Goal: Transaction & Acquisition: Purchase product/service

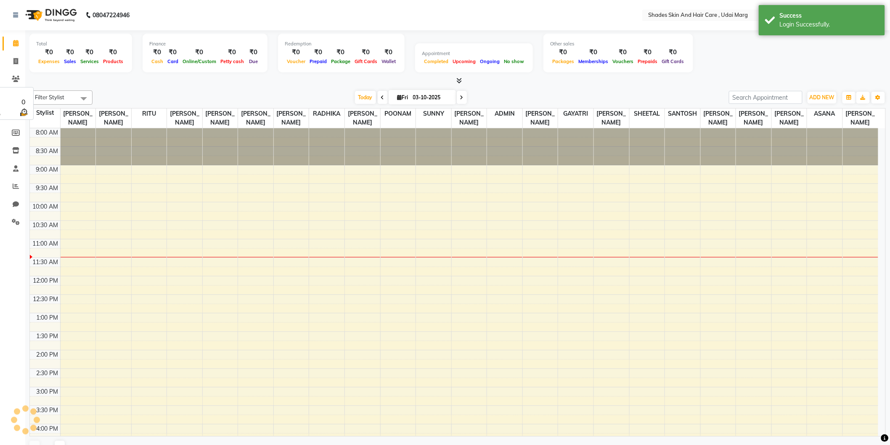
select select "en"
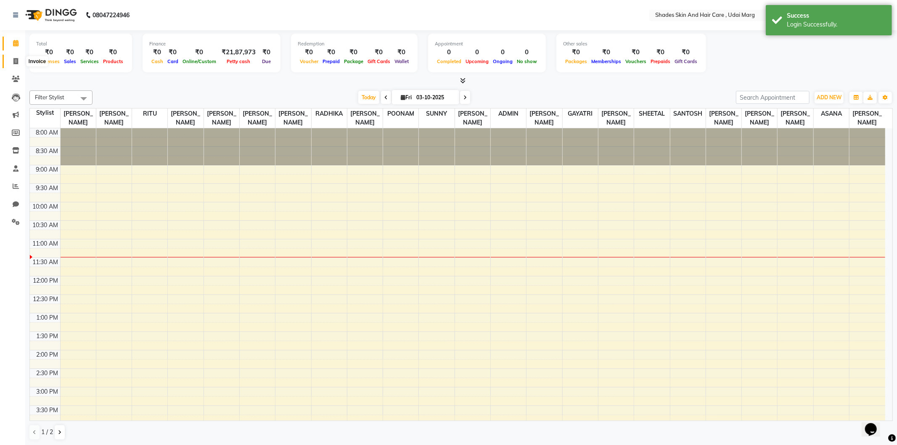
click at [13, 62] on icon at bounding box center [15, 61] width 5 height 6
select select "service"
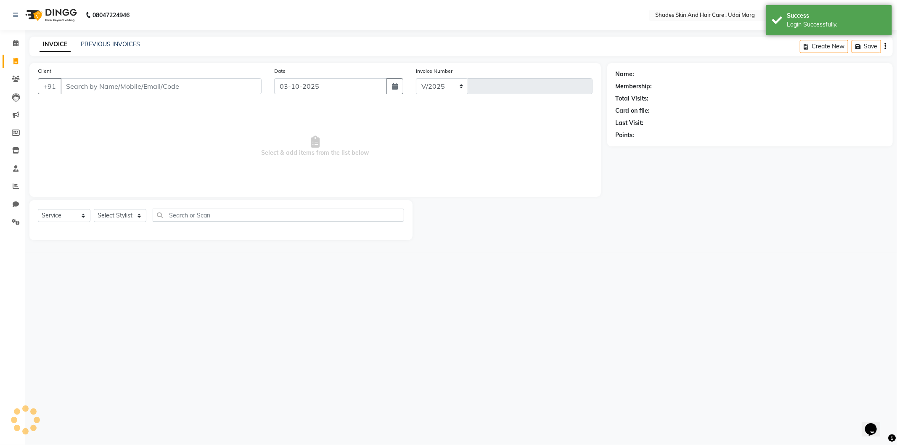
select select "8022"
type input "4422"
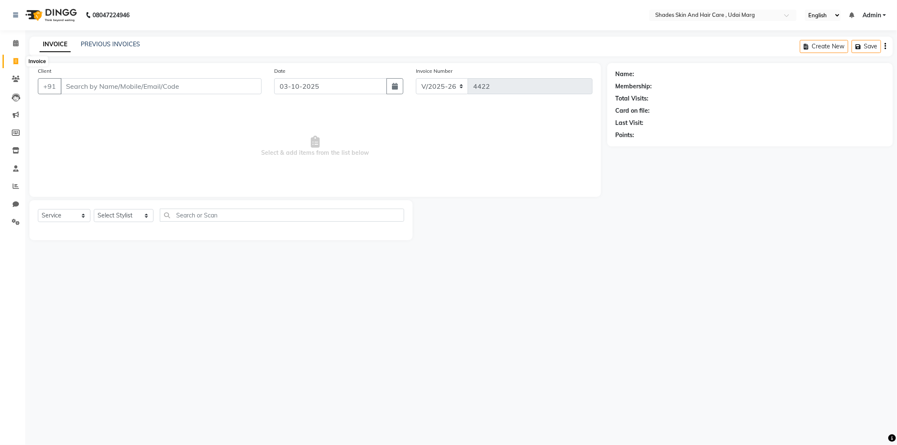
click at [20, 62] on span at bounding box center [15, 62] width 15 height 10
select select "service"
type input "4422"
select select "8022"
click at [121, 86] on input "Client" at bounding box center [161, 86] width 201 height 16
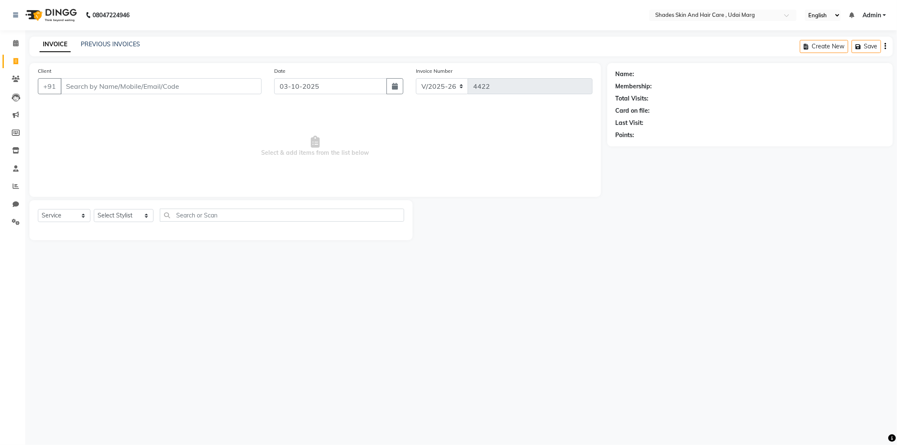
click at [164, 82] on input "Client" at bounding box center [161, 86] width 201 height 16
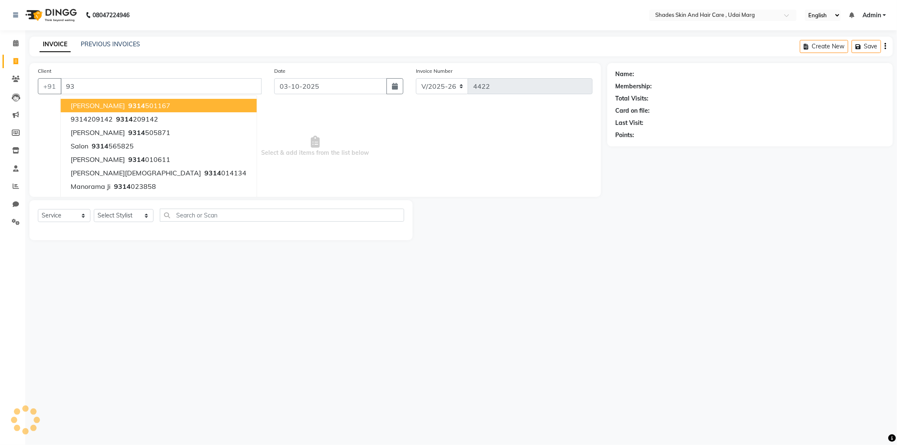
type input "9"
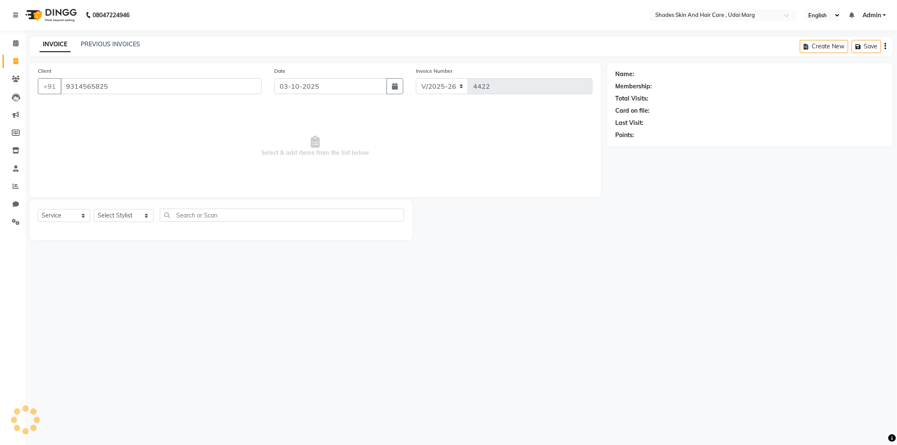
type input "9314565825"
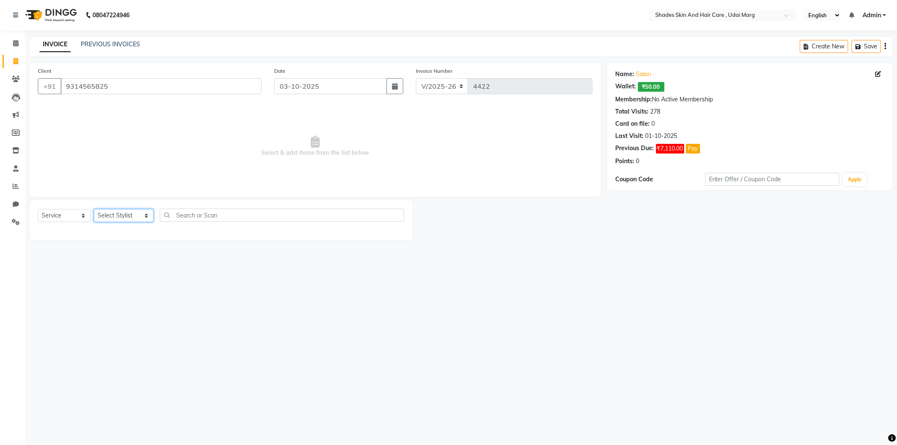
click at [137, 220] on select "Select Stylist [PERSON_NAME] ADMIN [PERSON_NAME] [PERSON_NAME] GAYATRI [PERSON_…" at bounding box center [124, 215] width 60 height 13
select select "74306"
click at [94, 209] on select "Select Stylist [PERSON_NAME] ADMIN [PERSON_NAME] [PERSON_NAME] GAYATRI [PERSON_…" at bounding box center [124, 215] width 60 height 13
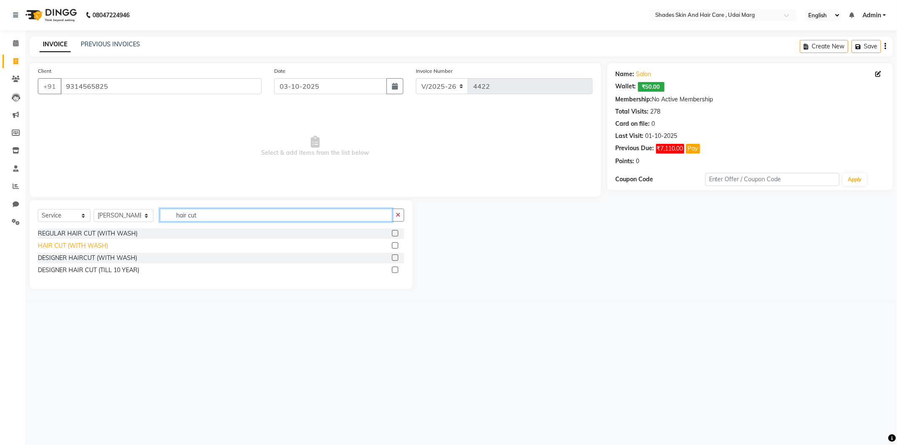
type input "hair cut"
click at [89, 245] on div "HAIR CUT (WITH WASH)" at bounding box center [73, 245] width 70 height 9
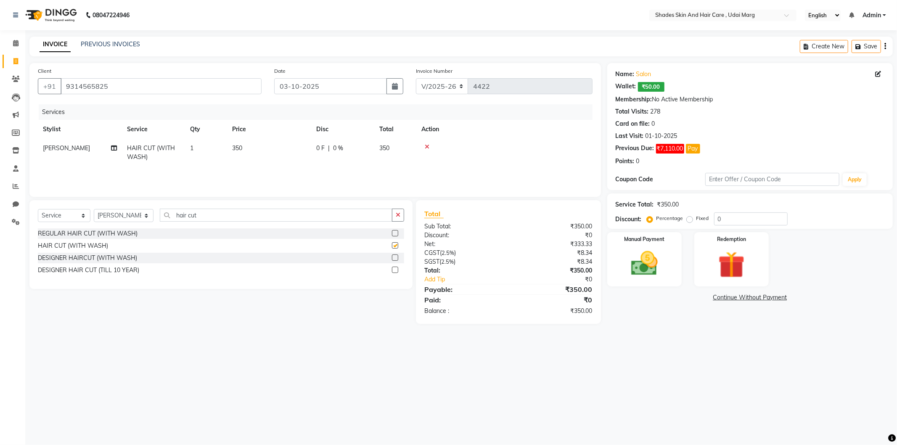
checkbox input "false"
click at [663, 261] on img at bounding box center [644, 264] width 45 height 32
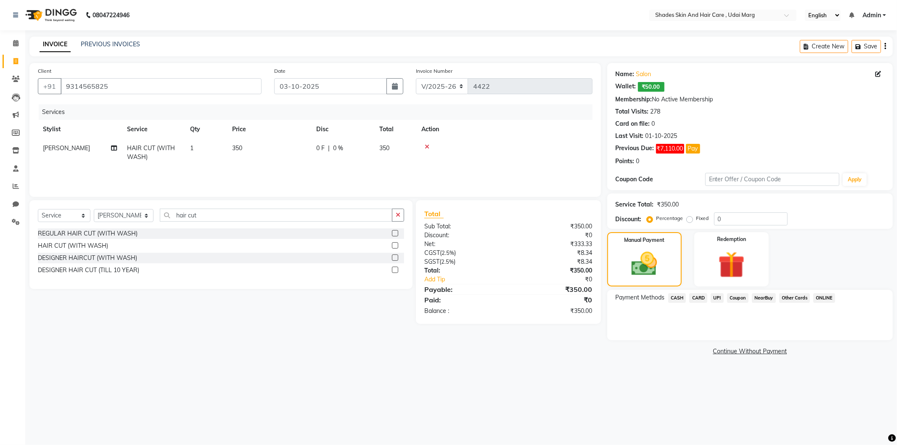
click at [676, 293] on span "CASH" at bounding box center [677, 298] width 18 height 10
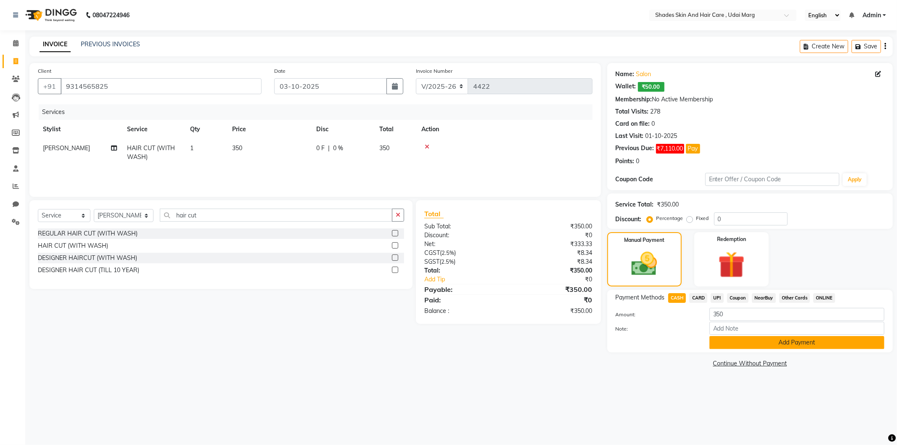
click at [714, 337] on button "Add Payment" at bounding box center [797, 342] width 175 height 13
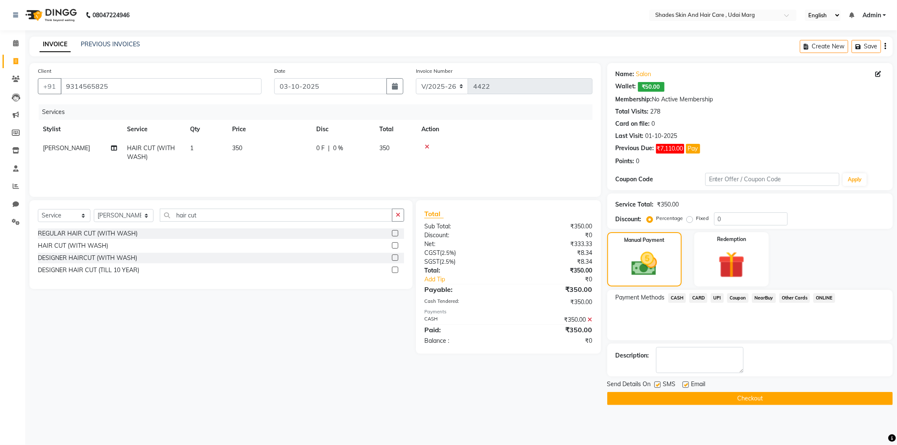
click at [691, 401] on button "Checkout" at bounding box center [750, 398] width 286 height 13
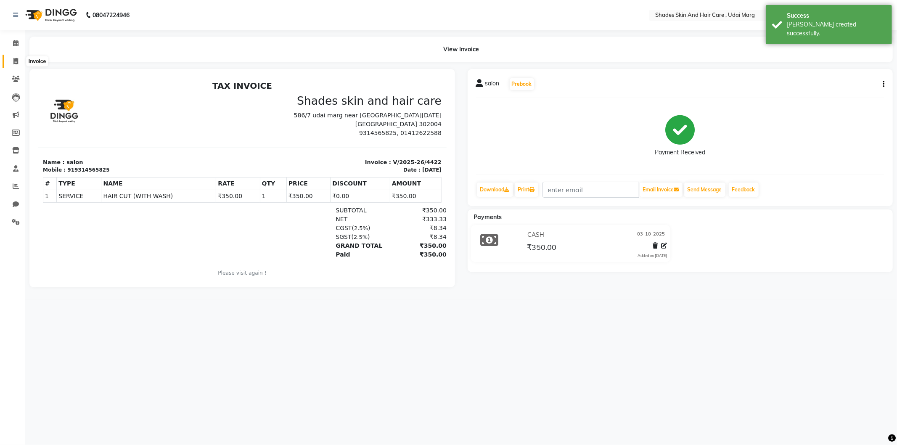
click at [16, 62] on icon at bounding box center [15, 61] width 5 height 6
select select "service"
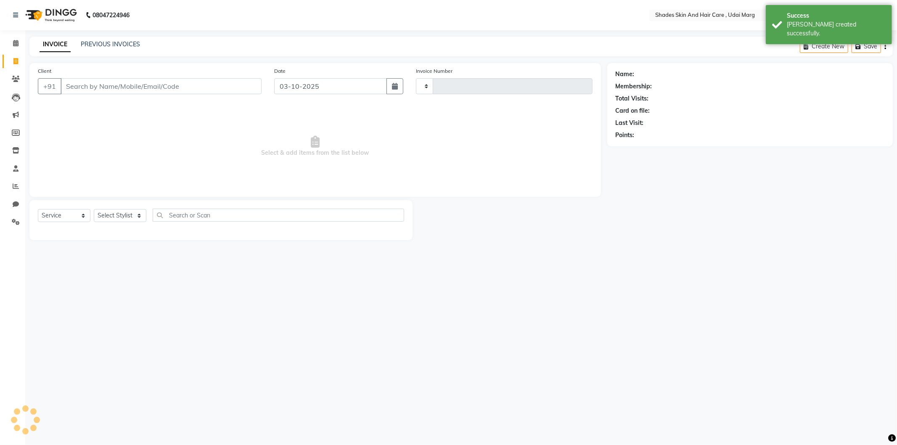
type input "4423"
select select "8022"
click at [131, 45] on link "PREVIOUS INVOICES" at bounding box center [110, 44] width 59 height 8
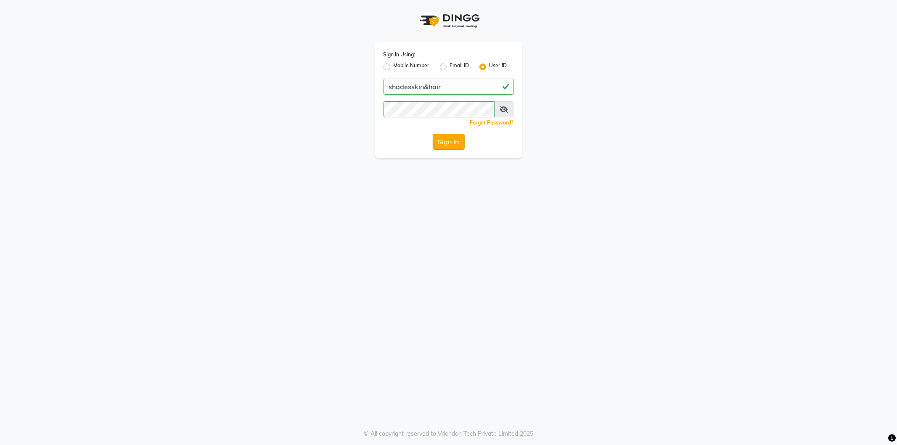
click at [452, 145] on button "Sign In" at bounding box center [449, 142] width 32 height 16
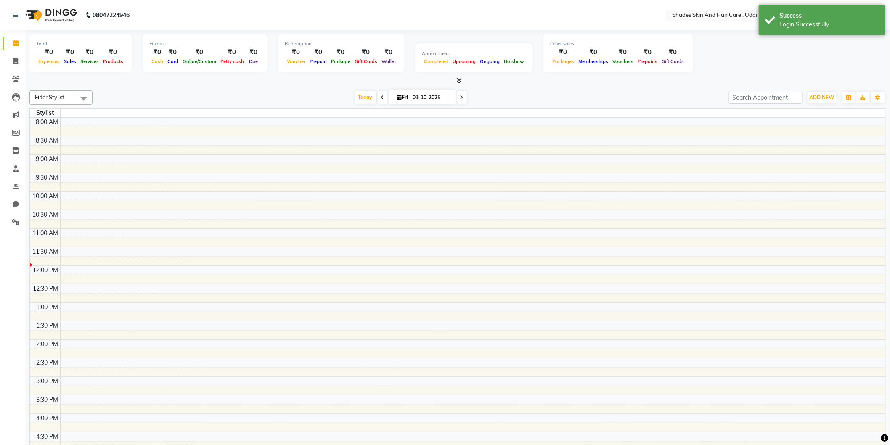
select select "en"
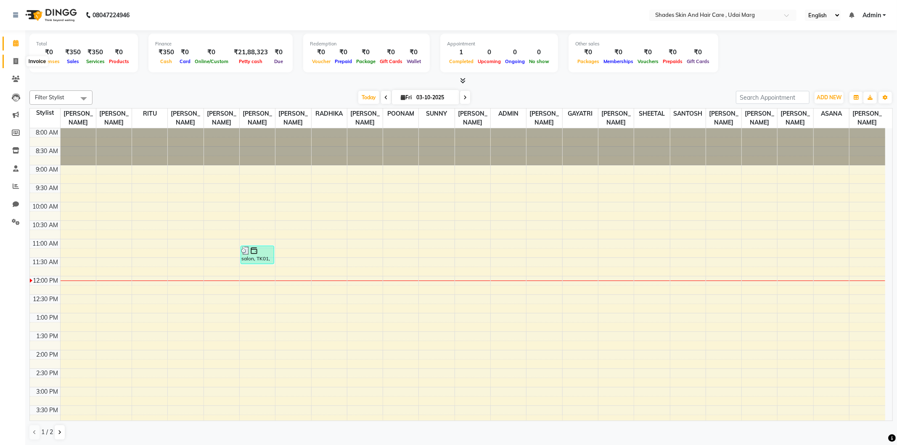
click at [14, 60] on icon at bounding box center [15, 61] width 5 height 6
select select "service"
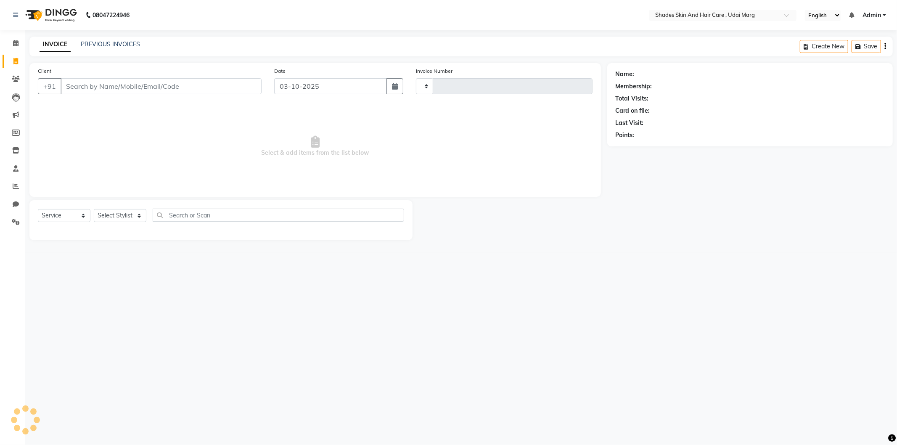
type input "4423"
click at [91, 89] on input "Client" at bounding box center [161, 86] width 201 height 16
select select "8022"
click at [159, 90] on input "Client" at bounding box center [161, 86] width 201 height 16
type input "9314565825"
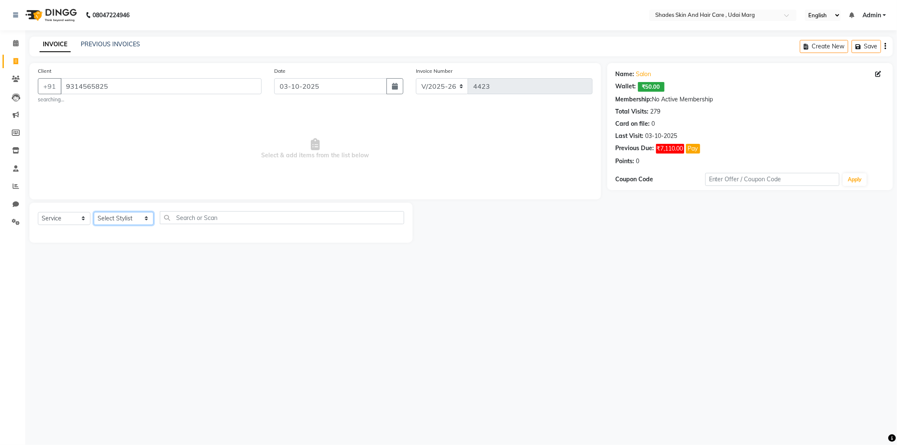
click at [135, 219] on select "Select Stylist [PERSON_NAME] ADMIN [PERSON_NAME] [PERSON_NAME] GAYATRI [PERSON_…" at bounding box center [124, 218] width 60 height 13
select select "74342"
click at [94, 212] on select "Select Stylist [PERSON_NAME] ADMIN [PERSON_NAME] [PERSON_NAME] GAYATRI [PERSON_…" at bounding box center [124, 218] width 60 height 13
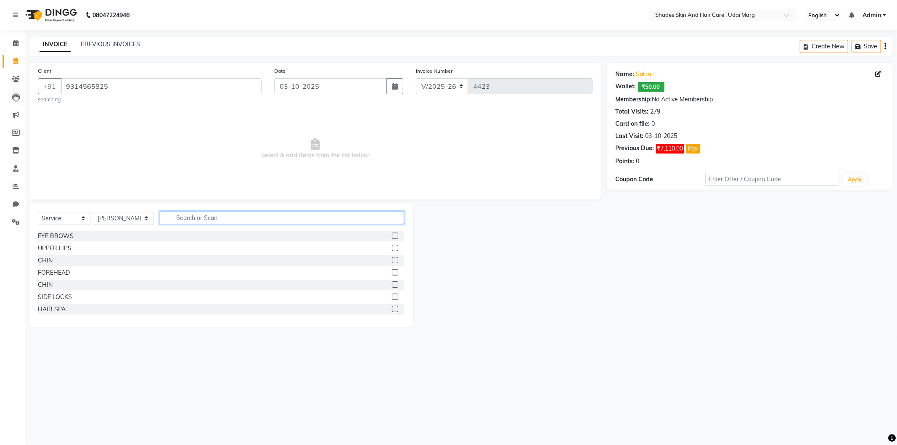
click at [204, 219] on input "text" at bounding box center [282, 217] width 244 height 13
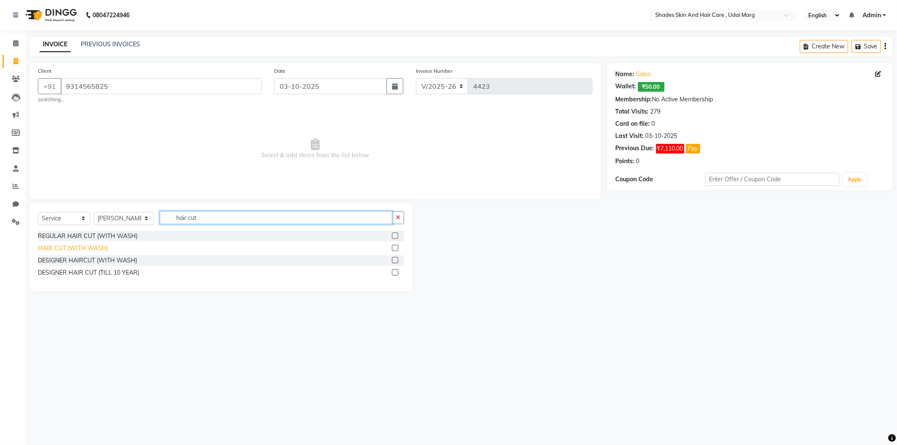
type input "hair cut"
click at [84, 247] on div "HAIR CUT (WITH WASH)" at bounding box center [73, 248] width 70 height 9
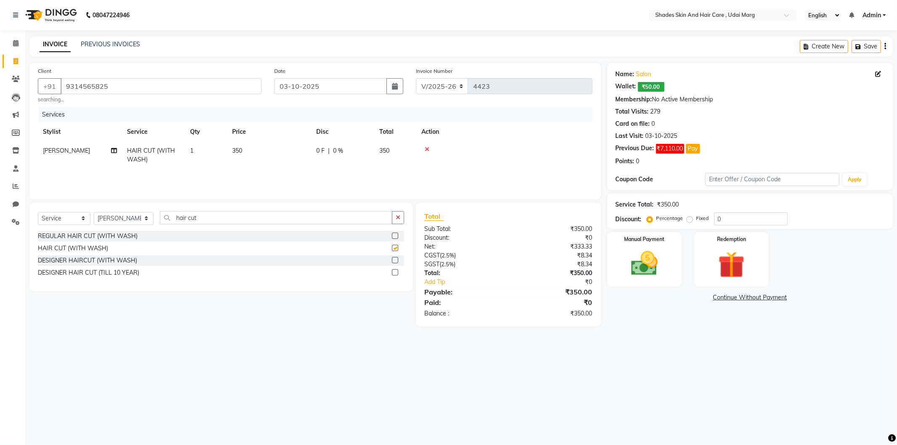
checkbox input "false"
drag, startPoint x: 172, startPoint y: 209, endPoint x: 150, endPoint y: 211, distance: 21.9
click at [150, 211] on div "Select Service Product Membership Package Voucher Prepaid Gift Card Select Styl…" at bounding box center [220, 247] width 383 height 89
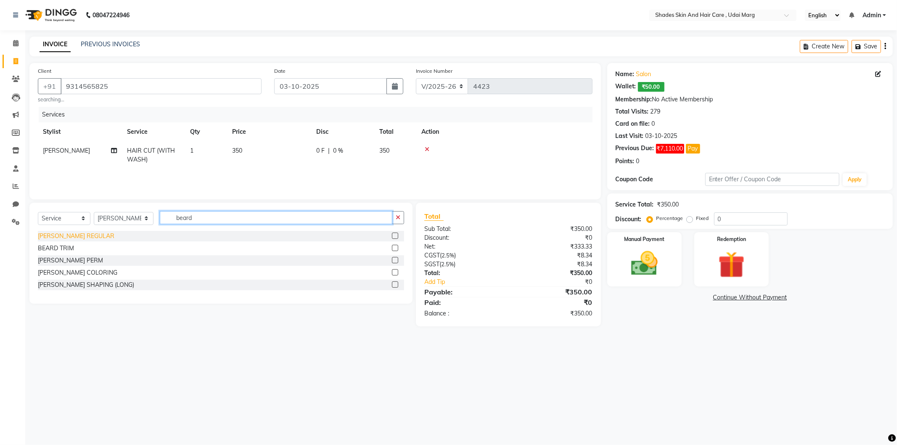
type input "beard"
click at [87, 238] on div "[PERSON_NAME] REGULAR" at bounding box center [76, 236] width 77 height 9
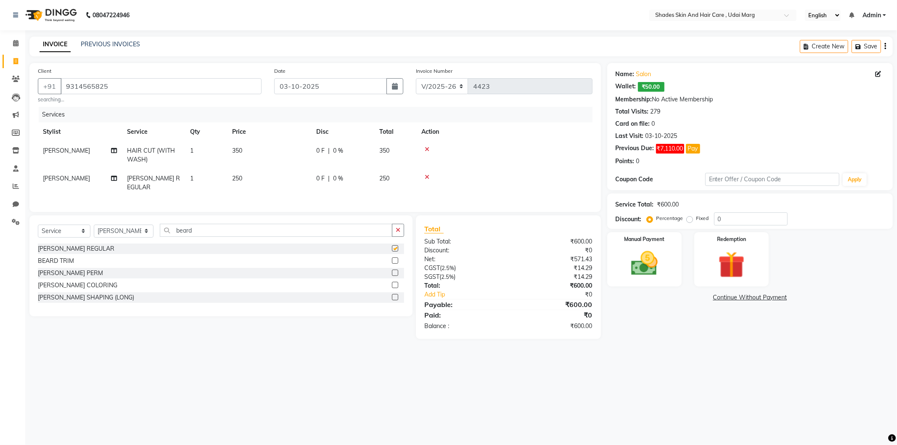
checkbox input "false"
click at [637, 265] on img at bounding box center [644, 264] width 45 height 32
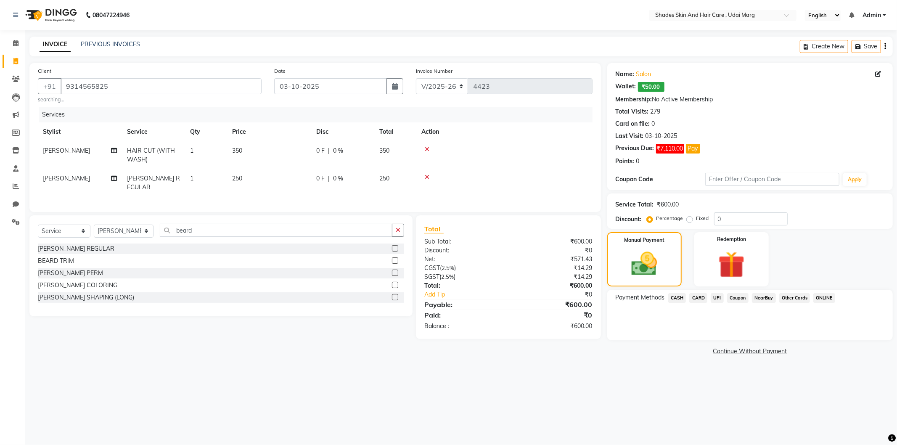
click at [714, 297] on span "UPI" at bounding box center [717, 298] width 13 height 10
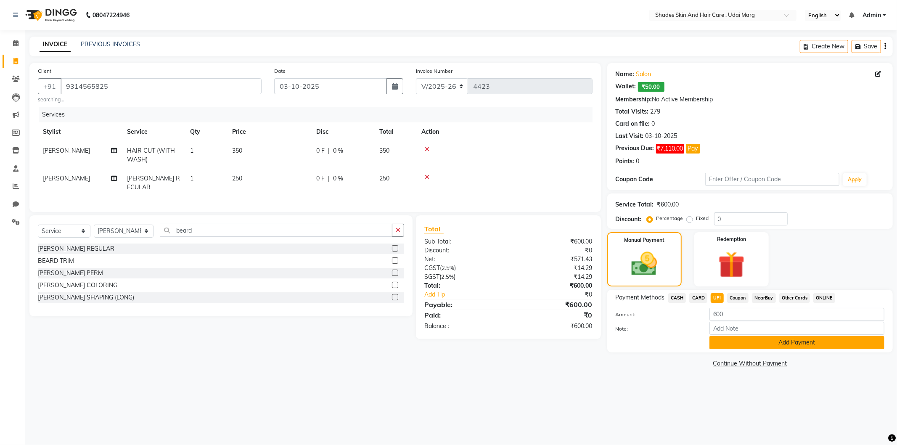
click at [732, 340] on button "Add Payment" at bounding box center [797, 342] width 175 height 13
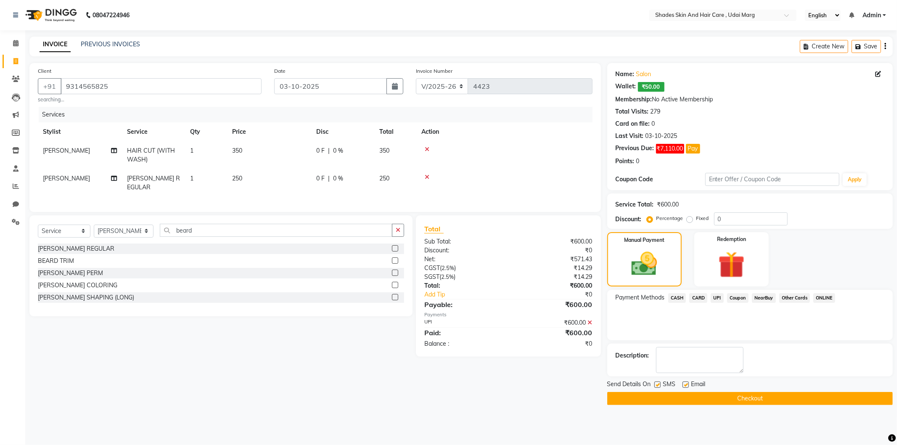
click at [712, 398] on button "Checkout" at bounding box center [750, 398] width 286 height 13
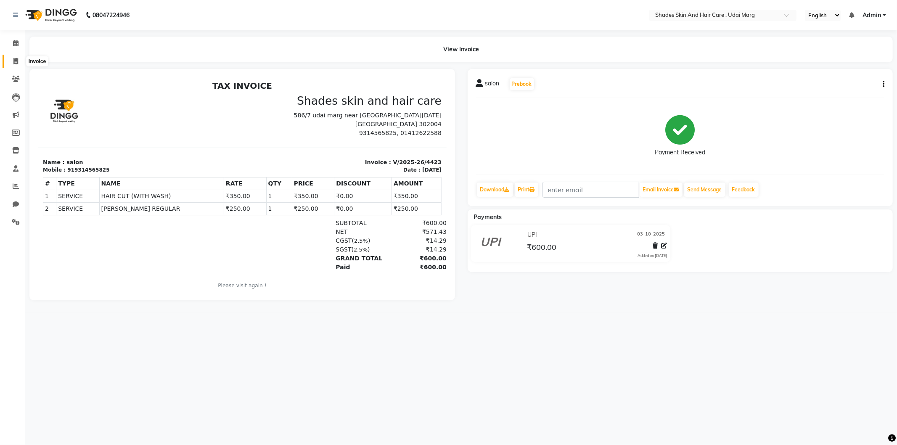
click at [10, 62] on span at bounding box center [15, 62] width 15 height 10
select select "service"
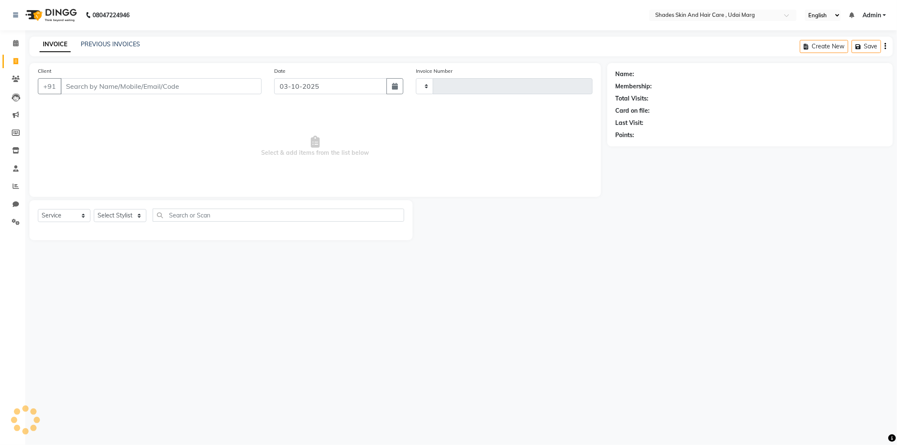
type input "4424"
select select "8022"
click at [85, 83] on input "Client" at bounding box center [161, 86] width 201 height 16
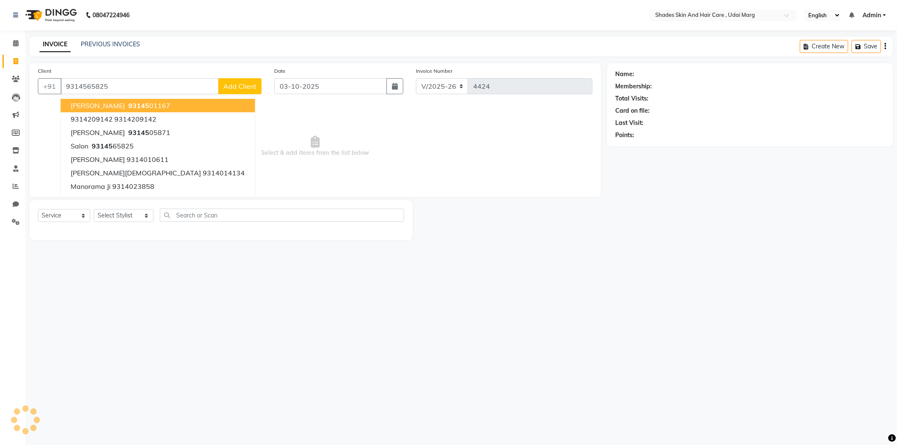
type input "9314565825"
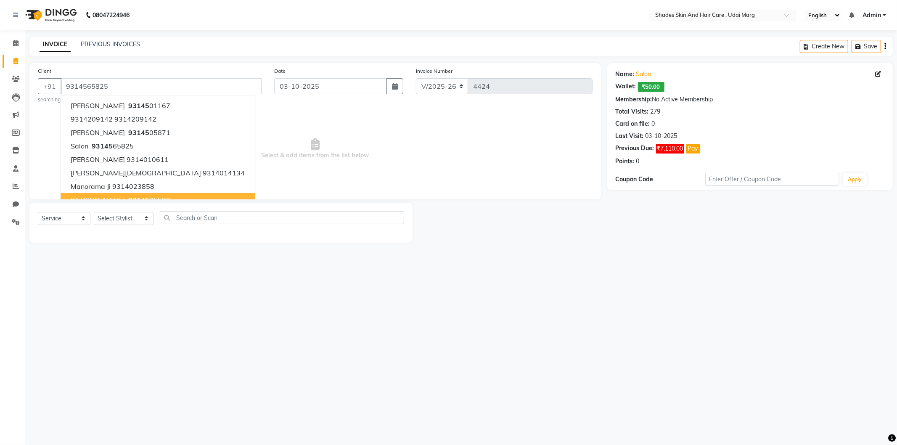
drag, startPoint x: 205, startPoint y: 280, endPoint x: 173, endPoint y: 244, distance: 48.0
click at [205, 281] on div "08047224946 Select Location × Shades Skin And Hair Care , Udai Marg English ENG…" at bounding box center [448, 222] width 897 height 445
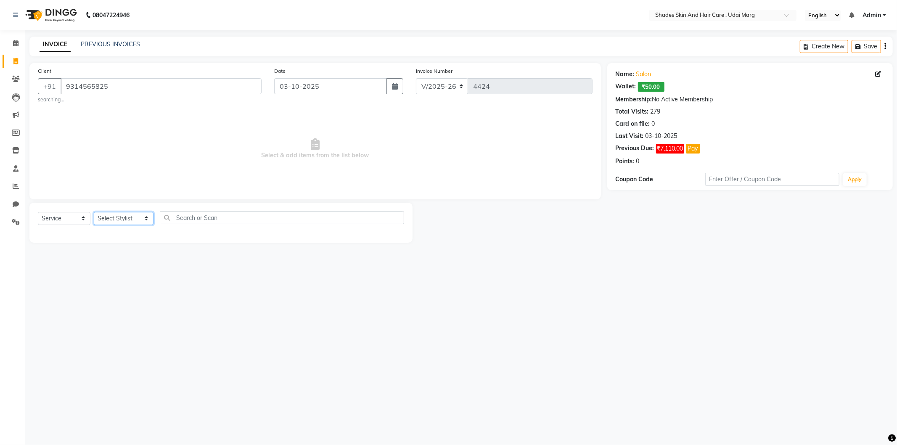
click at [144, 219] on select "Select Stylist [PERSON_NAME] ADMIN [PERSON_NAME] [PERSON_NAME] GAYATRI [PERSON_…" at bounding box center [124, 218] width 60 height 13
click at [94, 212] on select "Select Stylist [PERSON_NAME] ADMIN [PERSON_NAME] [PERSON_NAME] GAYATRI [PERSON_…" at bounding box center [124, 218] width 60 height 13
select select "74331"
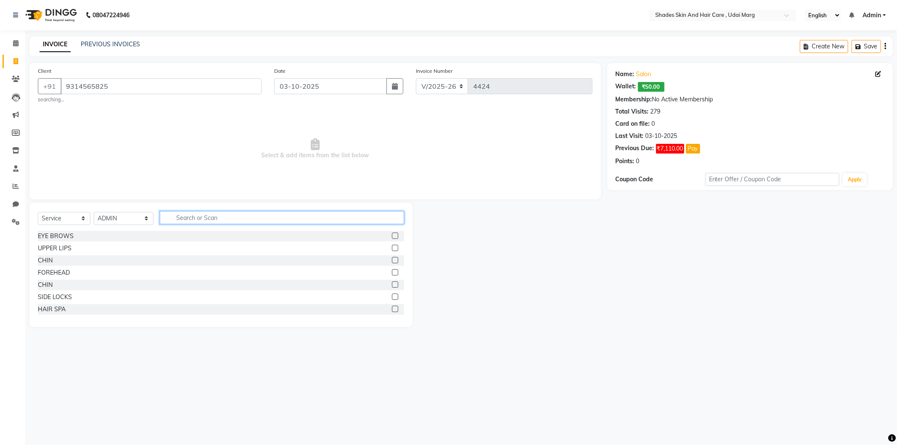
click at [243, 217] on input "text" at bounding box center [282, 217] width 244 height 13
type input "acti"
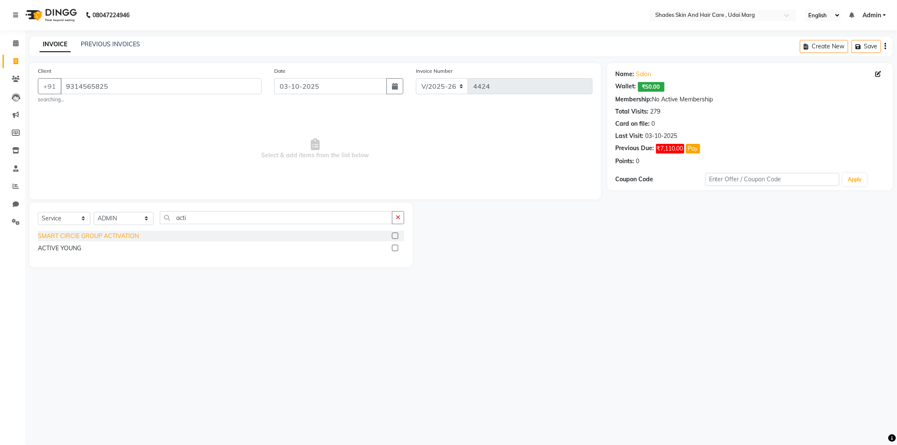
click at [125, 240] on div "SMART CIRCIE GROUP ACTIVATION" at bounding box center [88, 236] width 101 height 9
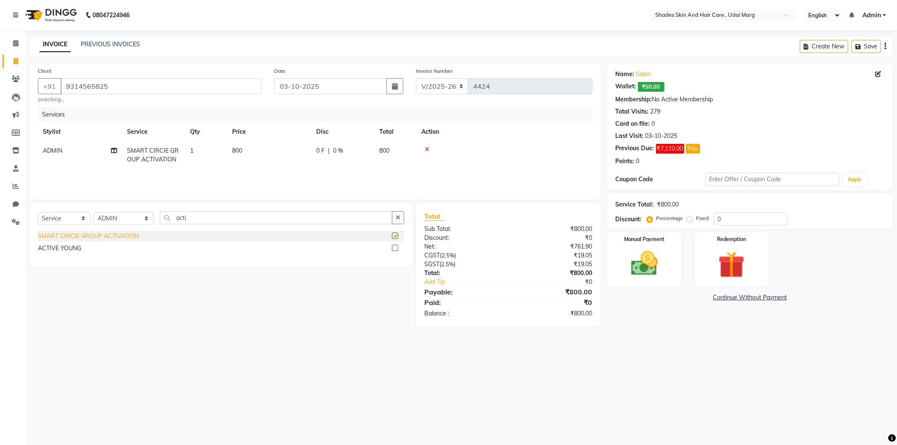
checkbox input "false"
click at [657, 257] on img at bounding box center [644, 264] width 45 height 32
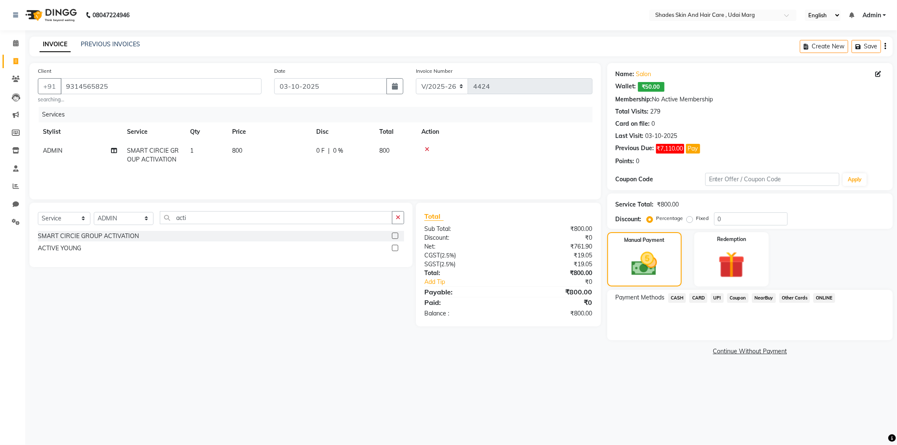
click at [721, 297] on span "UPI" at bounding box center [717, 298] width 13 height 10
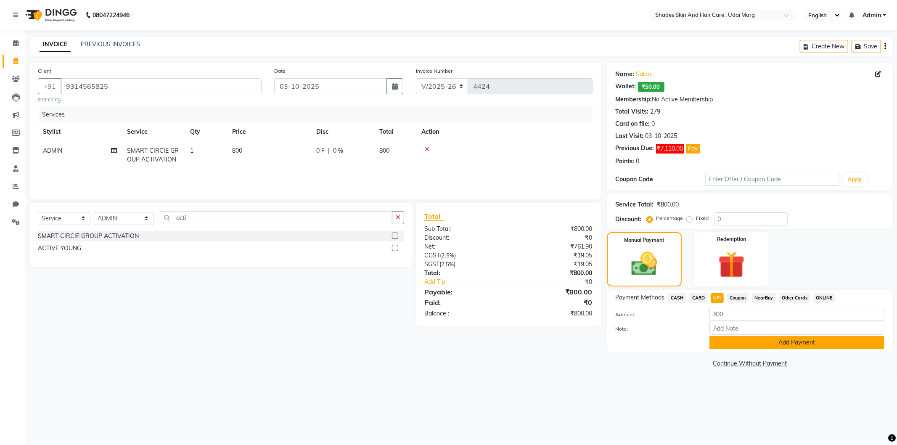
click at [753, 339] on button "Add Payment" at bounding box center [797, 342] width 175 height 13
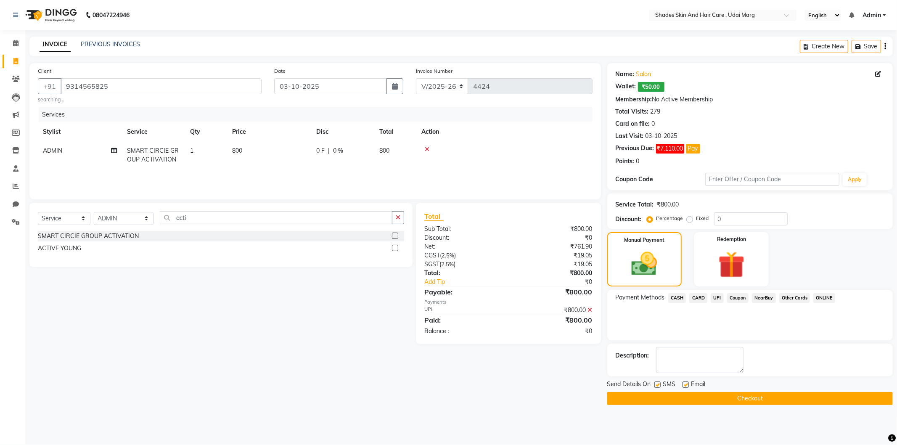
drag, startPoint x: 703, startPoint y: 407, endPoint x: 707, endPoint y: 395, distance: 12.5
click at [704, 405] on main "INVOICE PREVIOUS INVOICES Create New Save Client [PHONE_NUMBER] searching... Da…" at bounding box center [461, 227] width 872 height 381
click at [707, 395] on button "Checkout" at bounding box center [750, 398] width 286 height 13
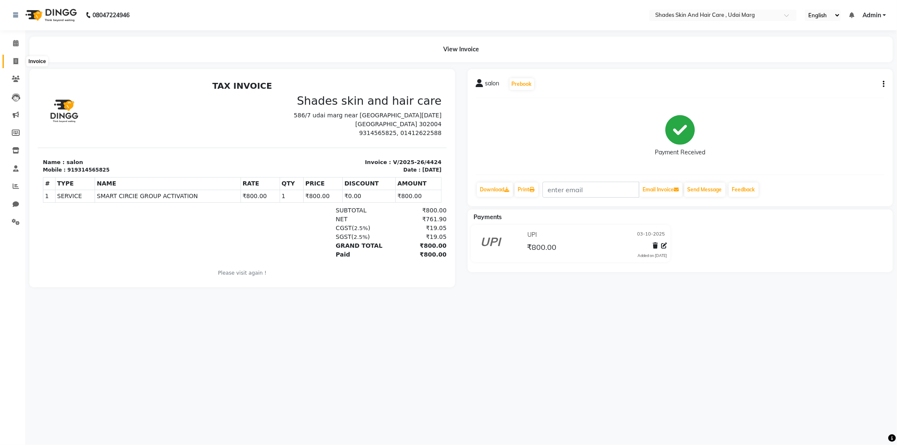
click at [13, 64] on icon at bounding box center [15, 61] width 5 height 6
select select "service"
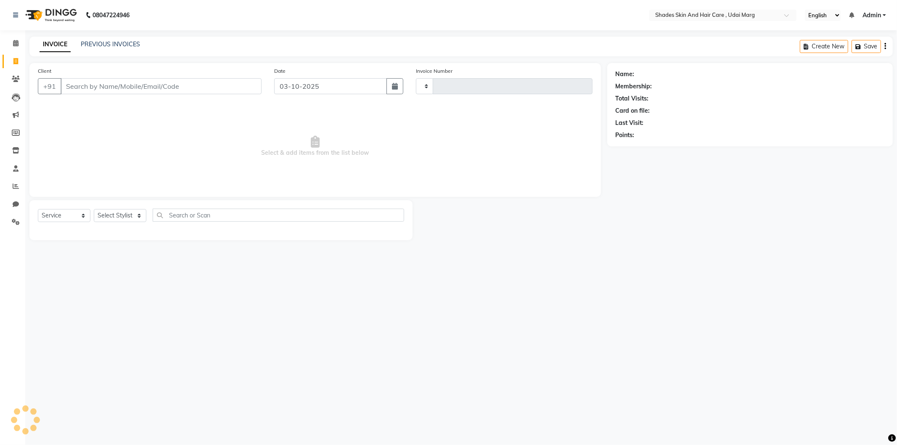
type input "4425"
select select "8022"
click at [13, 189] on icon at bounding box center [16, 186] width 6 height 6
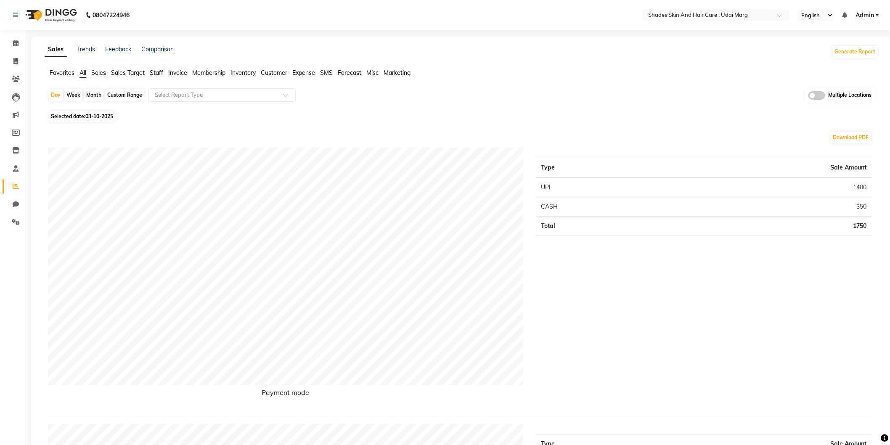
click at [112, 115] on span "03-10-2025" at bounding box center [99, 116] width 28 height 6
select select "10"
select select "2025"
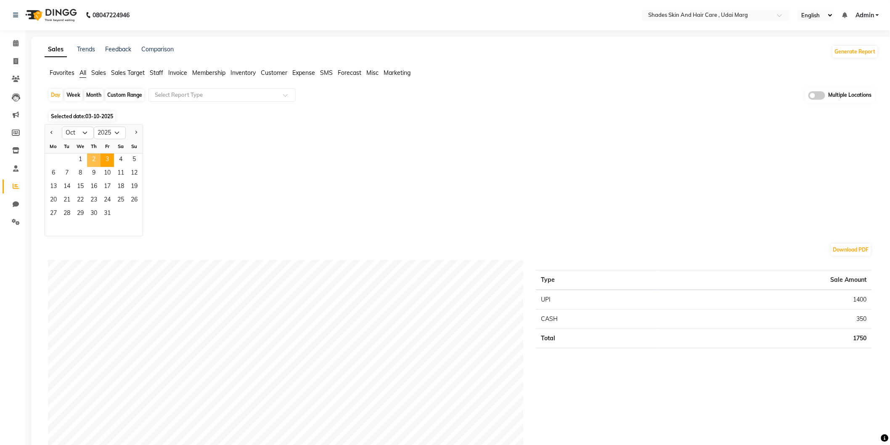
click at [100, 162] on span "2" at bounding box center [93, 160] width 13 height 13
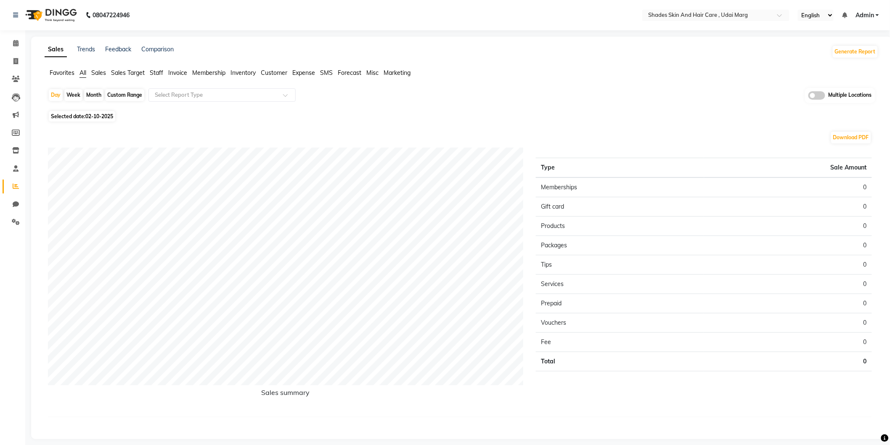
click at [84, 75] on span "All" at bounding box center [82, 73] width 7 height 8
click at [15, 66] on span at bounding box center [15, 62] width 15 height 10
select select "service"
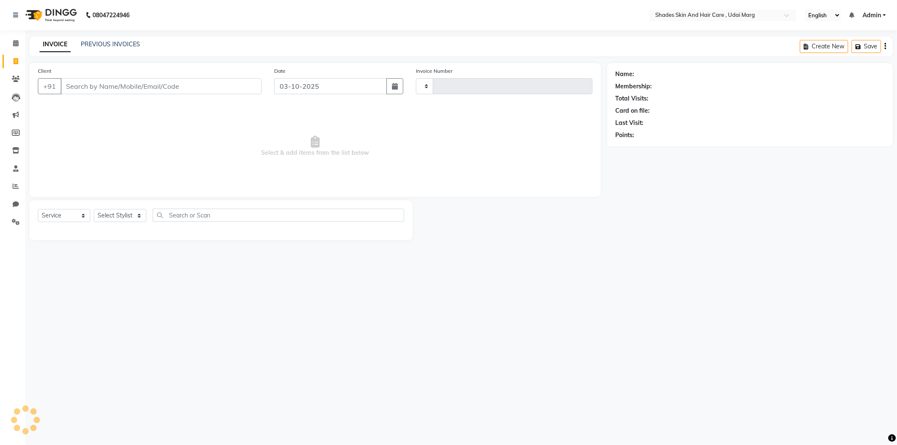
type input "4425"
select select "8022"
click at [119, 44] on link "PREVIOUS INVOICES" at bounding box center [110, 44] width 59 height 8
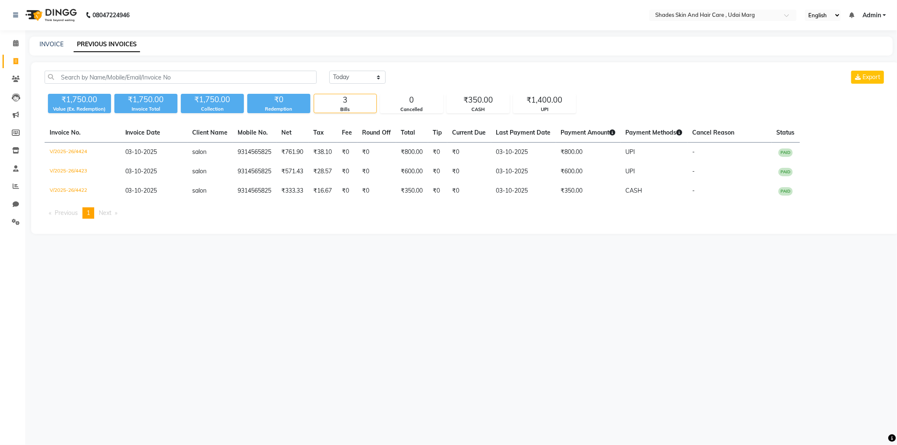
click at [15, 55] on link "Invoice" at bounding box center [13, 62] width 20 height 14
select select "service"
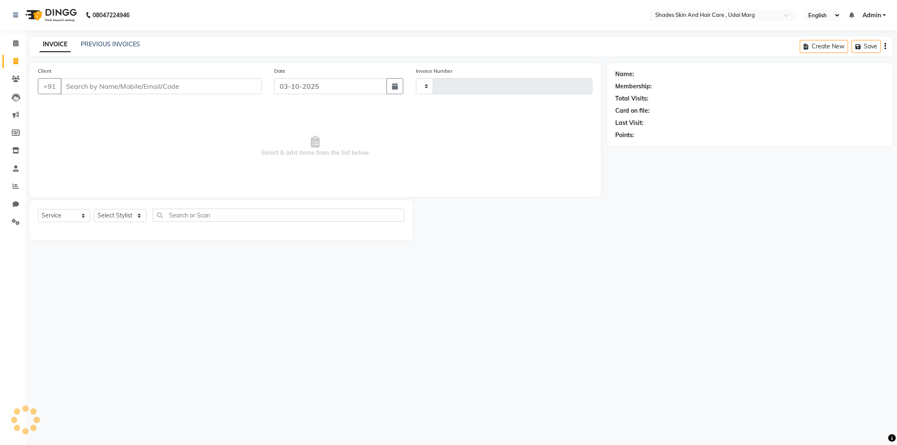
type input "4425"
select select "8022"
click at [127, 83] on input "Client" at bounding box center [161, 86] width 201 height 16
type input "9929370219"
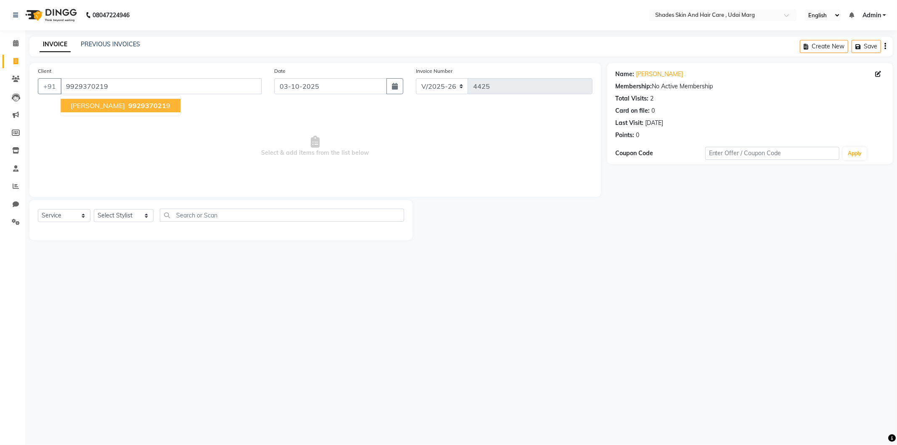
click at [99, 110] on button "[PERSON_NAME] 992937021 9" at bounding box center [121, 105] width 120 height 13
click at [116, 217] on select "Select Stylist [PERSON_NAME] ADMIN [PERSON_NAME] [PERSON_NAME] GAYATRI [PERSON_…" at bounding box center [124, 215] width 60 height 13
click at [94, 209] on select "Select Stylist [PERSON_NAME] ADMIN [PERSON_NAME] [PERSON_NAME] GAYATRI [PERSON_…" at bounding box center [124, 215] width 60 height 13
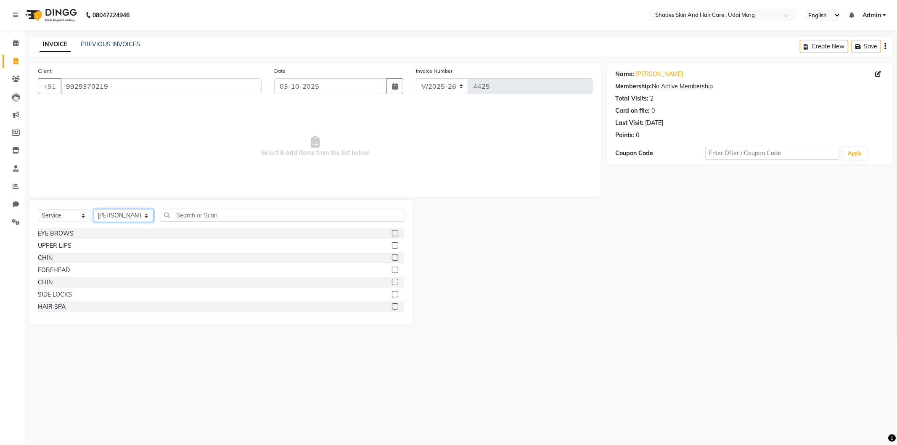
select select "74301"
click at [61, 234] on div "EYE BROWS" at bounding box center [56, 233] width 36 height 9
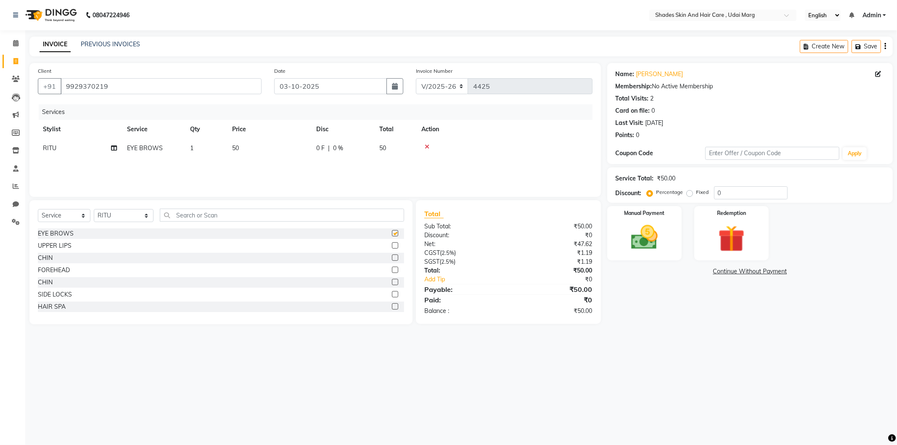
checkbox input "false"
click at [233, 152] on td "50" at bounding box center [269, 148] width 84 height 19
select select "74301"
drag, startPoint x: 285, startPoint y: 154, endPoint x: 258, endPoint y: 161, distance: 28.2
click at [258, 161] on tr "[PERSON_NAME] ADMIN [PERSON_NAME] [PERSON_NAME] GAYATRI [PERSON_NAME] [PERSON_N…" at bounding box center [315, 155] width 555 height 32
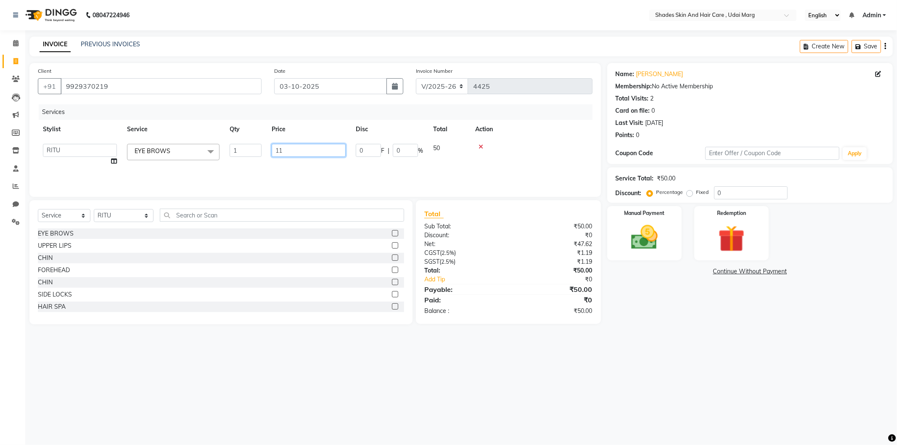
type input "110"
click at [258, 165] on div "Services Stylist Service Qty Price Disc Total Action [PERSON_NAME] ADMIN [PERSO…" at bounding box center [315, 146] width 555 height 84
click at [656, 236] on img at bounding box center [644, 238] width 45 height 32
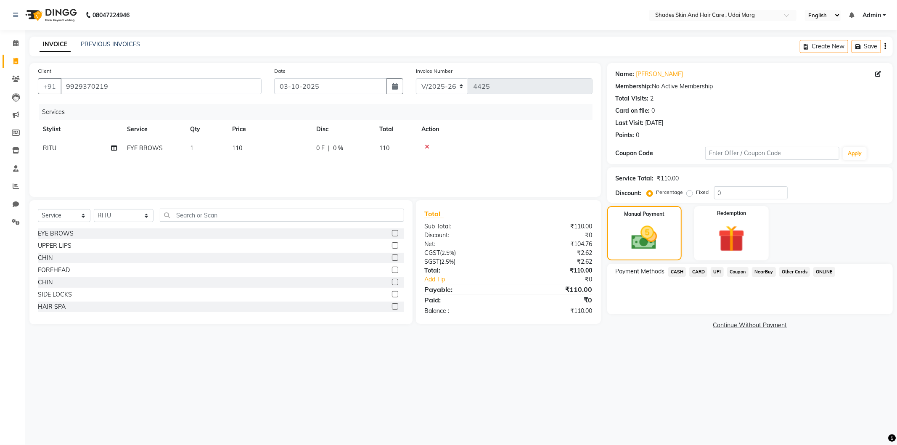
click at [678, 270] on span "CASH" at bounding box center [677, 272] width 18 height 10
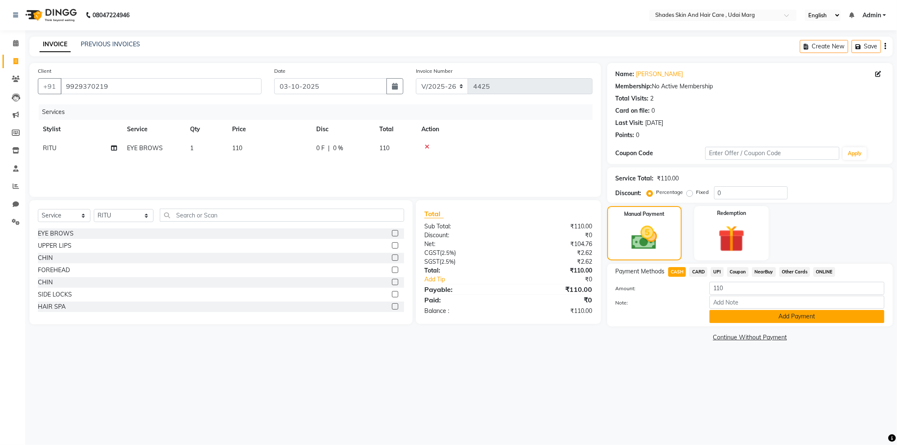
click at [731, 313] on button "Add Payment" at bounding box center [797, 316] width 175 height 13
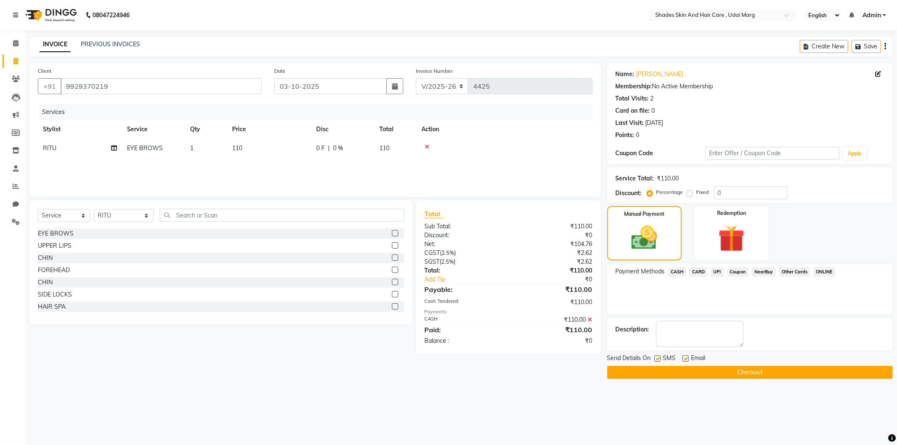
click at [727, 373] on button "Checkout" at bounding box center [750, 372] width 286 height 13
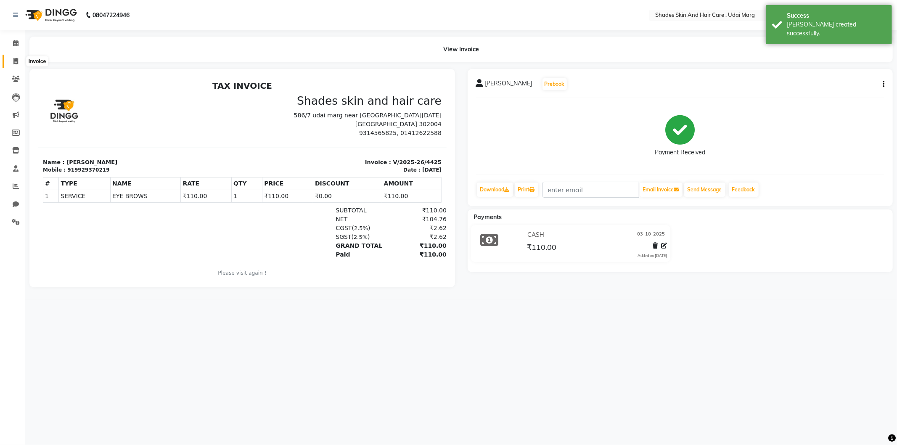
click at [13, 62] on icon at bounding box center [15, 61] width 5 height 6
select select "service"
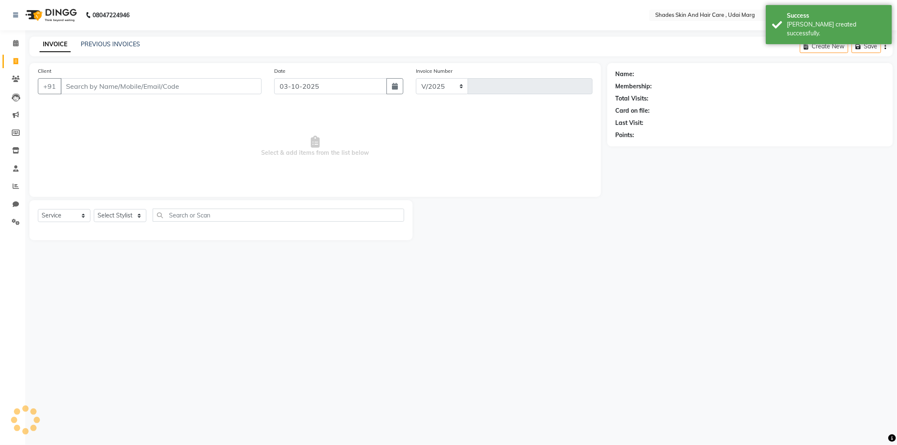
select select "8022"
type input "4426"
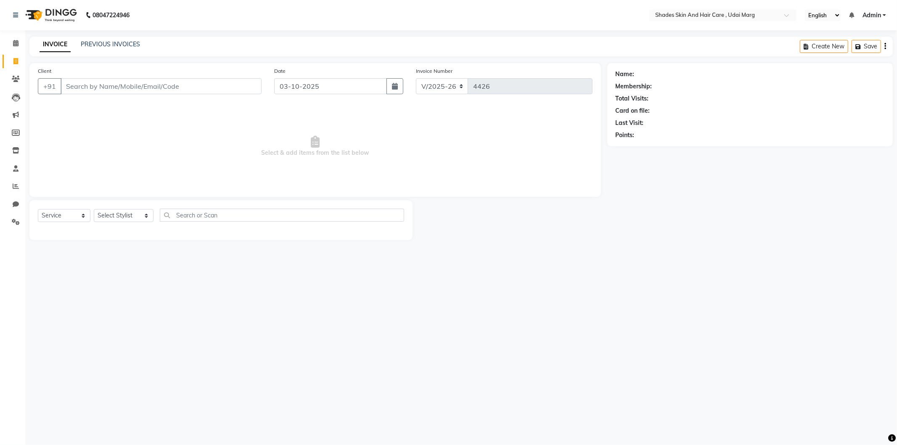
click at [676, 384] on div "08047224946 Select Location × Shades Skin And Hair Care , Udai Marg English ENG…" at bounding box center [448, 222] width 897 height 445
click at [107, 87] on input "Client" at bounding box center [161, 86] width 201 height 16
type input "9"
type input "8005962325"
click at [126, 212] on select "Select Stylist [PERSON_NAME] ADMIN [PERSON_NAME] [PERSON_NAME] GAYATRI [PERSON_…" at bounding box center [124, 215] width 60 height 13
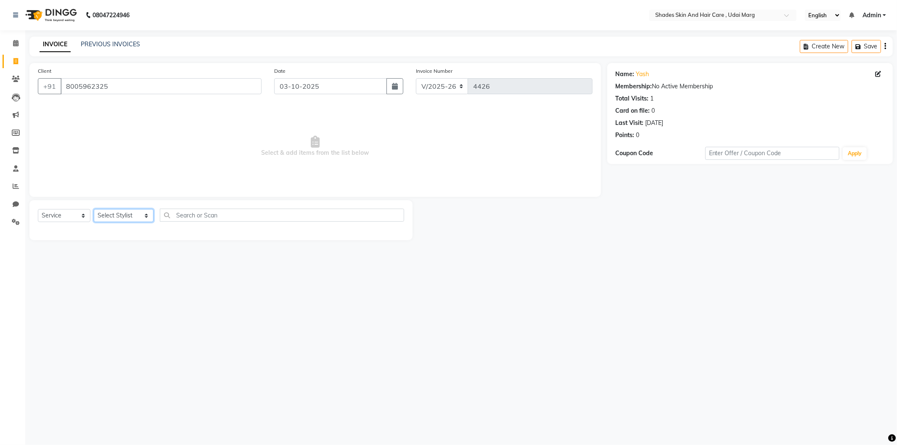
select select "74342"
click at [94, 209] on select "Select Stylist [PERSON_NAME] ADMIN [PERSON_NAME] [PERSON_NAME] GAYATRI [PERSON_…" at bounding box center [124, 215] width 60 height 13
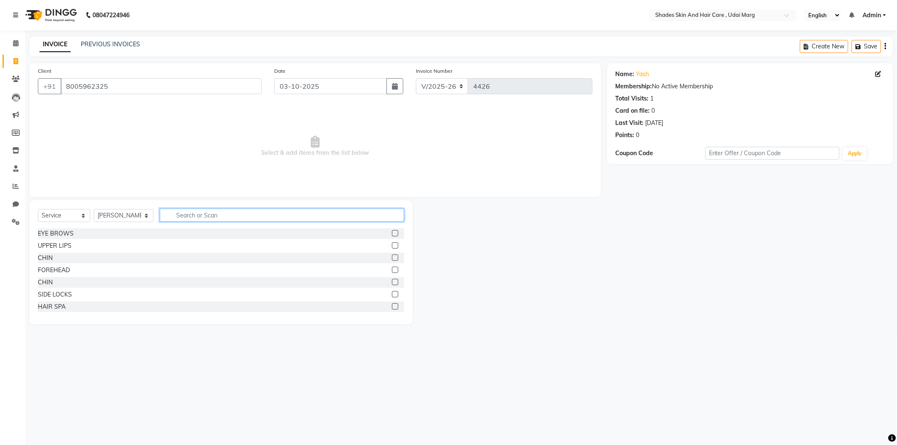
click at [223, 213] on input "text" at bounding box center [282, 215] width 244 height 13
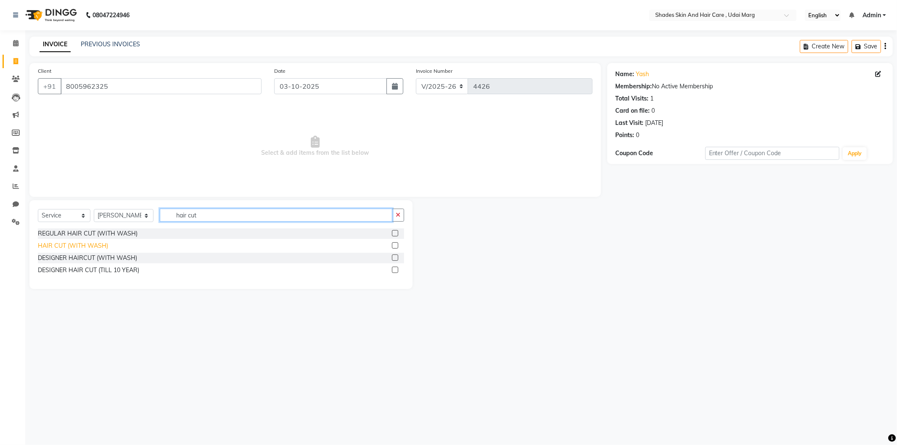
type input "hair cut"
click at [88, 247] on div "HAIR CUT (WITH WASH)" at bounding box center [73, 245] width 70 height 9
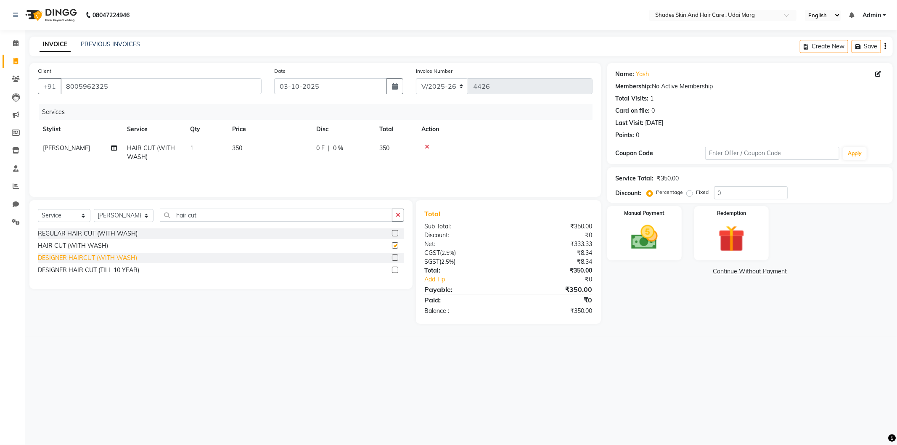
checkbox input "false"
click at [234, 149] on span "350" at bounding box center [237, 148] width 10 height 8
drag, startPoint x: 313, startPoint y: 154, endPoint x: 249, endPoint y: 162, distance: 64.1
click at [249, 162] on tr "[PERSON_NAME] ADMIN [PERSON_NAME] [PERSON_NAME] GAYATRI [PERSON_NAME] [PERSON_N…" at bounding box center [315, 157] width 555 height 36
type input "249"
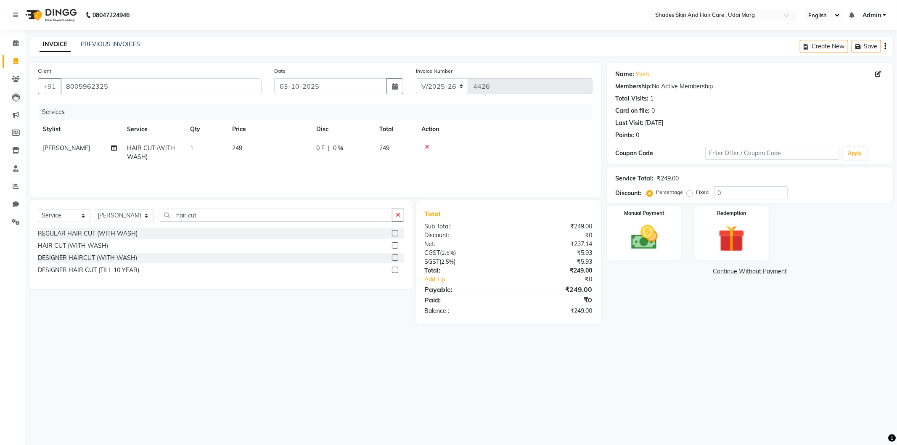
click at [293, 175] on div "Services Stylist Service Qty Price Disc Total Action [PERSON_NAME] HAIR CUT (WI…" at bounding box center [315, 146] width 555 height 84
click at [627, 220] on div "Manual Payment" at bounding box center [644, 233] width 77 height 56
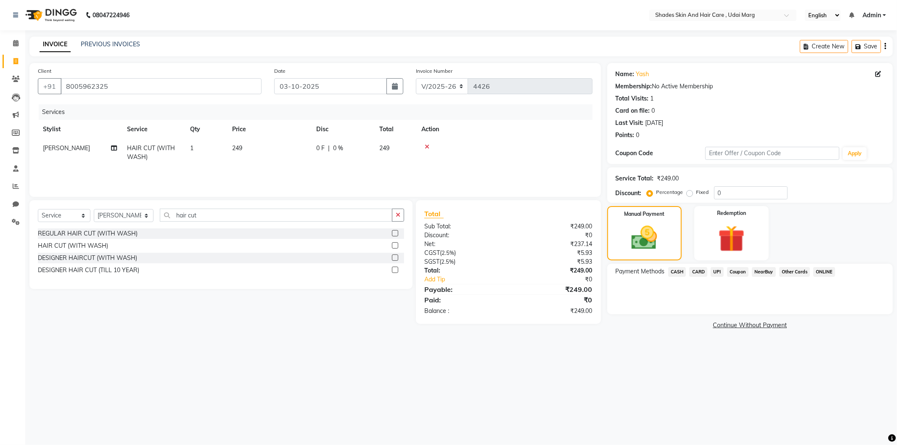
click at [758, 271] on span "NearBuy" at bounding box center [764, 272] width 24 height 10
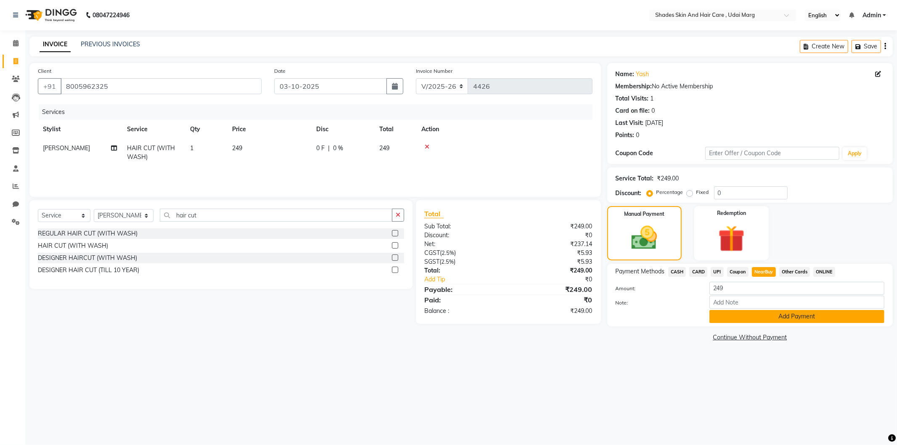
click at [742, 321] on button "Add Payment" at bounding box center [797, 316] width 175 height 13
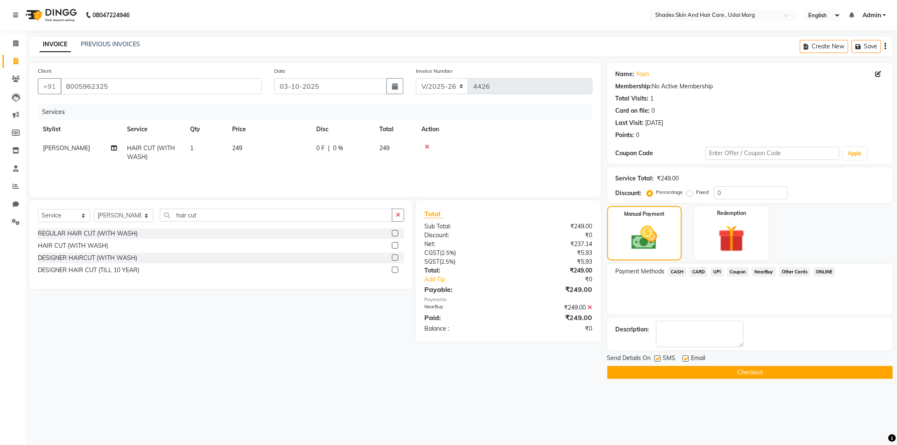
click at [713, 370] on button "Checkout" at bounding box center [750, 372] width 286 height 13
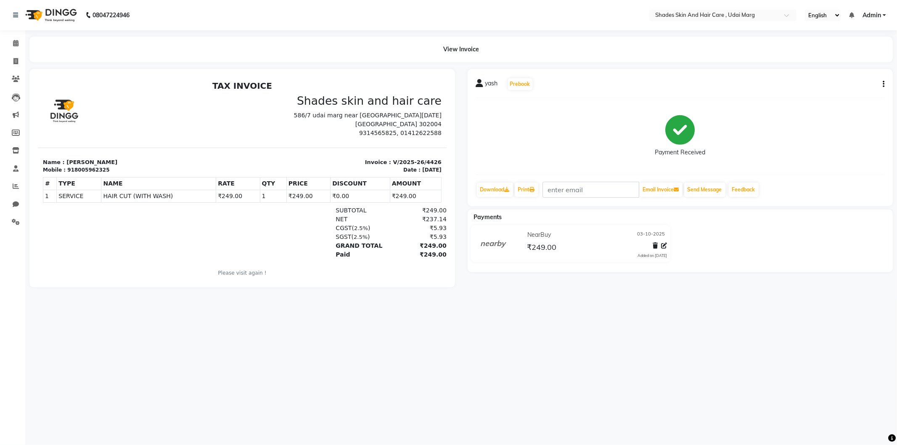
click at [11, 51] on li "Calendar" at bounding box center [12, 43] width 25 height 18
click at [9, 61] on span at bounding box center [15, 62] width 15 height 10
select select "service"
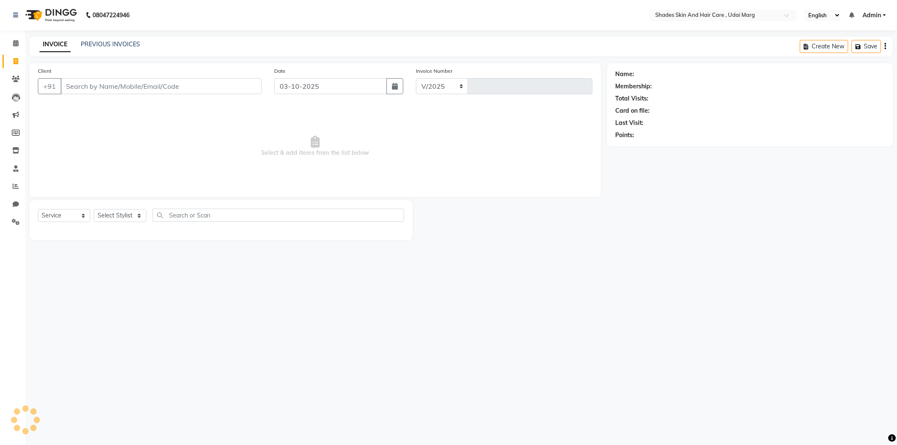
select select "8022"
type input "4427"
click at [136, 86] on input "Client" at bounding box center [161, 86] width 201 height 16
type input "9772204327"
click at [118, 214] on select "Select Stylist [PERSON_NAME] ADMIN [PERSON_NAME] [PERSON_NAME] GAYATRI [PERSON_…" at bounding box center [124, 215] width 60 height 13
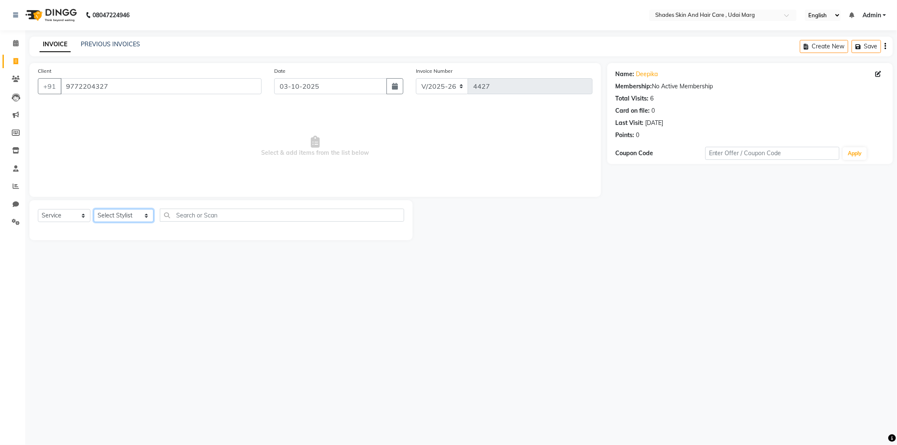
select select "74321"
click at [94, 209] on select "Select Stylist [PERSON_NAME] ADMIN [PERSON_NAME] [PERSON_NAME] GAYATRI [PERSON_…" at bounding box center [124, 215] width 60 height 13
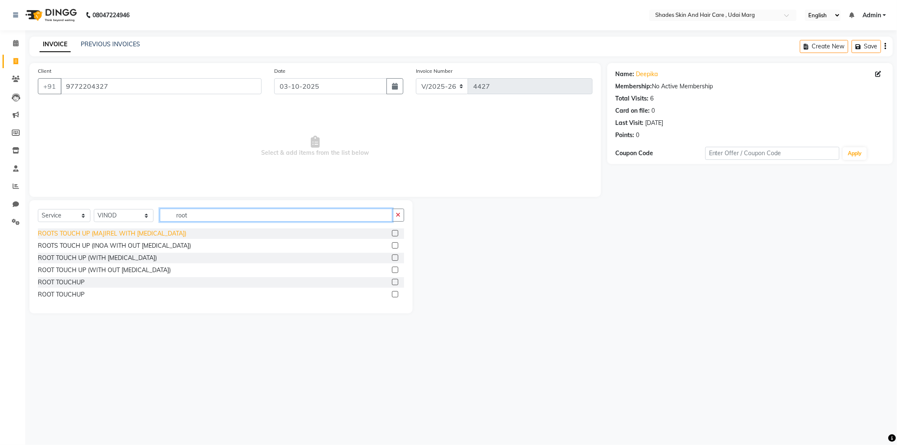
type input "root"
click at [132, 235] on div "ROOTS TOUCH UP (MAJIREL WITH [MEDICAL_DATA])" at bounding box center [112, 233] width 148 height 9
checkbox input "false"
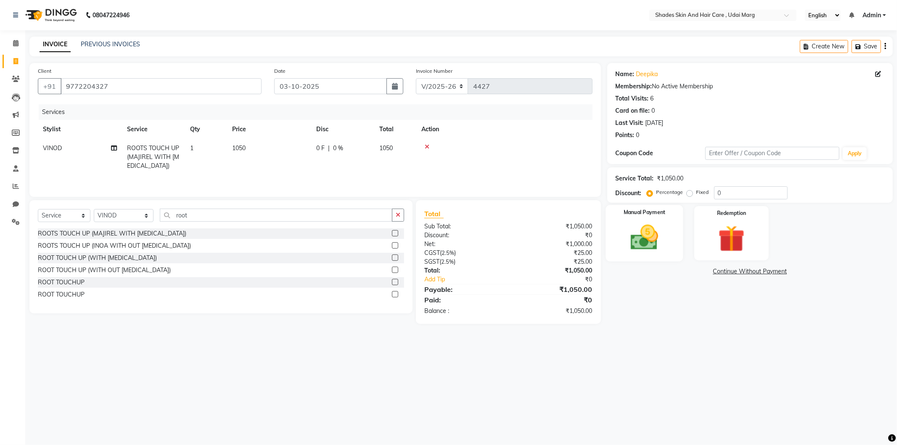
click at [636, 250] on img at bounding box center [644, 238] width 45 height 32
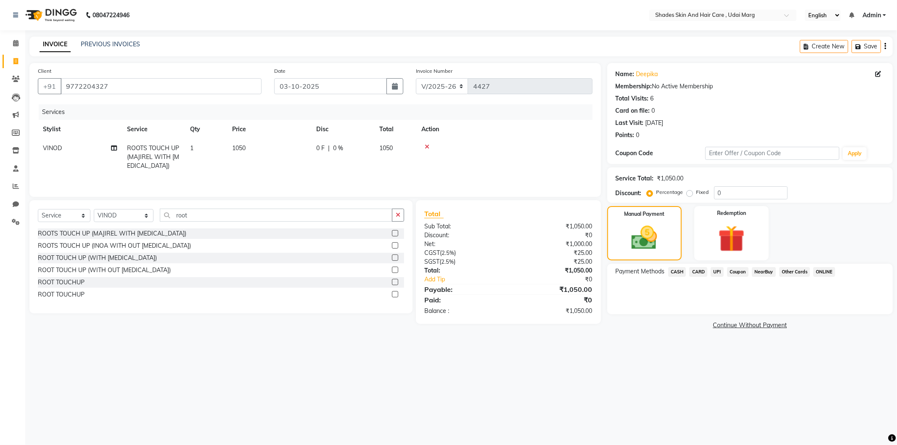
click at [678, 274] on span "CASH" at bounding box center [677, 272] width 18 height 10
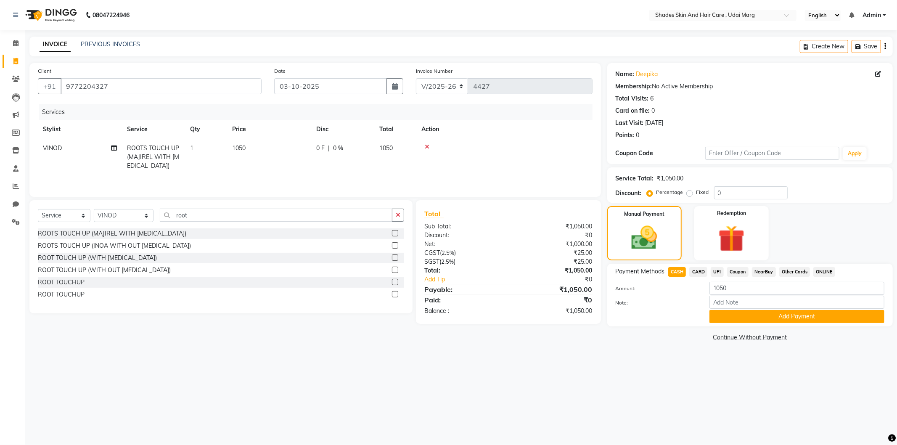
click at [253, 156] on td "1050" at bounding box center [269, 157] width 84 height 37
select select "74321"
drag, startPoint x: 307, startPoint y: 148, endPoint x: 274, endPoint y: 148, distance: 33.2
click at [274, 148] on input "1050" at bounding box center [309, 150] width 74 height 13
type input "950"
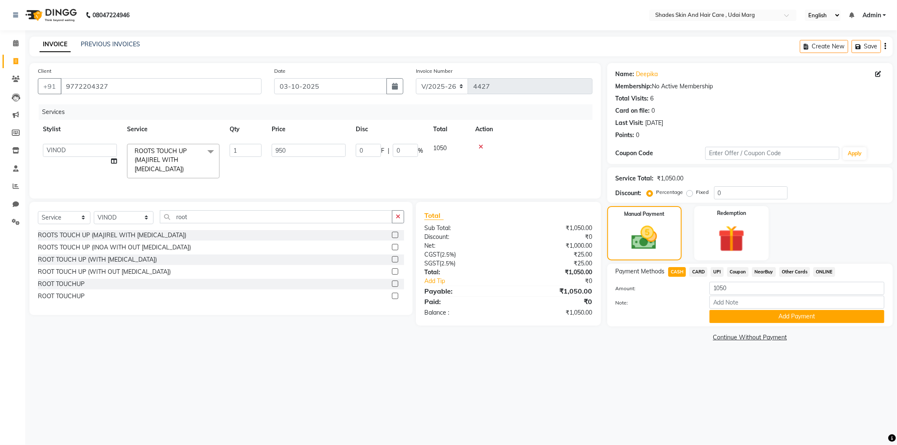
click at [313, 178] on div "Services Stylist Service Qty Price Disc Total Action [PERSON_NAME] ADMIN [PERSO…" at bounding box center [315, 147] width 555 height 86
click at [683, 272] on span "CASH" at bounding box center [677, 272] width 18 height 10
type input "950"
click at [721, 316] on button "Add Payment" at bounding box center [797, 316] width 175 height 13
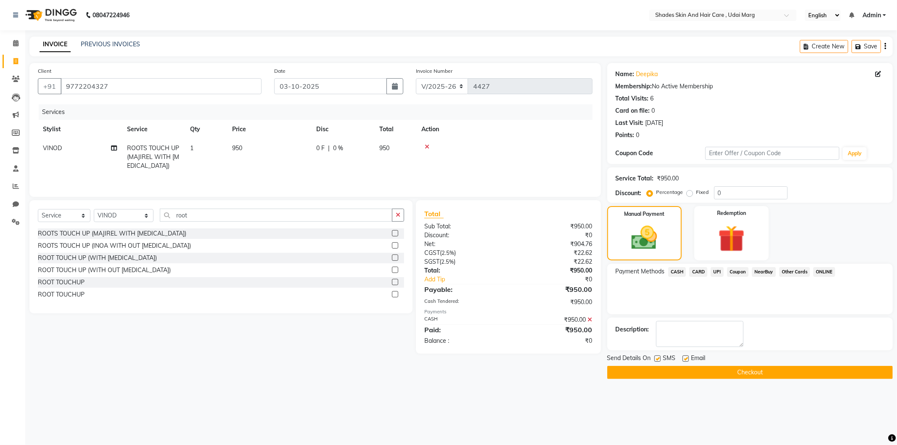
click at [689, 380] on main "INVOICE PREVIOUS INVOICES Create New Save Client [PHONE_NUMBER] Date [DATE] Inv…" at bounding box center [461, 214] width 872 height 355
click at [689, 376] on button "Checkout" at bounding box center [750, 372] width 286 height 13
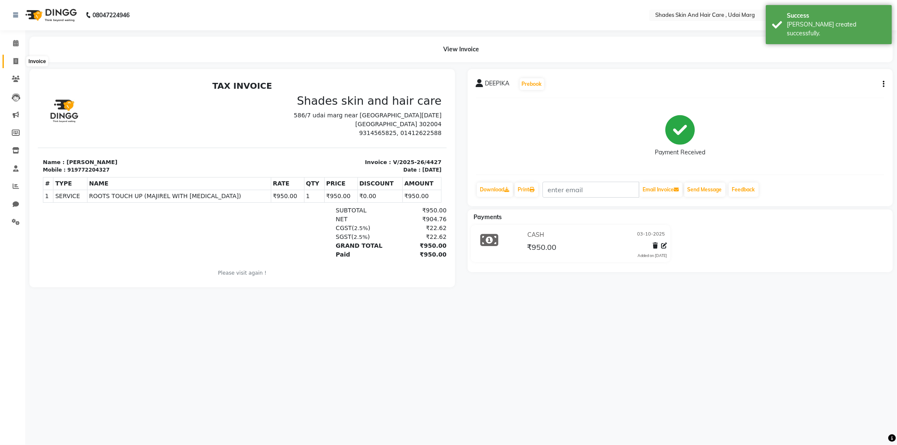
click at [15, 60] on icon at bounding box center [15, 61] width 5 height 6
select select "service"
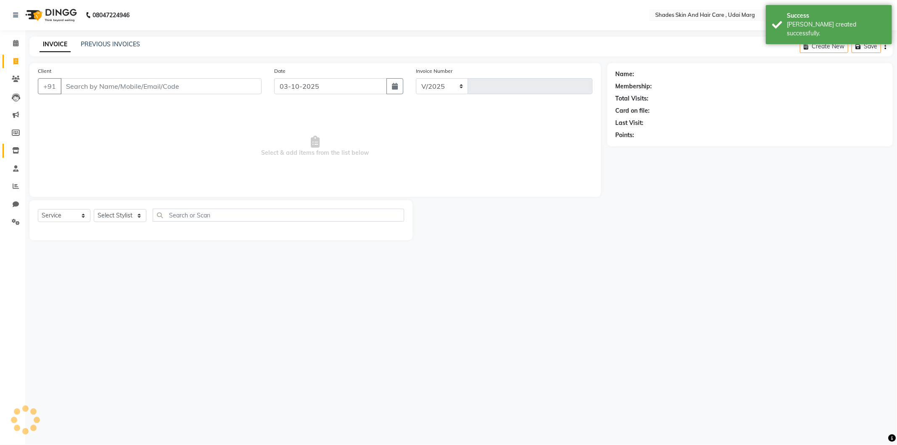
select select "8022"
type input "4428"
click at [13, 189] on icon at bounding box center [16, 186] width 6 height 6
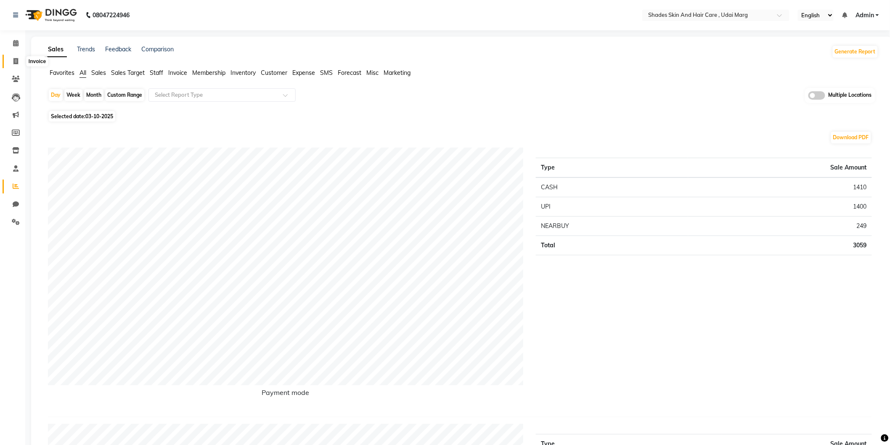
click at [18, 62] on icon at bounding box center [15, 61] width 5 height 6
select select "service"
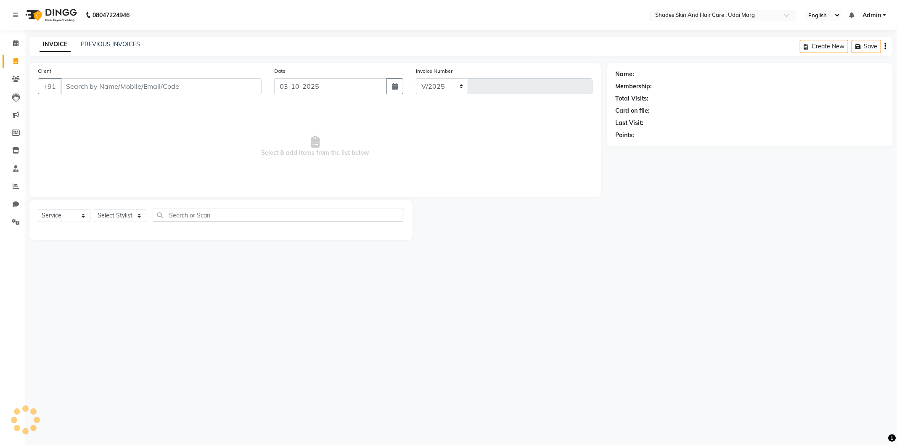
select select "8022"
type input "4428"
click at [125, 80] on input "Client" at bounding box center [161, 86] width 201 height 16
type input "9893386815"
click at [233, 90] on button "Add Client" at bounding box center [239, 86] width 43 height 16
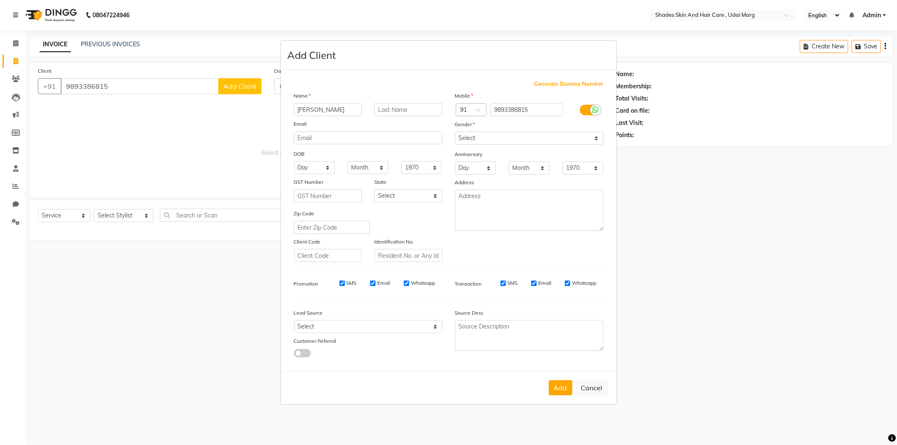
type input "[PERSON_NAME]"
click at [497, 137] on select "Select [DEMOGRAPHIC_DATA] [DEMOGRAPHIC_DATA] Other Prefer Not To Say" at bounding box center [529, 138] width 148 height 13
select select "[DEMOGRAPHIC_DATA]"
click at [455, 132] on select "Select [DEMOGRAPHIC_DATA] [DEMOGRAPHIC_DATA] Other Prefer Not To Say" at bounding box center [529, 138] width 148 height 13
click at [551, 384] on button "Add" at bounding box center [561, 387] width 24 height 15
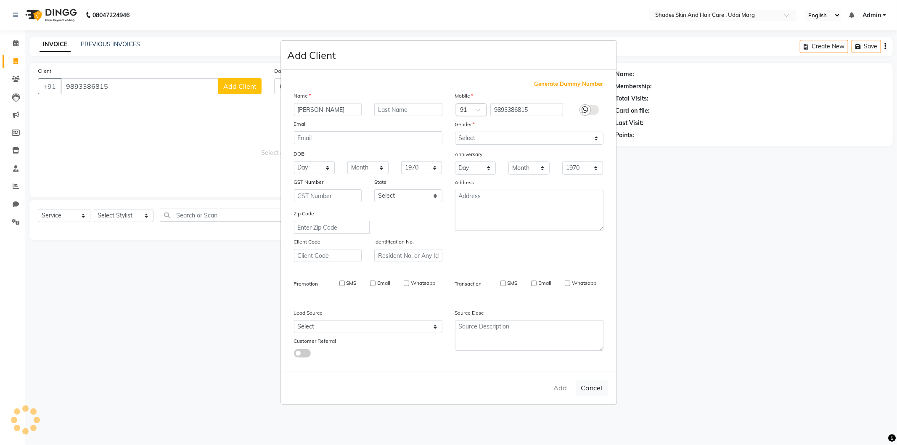
select select
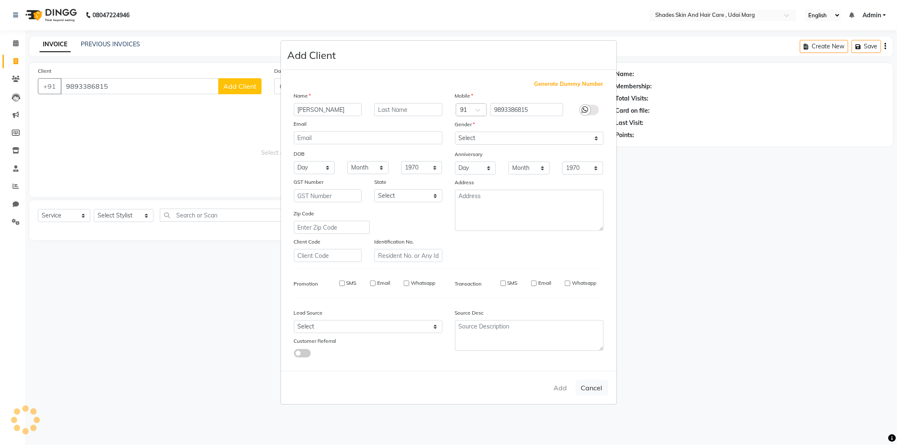
select select
checkbox input "false"
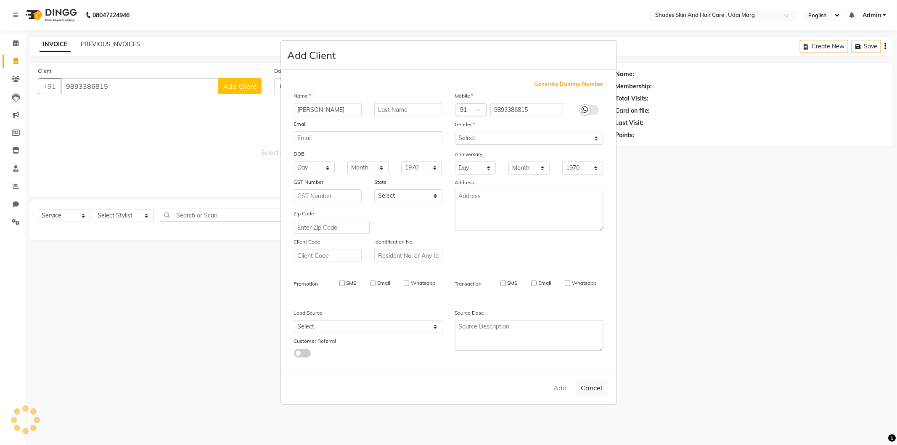
checkbox input "false"
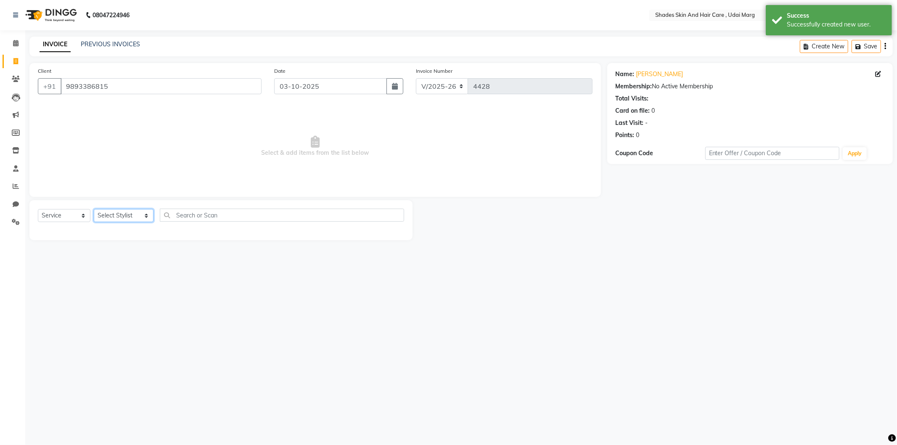
click at [123, 219] on select "Select Stylist [PERSON_NAME] ADMIN [PERSON_NAME] [PERSON_NAME] GAYATRI [PERSON_…" at bounding box center [124, 215] width 60 height 13
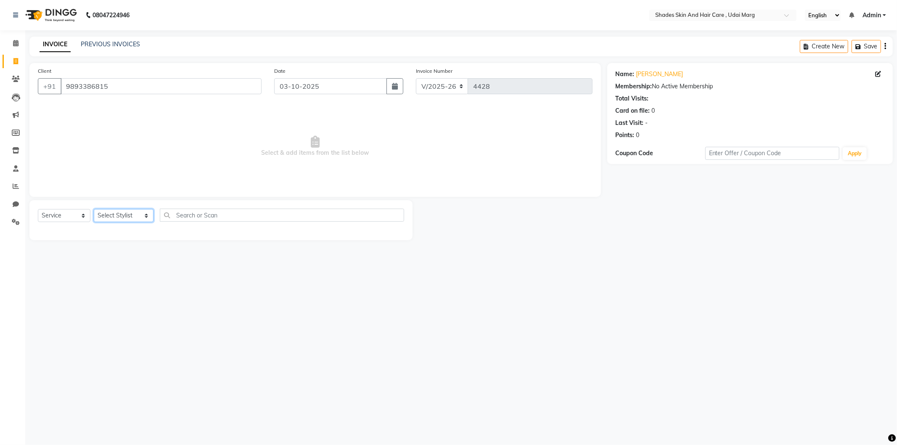
select select "74300"
click at [94, 209] on select "Select Stylist [PERSON_NAME] ADMIN [PERSON_NAME] [PERSON_NAME] GAYATRI [PERSON_…" at bounding box center [124, 215] width 60 height 13
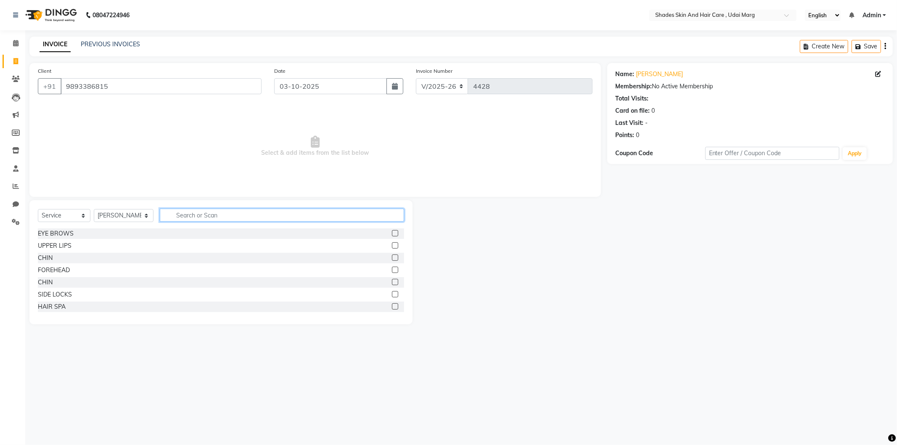
click at [204, 216] on input "text" at bounding box center [282, 215] width 244 height 13
type input "advanc"
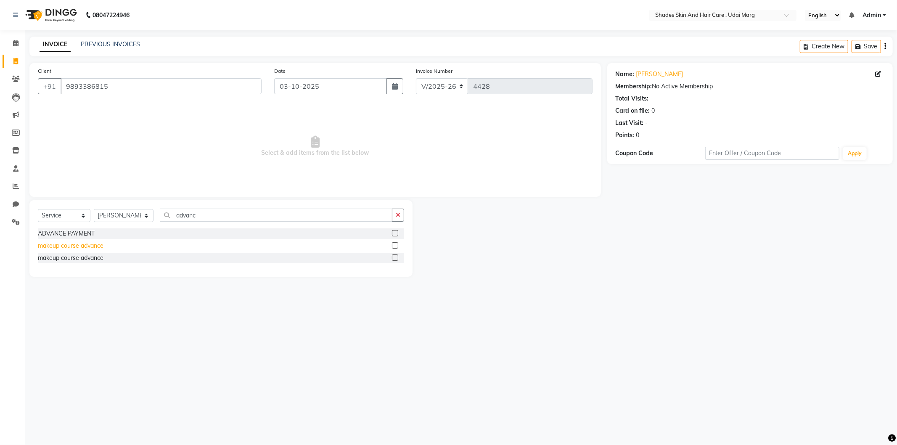
click at [87, 245] on div "makeup course advance" at bounding box center [71, 245] width 66 height 9
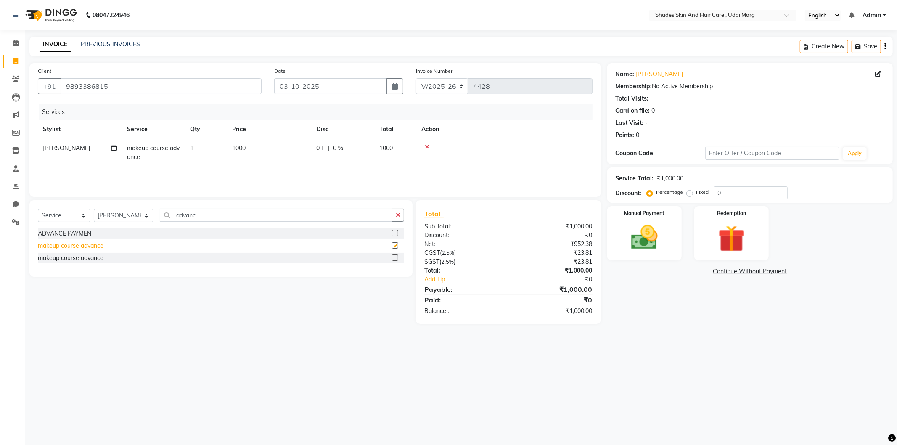
checkbox input "false"
click at [94, 230] on div "ADVANCE PAYMENT" at bounding box center [66, 233] width 57 height 9
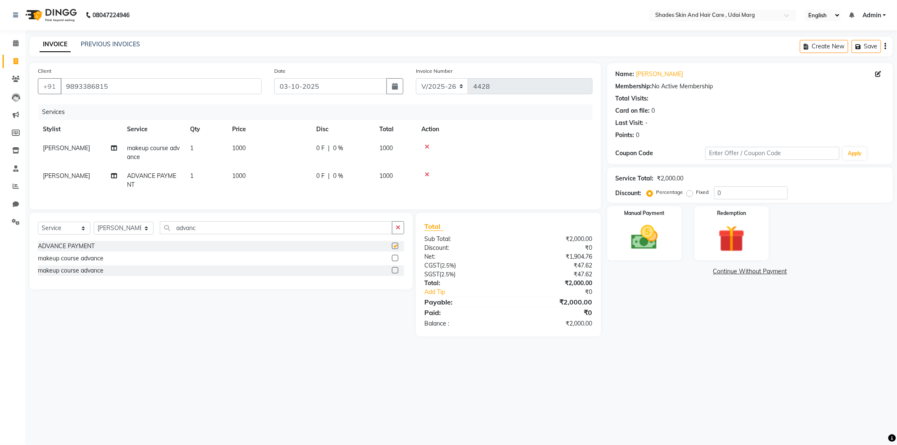
checkbox input "false"
click at [426, 144] on icon at bounding box center [427, 147] width 5 height 6
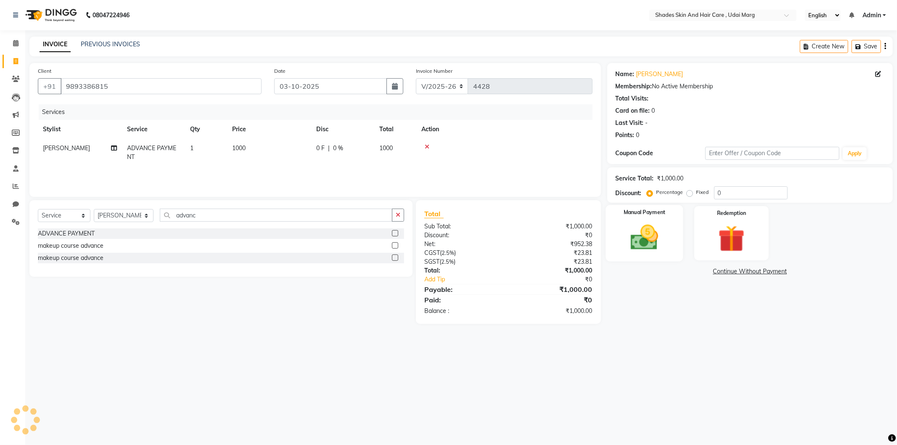
click at [655, 241] on img at bounding box center [644, 238] width 45 height 32
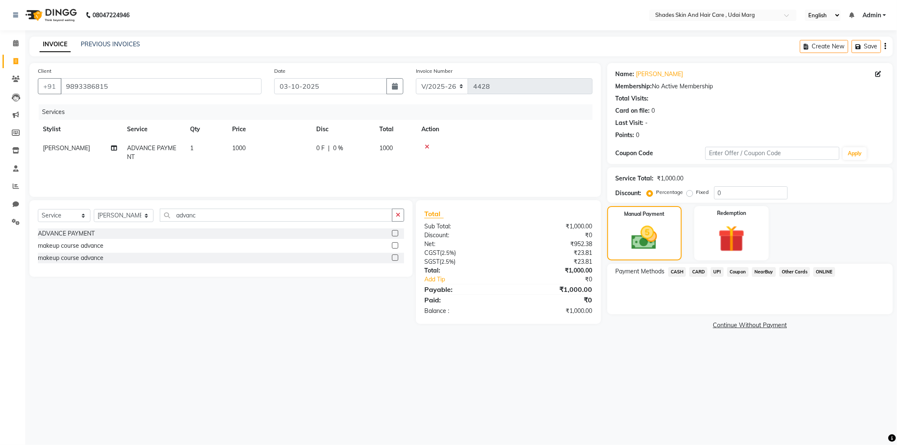
click at [718, 270] on span "UPI" at bounding box center [717, 272] width 13 height 10
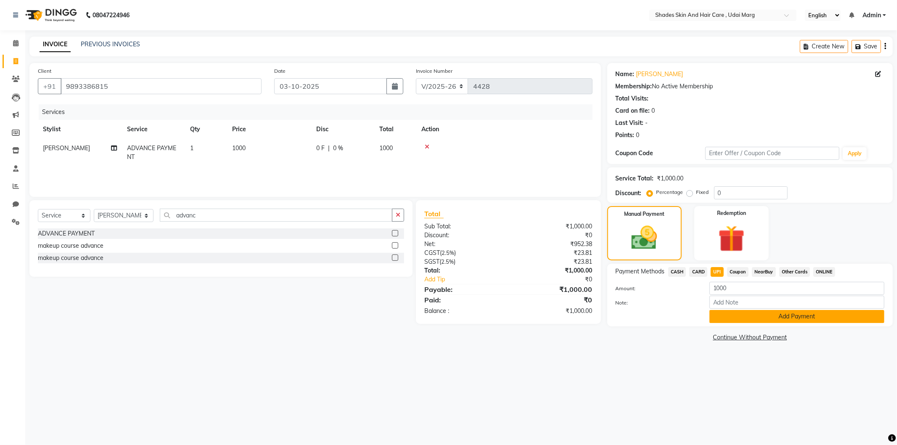
click at [749, 320] on button "Add Payment" at bounding box center [797, 316] width 175 height 13
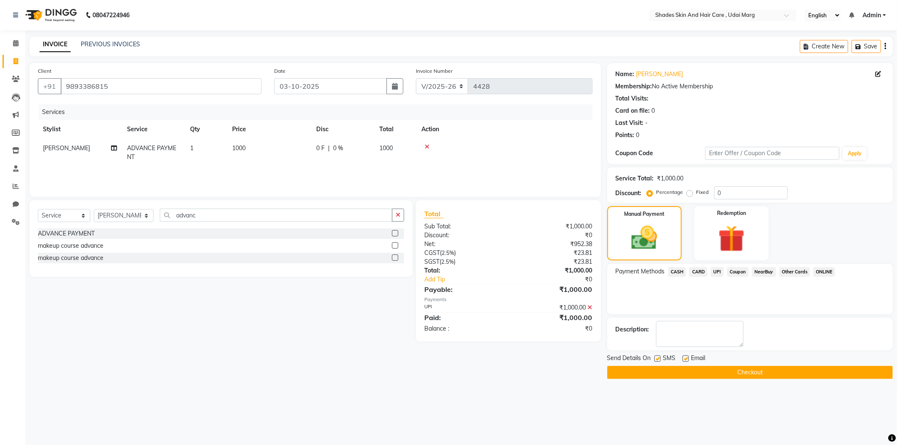
click at [721, 365] on div "Send Details On SMS Email Checkout" at bounding box center [750, 366] width 286 height 25
click at [721, 375] on button "Checkout" at bounding box center [750, 372] width 286 height 13
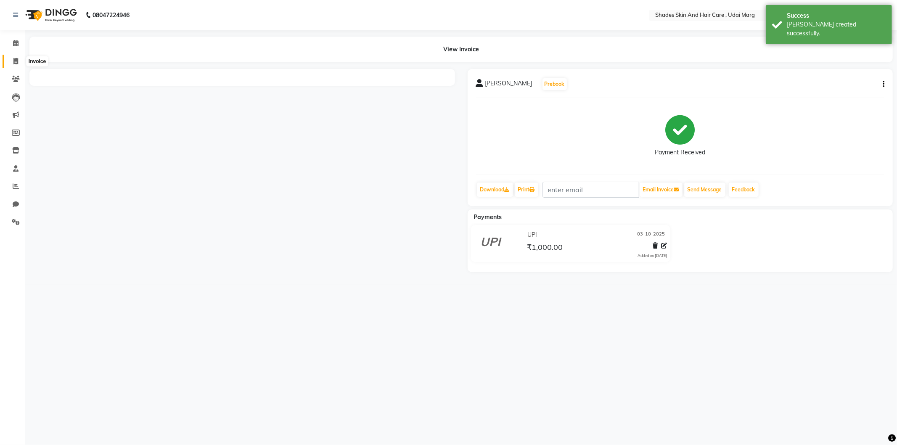
drag, startPoint x: 18, startPoint y: 63, endPoint x: 29, endPoint y: 66, distance: 10.9
click at [19, 63] on span at bounding box center [15, 62] width 15 height 10
select select "service"
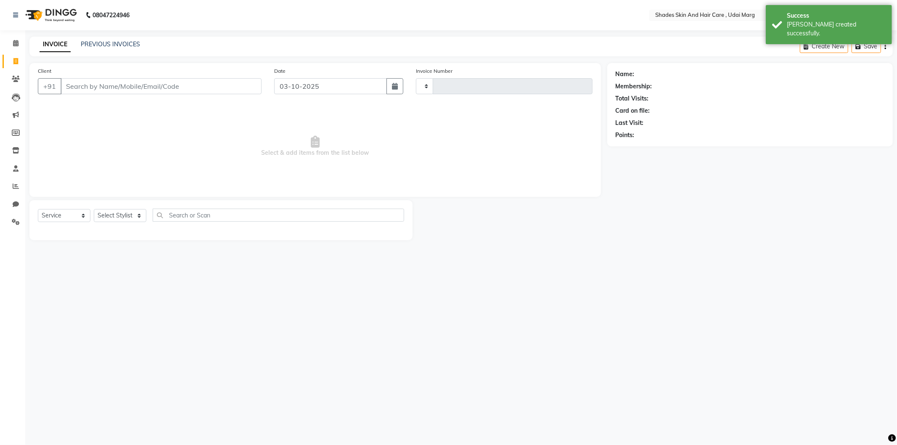
type input "4429"
select select "8022"
click at [133, 92] on input "Client" at bounding box center [161, 86] width 201 height 16
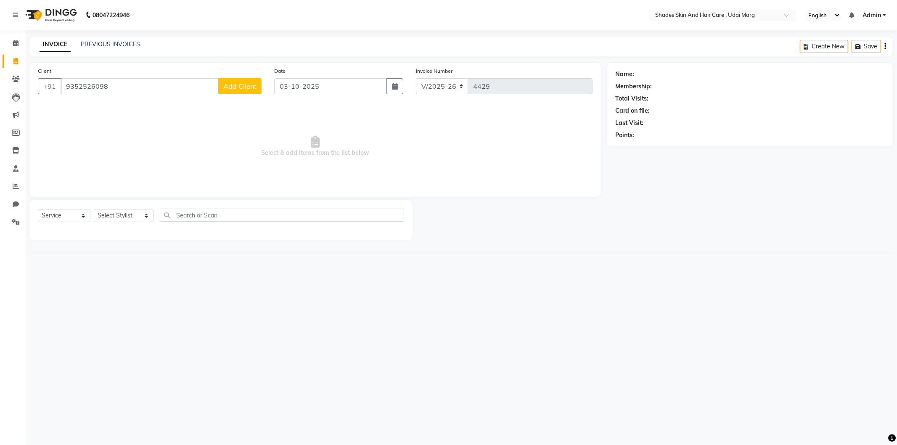
type input "9352526098"
click at [235, 83] on span "Add Client" at bounding box center [239, 86] width 33 height 8
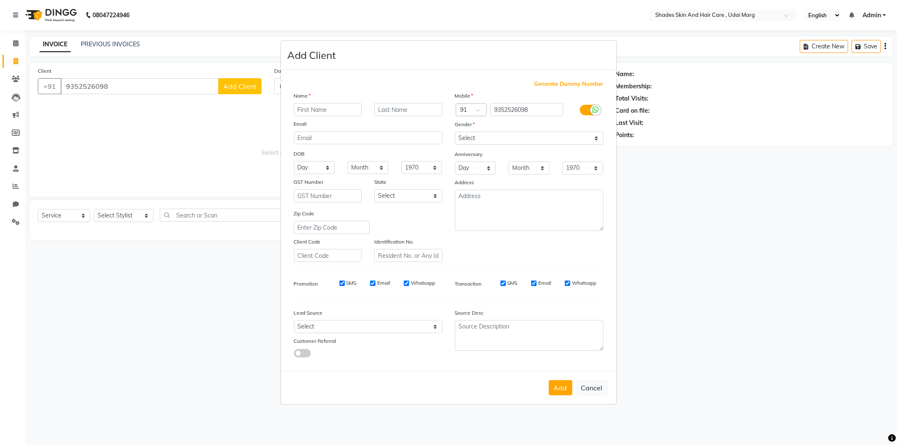
click at [336, 105] on input "text" at bounding box center [328, 109] width 68 height 13
type input "[PERSON_NAME]"
click at [540, 145] on div "Mobile Country Code × 91 9352526098 Gender Select [DEMOGRAPHIC_DATA] [DEMOGRAPH…" at bounding box center [529, 176] width 161 height 171
click at [534, 140] on select "Select [DEMOGRAPHIC_DATA] [DEMOGRAPHIC_DATA] Other Prefer Not To Say" at bounding box center [529, 138] width 148 height 13
select select "[DEMOGRAPHIC_DATA]"
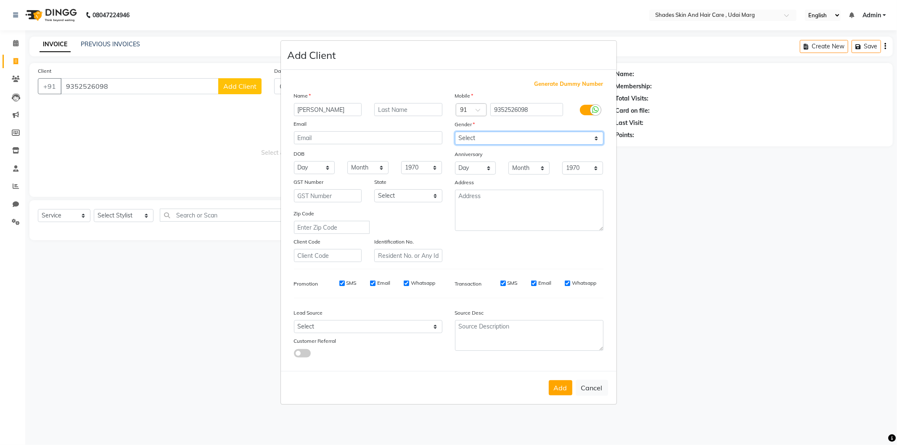
click at [455, 132] on select "Select [DEMOGRAPHIC_DATA] [DEMOGRAPHIC_DATA] Other Prefer Not To Say" at bounding box center [529, 138] width 148 height 13
click at [559, 384] on button "Add" at bounding box center [561, 387] width 24 height 15
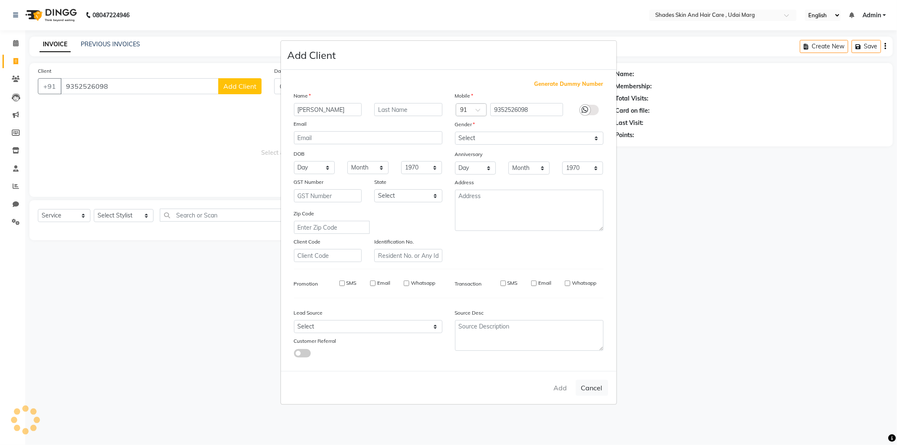
select select
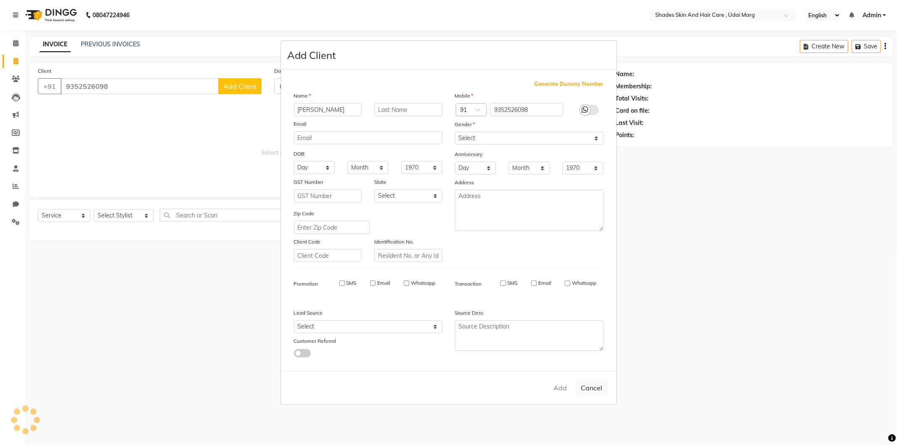
select select
checkbox input "false"
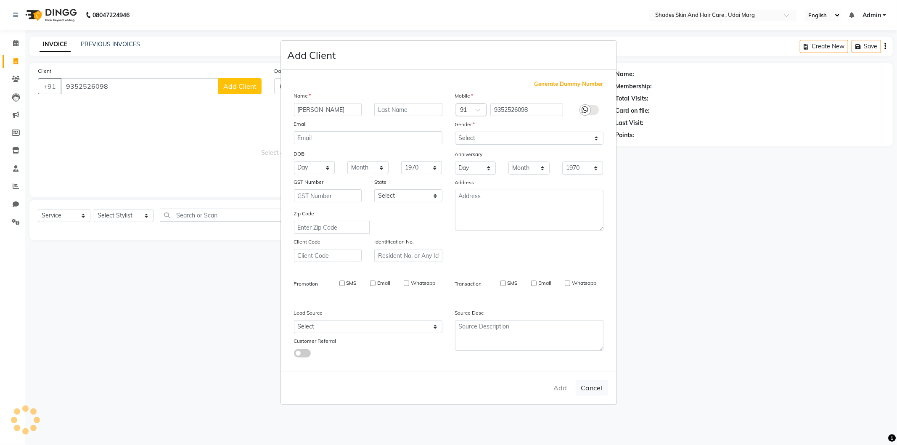
checkbox input "false"
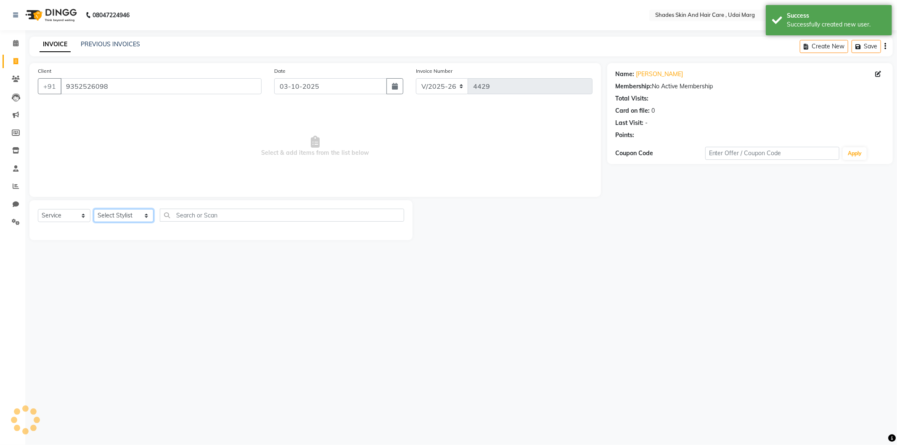
click at [138, 222] on select "Select Stylist [PERSON_NAME] ADMIN [PERSON_NAME] [PERSON_NAME] GAYATRI [PERSON_…" at bounding box center [124, 215] width 60 height 13
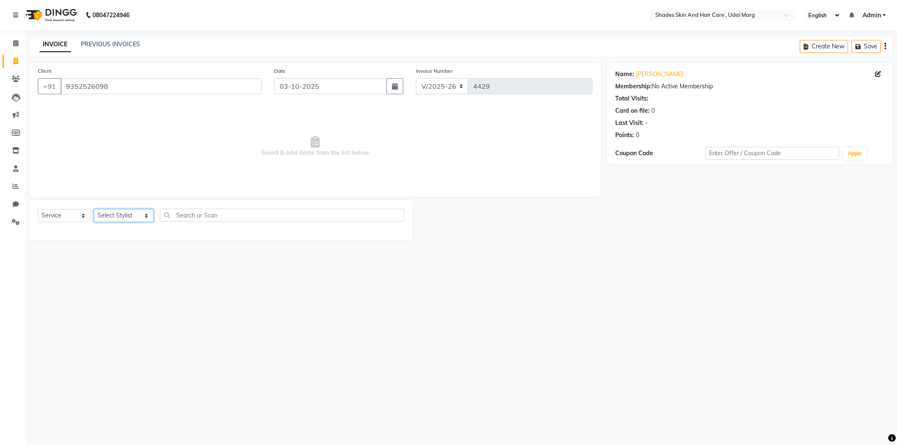
select select "74331"
click at [94, 209] on select "Select Stylist [PERSON_NAME] ADMIN [PERSON_NAME] [PERSON_NAME] GAYATRI [PERSON_…" at bounding box center [124, 215] width 60 height 13
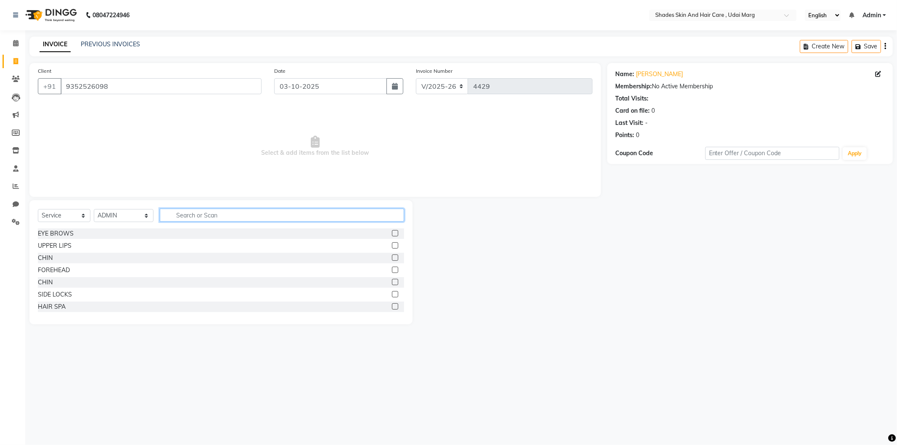
click at [217, 214] on input "text" at bounding box center [282, 215] width 244 height 13
click at [210, 212] on input "text" at bounding box center [282, 215] width 244 height 13
type input "h"
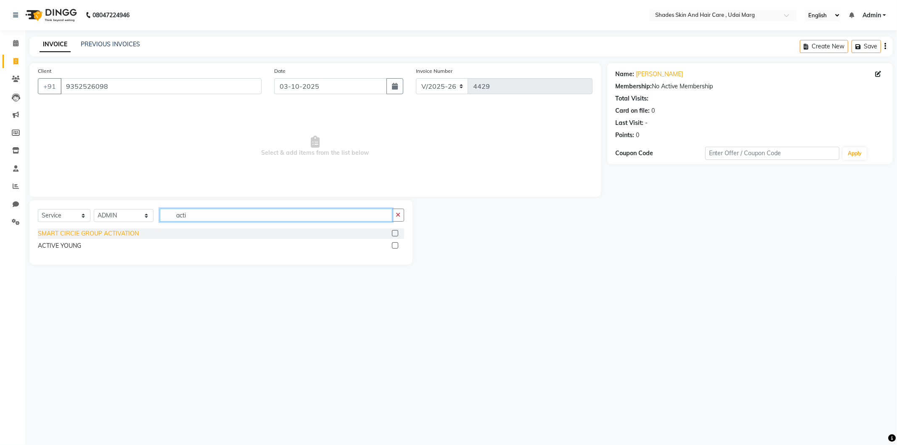
type input "acti"
click at [134, 233] on div "SMART CIRCIE GROUP ACTIVATION" at bounding box center [88, 233] width 101 height 9
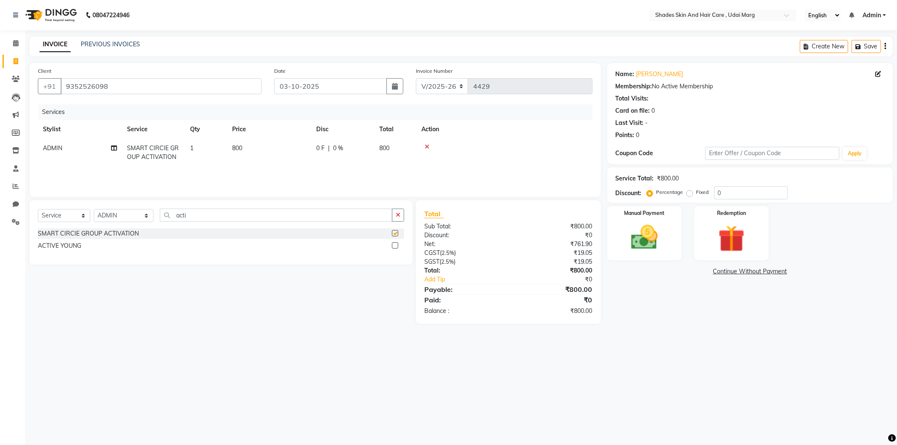
checkbox input "false"
click at [665, 242] on img at bounding box center [644, 238] width 45 height 32
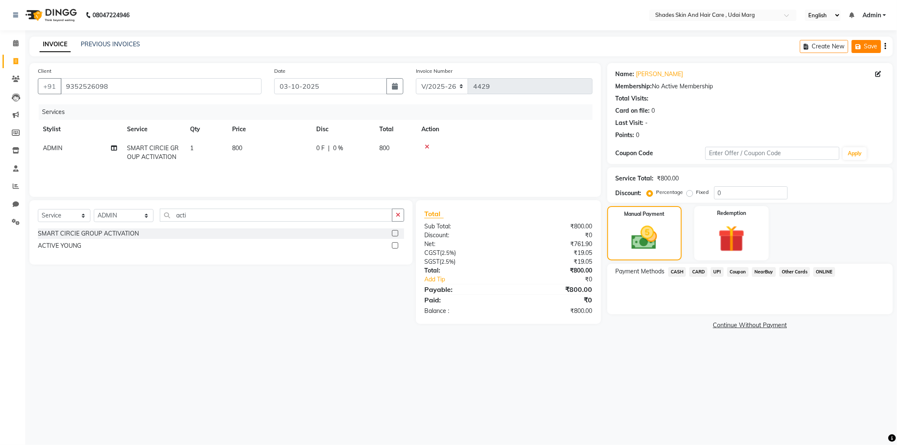
click at [871, 49] on button "Save" at bounding box center [866, 46] width 29 height 13
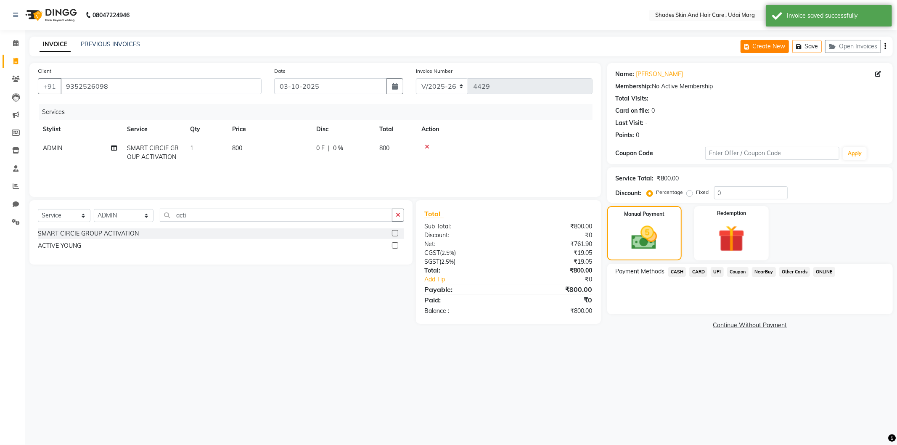
click at [769, 51] on button "Create New" at bounding box center [765, 46] width 48 height 13
select select "service"
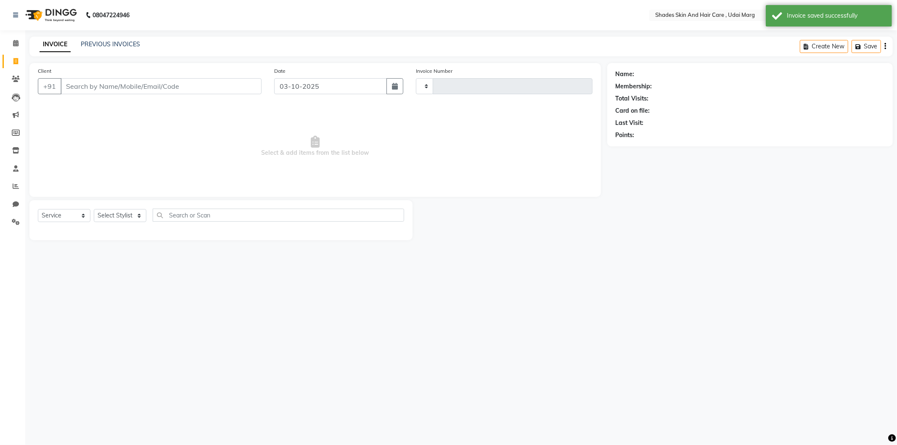
type input "4429"
select select "8022"
click at [115, 89] on input "Client" at bounding box center [161, 86] width 201 height 16
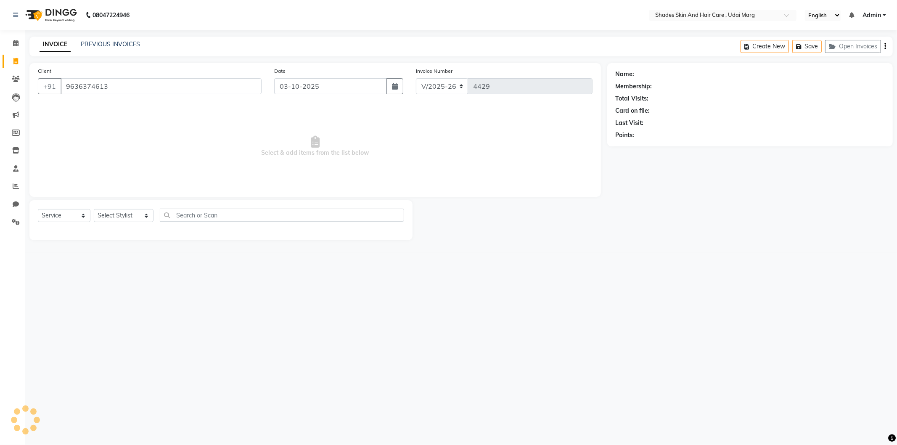
type input "9636374613"
select select "1: Object"
click at [131, 220] on select "Select Stylist [PERSON_NAME] ADMIN [PERSON_NAME] [PERSON_NAME] GAYATRI [PERSON_…" at bounding box center [124, 215] width 60 height 13
select select "74342"
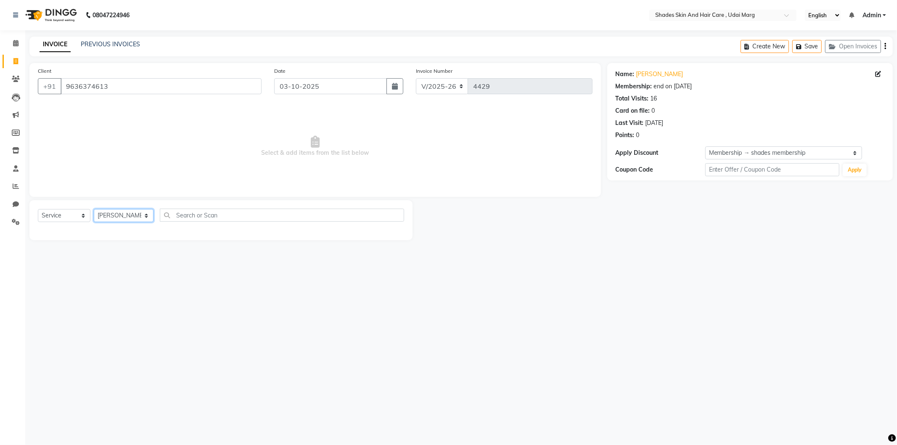
click at [94, 209] on select "Select Stylist [PERSON_NAME] ADMIN [PERSON_NAME] [PERSON_NAME] GAYATRI [PERSON_…" at bounding box center [124, 215] width 60 height 13
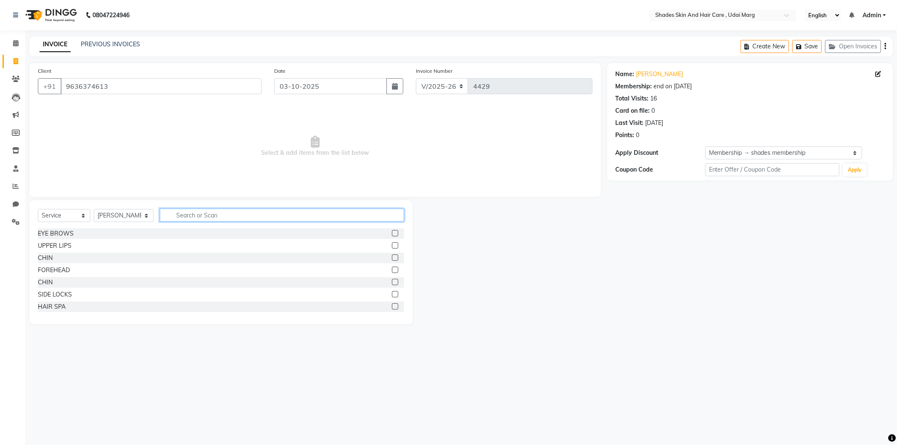
click at [240, 219] on input "text" at bounding box center [282, 215] width 244 height 13
type input "beard"
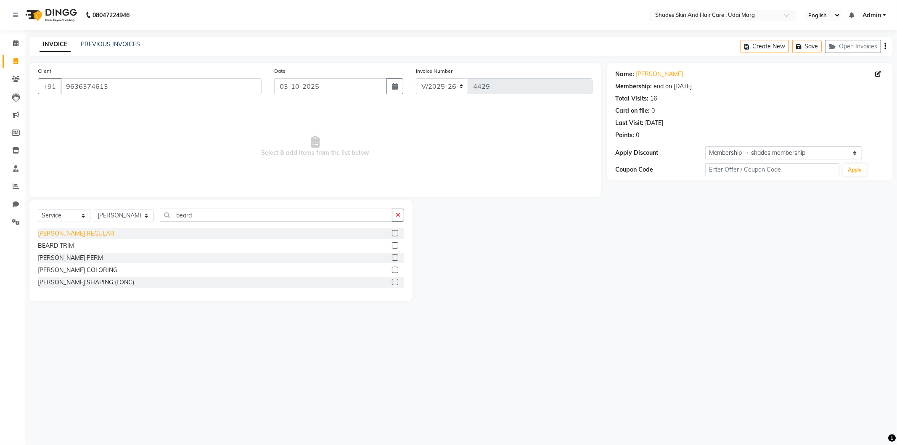
click at [74, 236] on div "[PERSON_NAME] REGULAR" at bounding box center [76, 233] width 77 height 9
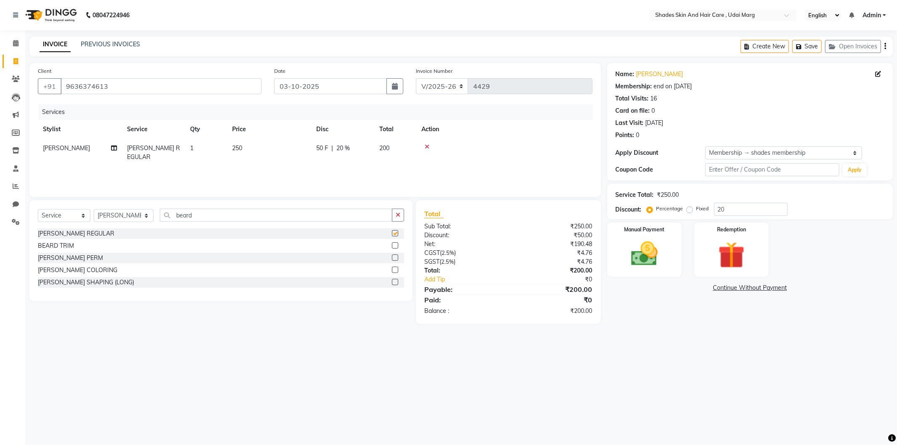
checkbox input "false"
click at [640, 264] on img at bounding box center [644, 254] width 45 height 32
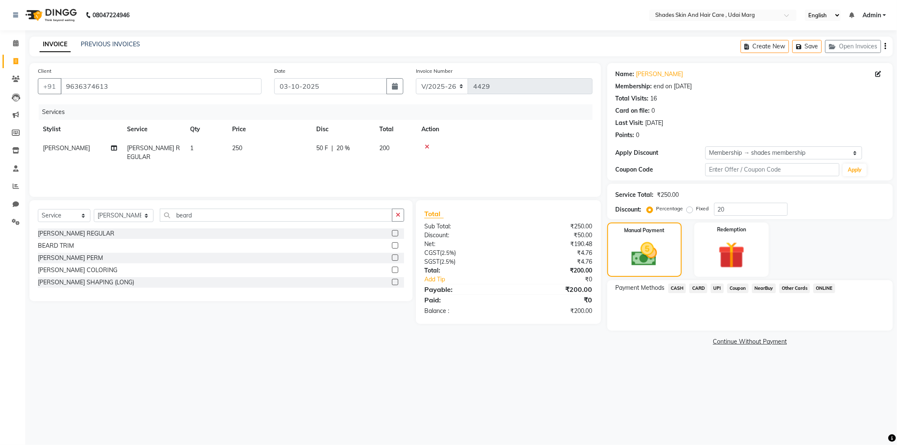
click at [712, 286] on span "UPI" at bounding box center [717, 288] width 13 height 10
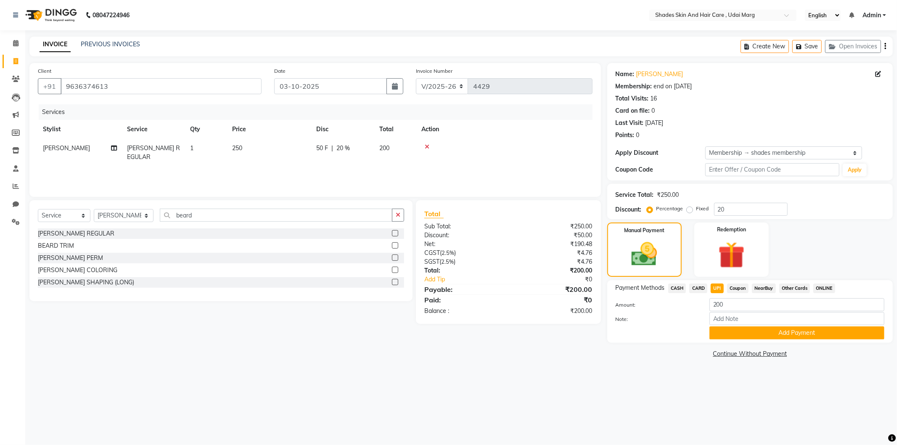
click at [730, 332] on button "Add Payment" at bounding box center [797, 332] width 175 height 13
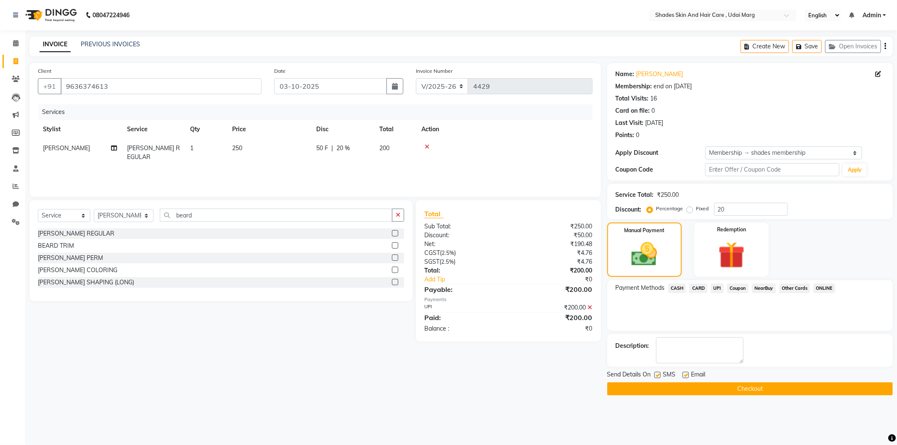
click at [686, 388] on button "Checkout" at bounding box center [750, 388] width 286 height 13
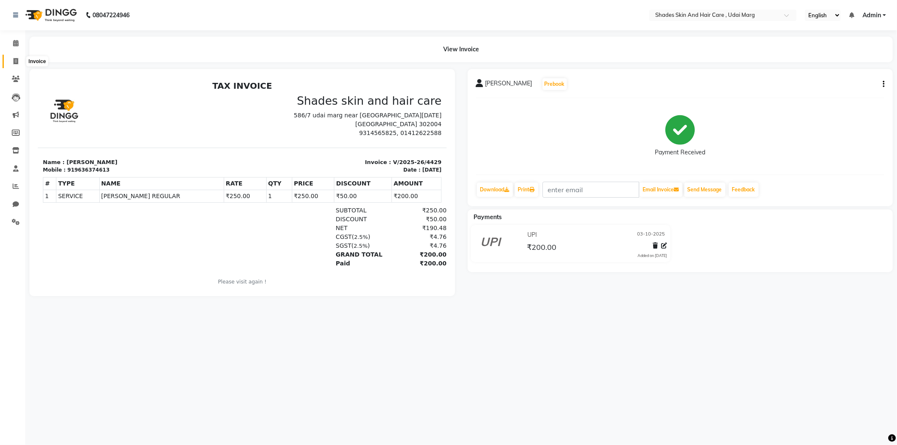
click at [16, 57] on span at bounding box center [15, 62] width 15 height 10
select select "service"
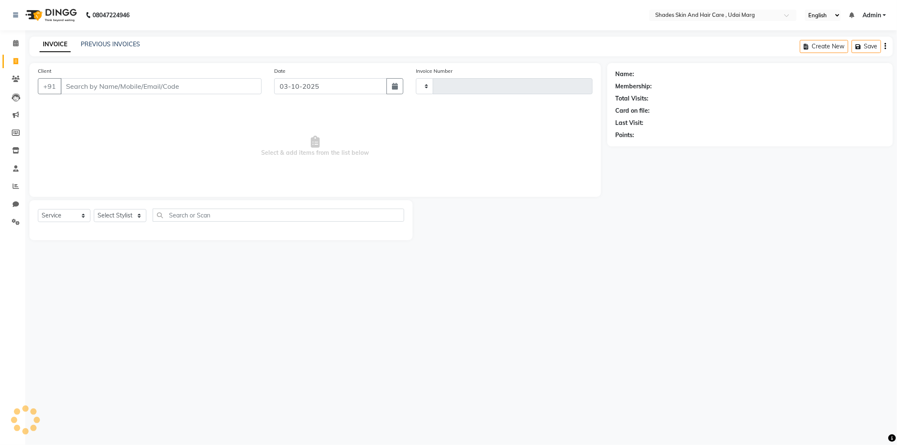
type input "4430"
select select "8022"
click at [101, 91] on input "Client" at bounding box center [161, 86] width 201 height 16
click at [106, 91] on input "Client" at bounding box center [161, 86] width 201 height 16
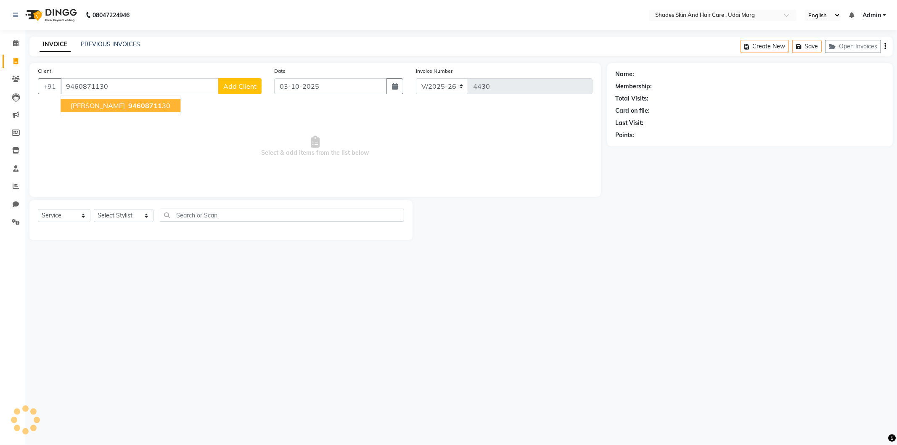
type input "9460871130"
click at [95, 109] on span "[PERSON_NAME]" at bounding box center [98, 105] width 54 height 8
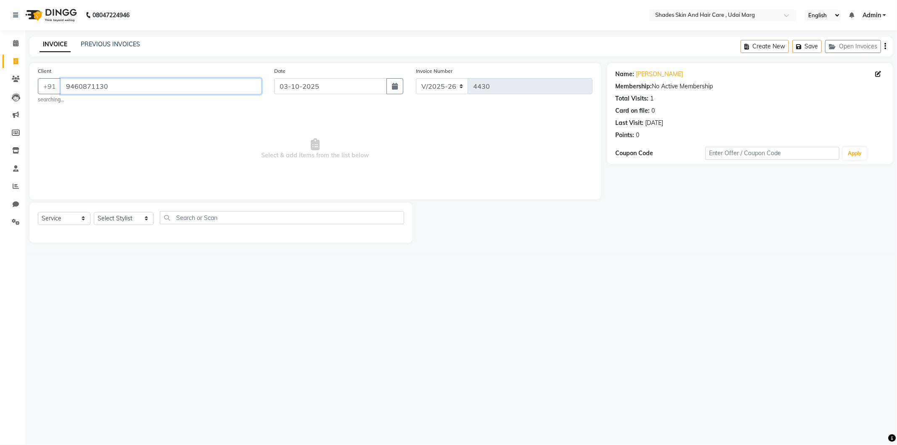
drag, startPoint x: 128, startPoint y: 88, endPoint x: 65, endPoint y: 93, distance: 63.3
click at [65, 93] on input "9460871130" at bounding box center [161, 86] width 201 height 16
click at [17, 60] on icon at bounding box center [15, 61] width 5 height 6
select select "service"
type input "4430"
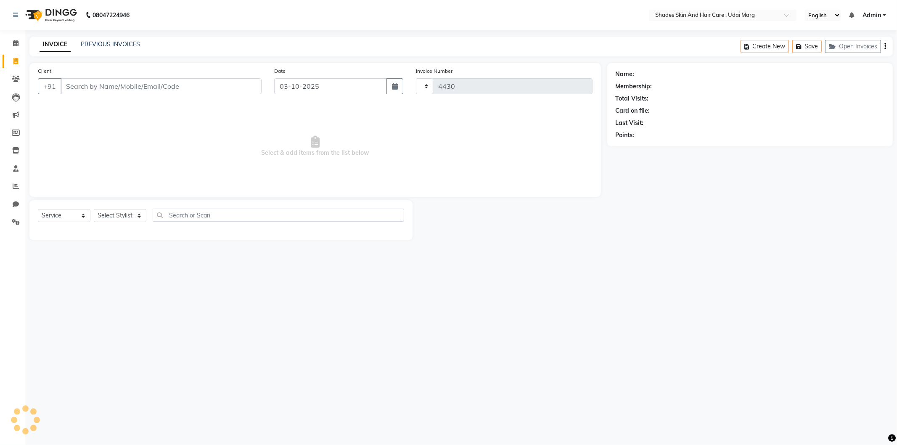
select select "8022"
click at [12, 79] on icon at bounding box center [16, 79] width 8 height 6
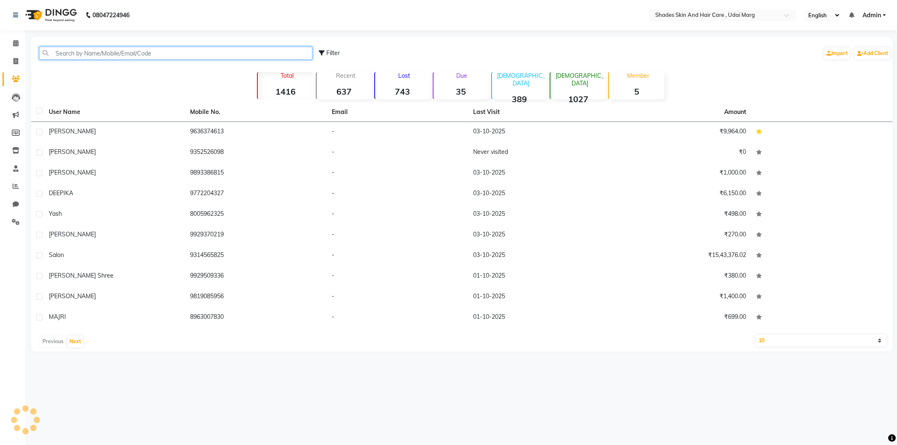
click at [109, 49] on input "text" at bounding box center [175, 53] width 273 height 13
paste input "9460871130"
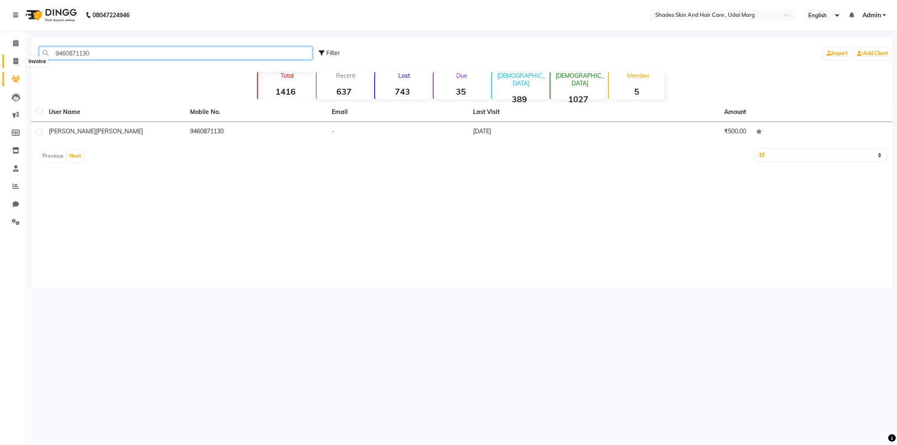
type input "9460871130"
click at [12, 61] on span at bounding box center [15, 62] width 15 height 10
select select "service"
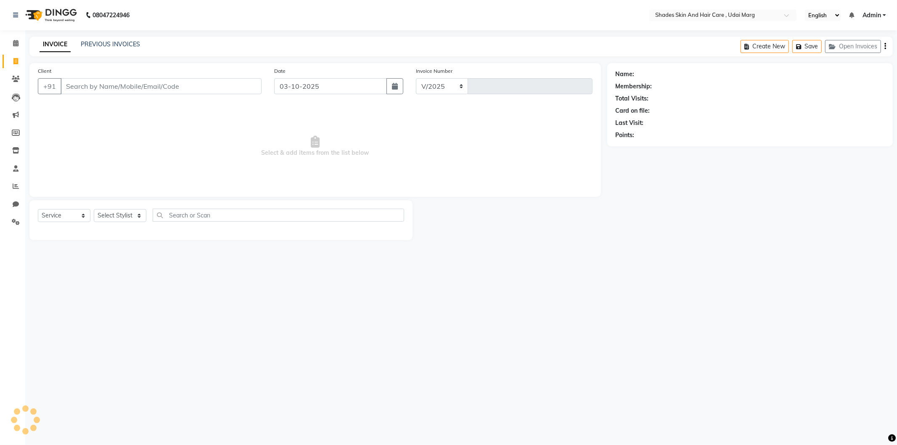
select select "8022"
type input "4430"
click at [84, 82] on input "Client" at bounding box center [161, 86] width 201 height 16
type input "9460871130"
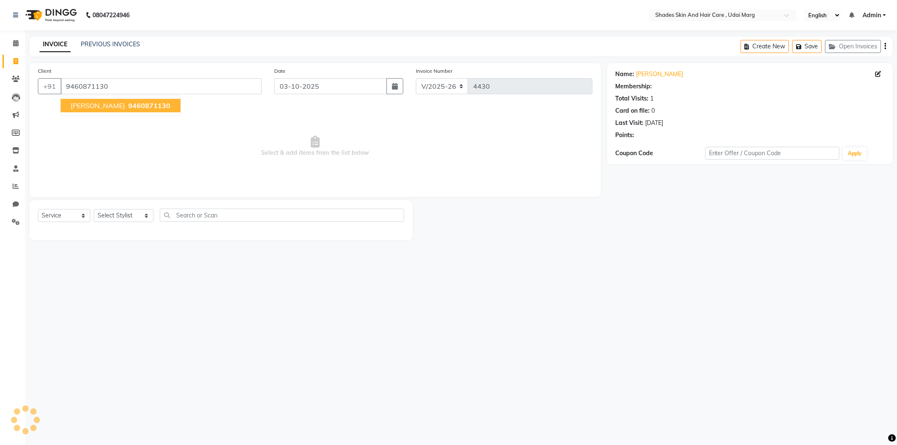
click at [103, 111] on button "[PERSON_NAME] 9460871130" at bounding box center [121, 105] width 120 height 13
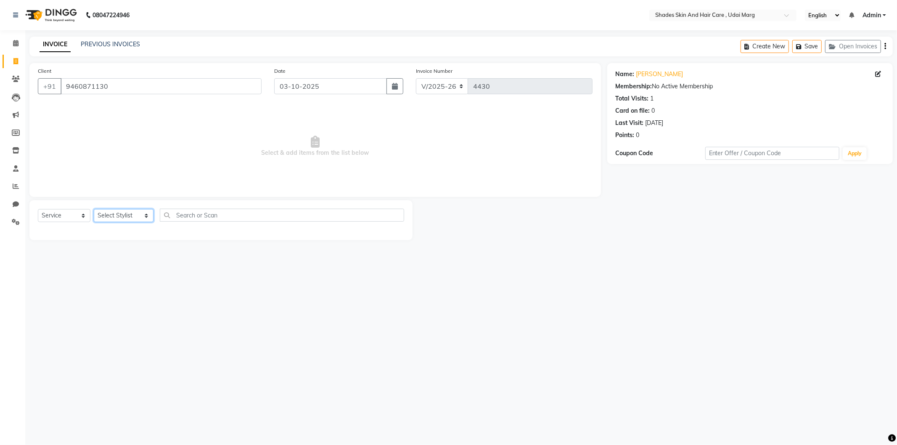
click at [136, 217] on select "Select Stylist [PERSON_NAME] ADMIN [PERSON_NAME] [PERSON_NAME] GAYATRI [PERSON_…" at bounding box center [124, 215] width 60 height 13
select select "74304"
click at [94, 209] on select "Select Stylist [PERSON_NAME] ADMIN [PERSON_NAME] [PERSON_NAME] GAYATRI [PERSON_…" at bounding box center [124, 215] width 60 height 13
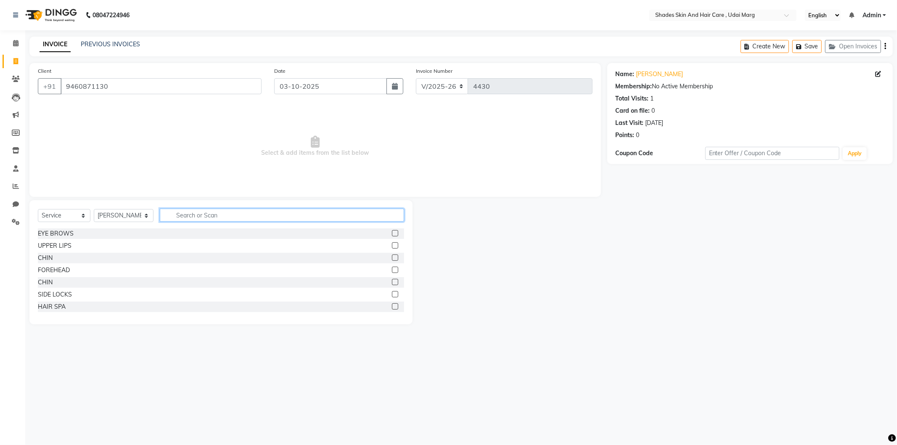
click at [224, 218] on input "text" at bounding box center [282, 215] width 244 height 13
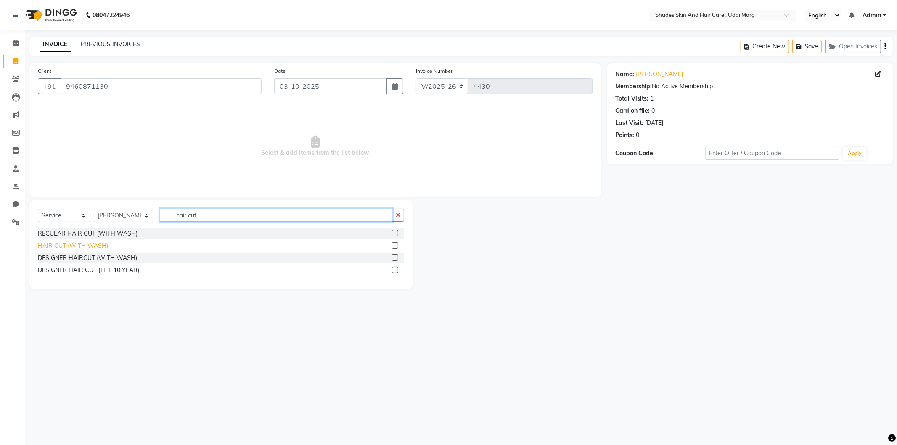
type input "hair cut"
click at [90, 246] on div "HAIR CUT (WITH WASH)" at bounding box center [73, 245] width 70 height 9
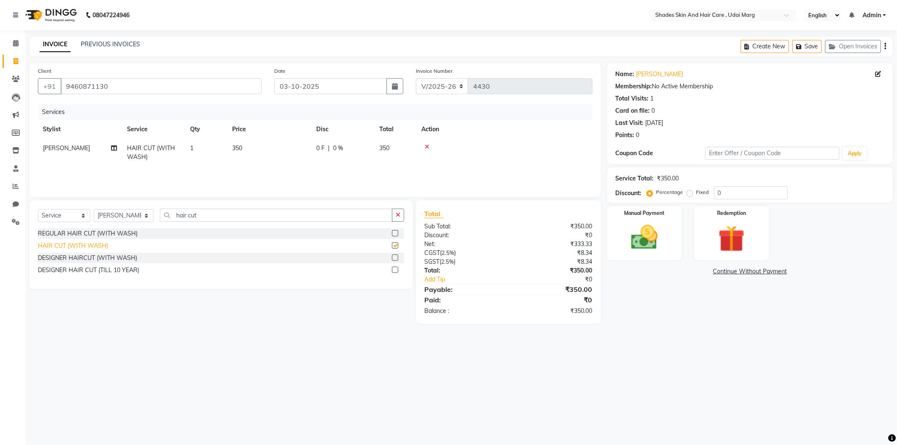
checkbox input "false"
click at [127, 233] on div "REGULAR HAIR CUT (WITH WASH)" at bounding box center [88, 233] width 100 height 9
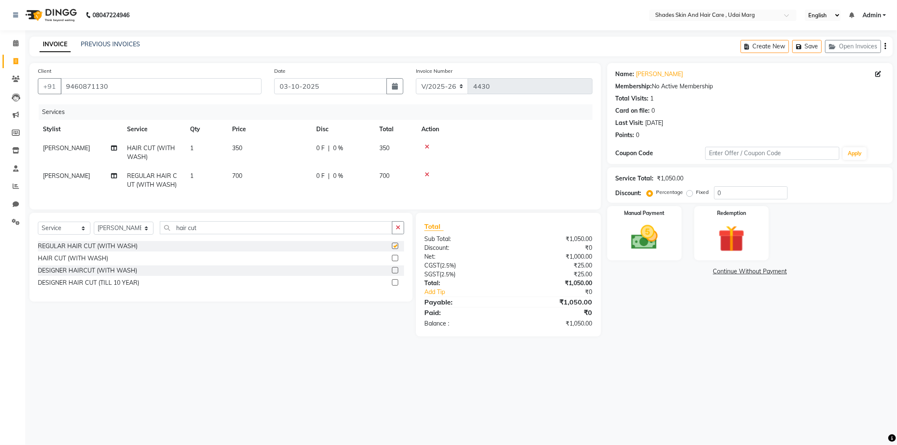
checkbox input "false"
click at [429, 145] on div at bounding box center [504, 147] width 166 height 6
click at [425, 146] on icon at bounding box center [427, 147] width 5 height 6
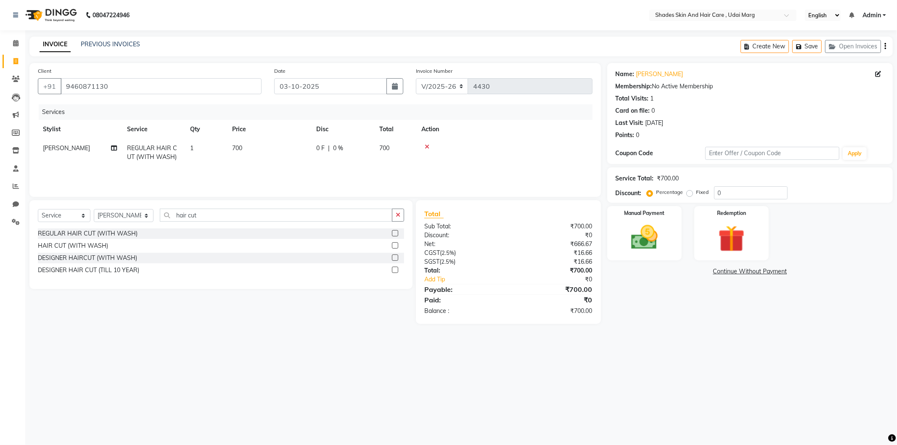
click at [260, 148] on td "700" at bounding box center [269, 153] width 84 height 28
select select "74304"
drag, startPoint x: 296, startPoint y: 153, endPoint x: 270, endPoint y: 153, distance: 26.1
click at [270, 153] on td "700" at bounding box center [309, 157] width 84 height 36
type input "500"
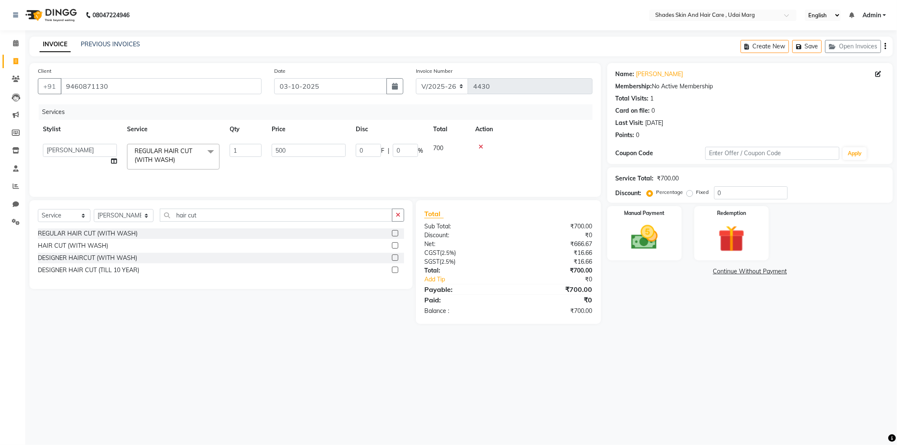
click at [333, 160] on tr "[PERSON_NAME] ADMIN [PERSON_NAME] [PERSON_NAME] GAYATRI [PERSON_NAME] [PERSON_N…" at bounding box center [315, 157] width 555 height 36
click at [628, 233] on img at bounding box center [644, 238] width 45 height 32
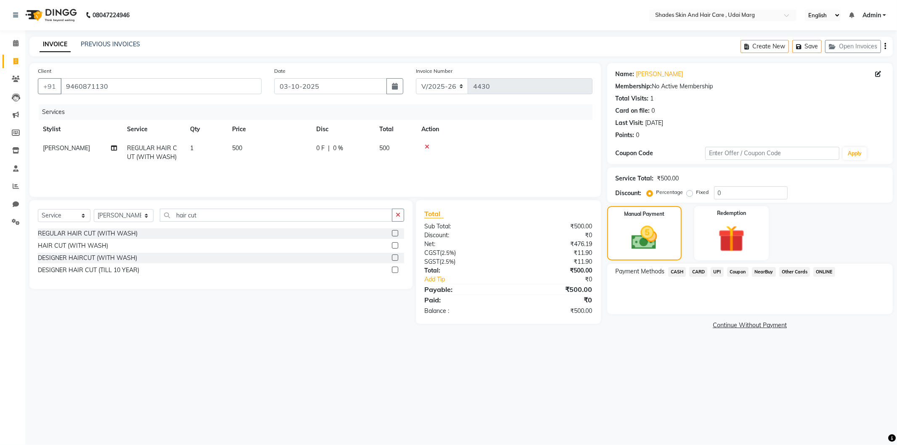
click at [674, 271] on span "CASH" at bounding box center [677, 272] width 18 height 10
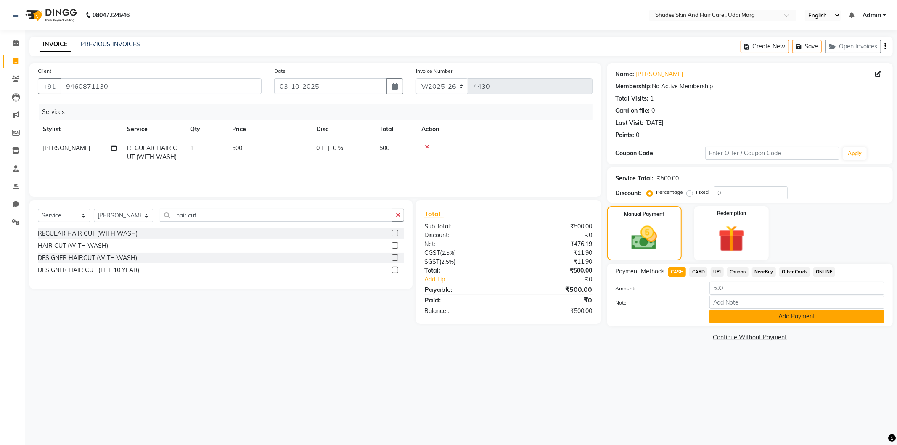
click at [779, 313] on button "Add Payment" at bounding box center [797, 316] width 175 height 13
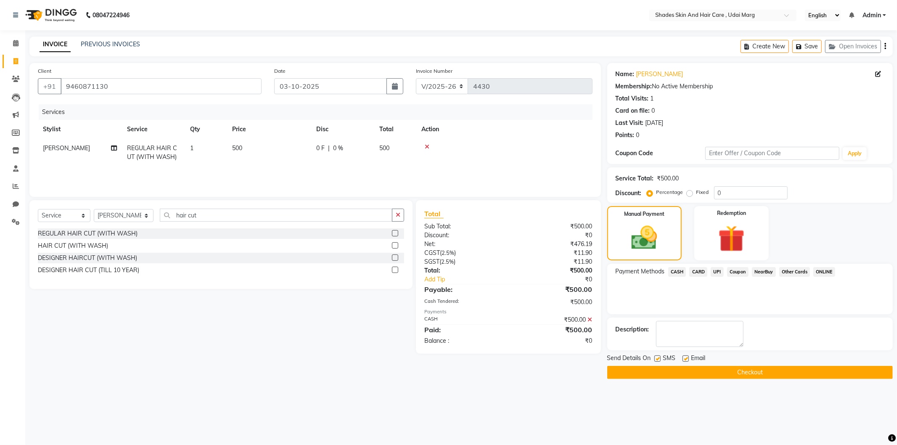
click at [718, 379] on main "INVOICE PREVIOUS INVOICES Create New Save Open Invoices Client [PHONE_NUMBER] D…" at bounding box center [461, 214] width 872 height 355
click at [719, 377] on button "Checkout" at bounding box center [750, 372] width 286 height 13
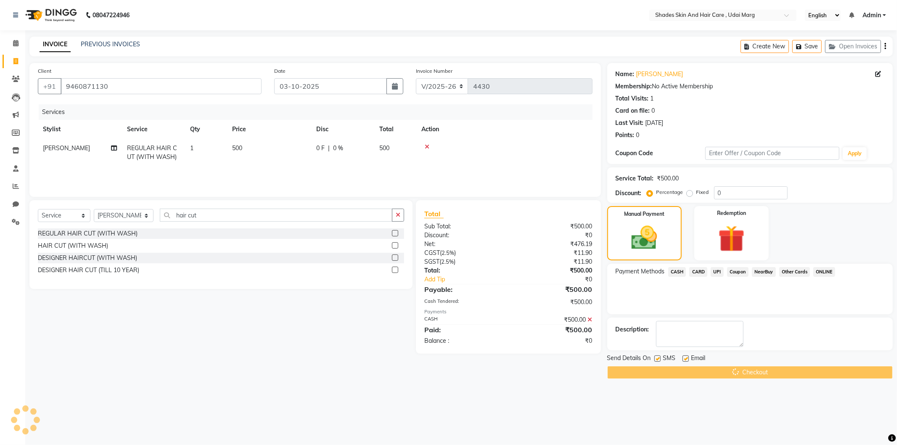
click at [720, 377] on div "Checkout" at bounding box center [750, 372] width 286 height 13
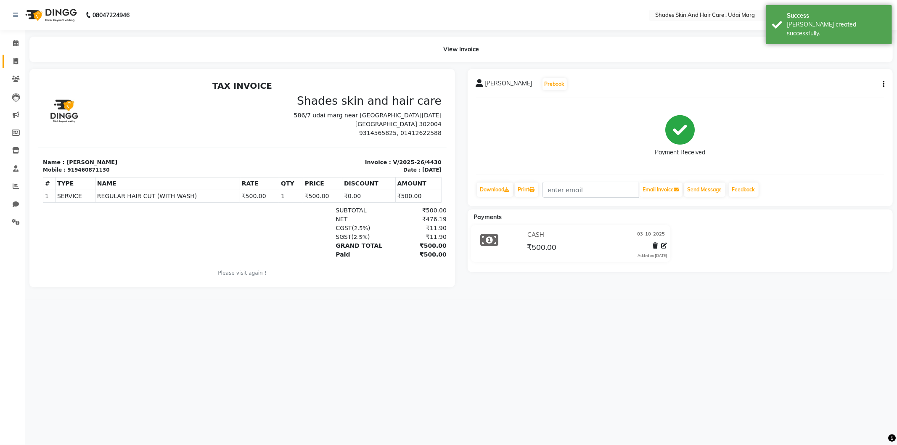
click at [11, 66] on link "Invoice" at bounding box center [13, 62] width 20 height 14
select select "service"
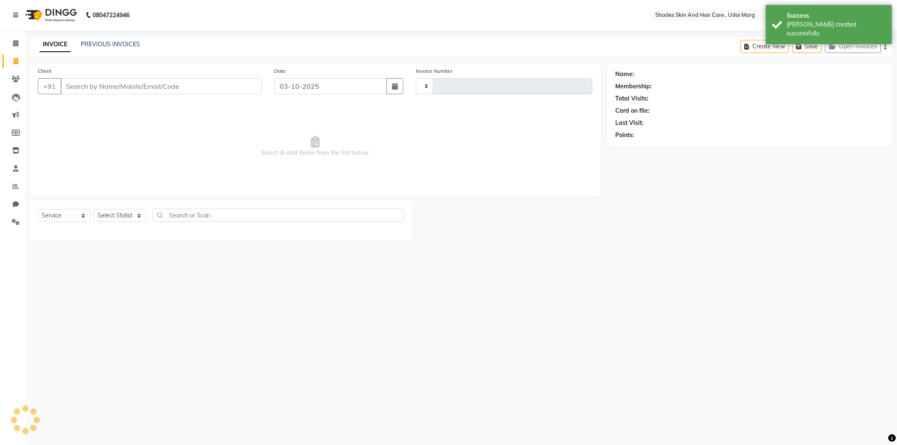
type input "4431"
select select "8022"
click at [85, 89] on input "Client" at bounding box center [161, 86] width 201 height 16
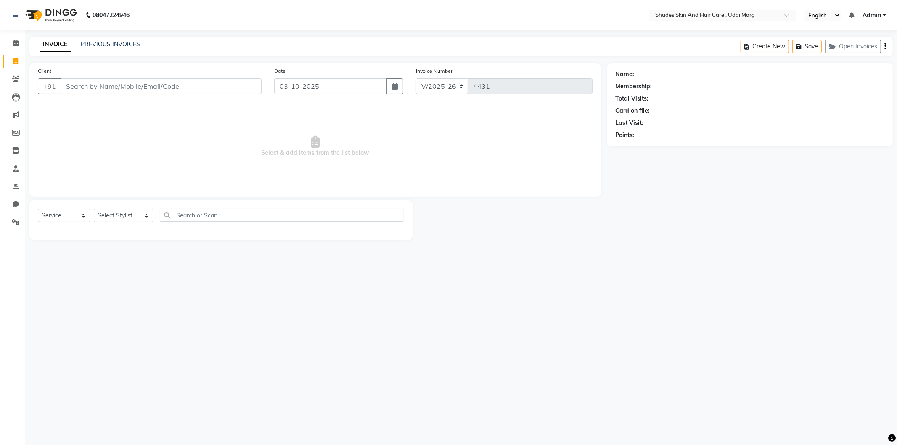
click at [95, 88] on input "Client" at bounding box center [161, 86] width 201 height 16
click at [83, 88] on input "Client" at bounding box center [161, 86] width 201 height 16
click at [19, 186] on span at bounding box center [15, 187] width 15 height 10
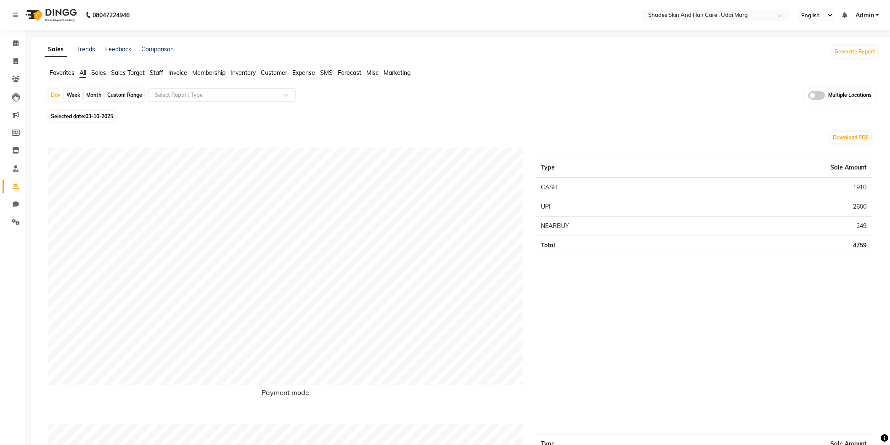
click at [156, 76] on span "Staff" at bounding box center [156, 73] width 13 height 8
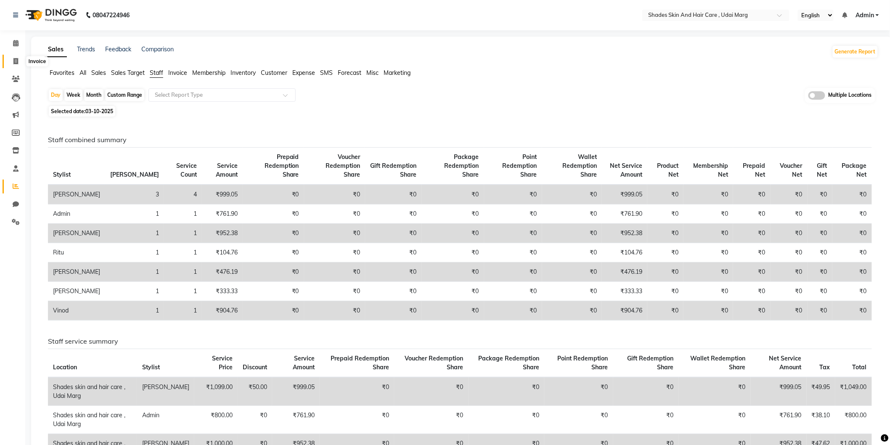
click at [14, 61] on icon at bounding box center [15, 61] width 5 height 6
select select "service"
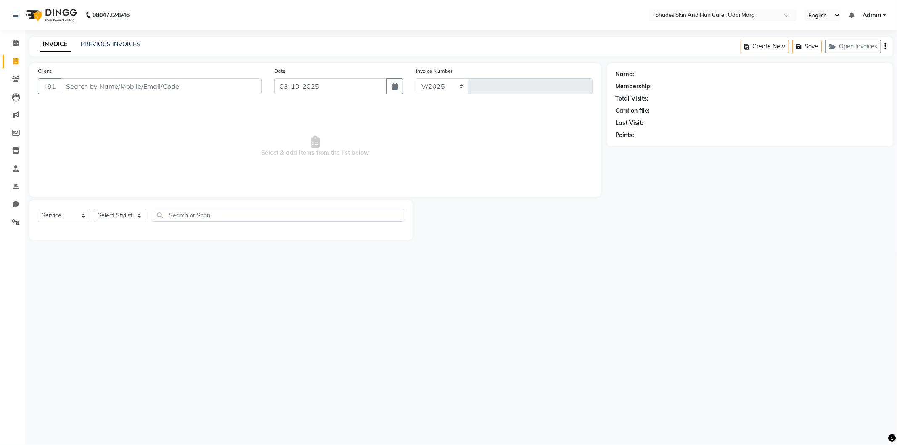
select select "8022"
type input "4431"
click at [107, 45] on link "PREVIOUS INVOICES" at bounding box center [110, 44] width 59 height 8
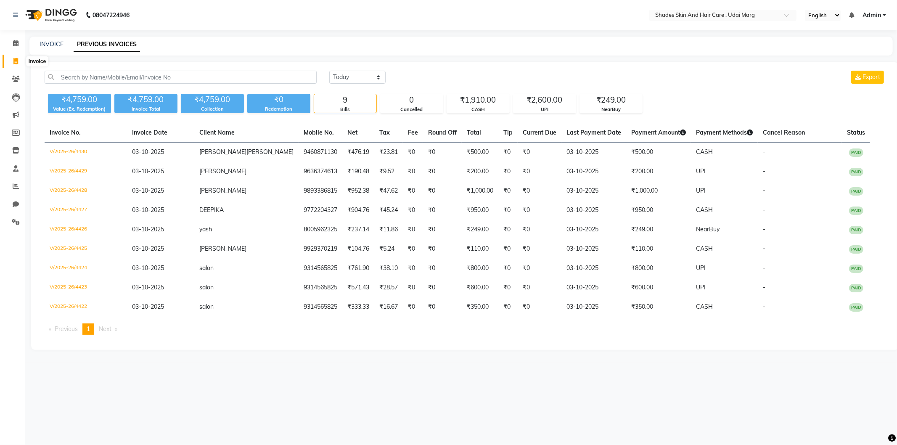
click at [17, 62] on icon at bounding box center [15, 61] width 5 height 6
select select "service"
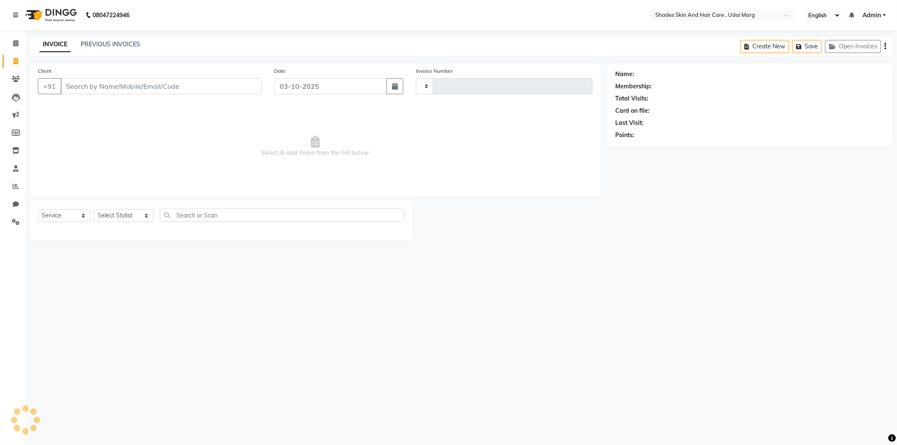
type input "4431"
select select "8022"
click at [90, 88] on input "Client" at bounding box center [161, 86] width 201 height 16
click at [848, 49] on button "Open Invoices" at bounding box center [853, 46] width 56 height 13
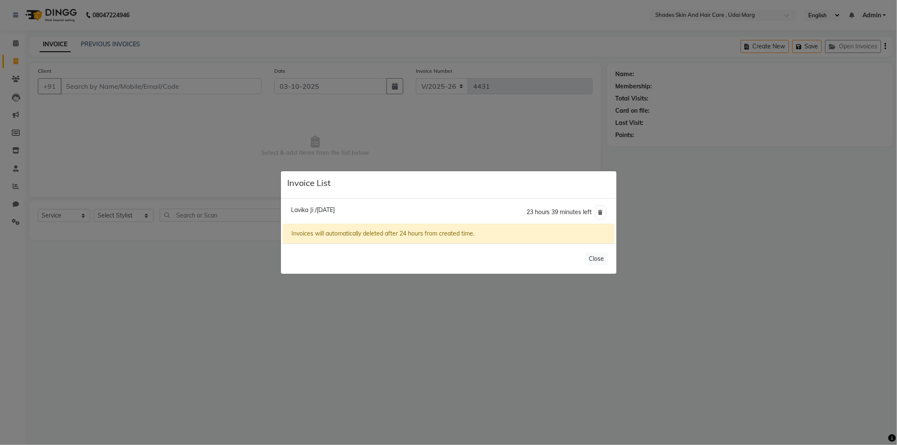
click at [335, 209] on span "Lavika Ji /[DATE]" at bounding box center [313, 210] width 44 height 8
type input "9352526098"
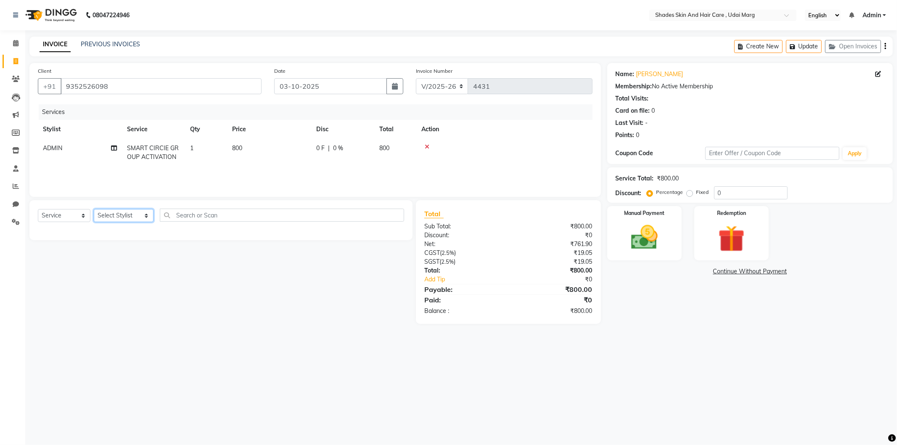
click at [132, 213] on select "Select Stylist [PERSON_NAME] ADMIN [PERSON_NAME] [PERSON_NAME] GAYATRI [PERSON_…" at bounding box center [124, 215] width 60 height 13
select select "74309"
click at [94, 209] on select "Select Stylist [PERSON_NAME] ADMIN [PERSON_NAME] [PERSON_NAME] GAYATRI [PERSON_…" at bounding box center [124, 215] width 60 height 13
click at [63, 234] on div "EYE BROWS" at bounding box center [56, 233] width 36 height 9
checkbox input "false"
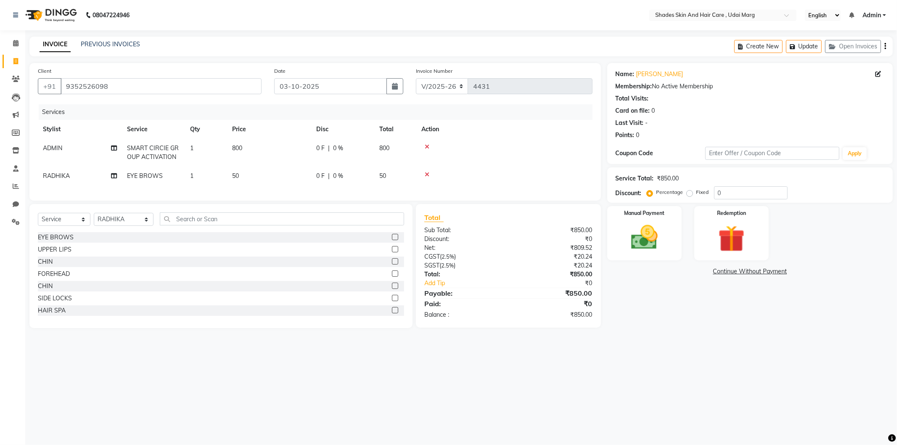
click at [61, 243] on div "EYE BROWS" at bounding box center [221, 237] width 366 height 11
click at [60, 254] on div "UPPER LIPS" at bounding box center [55, 249] width 34 height 9
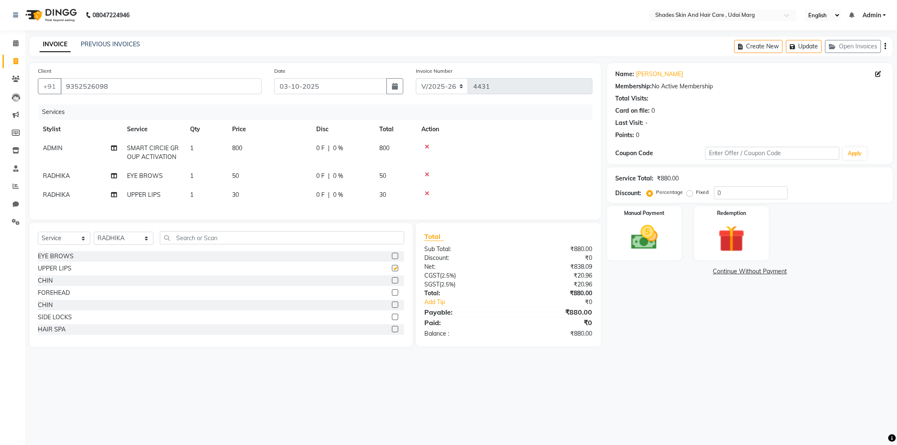
checkbox input "false"
click at [44, 285] on div "CHIN" at bounding box center [45, 280] width 15 height 9
checkbox input "false"
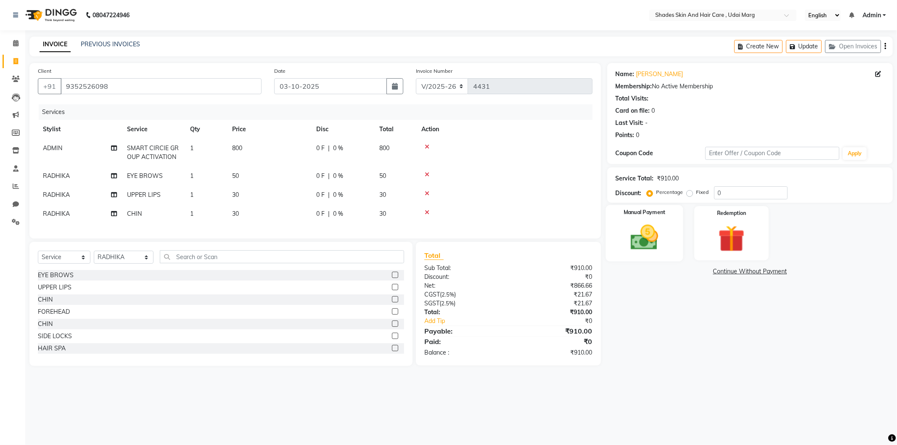
click at [652, 243] on img at bounding box center [644, 238] width 45 height 32
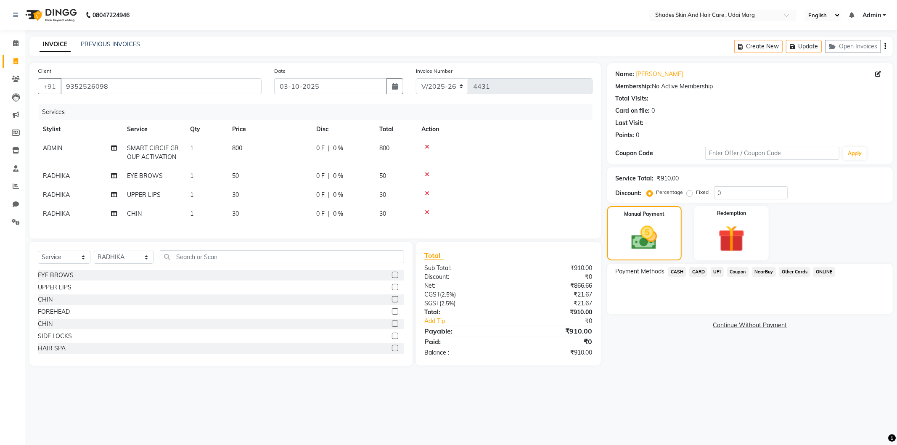
click at [715, 274] on span "UPI" at bounding box center [717, 272] width 13 height 10
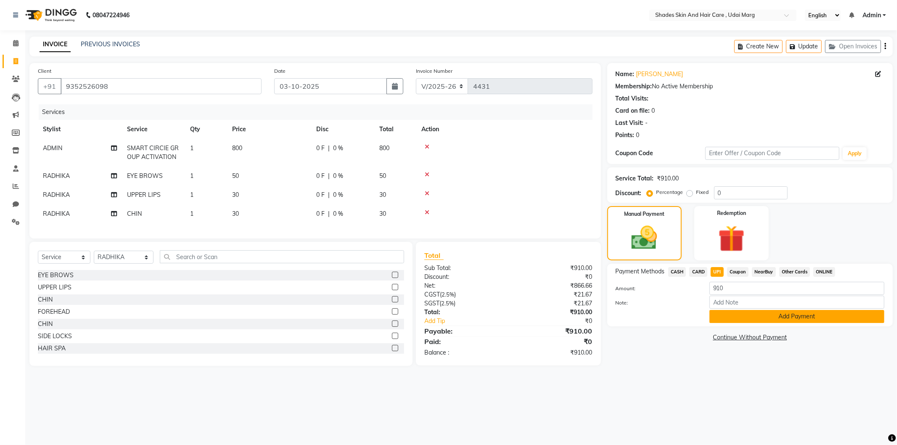
click at [740, 321] on button "Add Payment" at bounding box center [797, 316] width 175 height 13
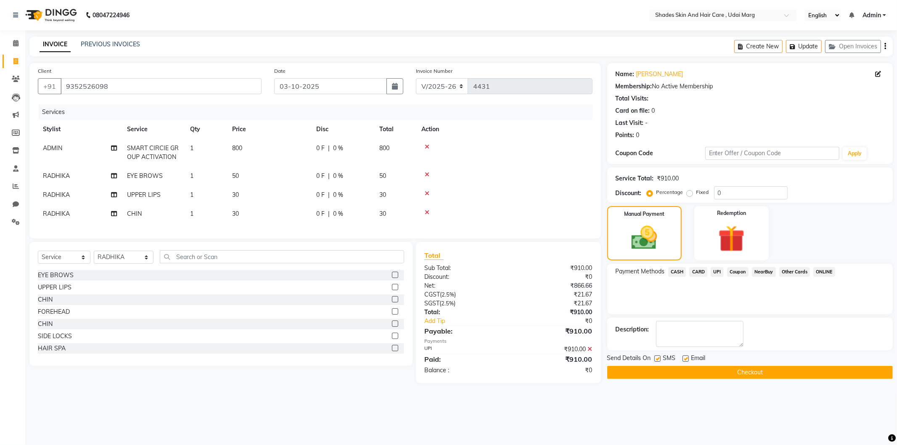
click at [666, 376] on button "Checkout" at bounding box center [750, 372] width 286 height 13
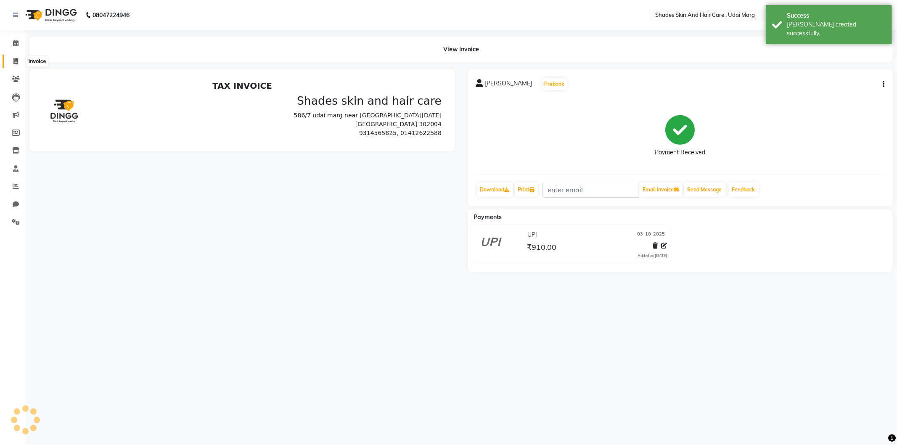
click at [19, 60] on span at bounding box center [15, 62] width 15 height 10
select select "service"
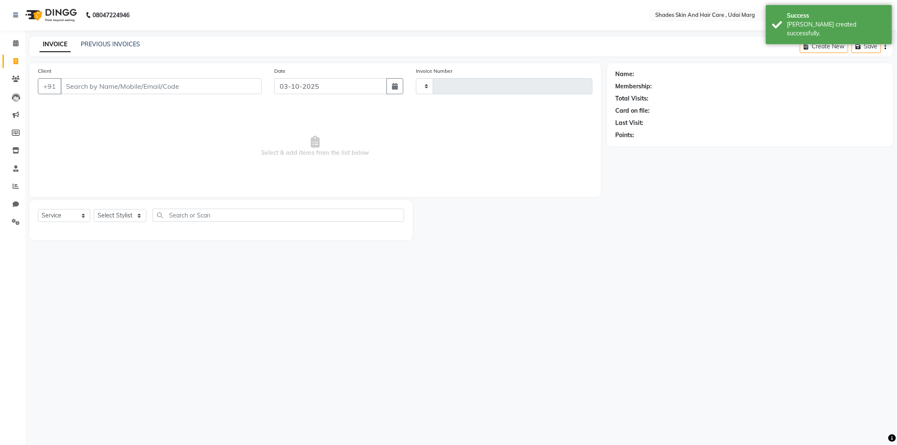
type input "4432"
select select "8022"
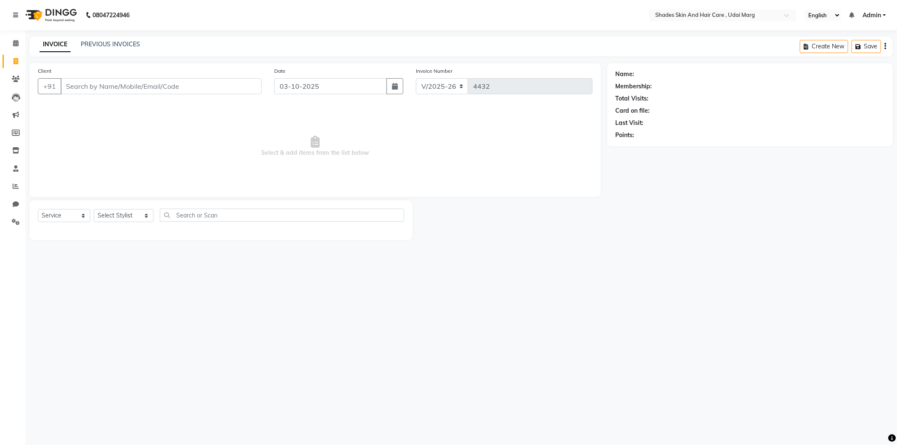
click at [147, 90] on input "Client" at bounding box center [161, 86] width 201 height 16
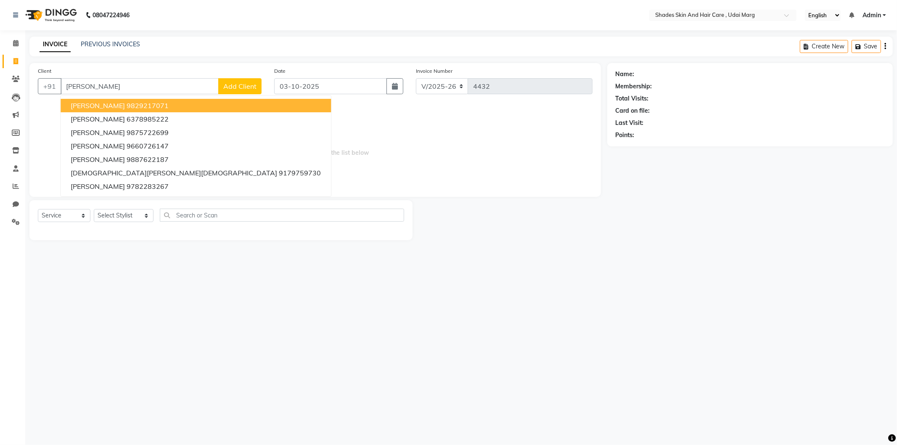
click at [143, 106] on button "[PERSON_NAME] 9829217071" at bounding box center [196, 105] width 270 height 13
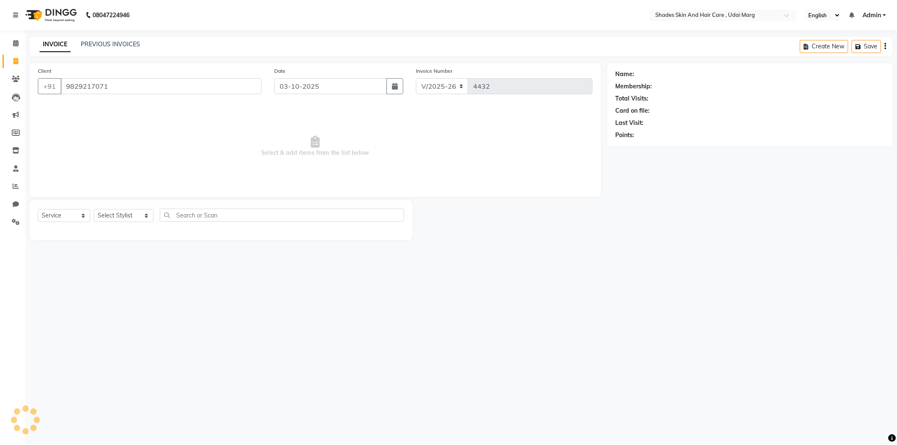
type input "9829217071"
click at [131, 219] on select "Select Stylist [PERSON_NAME] ADMIN [PERSON_NAME] [PERSON_NAME] GAYATRI [PERSON_…" at bounding box center [124, 215] width 60 height 13
select select "74306"
click at [94, 209] on select "Select Stylist [PERSON_NAME] ADMIN [PERSON_NAME] [PERSON_NAME] GAYATRI [PERSON_…" at bounding box center [124, 215] width 60 height 13
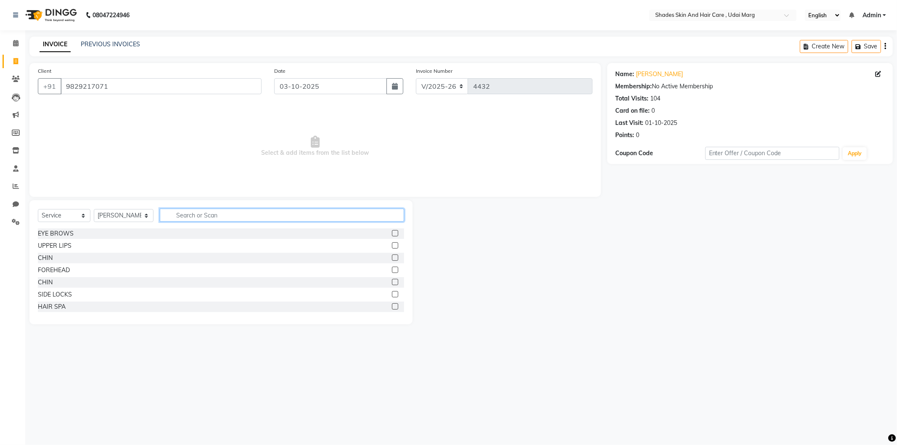
click at [196, 220] on input "text" at bounding box center [282, 215] width 244 height 13
type input "shavin"
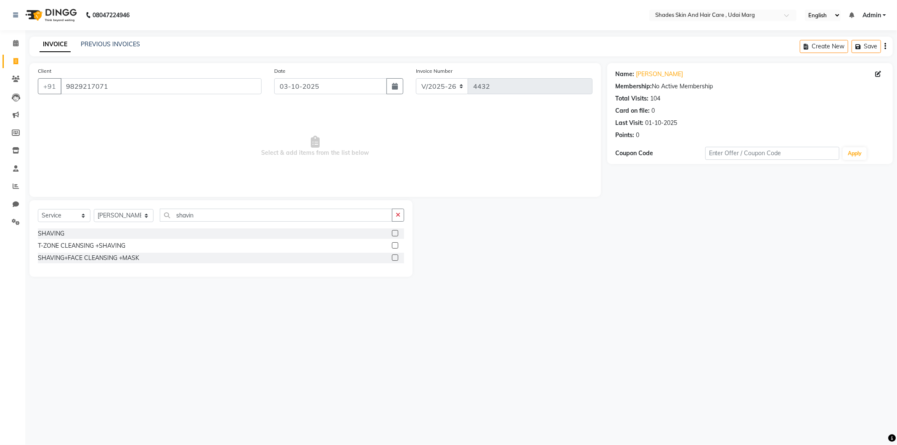
click at [68, 233] on div "SHAVING" at bounding box center [221, 233] width 366 height 11
click at [66, 235] on div "SHAVING" at bounding box center [221, 233] width 366 height 11
click at [64, 234] on div "SHAVING" at bounding box center [221, 233] width 366 height 11
click at [65, 233] on div "SHAVING" at bounding box center [221, 233] width 366 height 11
click at [61, 233] on div "SHAVING" at bounding box center [51, 233] width 26 height 9
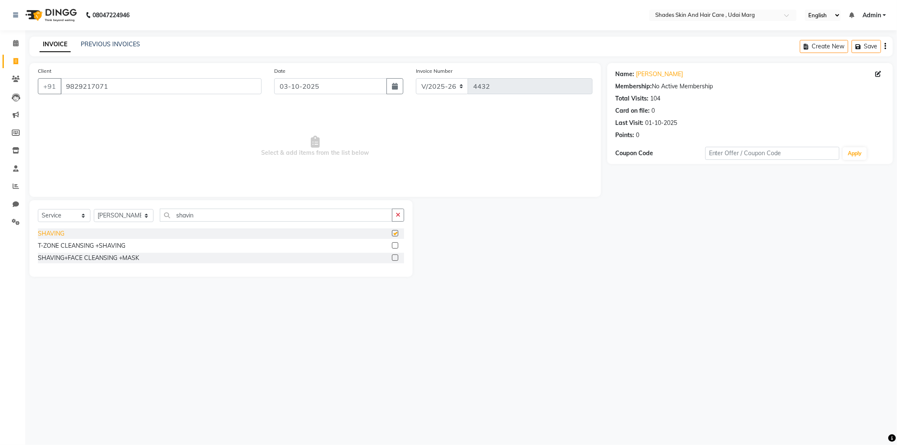
checkbox input "false"
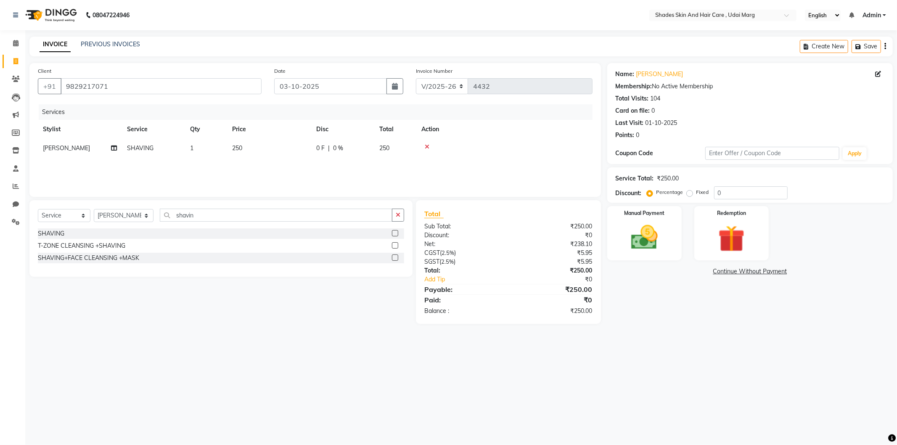
drag, startPoint x: 213, startPoint y: 152, endPoint x: 227, endPoint y: 151, distance: 13.9
click at [215, 151] on td "1" at bounding box center [206, 148] width 42 height 19
select select "74306"
click at [313, 153] on input "250" at bounding box center [309, 150] width 74 height 13
type input "2"
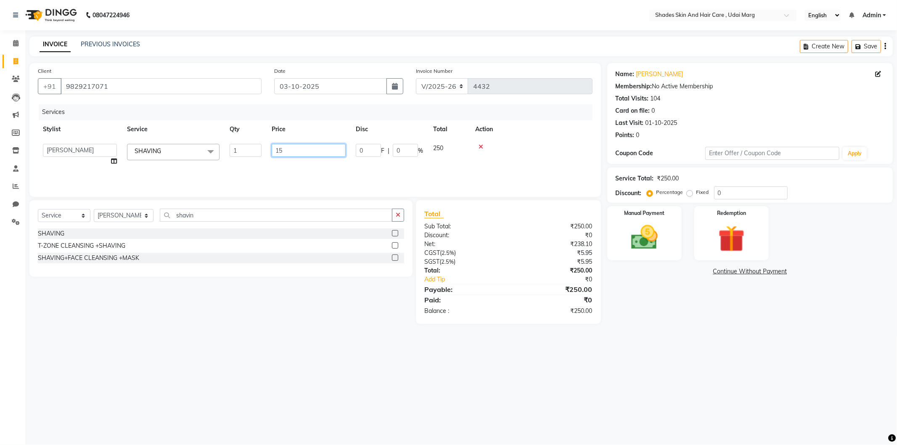
type input "150"
click at [265, 169] on div "Services Stylist Service Qty Price Disc Total Action [PERSON_NAME] ADMIN [PERSO…" at bounding box center [315, 146] width 555 height 84
click at [666, 242] on img at bounding box center [644, 238] width 45 height 32
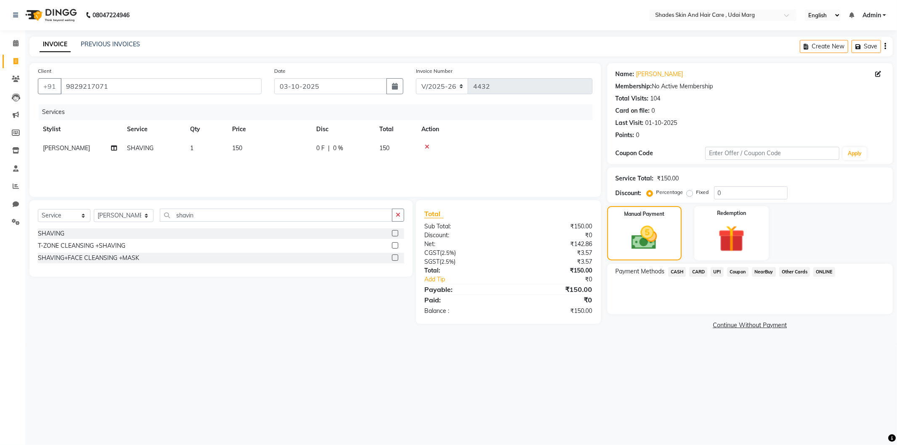
click at [672, 272] on span "CASH" at bounding box center [677, 272] width 18 height 10
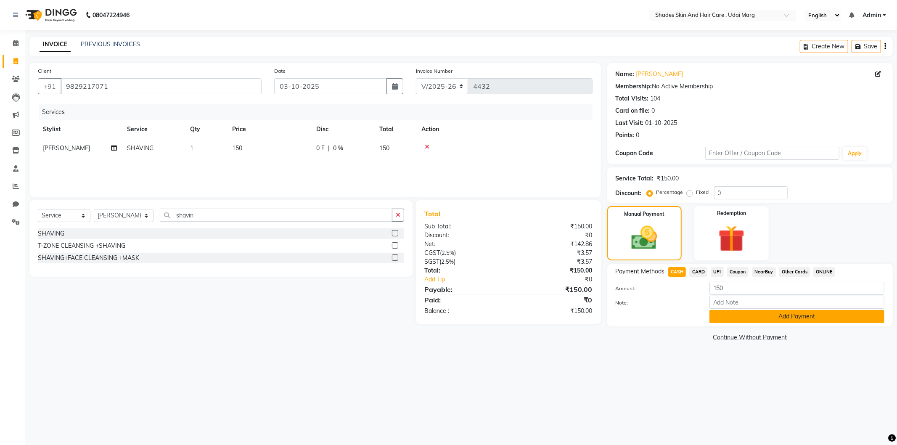
click at [728, 314] on button "Add Payment" at bounding box center [797, 316] width 175 height 13
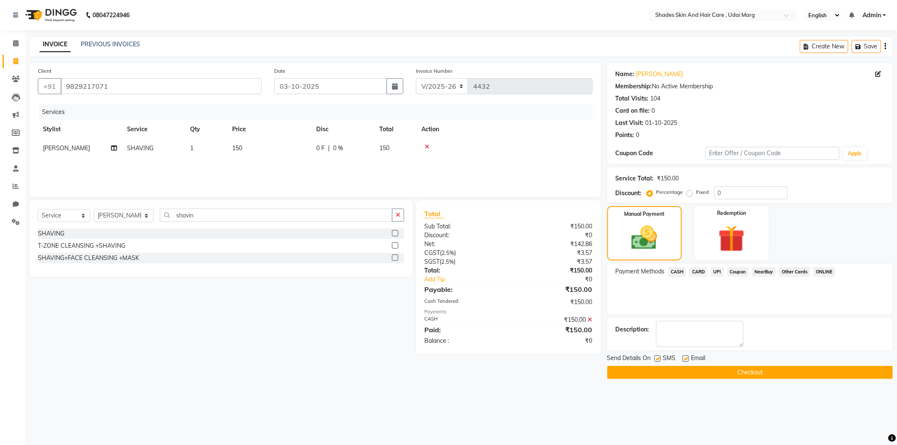
click at [649, 371] on button "Checkout" at bounding box center [750, 372] width 286 height 13
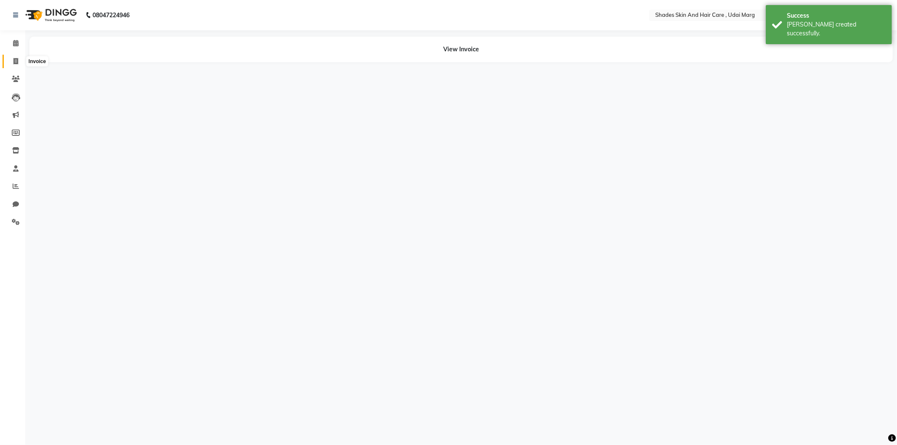
click at [10, 62] on span at bounding box center [15, 62] width 15 height 10
select select "service"
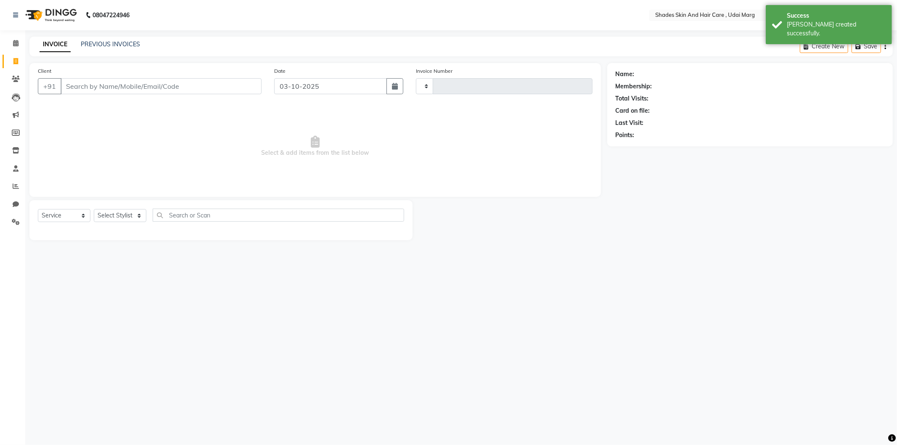
type input "4433"
select select "8022"
click at [128, 92] on input "Client" at bounding box center [161, 86] width 201 height 16
type input "9314565825"
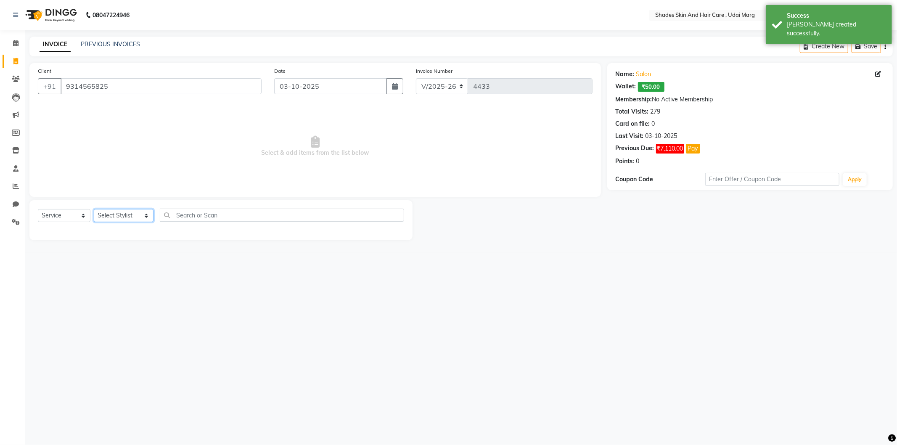
click at [131, 210] on select "Select Stylist [PERSON_NAME] ADMIN [PERSON_NAME] [PERSON_NAME] GAYATRI [PERSON_…" at bounding box center [124, 215] width 60 height 13
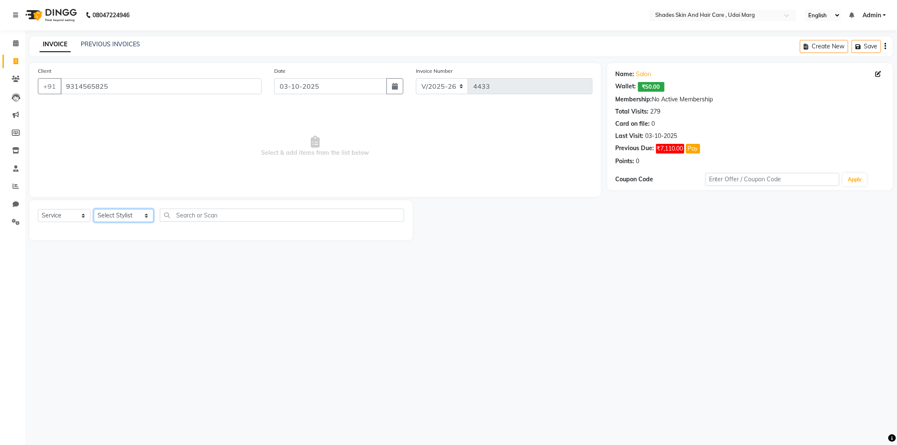
select select "74342"
click at [94, 209] on select "Select Stylist [PERSON_NAME] ADMIN [PERSON_NAME] [PERSON_NAME] GAYATRI [PERSON_…" at bounding box center [124, 215] width 60 height 13
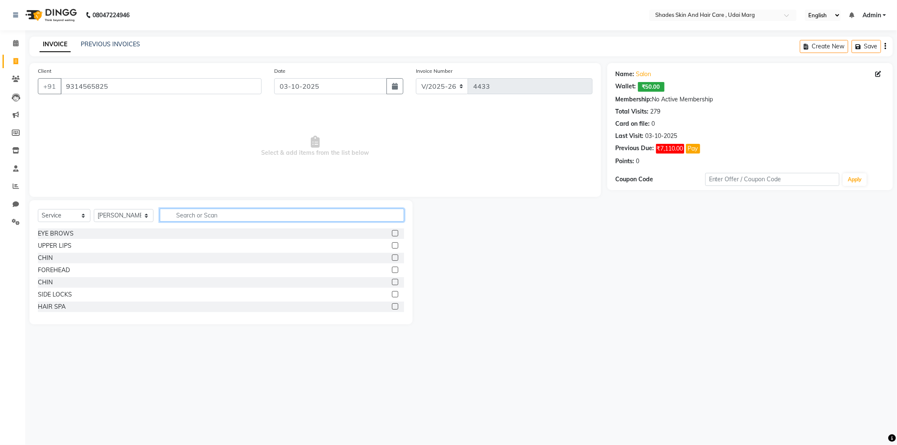
click at [192, 219] on input "text" at bounding box center [282, 215] width 244 height 13
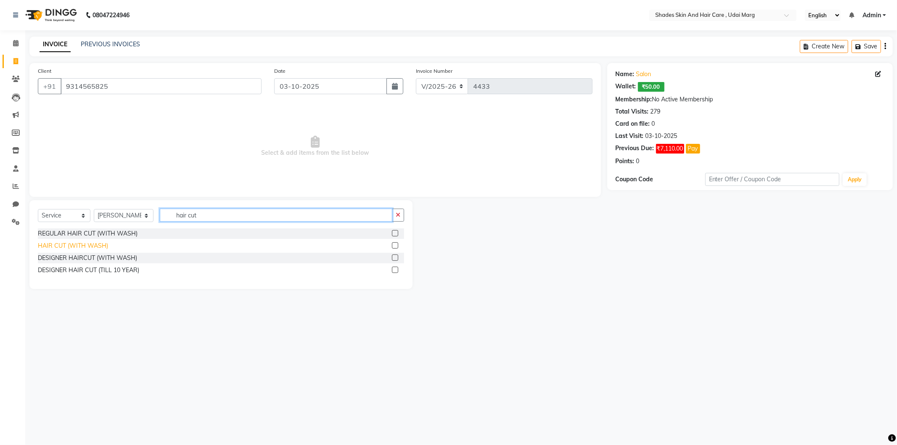
type input "hair cut"
click at [86, 246] on div "HAIR CUT (WITH WASH)" at bounding box center [73, 245] width 70 height 9
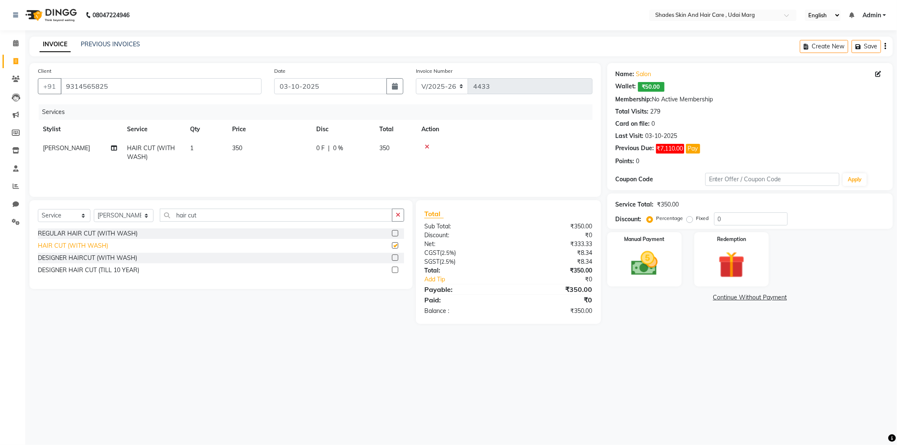
checkbox input "false"
click at [674, 274] on div "Manual Payment" at bounding box center [644, 259] width 77 height 56
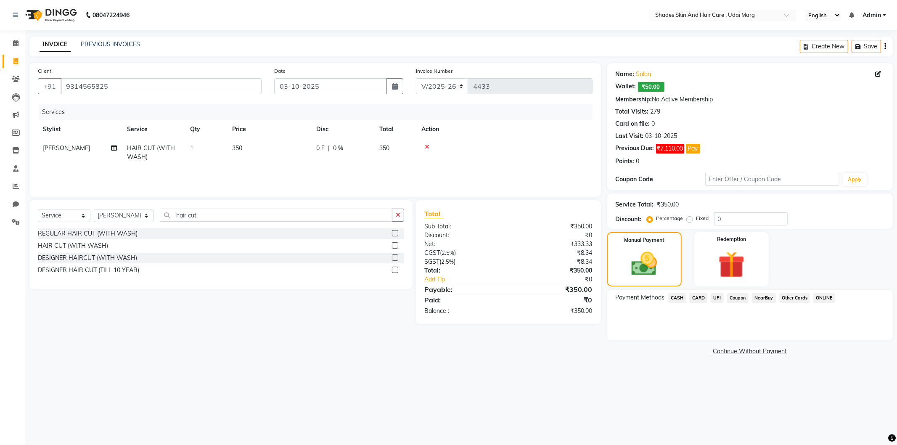
click at [680, 305] on div "Payment Methods CASH CARD UPI Coupon NearBuy Other Cards ONLINE" at bounding box center [750, 315] width 286 height 50
click at [682, 297] on span "CASH" at bounding box center [677, 298] width 18 height 10
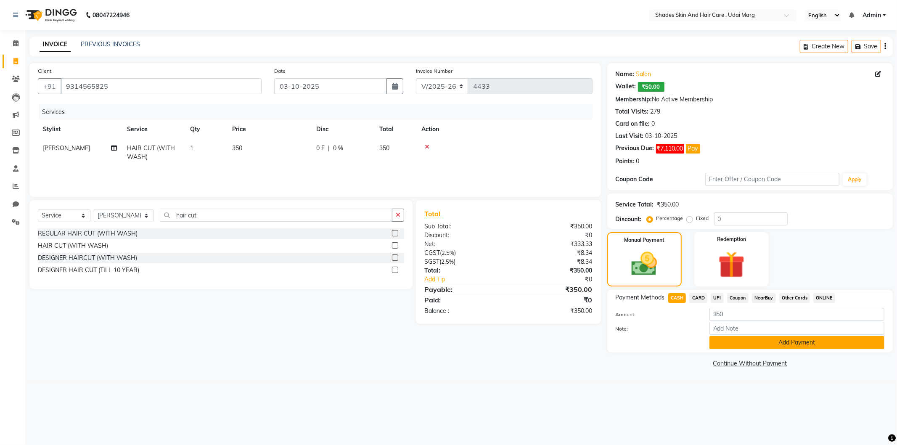
click at [753, 340] on button "Add Payment" at bounding box center [797, 342] width 175 height 13
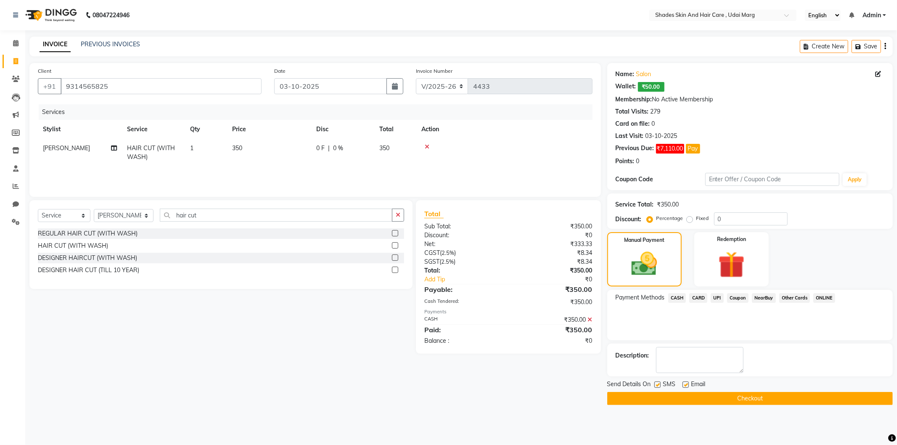
click at [675, 297] on span "CASH" at bounding box center [677, 298] width 18 height 10
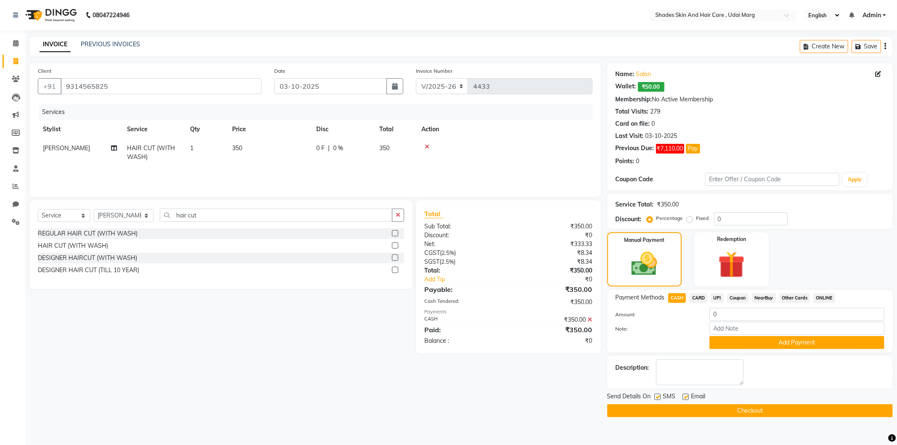
click at [687, 405] on button "Checkout" at bounding box center [750, 410] width 286 height 13
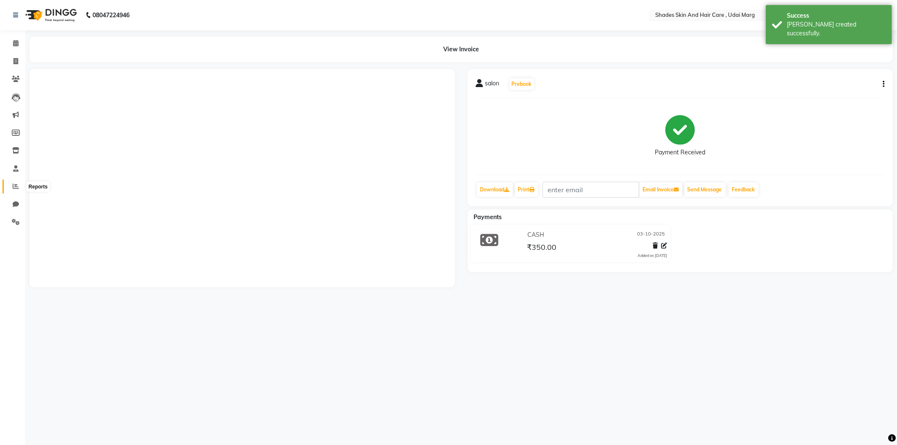
click at [18, 183] on icon at bounding box center [16, 186] width 6 height 6
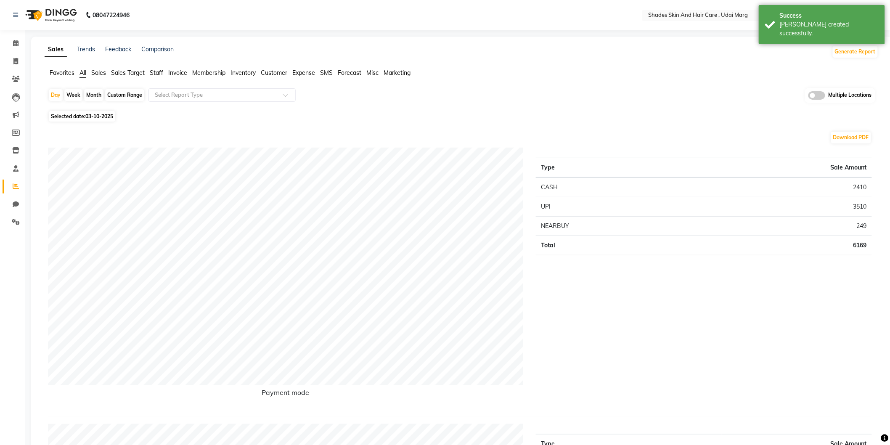
click at [146, 74] on ul "Favorites All Sales Sales Target Staff Invoice Membership Inventory Customer Ex…" at bounding box center [462, 73] width 834 height 9
click at [154, 73] on span "Staff" at bounding box center [156, 73] width 13 height 8
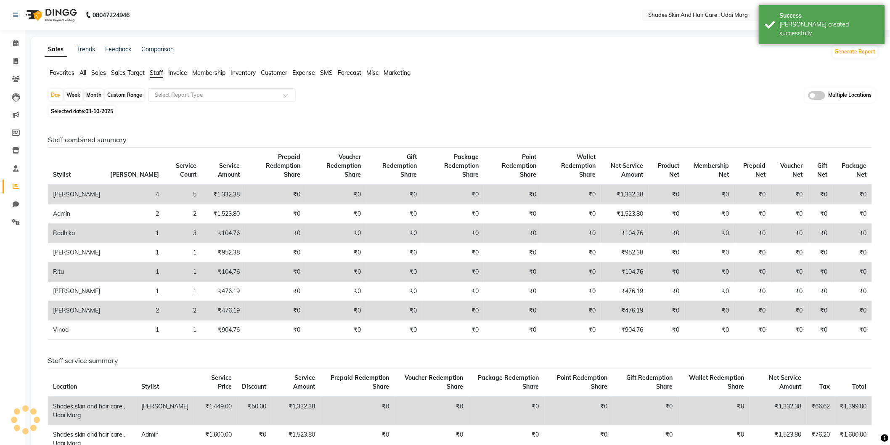
click at [172, 102] on div "Day Week Month Custom Range Select Report Type Multiple Locations" at bounding box center [461, 96] width 827 height 16
click at [175, 98] on input "text" at bounding box center [213, 95] width 121 height 8
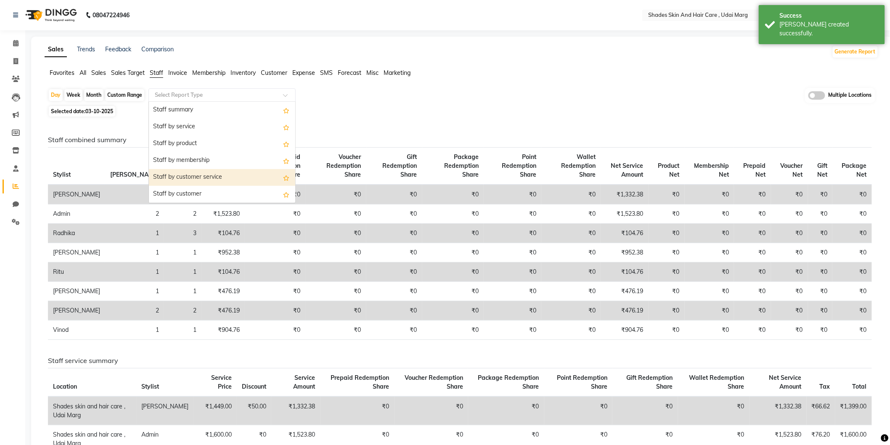
click at [178, 177] on div "Staff by customer service" at bounding box center [222, 177] width 146 height 17
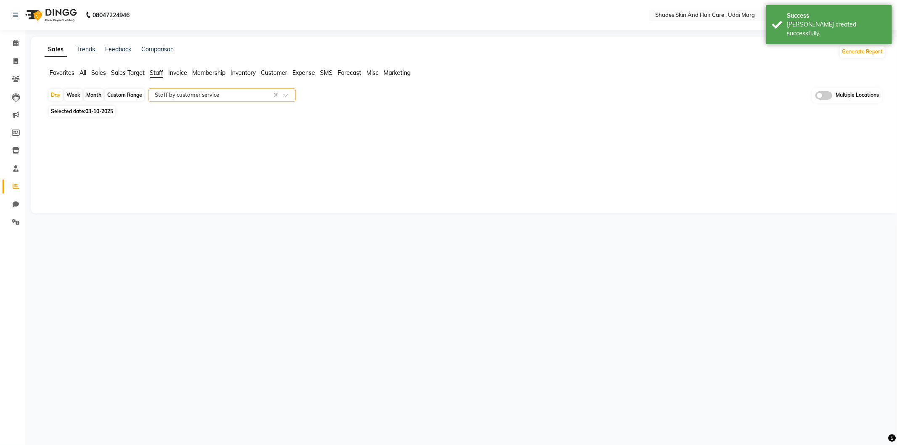
select select "full_report"
select select "csv"
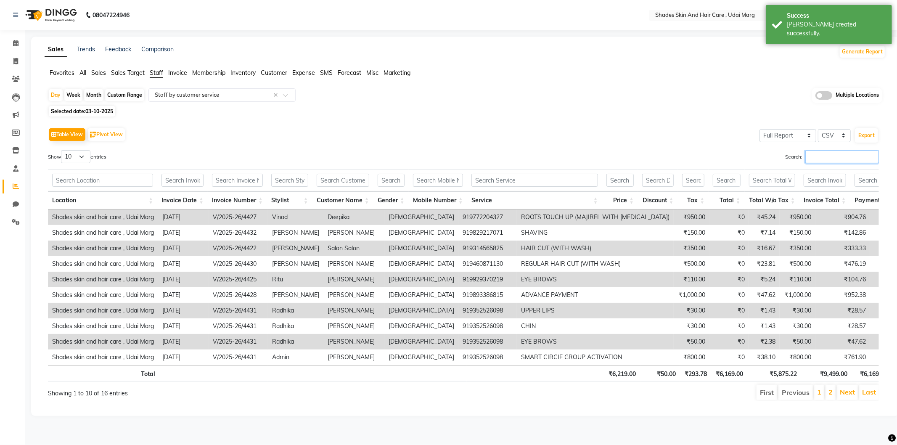
click at [834, 162] on input "Search:" at bounding box center [842, 156] width 74 height 13
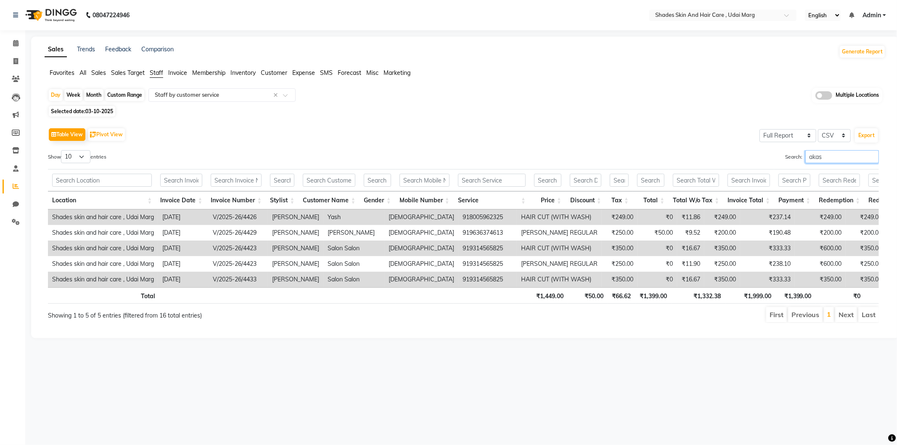
type input "akas"
click at [84, 69] on span "All" at bounding box center [82, 73] width 7 height 8
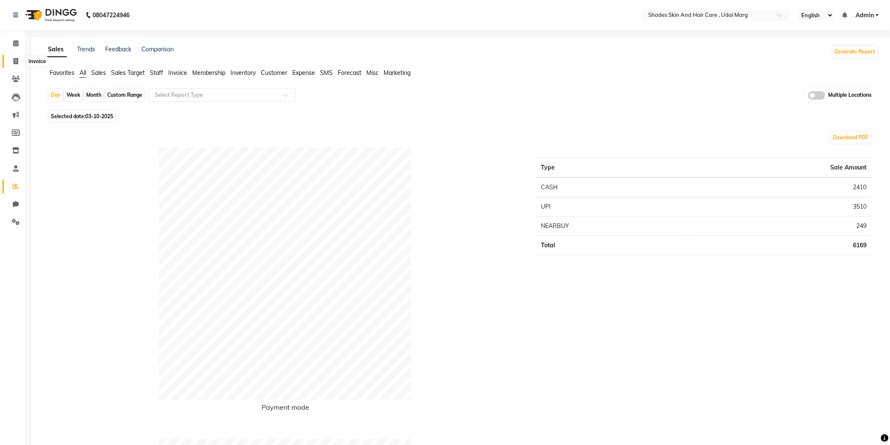
click at [17, 62] on icon at bounding box center [15, 61] width 5 height 6
select select "service"
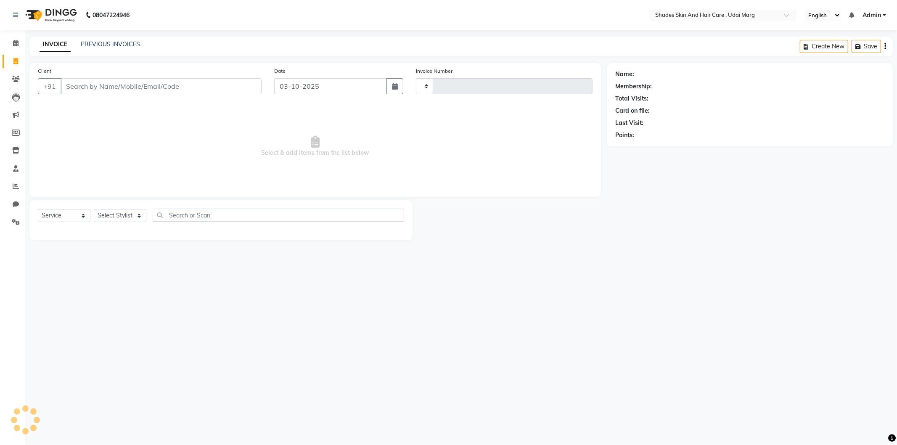
type input "4434"
select select "8022"
click at [97, 85] on input "Client" at bounding box center [161, 86] width 201 height 16
type input "9314565825"
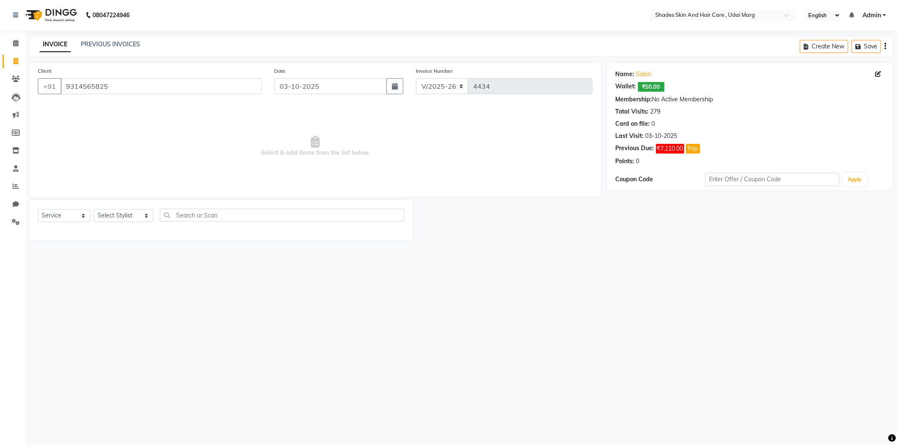
click at [127, 204] on div "Select Service Product Membership Package Voucher Prepaid Gift Card Select Styl…" at bounding box center [220, 220] width 383 height 40
click at [129, 212] on select "Select Stylist [PERSON_NAME] ADMIN [PERSON_NAME] [PERSON_NAME] GAYATRI [PERSON_…" at bounding box center [124, 215] width 60 height 13
select select "74301"
click at [94, 209] on select "Select Stylist [PERSON_NAME] ADMIN [PERSON_NAME] [PERSON_NAME] GAYATRI [PERSON_…" at bounding box center [124, 215] width 60 height 13
click at [66, 230] on div "EYE BROWS" at bounding box center [56, 233] width 36 height 9
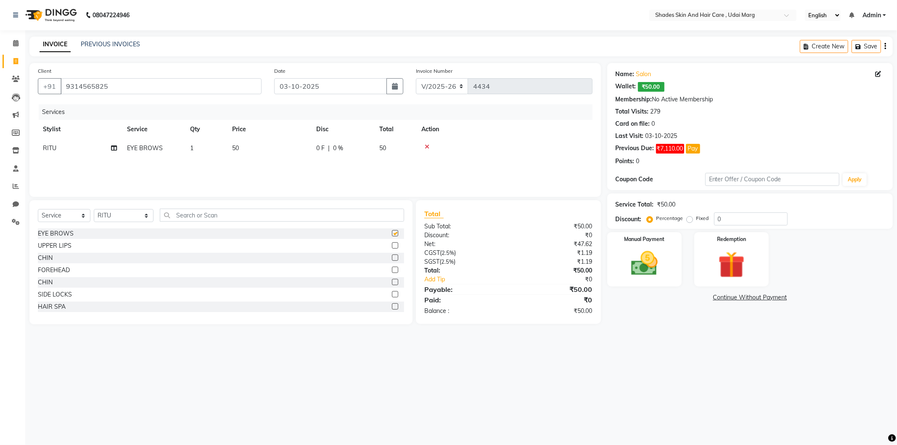
checkbox input "false"
drag, startPoint x: 61, startPoint y: 247, endPoint x: 61, endPoint y: 253, distance: 6.3
click at [61, 247] on div "UPPER LIPS" at bounding box center [55, 245] width 34 height 9
checkbox input "false"
click at [44, 262] on div "CHIN" at bounding box center [45, 258] width 15 height 9
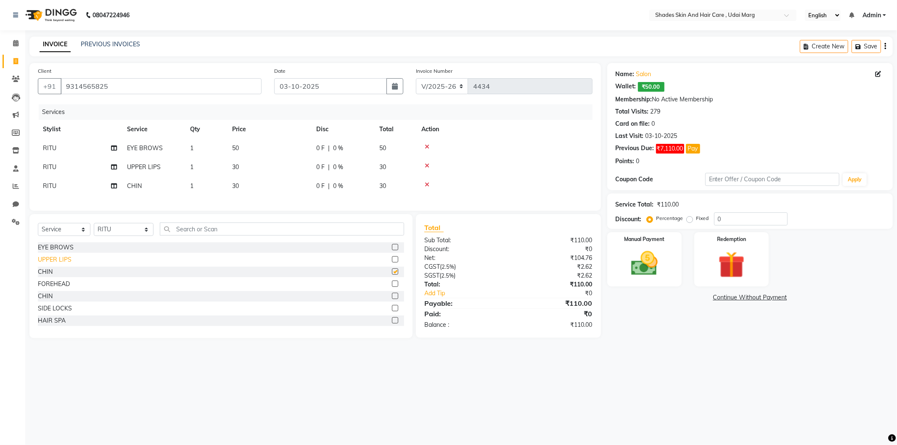
checkbox input "false"
click at [638, 278] on img at bounding box center [644, 264] width 45 height 32
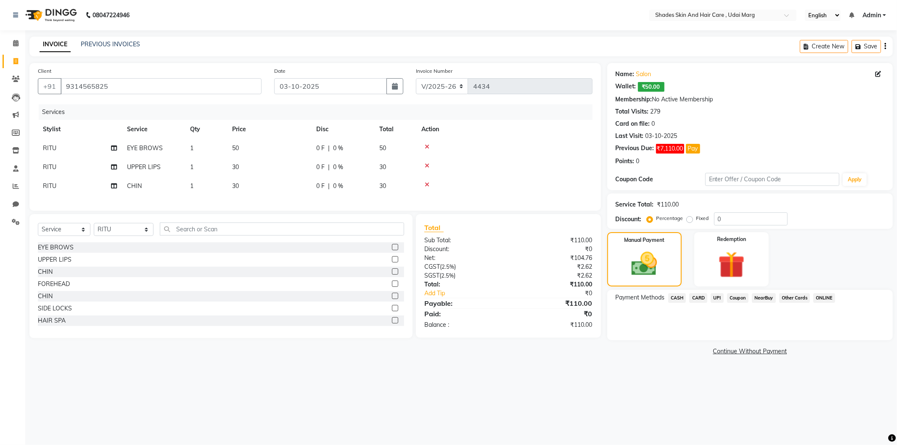
click at [676, 295] on span "CASH" at bounding box center [677, 298] width 18 height 10
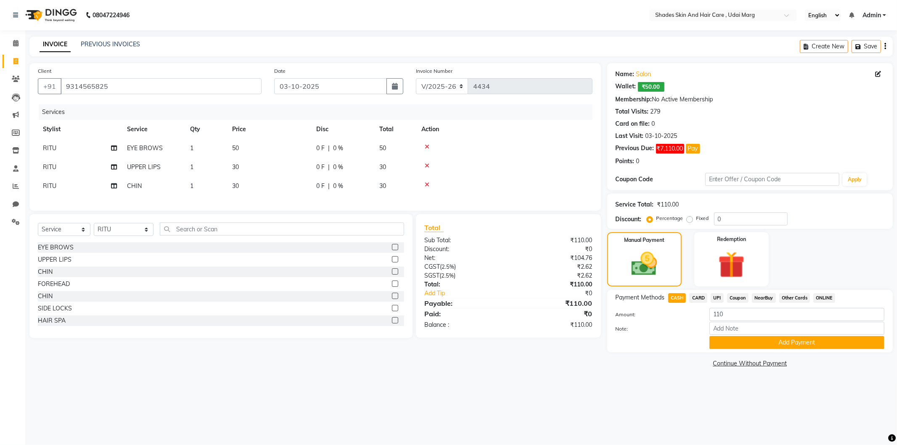
click at [717, 298] on span "UPI" at bounding box center [717, 298] width 13 height 10
click at [676, 294] on span "CASH" at bounding box center [677, 298] width 18 height 10
click at [762, 344] on button "Add Payment" at bounding box center [797, 342] width 175 height 13
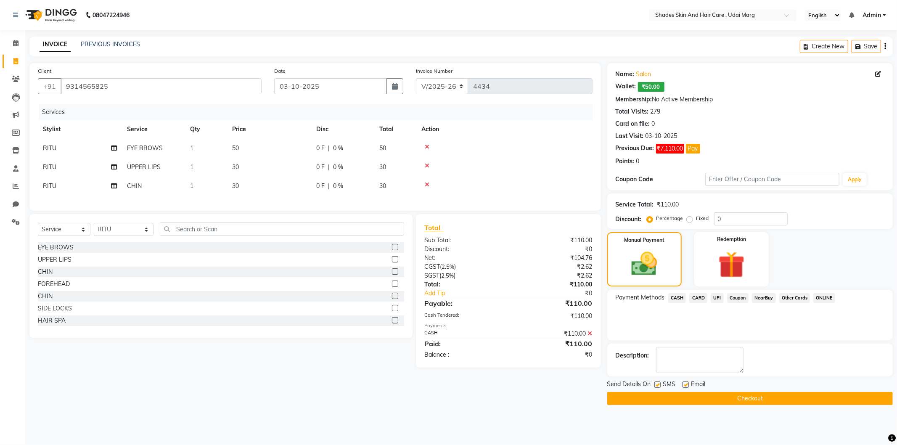
click at [726, 392] on div "Send Details On SMS Email Checkout" at bounding box center [750, 392] width 286 height 25
click at [725, 394] on button "Checkout" at bounding box center [750, 398] width 286 height 13
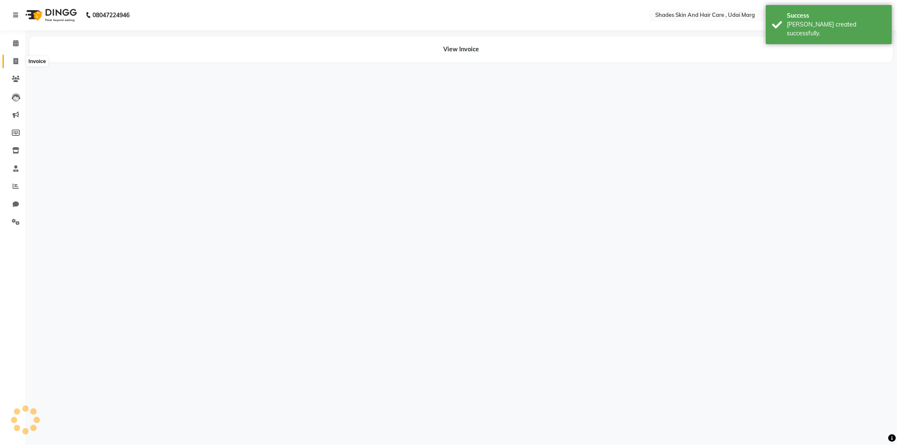
click at [18, 61] on span at bounding box center [15, 62] width 15 height 10
select select "service"
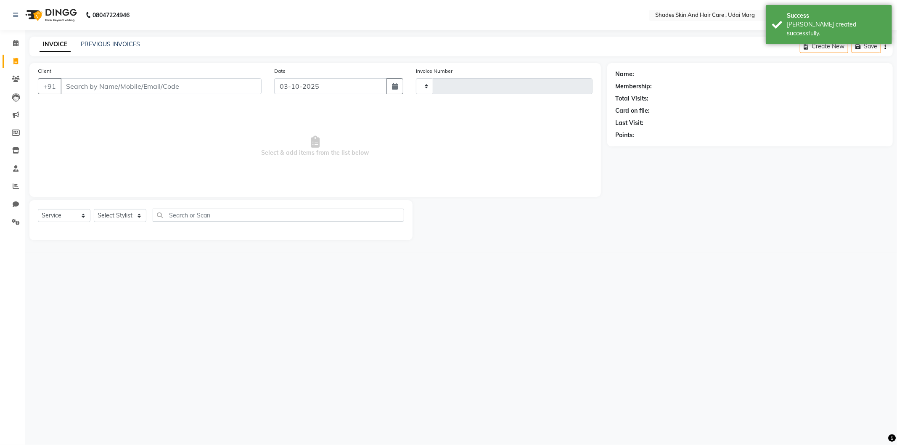
type input "4435"
select select "8022"
click at [101, 85] on input "Client" at bounding box center [161, 86] width 201 height 16
type input "9314565825"
click at [127, 215] on select "Select Stylist [PERSON_NAME] ADMIN [PERSON_NAME] [PERSON_NAME] GAYATRI [PERSON_…" at bounding box center [124, 215] width 60 height 13
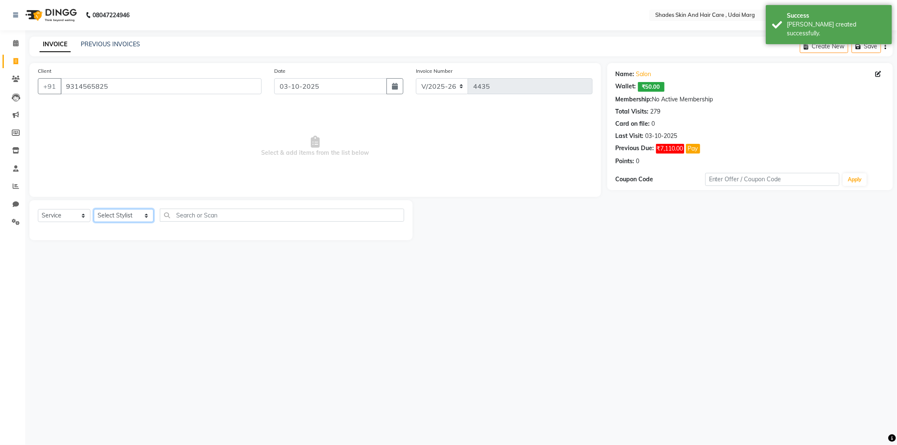
select select "74339"
click at [94, 209] on select "Select Stylist [PERSON_NAME] ADMIN [PERSON_NAME] [PERSON_NAME] GAYATRI [PERSON_…" at bounding box center [124, 215] width 60 height 13
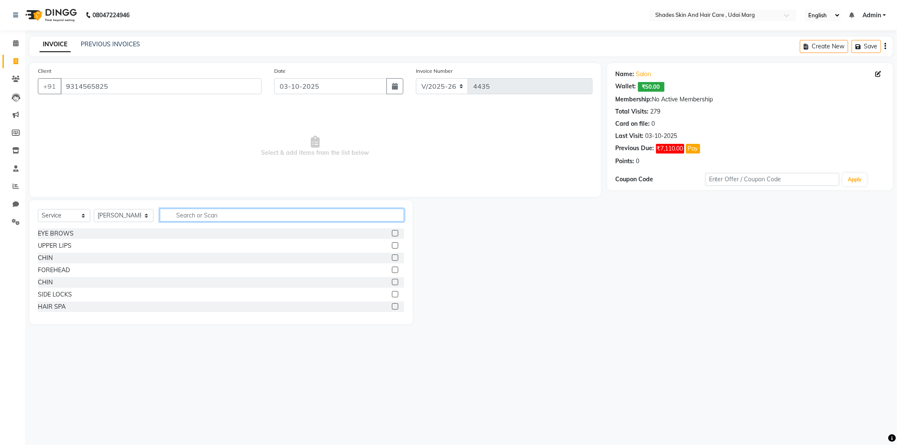
click at [180, 212] on input "text" at bounding box center [282, 215] width 244 height 13
type input "hair spa"
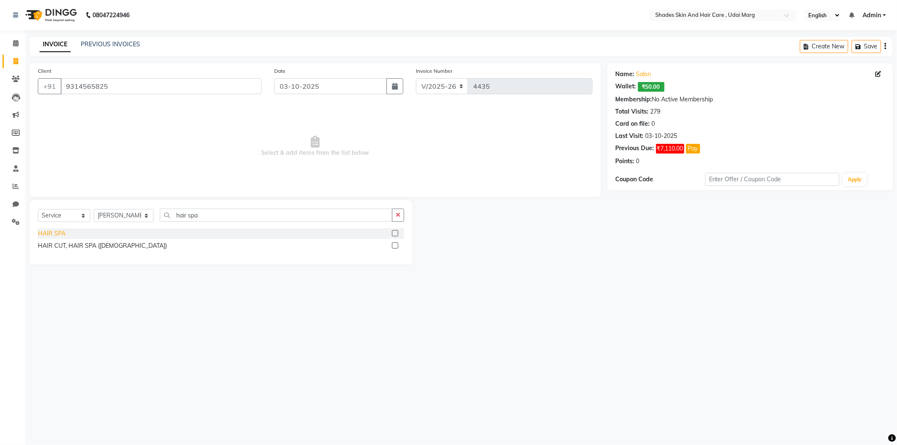
click at [56, 236] on div "HAIR SPA" at bounding box center [52, 233] width 28 height 9
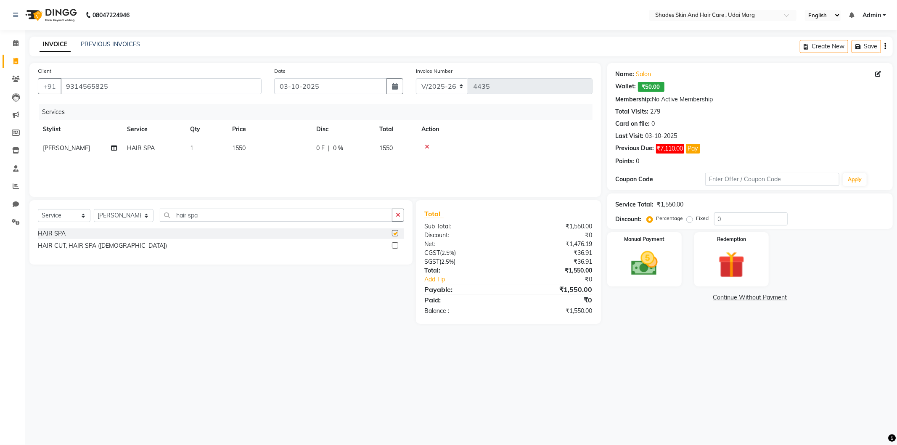
checkbox input "false"
click at [249, 150] on td "1550" at bounding box center [269, 148] width 84 height 19
select select "74339"
drag, startPoint x: 306, startPoint y: 149, endPoint x: 260, endPoint y: 159, distance: 47.7
click at [260, 159] on tr "[PERSON_NAME] ADMIN [PERSON_NAME] [PERSON_NAME] GAYATRI [PERSON_NAME] [PERSON_N…" at bounding box center [315, 155] width 555 height 32
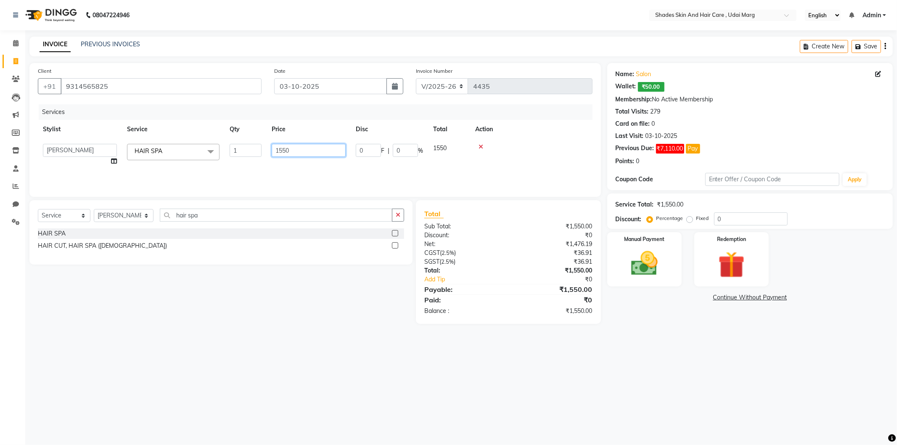
type input "0"
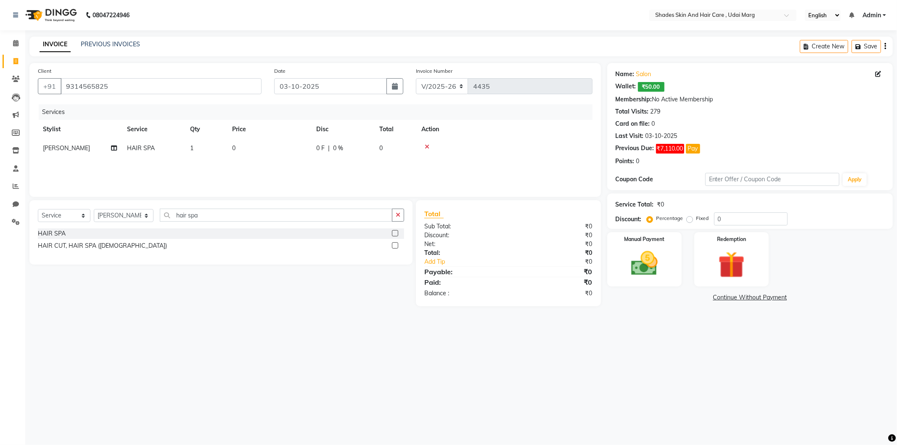
click at [316, 166] on div "Services Stylist Service Qty Price Disc Total Action [PERSON_NAME] HAIR SPA 1 0…" at bounding box center [315, 146] width 555 height 84
click at [638, 275] on img at bounding box center [644, 264] width 45 height 32
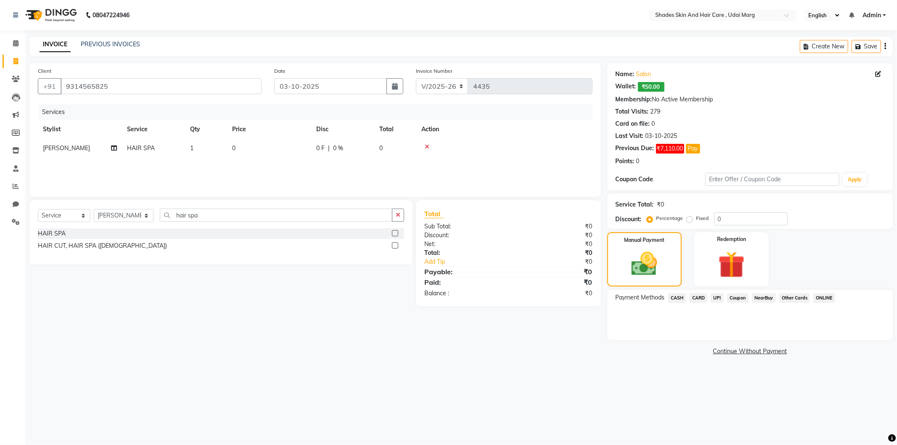
click at [676, 304] on div "CASH" at bounding box center [675, 298] width 21 height 11
click at [743, 299] on span "Coupon" at bounding box center [737, 298] width 21 height 10
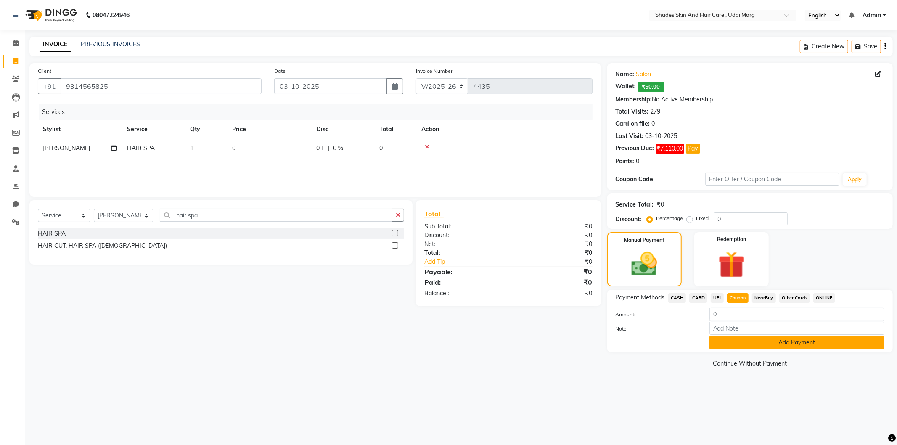
click at [739, 347] on button "Add Payment" at bounding box center [797, 342] width 175 height 13
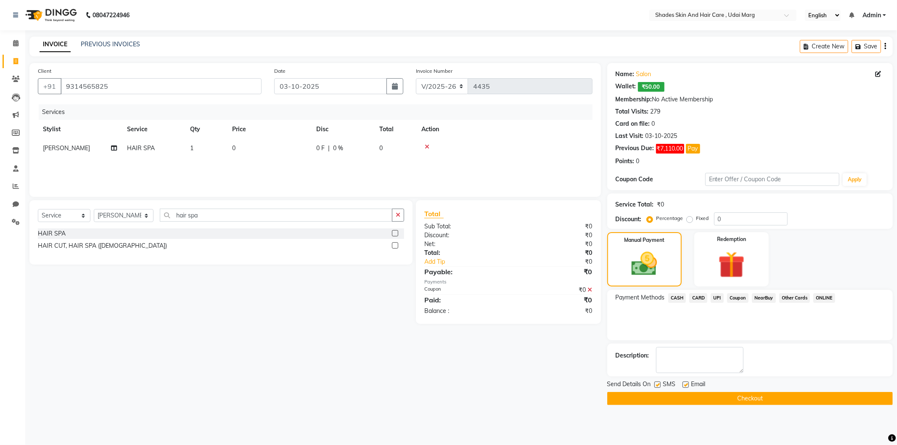
click at [689, 397] on button "Checkout" at bounding box center [750, 398] width 286 height 13
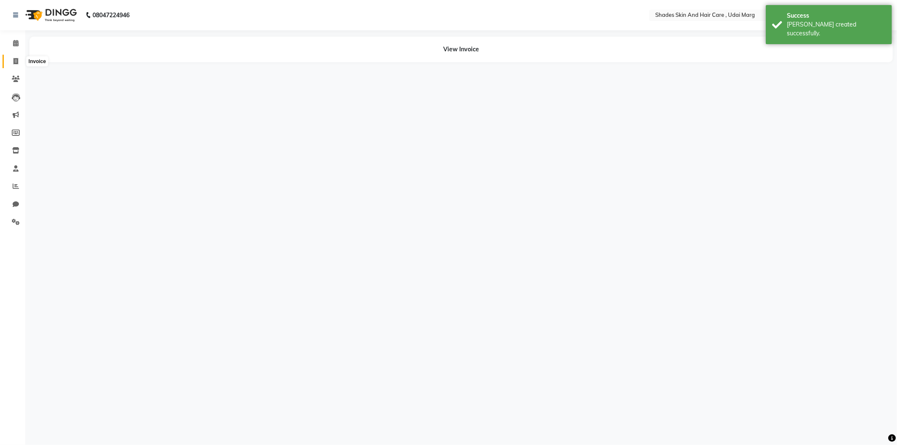
click at [18, 63] on span at bounding box center [15, 62] width 15 height 10
select select "service"
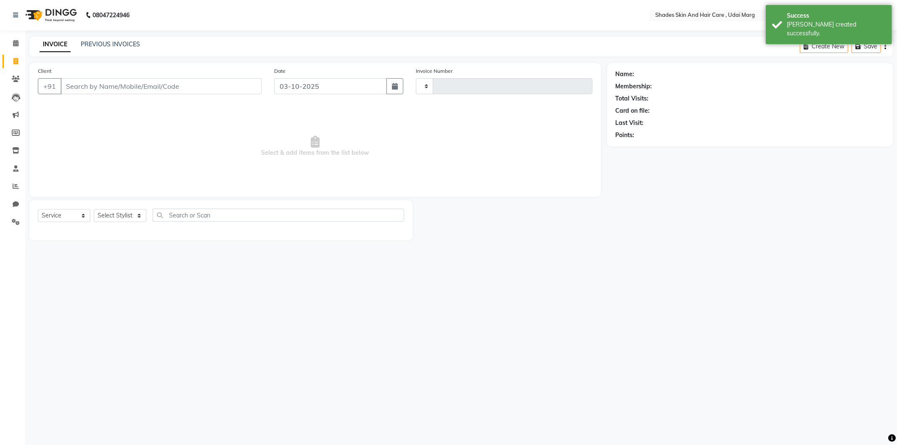
type input "4436"
select select "8022"
click at [111, 87] on input "Client" at bounding box center [161, 86] width 201 height 16
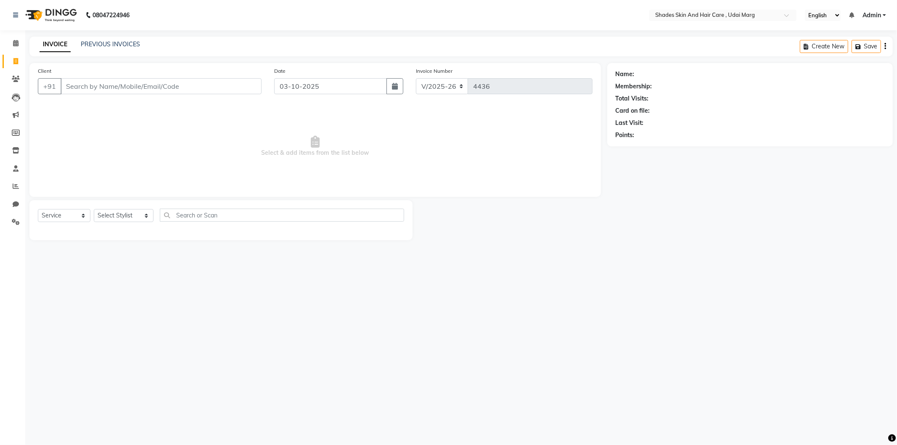
click at [125, 86] on input "Client" at bounding box center [161, 86] width 201 height 16
type input "[PERSON_NAME]"
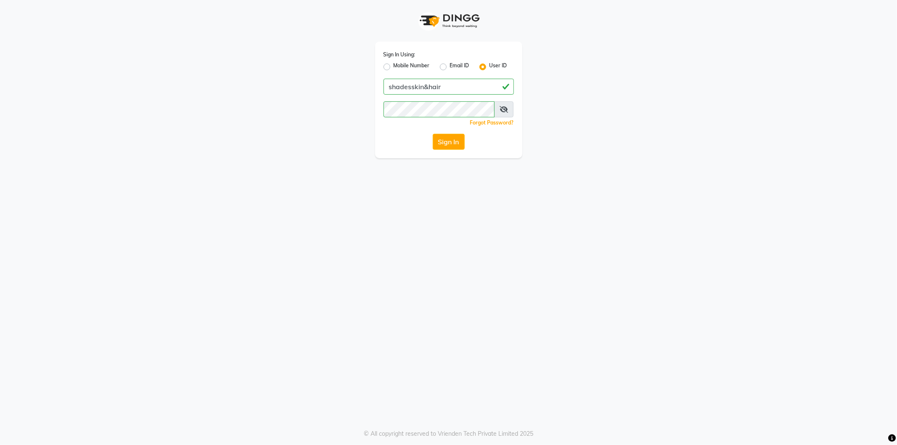
click at [431, 146] on div "Sign In" at bounding box center [449, 142] width 130 height 16
click at [437, 146] on button "Sign In" at bounding box center [449, 142] width 32 height 16
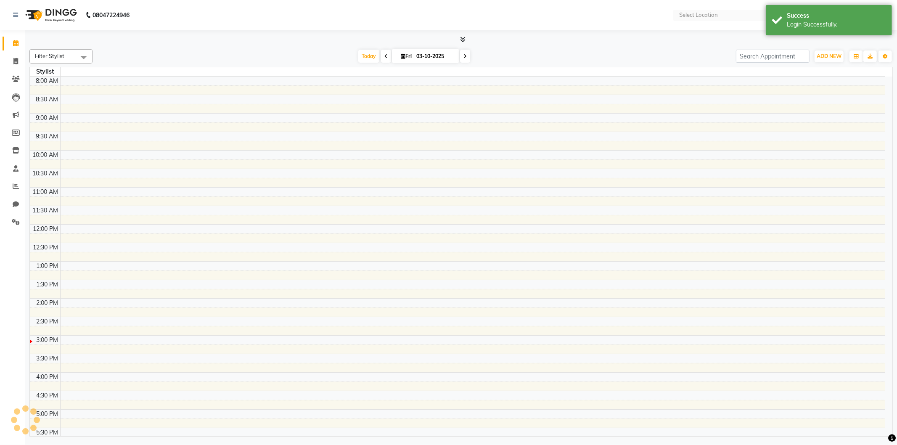
select select "en"
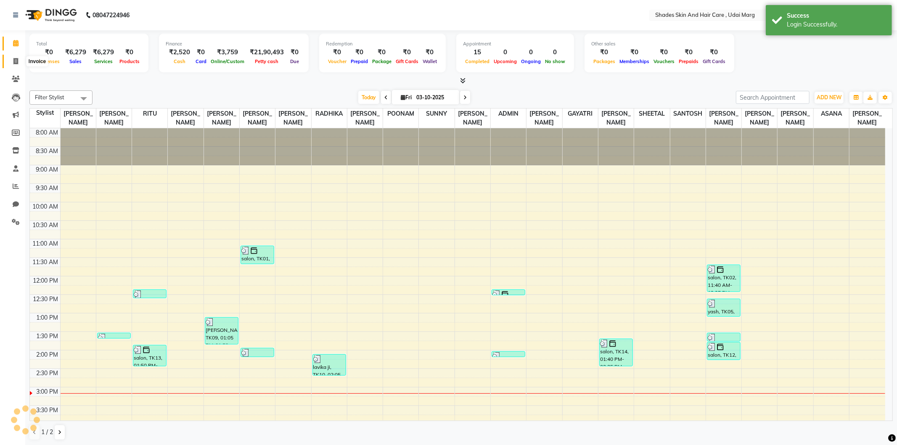
click at [11, 63] on span at bounding box center [15, 62] width 15 height 10
select select "service"
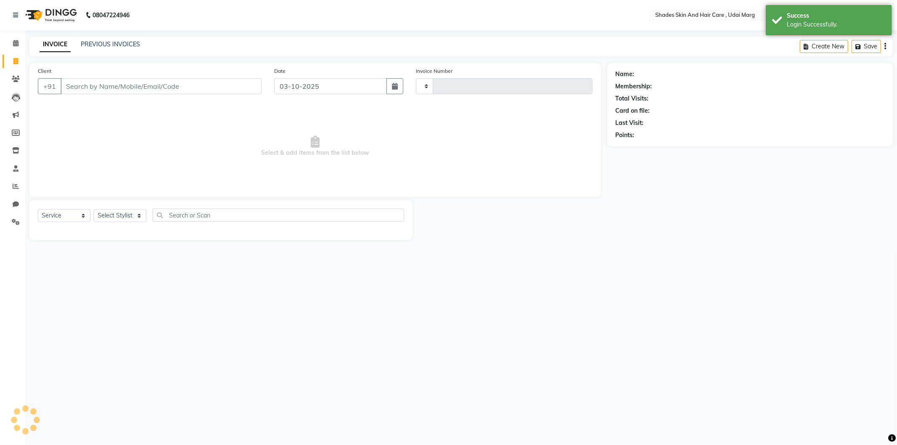
type input "4450"
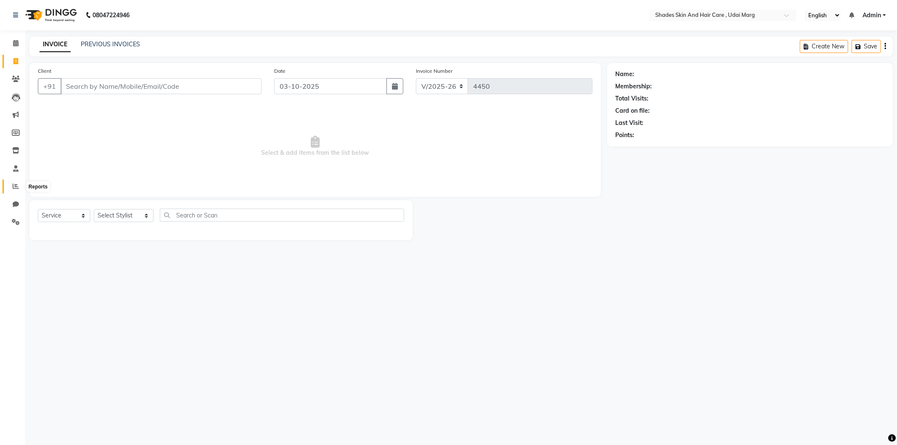
click at [13, 185] on icon at bounding box center [16, 186] width 6 height 6
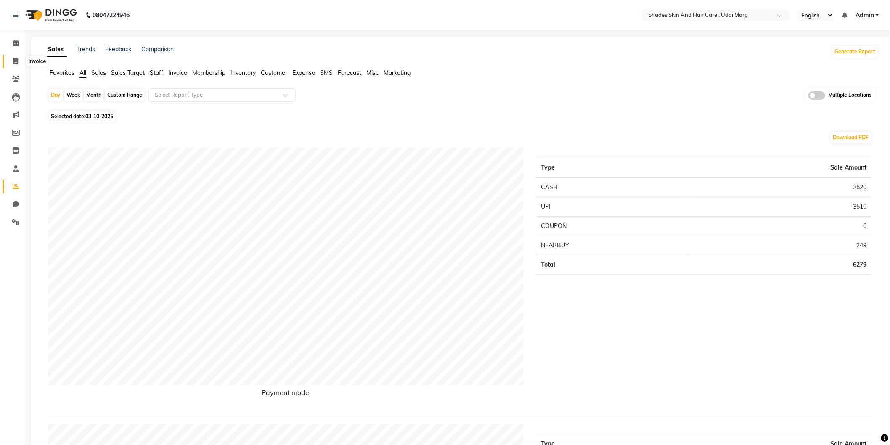
click at [17, 57] on span at bounding box center [15, 62] width 15 height 10
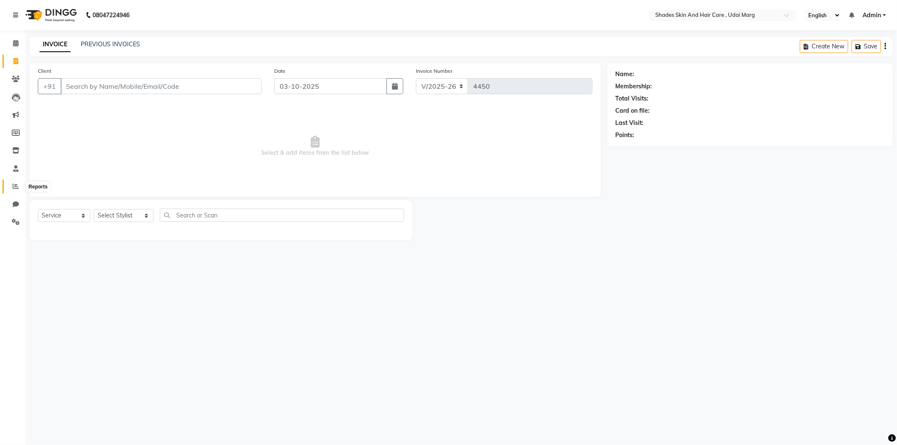
click at [11, 189] on span at bounding box center [15, 187] width 15 height 10
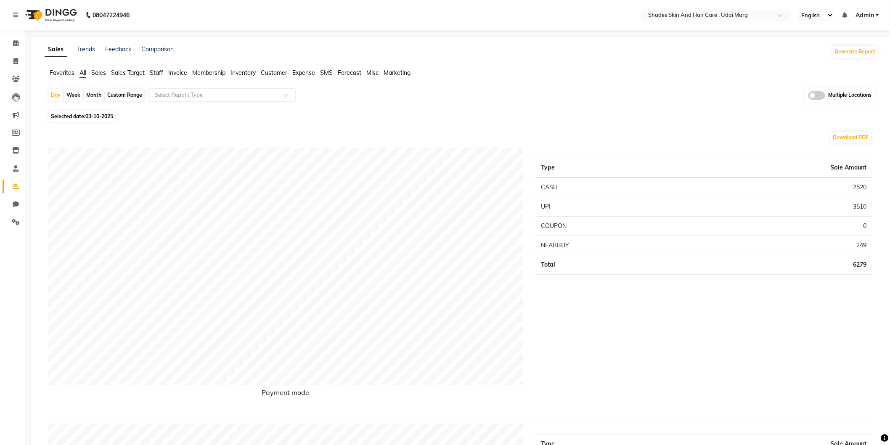
click at [102, 112] on span "Selected date: 03-10-2025" at bounding box center [82, 116] width 66 height 11
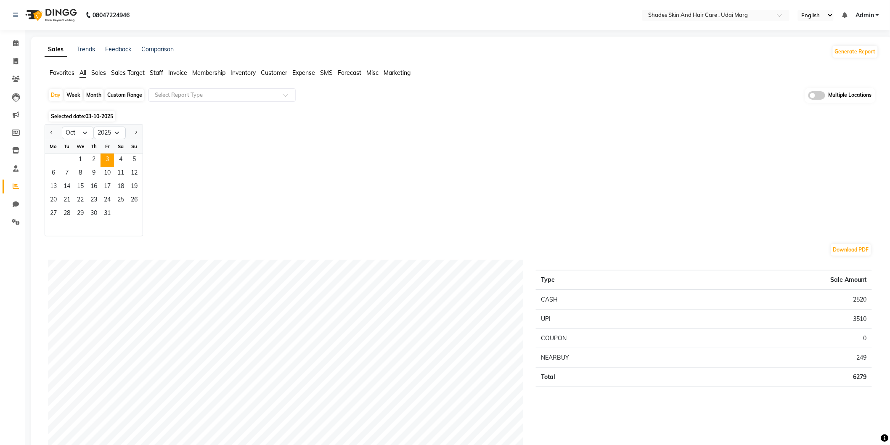
click at [69, 162] on div "1 2 3 4 5" at bounding box center [94, 160] width 98 height 13
click at [78, 160] on span "1" at bounding box center [80, 160] width 13 height 13
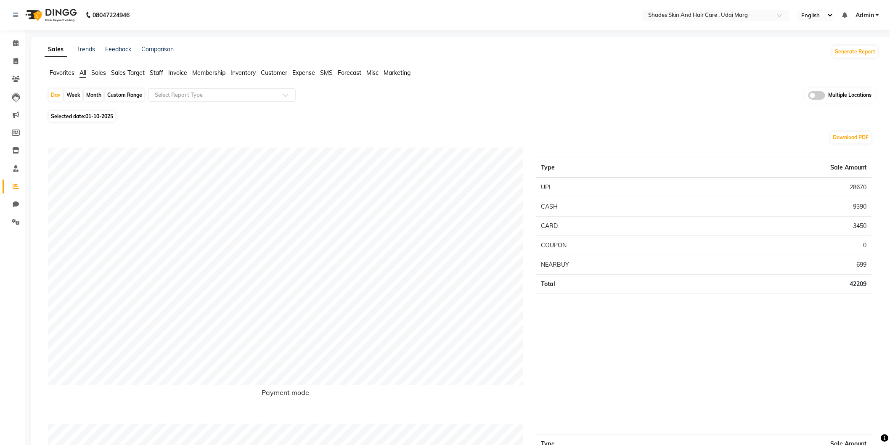
click at [156, 73] on span "Staff" at bounding box center [156, 73] width 13 height 8
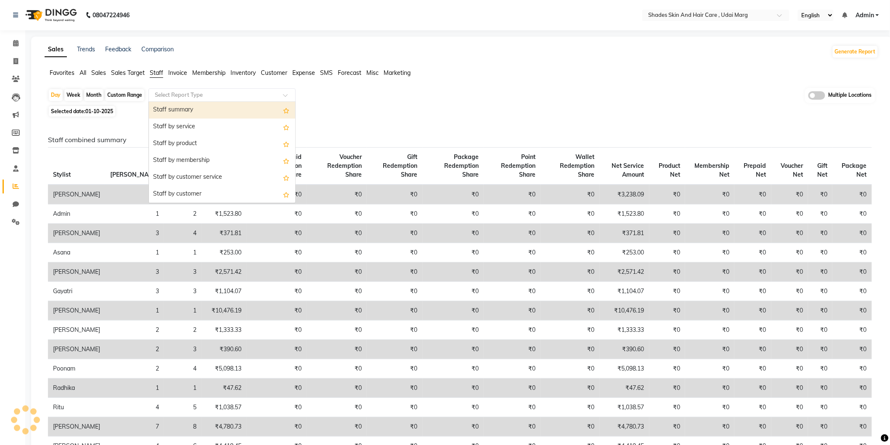
click at [170, 95] on input "text" at bounding box center [213, 95] width 121 height 8
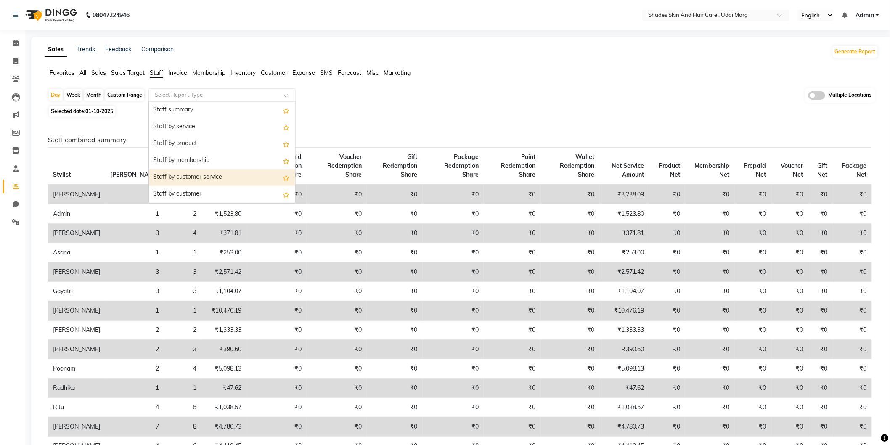
click at [87, 74] on ul "Favorites All Sales Sales Target Staff Invoice Membership Inventory Customer Ex…" at bounding box center [462, 73] width 834 height 9
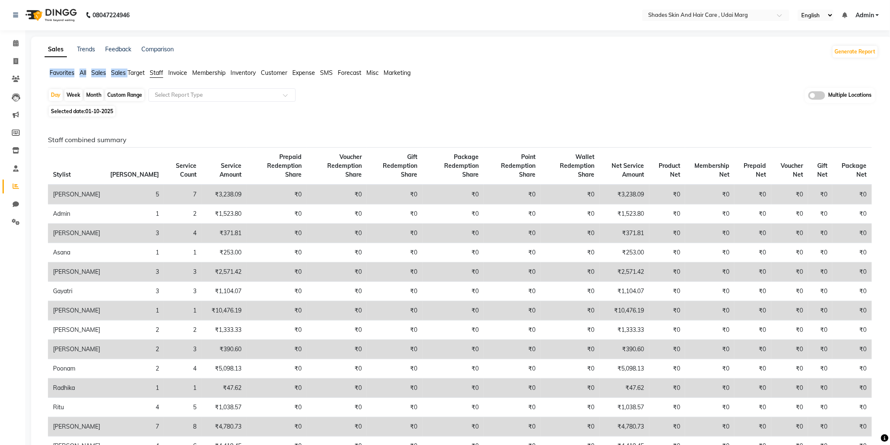
click at [87, 74] on ul "Favorites All Sales Sales Target Staff Invoice Membership Inventory Customer Ex…" at bounding box center [462, 73] width 834 height 9
click at [84, 74] on span "All" at bounding box center [82, 73] width 7 height 8
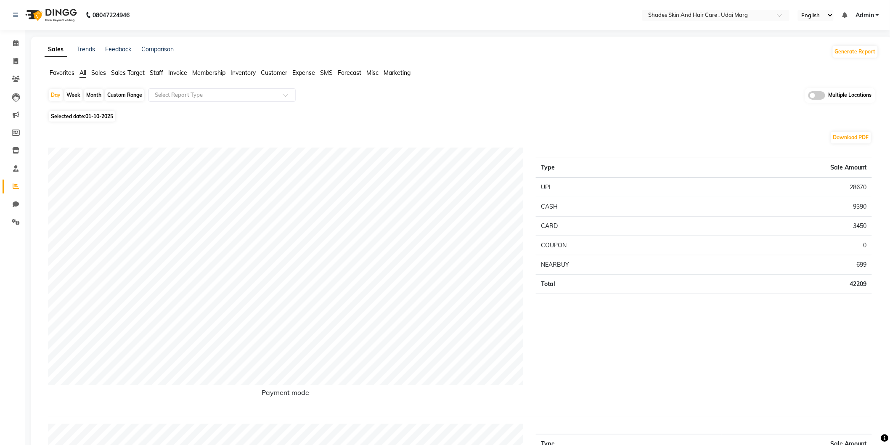
click at [159, 76] on span "Staff" at bounding box center [156, 73] width 13 height 8
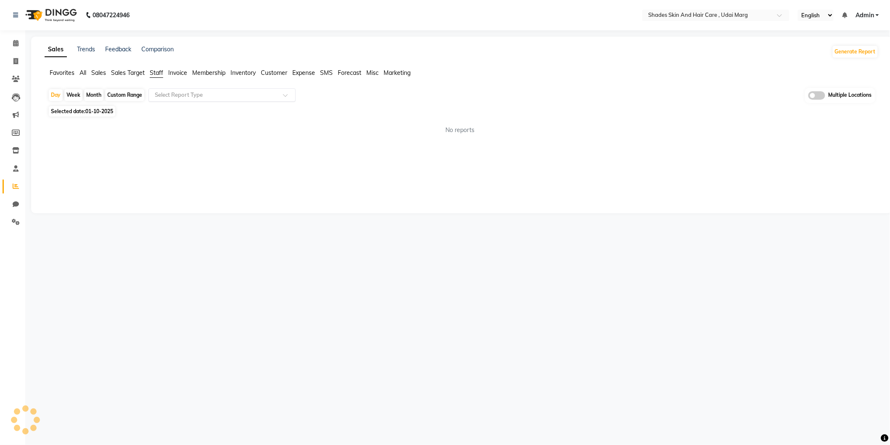
click at [191, 101] on ng-select "Select Report Type" at bounding box center [221, 94] width 147 height 13
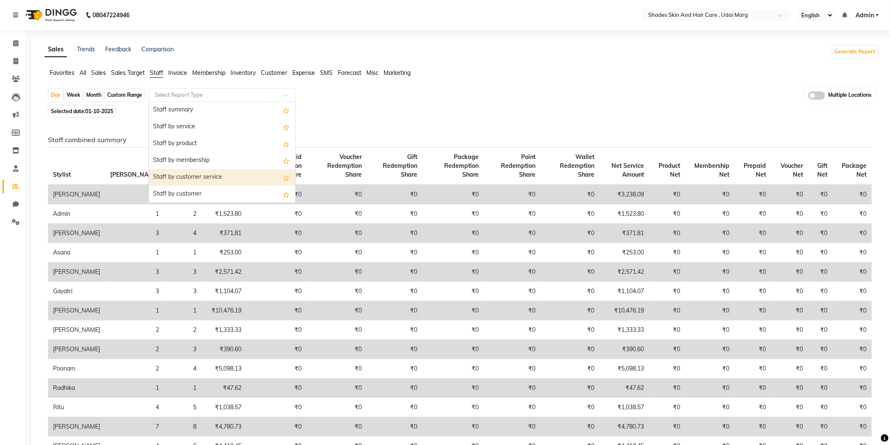
click at [208, 177] on div "Staff by customer service" at bounding box center [222, 177] width 146 height 17
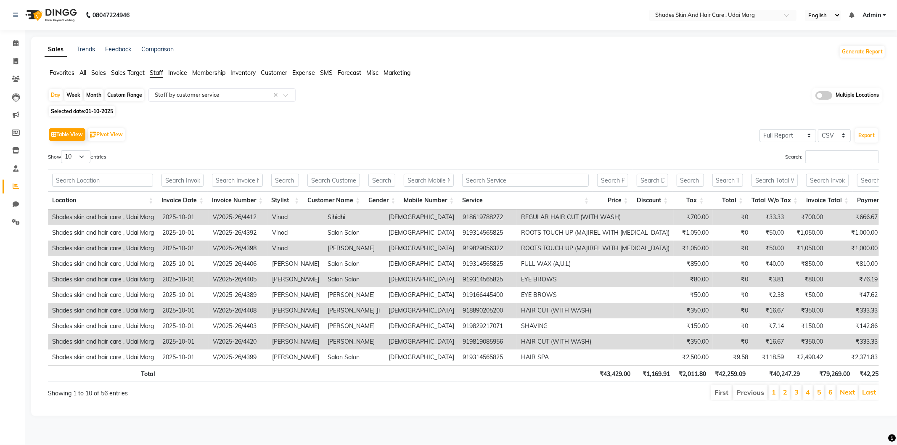
click at [104, 113] on span "01-10-2025" at bounding box center [99, 111] width 28 height 6
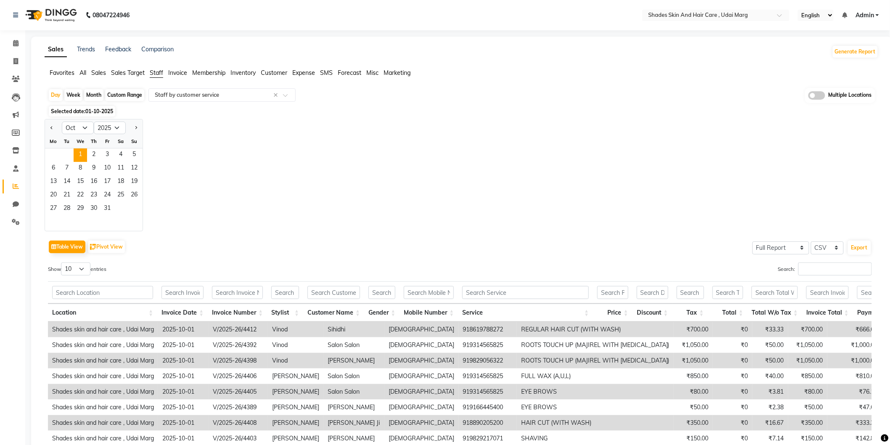
click at [124, 102] on div "Day Week Month Custom Range Select Report Type × Staff by customer service × Mu…" at bounding box center [461, 96] width 827 height 16
click at [176, 117] on div "Day Week Month Custom Range Select Report Type × Staff by customer service × Mu…" at bounding box center [462, 304] width 834 height 432
click at [178, 102] on div "Day Week Month Custom Range Select Report Type × Staff by customer service × Mu…" at bounding box center [461, 96] width 827 height 16
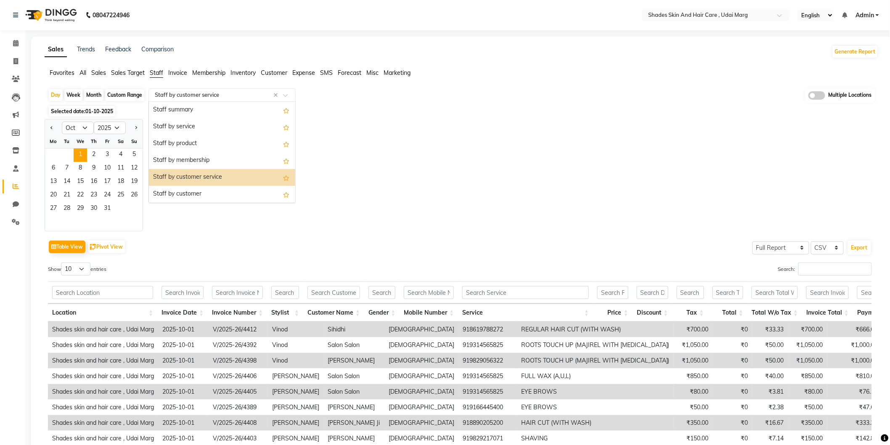
click at [180, 97] on input "text" at bounding box center [213, 95] width 121 height 8
click at [176, 177] on div "Staff by customer service" at bounding box center [222, 177] width 146 height 17
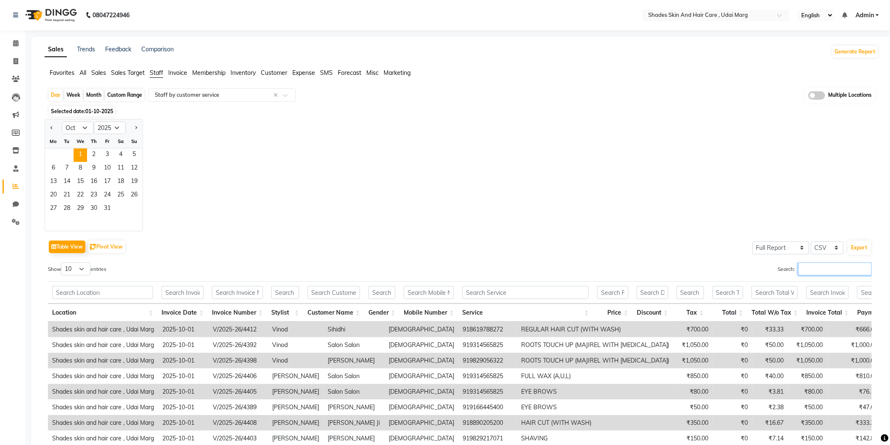
click at [835, 272] on input "Search:" at bounding box center [835, 268] width 74 height 13
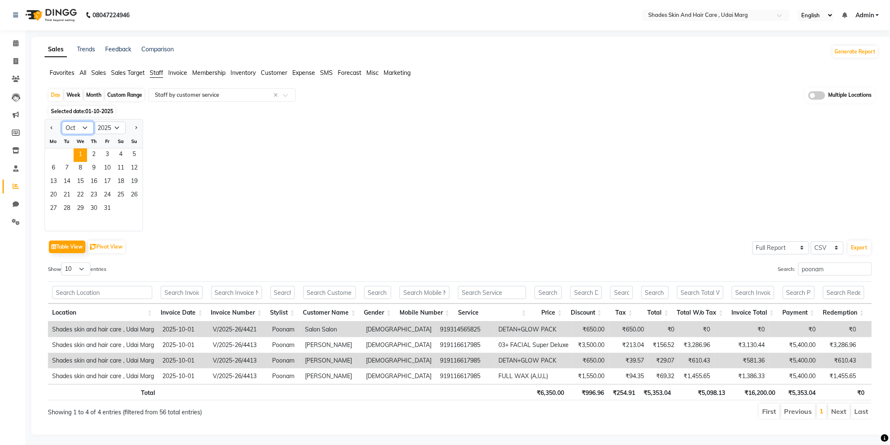
click at [87, 129] on select "Jan Feb Mar Apr May Jun [DATE] Aug Sep Oct Nov Dec" at bounding box center [78, 128] width 32 height 13
click at [62, 122] on select "Jan Feb Mar Apr May Jun [DATE] Aug Sep Oct Nov Dec" at bounding box center [78, 128] width 32 height 13
click at [86, 129] on select "Jan Feb Mar Apr May Jun [DATE] Aug Sep Oct Nov Dec" at bounding box center [78, 128] width 32 height 13
click at [62, 122] on select "Jan Feb Mar Apr May Jun [DATE] Aug Sep Oct Nov Dec" at bounding box center [78, 128] width 32 height 13
click at [59, 207] on span "29" at bounding box center [53, 208] width 13 height 13
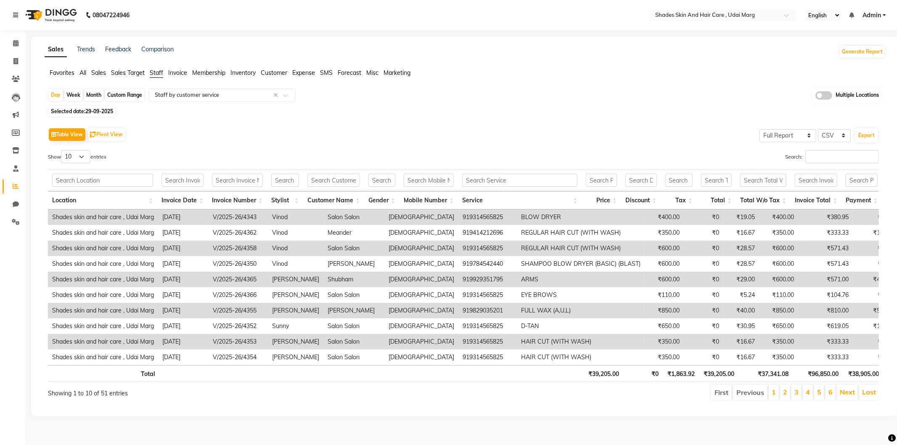
click at [81, 69] on span "All" at bounding box center [82, 73] width 7 height 8
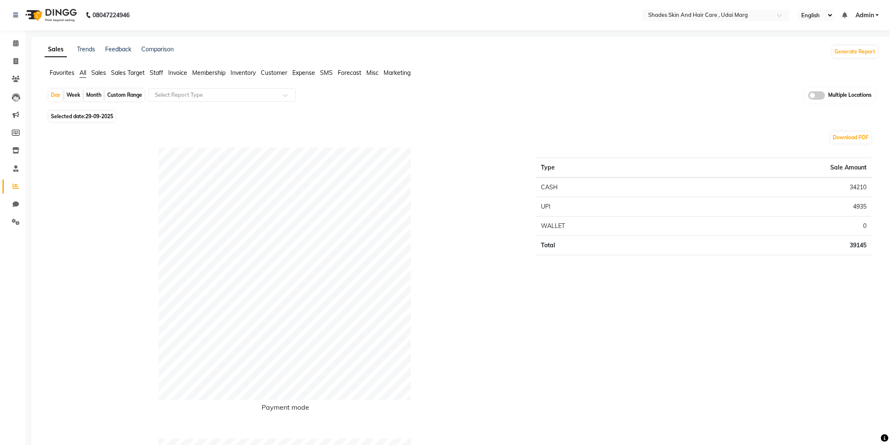
click at [83, 117] on span "Selected date: [DATE]" at bounding box center [82, 116] width 66 height 11
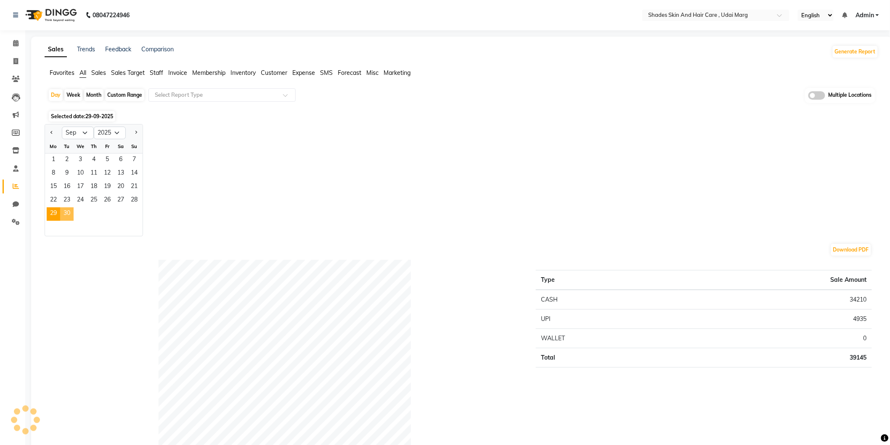
click at [66, 212] on span "30" at bounding box center [66, 213] width 13 height 13
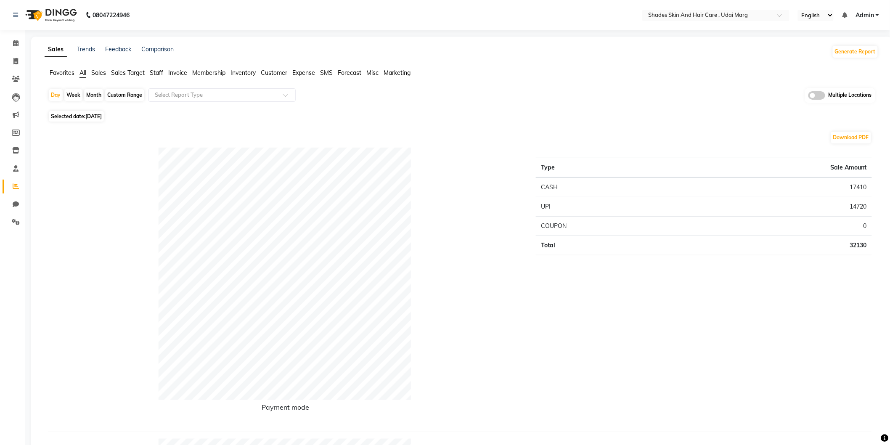
click at [70, 118] on span "Selected date: [DATE]" at bounding box center [76, 116] width 55 height 11
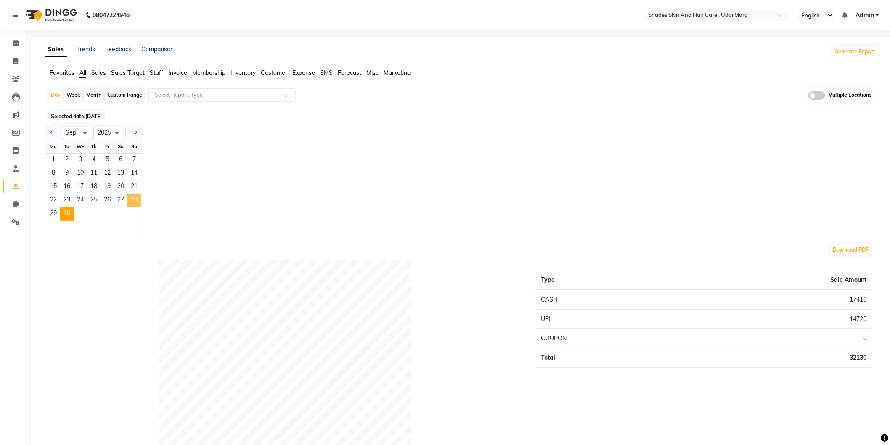
click at [130, 198] on span "28" at bounding box center [133, 200] width 13 height 13
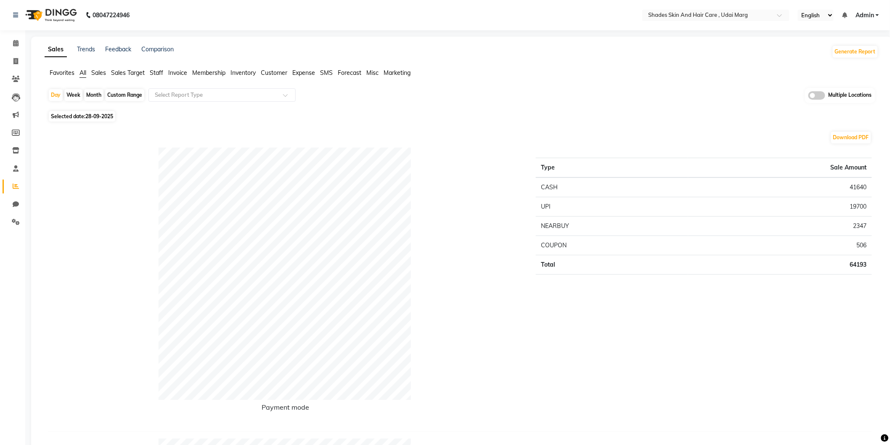
click at [160, 69] on span "Staff" at bounding box center [156, 73] width 13 height 8
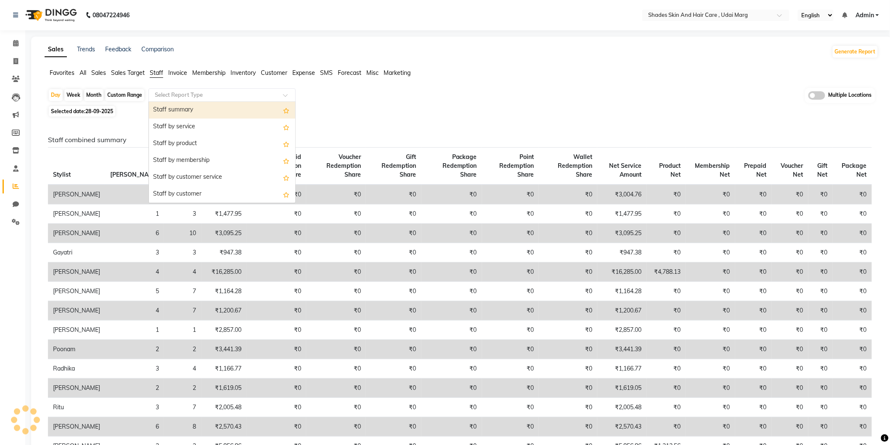
click at [201, 94] on input "text" at bounding box center [213, 95] width 121 height 8
click at [211, 177] on div "Staff by customer service" at bounding box center [222, 177] width 146 height 17
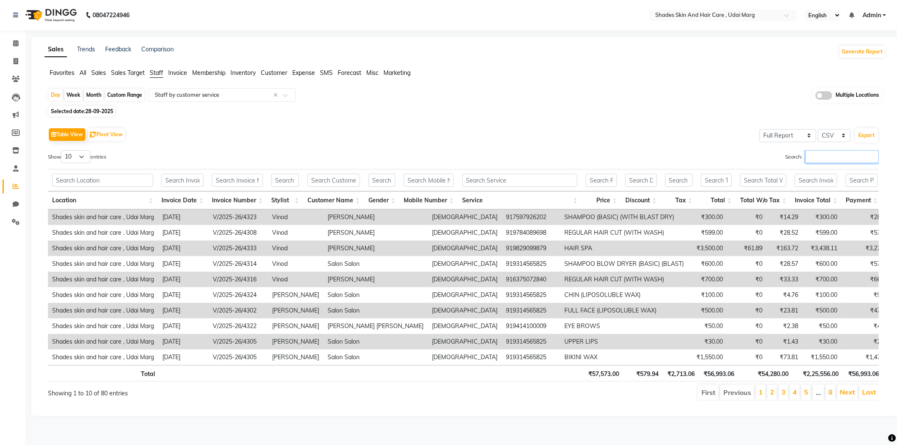
click at [805, 162] on input "Search:" at bounding box center [842, 156] width 74 height 13
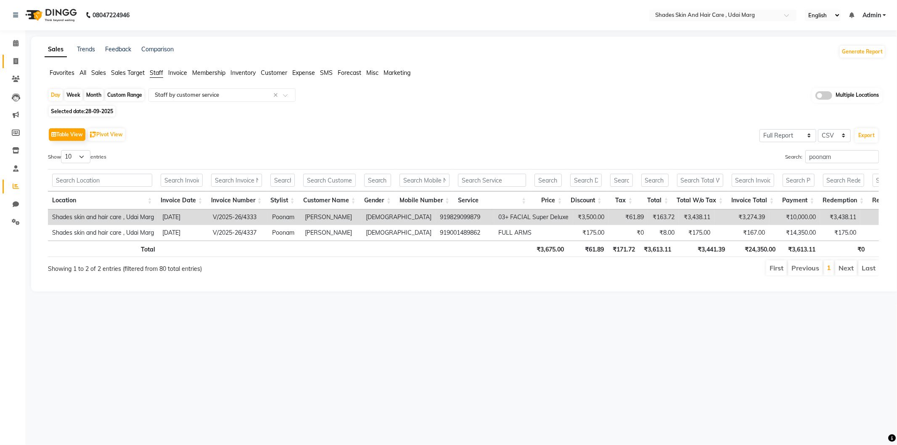
click at [7, 61] on link "Invoice" at bounding box center [13, 62] width 20 height 14
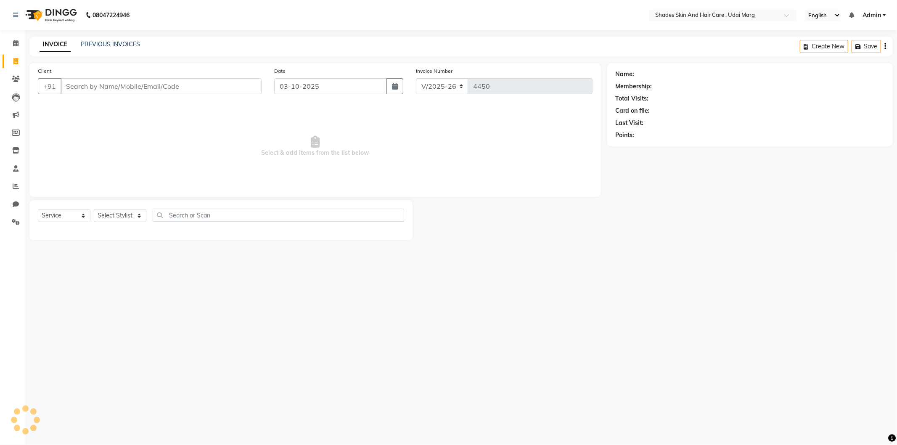
click at [126, 83] on input "Client" at bounding box center [161, 86] width 201 height 16
click at [247, 77] on div "Client [PHONE_NUMBER] Add Client" at bounding box center [150, 83] width 236 height 34
click at [248, 87] on span "Add Client" at bounding box center [239, 86] width 33 height 8
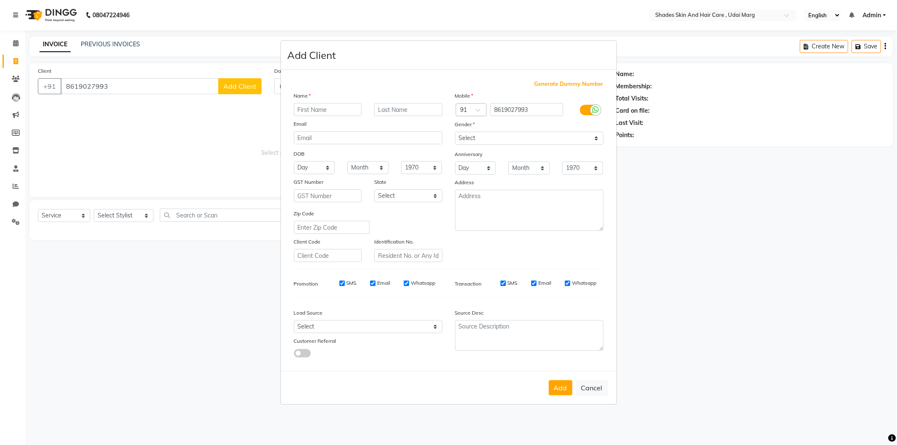
click at [327, 110] on input "text" at bounding box center [328, 109] width 68 height 13
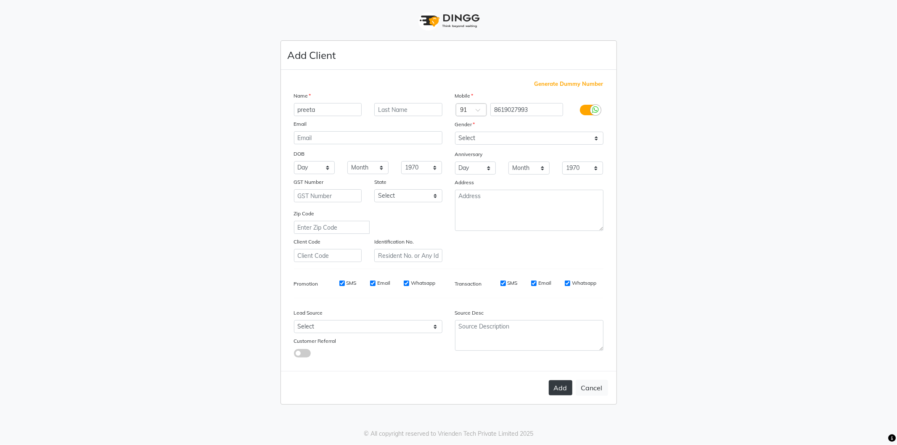
click at [564, 387] on button "Add" at bounding box center [561, 387] width 24 height 15
click at [483, 127] on div "Gender" at bounding box center [529, 126] width 161 height 12
click at [485, 142] on select "Select [DEMOGRAPHIC_DATA] [DEMOGRAPHIC_DATA] Other Prefer Not To Say" at bounding box center [529, 138] width 148 height 13
click at [455, 132] on select "Select [DEMOGRAPHIC_DATA] [DEMOGRAPHIC_DATA] Other Prefer Not To Say" at bounding box center [529, 138] width 148 height 13
click at [555, 390] on button "Add" at bounding box center [561, 387] width 24 height 15
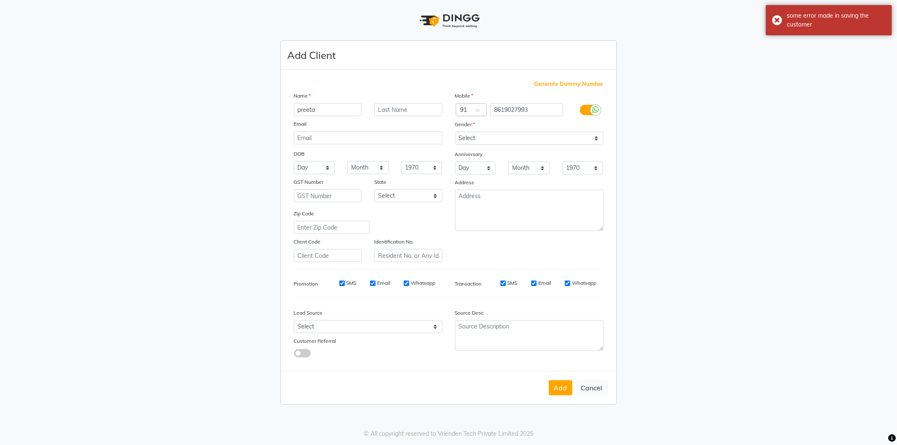
click at [555, 390] on button "Add" at bounding box center [561, 387] width 24 height 15
drag, startPoint x: 522, startPoint y: 112, endPoint x: 483, endPoint y: 118, distance: 40.0
click at [483, 118] on div "Mobile Country Code × 91 8619027993 Gender Select [DEMOGRAPHIC_DATA] [DEMOGRAPH…" at bounding box center [529, 176] width 161 height 171
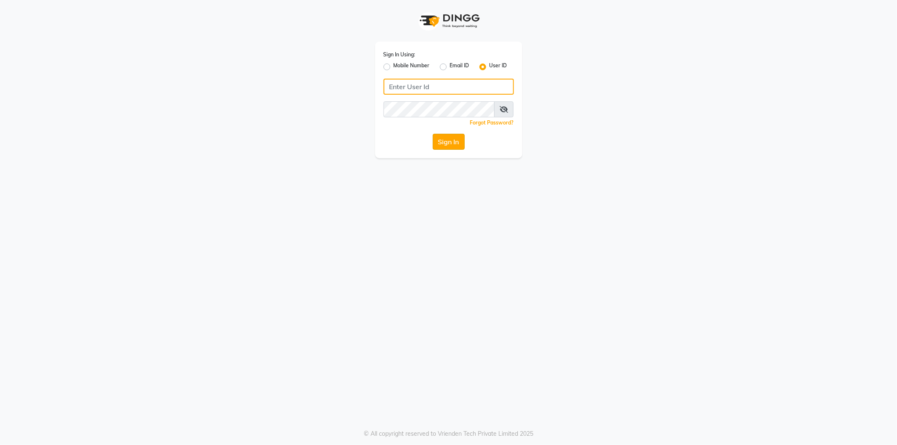
type input "shadesskin&hair"
click at [438, 137] on button "Sign In" at bounding box center [449, 142] width 32 height 16
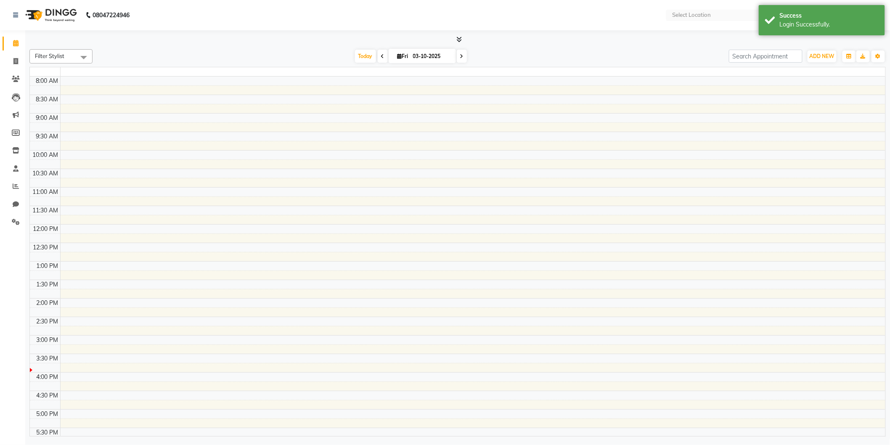
select select "en"
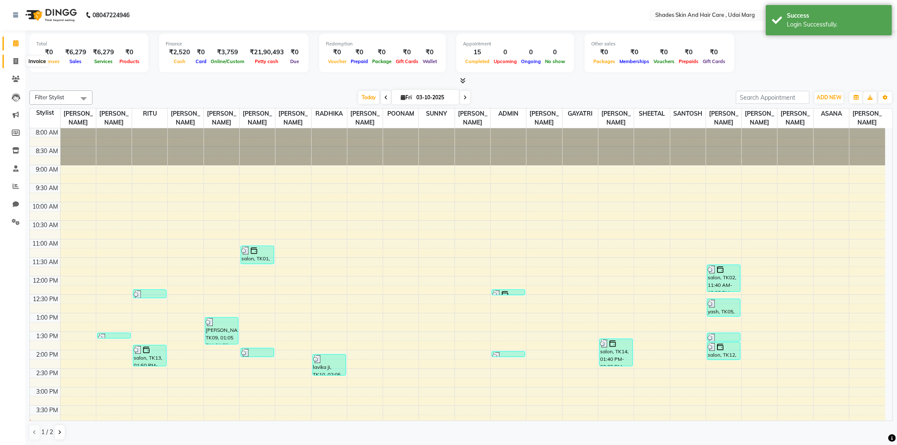
click at [17, 64] on icon at bounding box center [15, 61] width 5 height 6
select select "service"
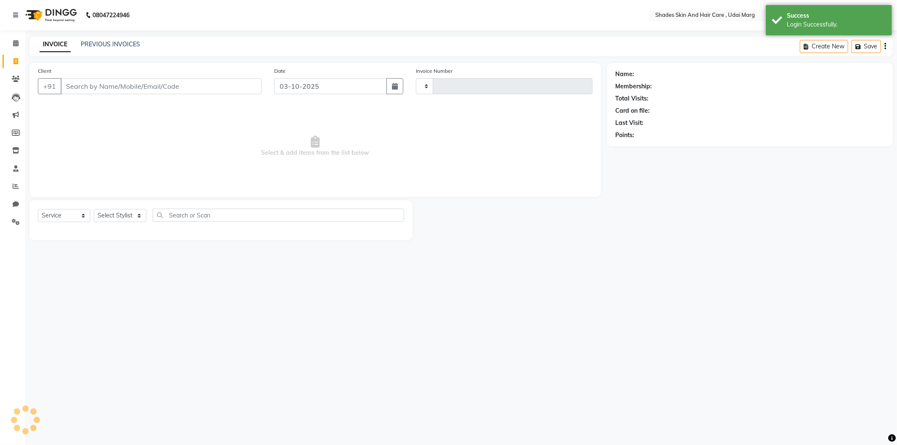
type input "4450"
select select "8022"
click at [122, 86] on input "Client" at bounding box center [161, 86] width 201 height 16
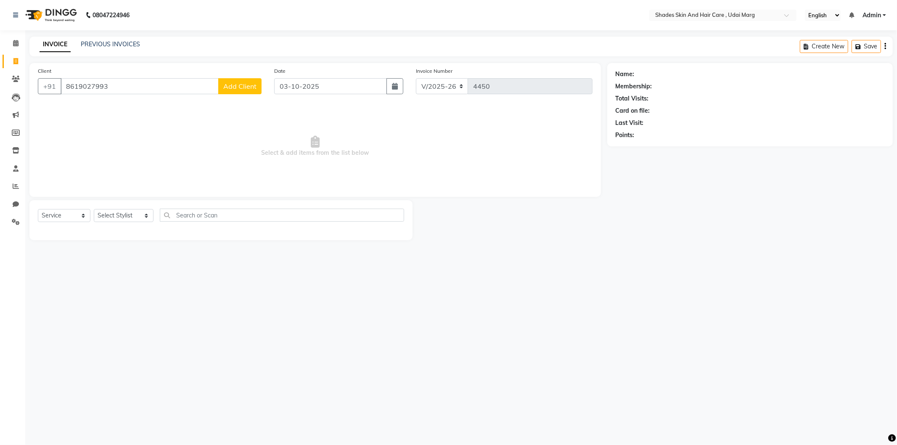
type input "8619027993"
click at [238, 87] on span "Add Client" at bounding box center [239, 86] width 33 height 8
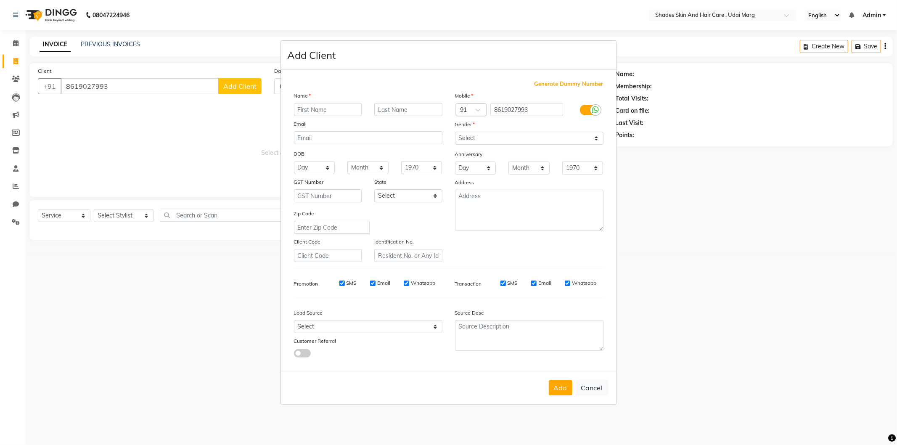
click at [314, 109] on input "text" at bounding box center [328, 109] width 68 height 13
type input "preeta"
click at [509, 140] on select "Select [DEMOGRAPHIC_DATA] [DEMOGRAPHIC_DATA] Other Prefer Not To Say" at bounding box center [529, 138] width 148 height 13
select select "[DEMOGRAPHIC_DATA]"
click at [455, 132] on select "Select [DEMOGRAPHIC_DATA] [DEMOGRAPHIC_DATA] Other Prefer Not To Say" at bounding box center [529, 138] width 148 height 13
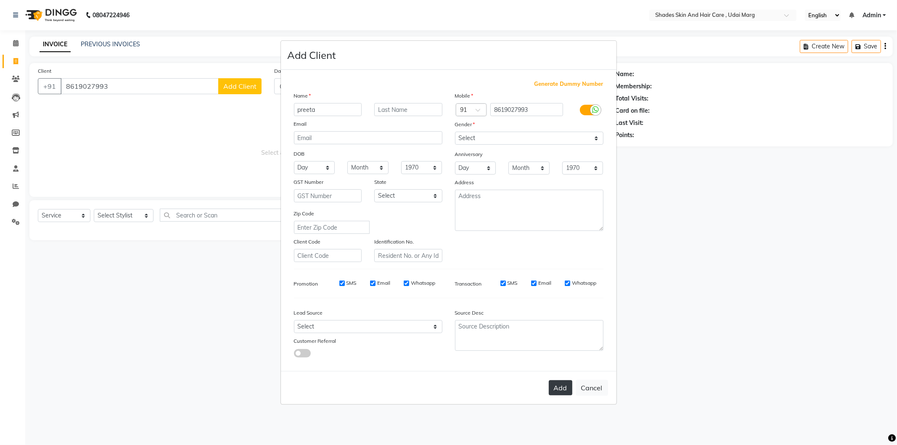
click at [556, 390] on button "Add" at bounding box center [561, 387] width 24 height 15
select select
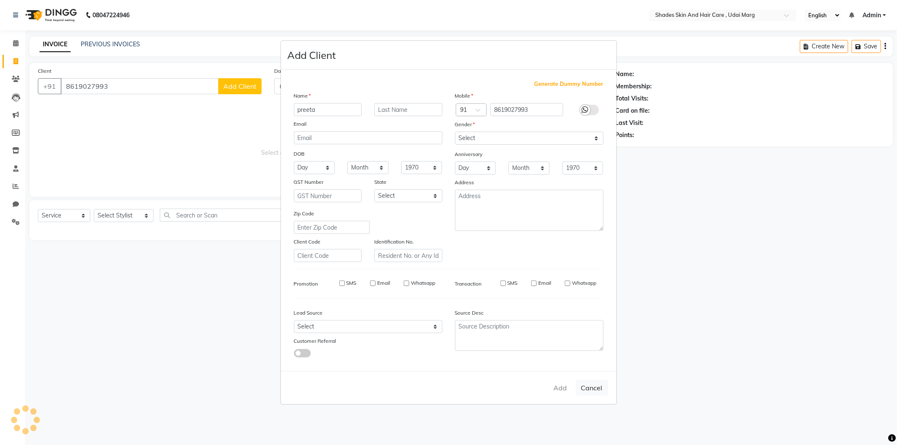
select select
checkbox input "false"
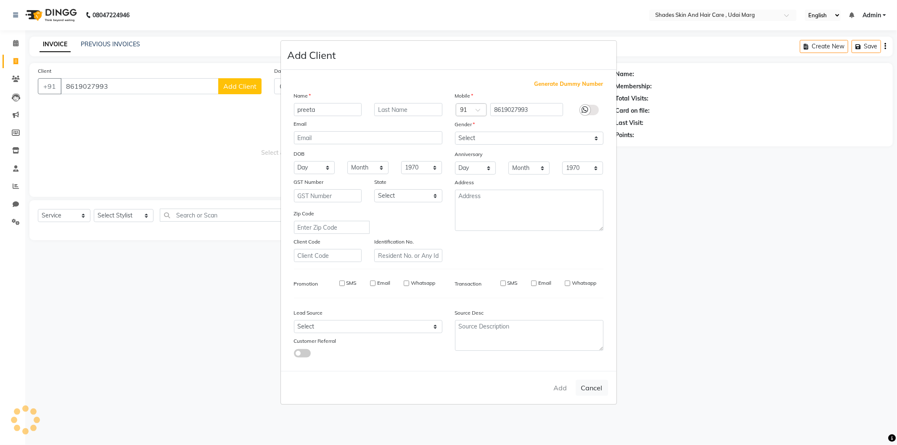
checkbox input "false"
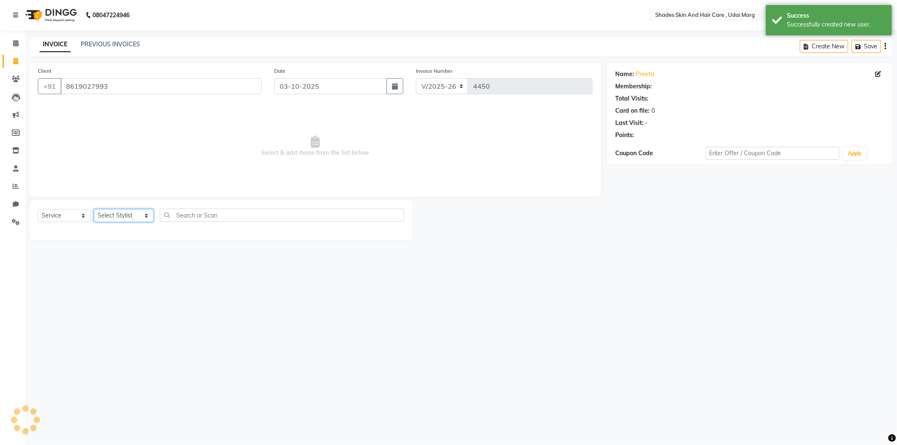
click at [137, 217] on select "Select Stylist [PERSON_NAME] ADMIN [PERSON_NAME] [PERSON_NAME] GAYATRI [PERSON_…" at bounding box center [124, 215] width 60 height 13
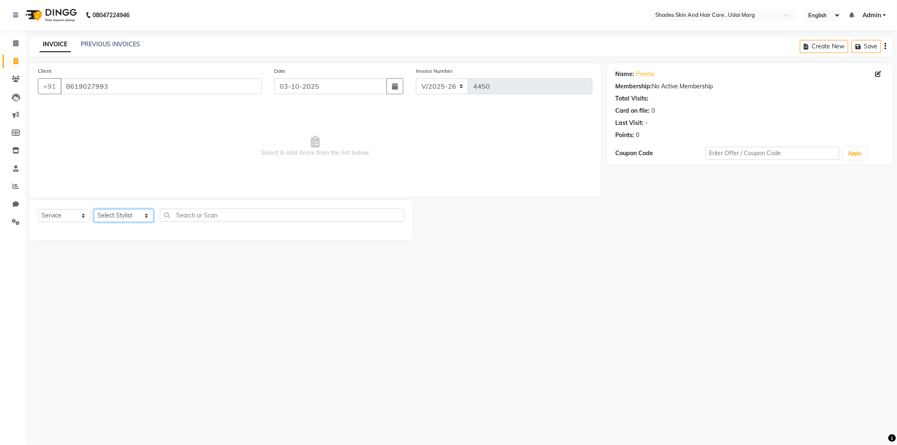
select select "74320"
click at [94, 209] on select "Select Stylist [PERSON_NAME] ADMIN [PERSON_NAME] [PERSON_NAME] GAYATRI [PERSON_…" at bounding box center [124, 215] width 60 height 13
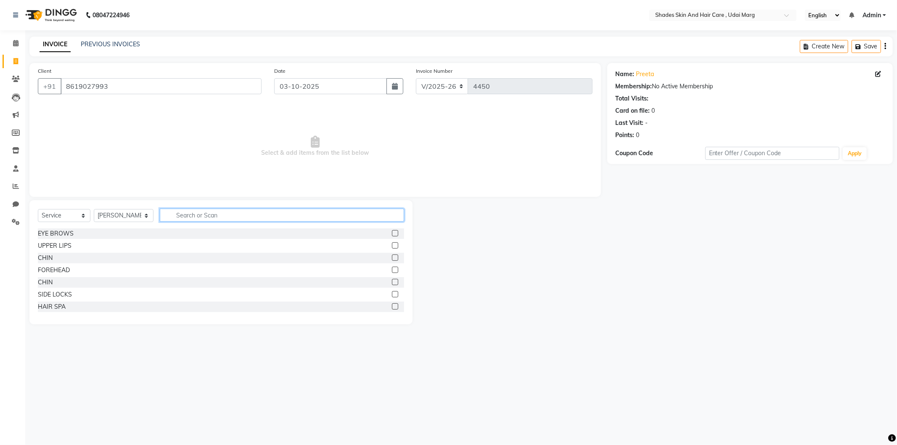
click at [197, 215] on input "text" at bounding box center [282, 215] width 244 height 13
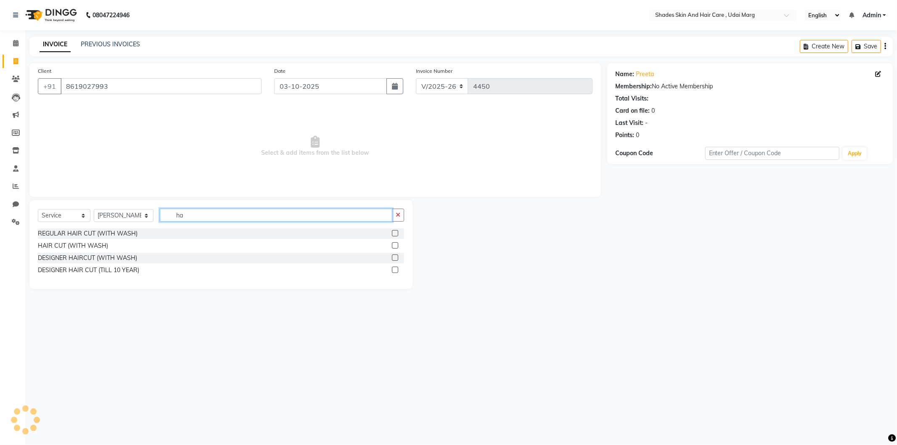
type input "h"
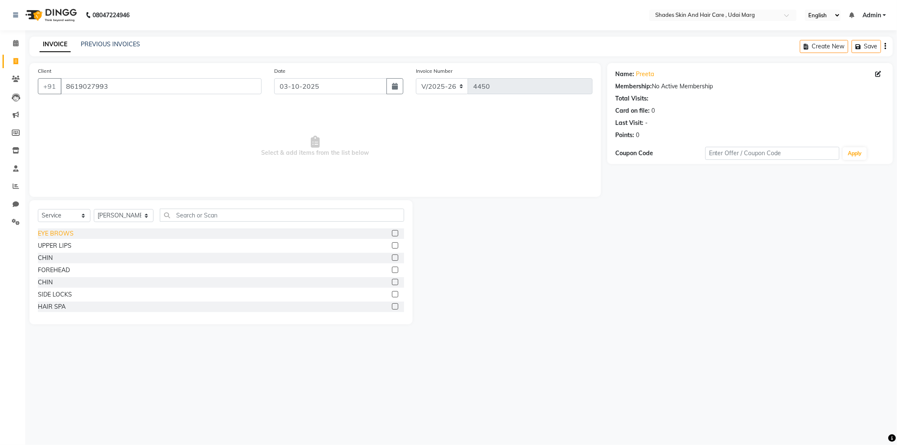
click at [66, 230] on div "EYE BROWS" at bounding box center [56, 233] width 36 height 9
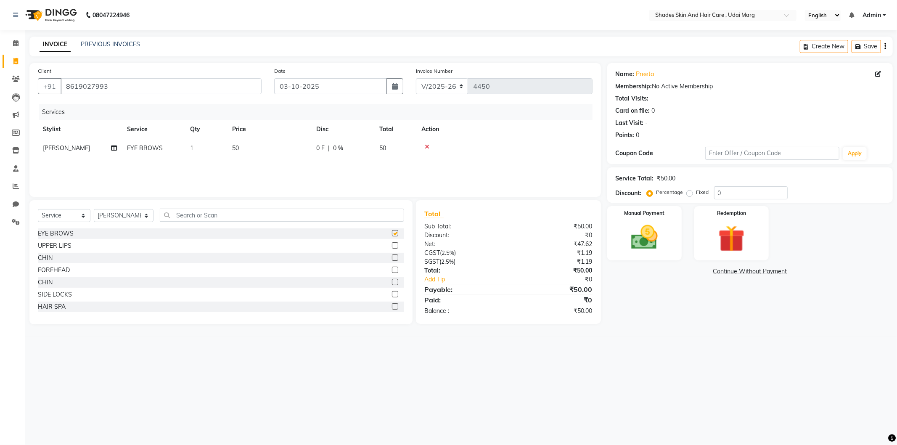
checkbox input "false"
click at [228, 215] on input "text" at bounding box center [282, 215] width 244 height 13
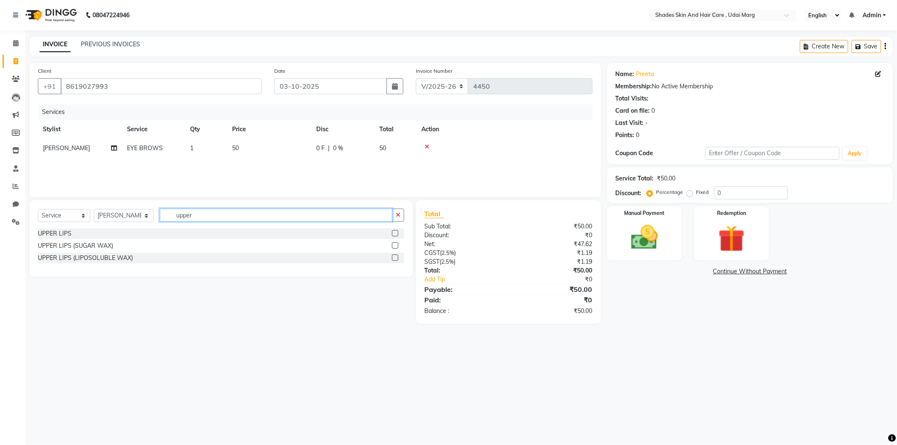
type input "upper"
click at [98, 253] on div "UPPER LIPS (LIPOSOLUBLE WAX)" at bounding box center [221, 258] width 366 height 11
click at [112, 261] on div "UPPER LIPS (LIPOSOLUBLE WAX)" at bounding box center [221, 258] width 366 height 11
click at [101, 261] on div "UPPER LIPS (LIPOSOLUBLE WAX)" at bounding box center [85, 258] width 95 height 9
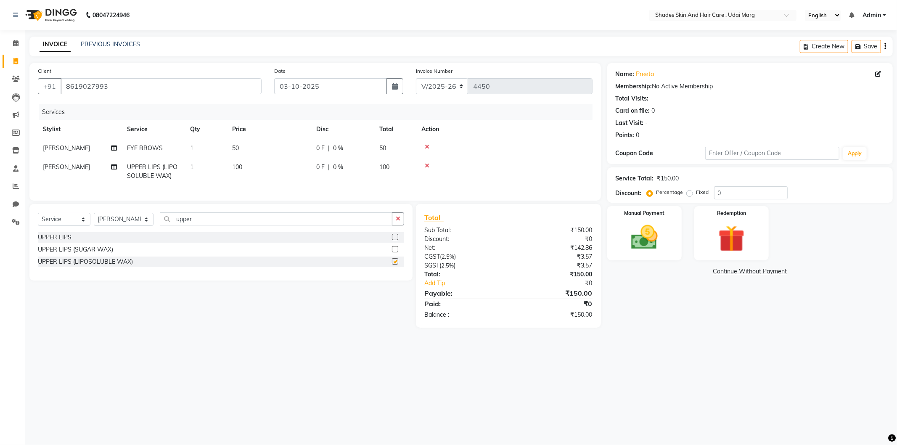
checkbox input "false"
click at [627, 241] on img at bounding box center [644, 238] width 45 height 32
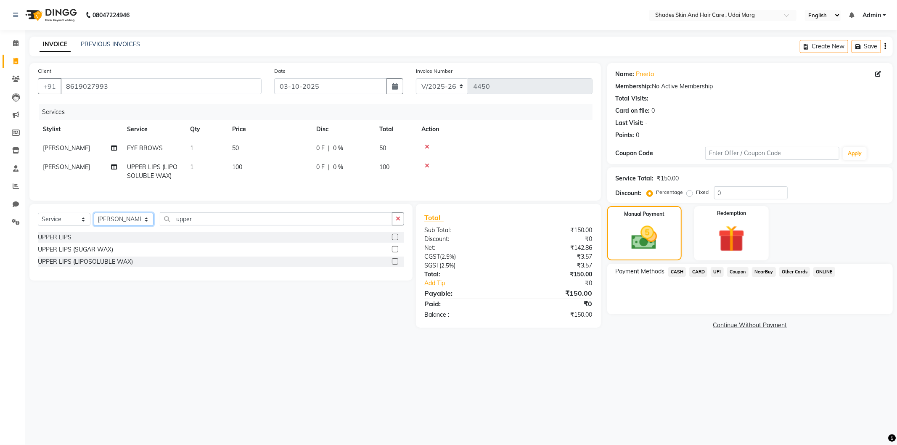
click at [143, 226] on select "Select Stylist [PERSON_NAME] ADMIN [PERSON_NAME] [PERSON_NAME] GAYATRI [PERSON_…" at bounding box center [124, 219] width 60 height 13
select select "74306"
click at [94, 220] on select "Select Stylist [PERSON_NAME] ADMIN [PERSON_NAME] [PERSON_NAME] GAYATRI [PERSON_…" at bounding box center [124, 219] width 60 height 13
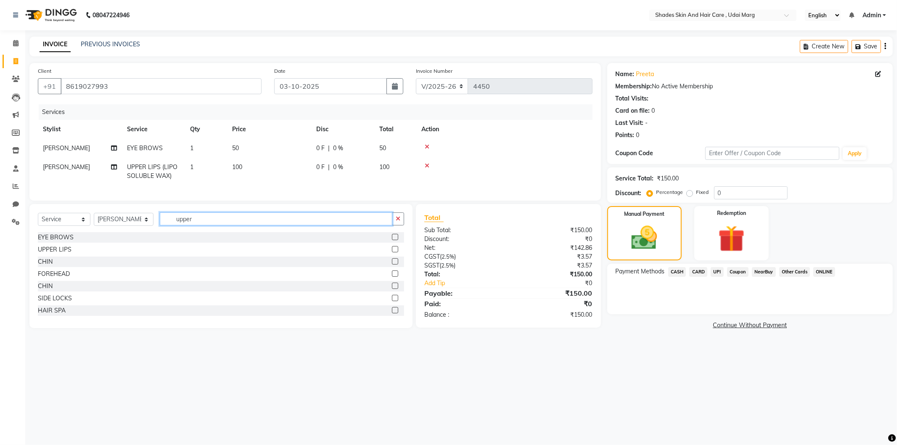
drag, startPoint x: 150, startPoint y: 243, endPoint x: 127, endPoint y: 246, distance: 23.3
click at [127, 246] on div "Select Service Product Membership Package Voucher Prepaid Gift Card Select Styl…" at bounding box center [220, 266] width 383 height 124
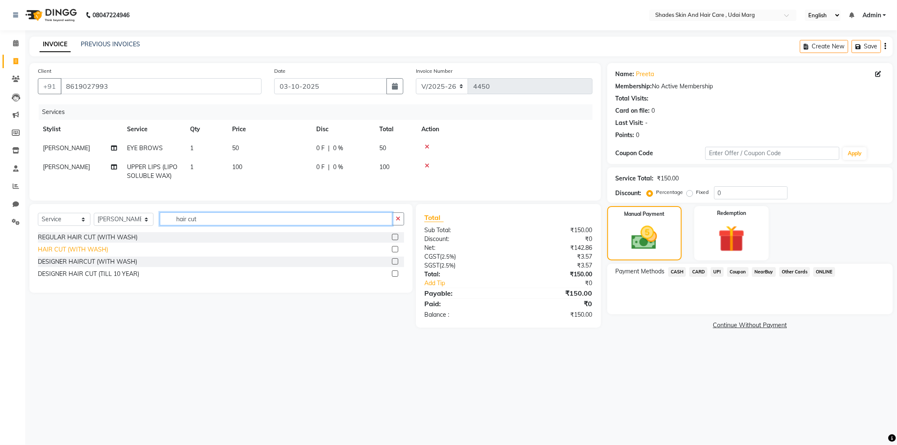
type input "hair cut"
click at [88, 254] on div "HAIR CUT (WITH WASH)" at bounding box center [73, 249] width 70 height 9
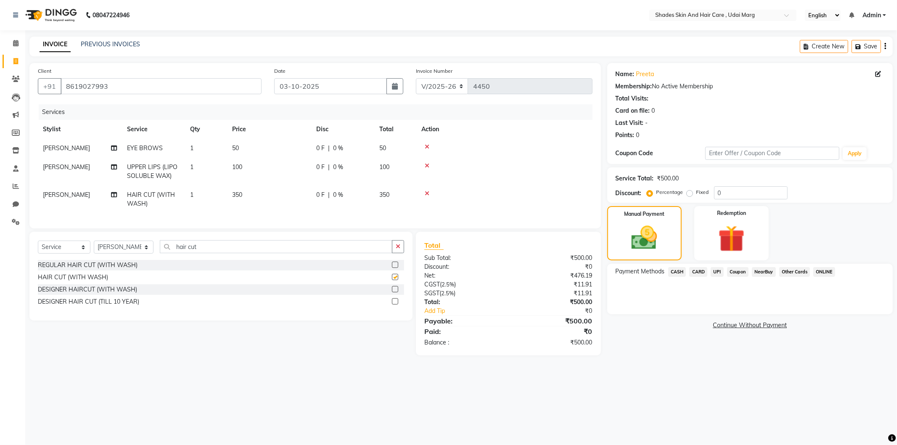
checkbox input "false"
drag, startPoint x: 204, startPoint y: 266, endPoint x: 163, endPoint y: 273, distance: 40.9
click at [163, 273] on div "Select Service Product Membership Package Voucher Prepaid Gift Card Select Styl…" at bounding box center [220, 276] width 383 height 89
click at [142, 254] on select "Select Stylist [PERSON_NAME] ADMIN [PERSON_NAME] [PERSON_NAME] GAYATRI [PERSON_…" at bounding box center [124, 247] width 60 height 13
select select "74321"
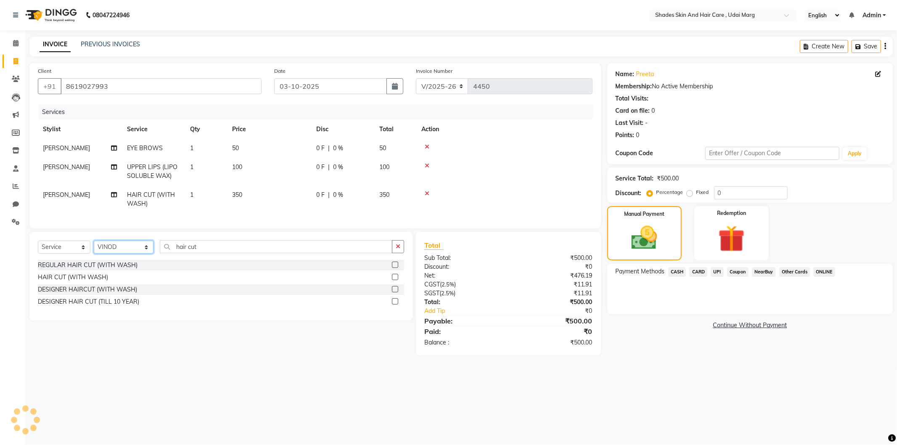
click at [94, 248] on select "Select Stylist [PERSON_NAME] ADMIN [PERSON_NAME] [PERSON_NAME] GAYATRI [PERSON_…" at bounding box center [124, 247] width 60 height 13
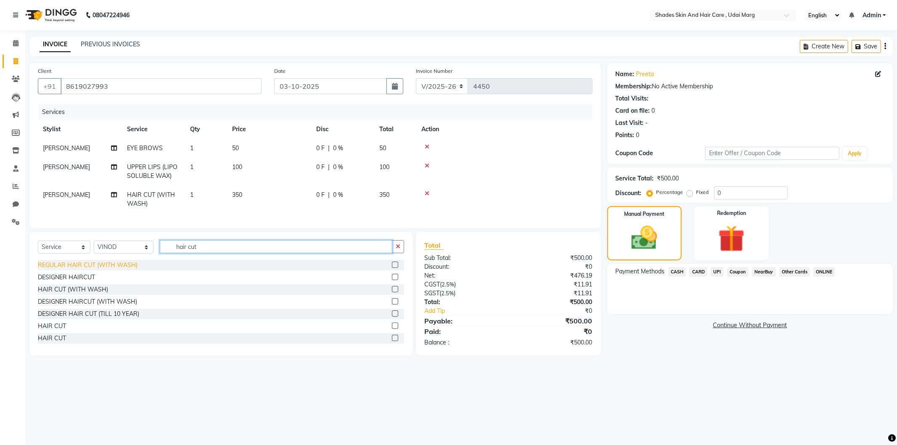
type input "hair cut"
click at [93, 270] on div "REGULAR HAIR CUT (WITH WASH)" at bounding box center [88, 265] width 100 height 9
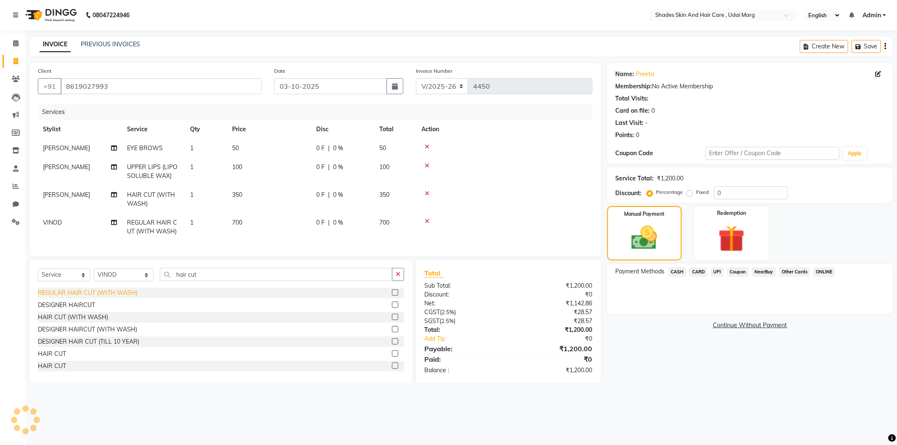
click at [100, 297] on div "REGULAR HAIR CUT (WITH WASH)" at bounding box center [88, 293] width 100 height 9
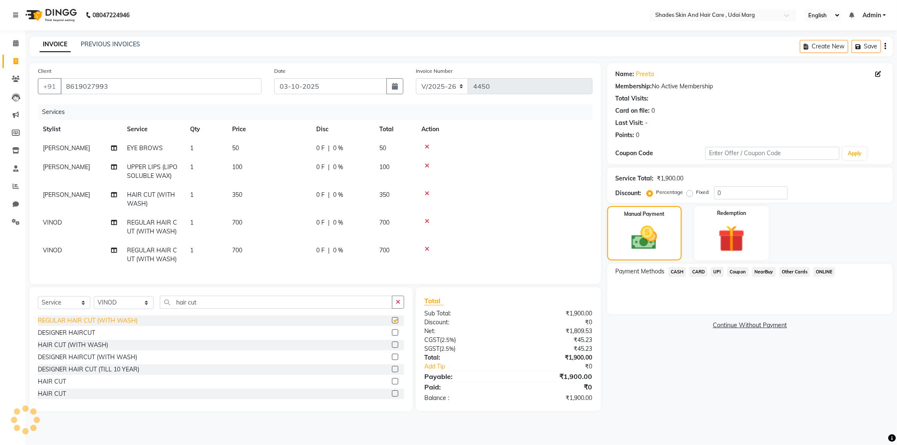
checkbox input "false"
click at [132, 305] on select "Select Stylist [PERSON_NAME] ADMIN [PERSON_NAME] [PERSON_NAME] GAYATRI [PERSON_…" at bounding box center [124, 302] width 60 height 13
select select "74306"
click at [94, 303] on select "Select Stylist [PERSON_NAME] ADMIN [PERSON_NAME] [PERSON_NAME] GAYATRI [PERSON_…" at bounding box center [124, 302] width 60 height 13
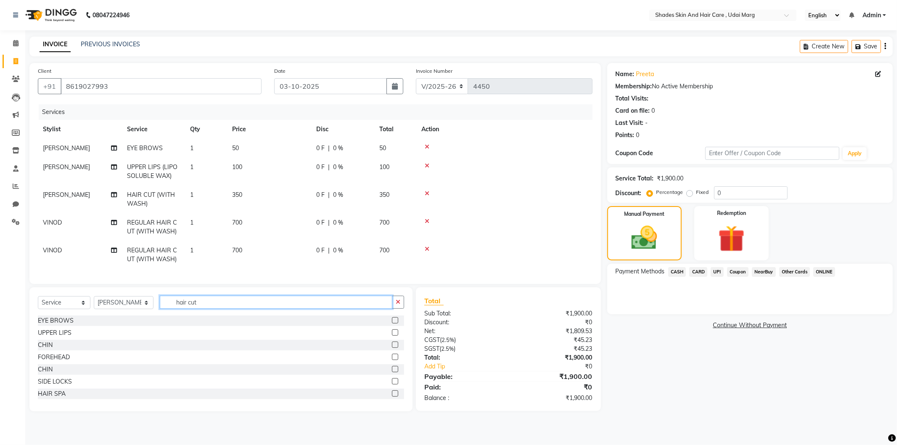
drag, startPoint x: 186, startPoint y: 305, endPoint x: 174, endPoint y: 308, distance: 12.5
click at [156, 306] on div "Select Service Product Membership Package Voucher Prepaid Gift Card Select Styl…" at bounding box center [221, 306] width 366 height 20
drag, startPoint x: 209, startPoint y: 313, endPoint x: 163, endPoint y: 315, distance: 45.5
click at [163, 309] on input "hair cut" at bounding box center [276, 302] width 233 height 13
type input "h"
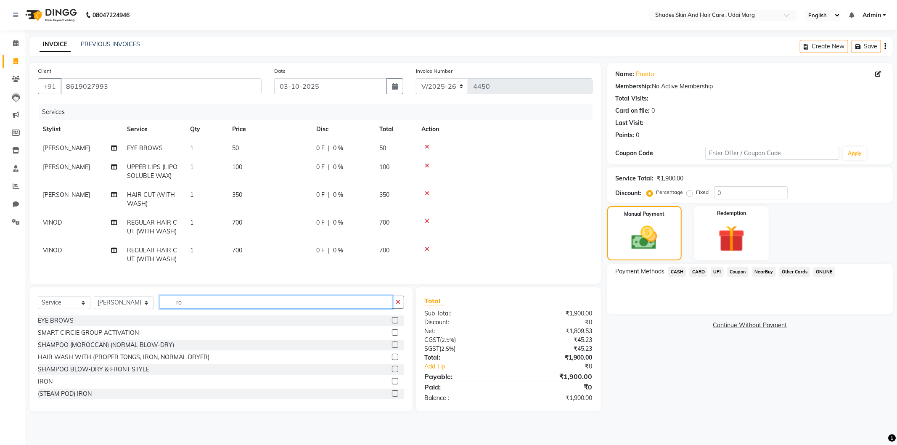
type input "r"
type input "clea"
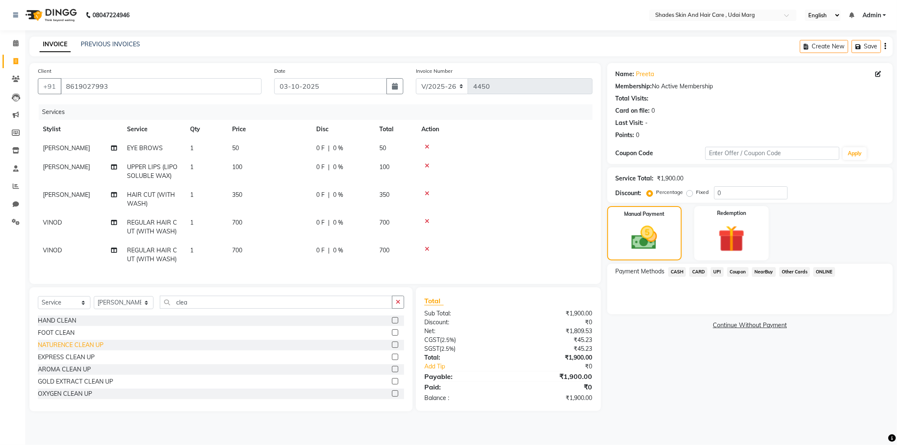
click at [101, 350] on div "NATURENCE CLEAN UP" at bounding box center [71, 345] width 66 height 9
checkbox input "false"
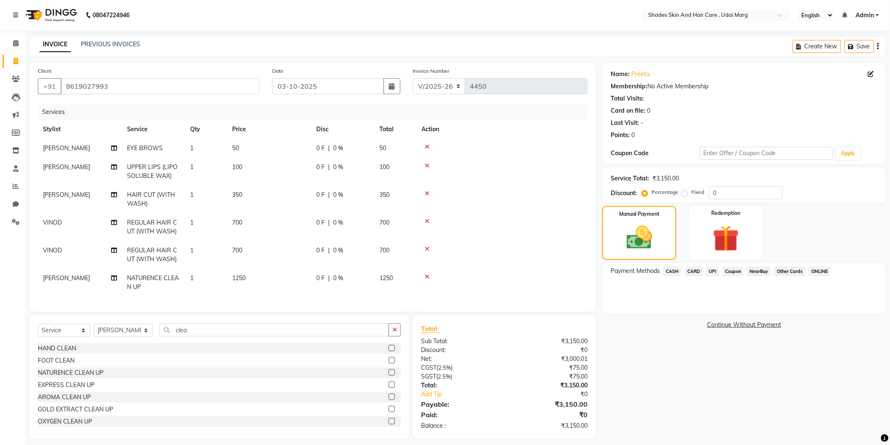
click at [262, 287] on td "1250" at bounding box center [269, 283] width 84 height 28
select select "74306"
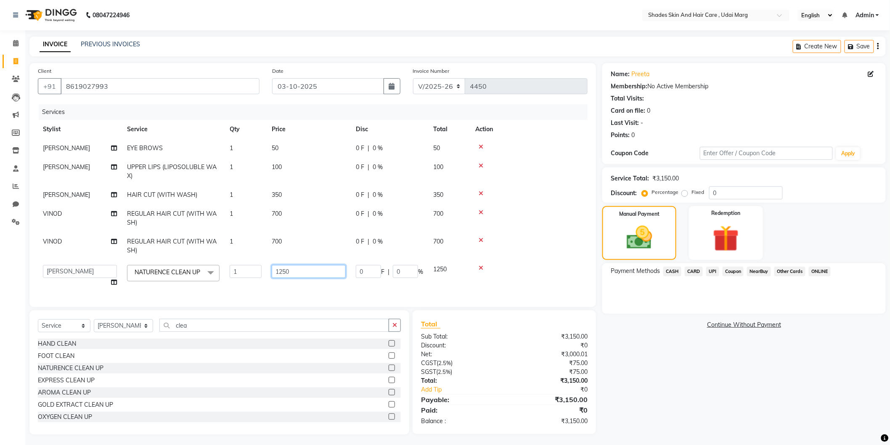
drag, startPoint x: 303, startPoint y: 271, endPoint x: 232, endPoint y: 282, distance: 72.3
click at [232, 282] on tr "AAKASH ADMIN ANITA ASANA ATUL SAIN GAYATRI hiten chhabra JASSI CHHABRA KK AMERI…" at bounding box center [313, 276] width 550 height 32
type input "1050"
click at [241, 289] on tr "AAKASH ADMIN ANITA ASANA ATUL SAIN GAYATRI hiten chhabra JASSI CHHABRA KK AMERI…" at bounding box center [313, 276] width 550 height 32
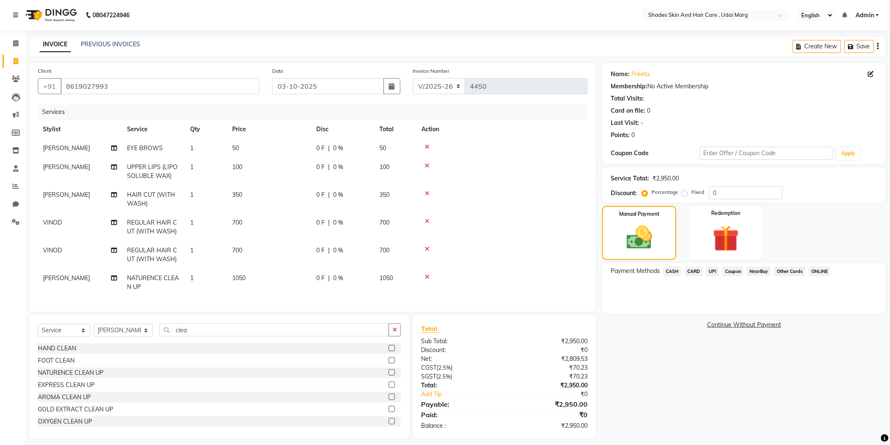
click at [679, 274] on span "CASH" at bounding box center [672, 272] width 18 height 10
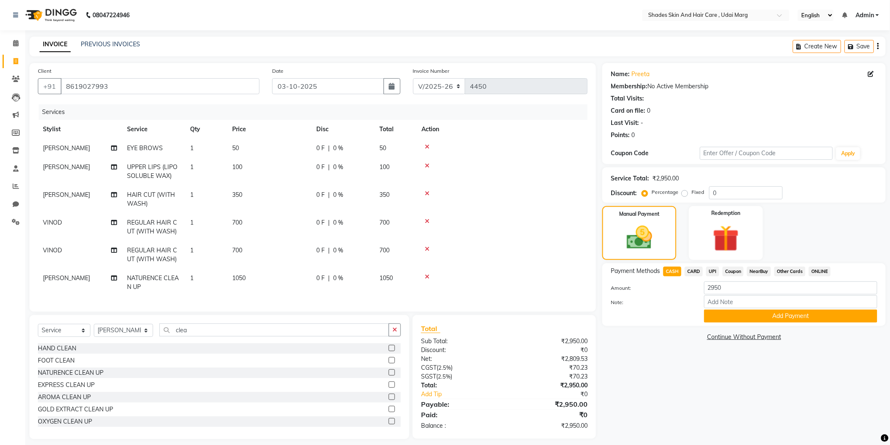
click at [714, 274] on span "UPI" at bounding box center [712, 272] width 13 height 10
click at [746, 315] on button "Add Payment" at bounding box center [790, 316] width 173 height 13
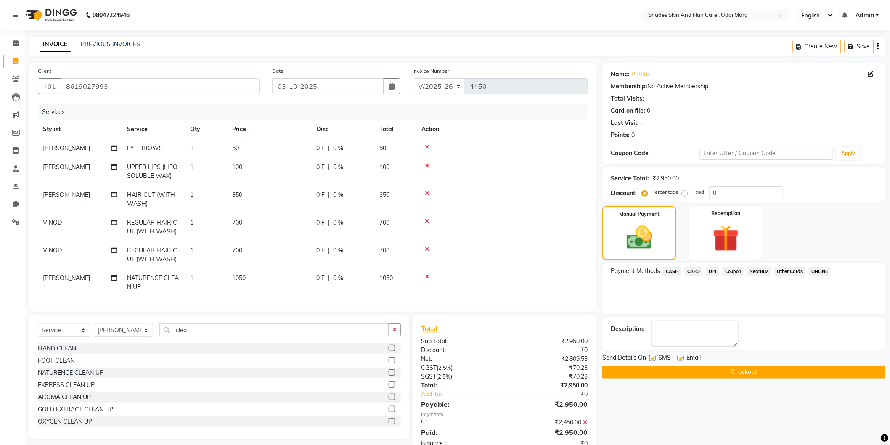
click at [691, 357] on span "Email" at bounding box center [693, 358] width 14 height 11
click at [688, 369] on button "Checkout" at bounding box center [743, 372] width 283 height 13
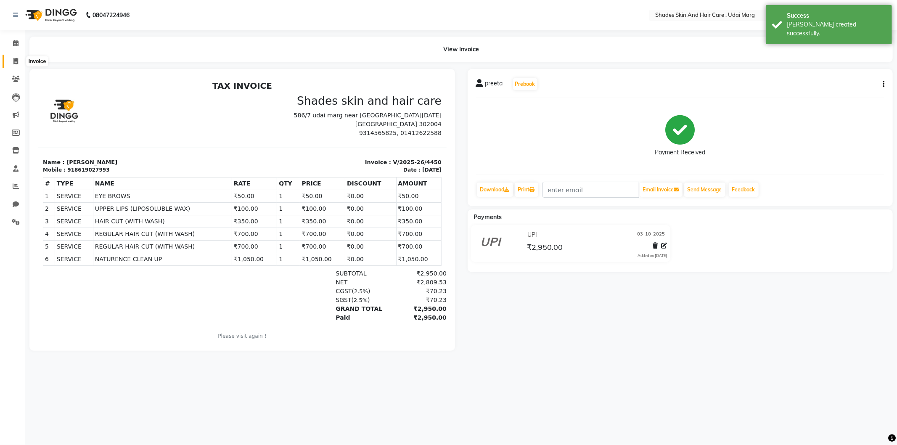
click at [18, 62] on icon at bounding box center [15, 61] width 5 height 6
select select "service"
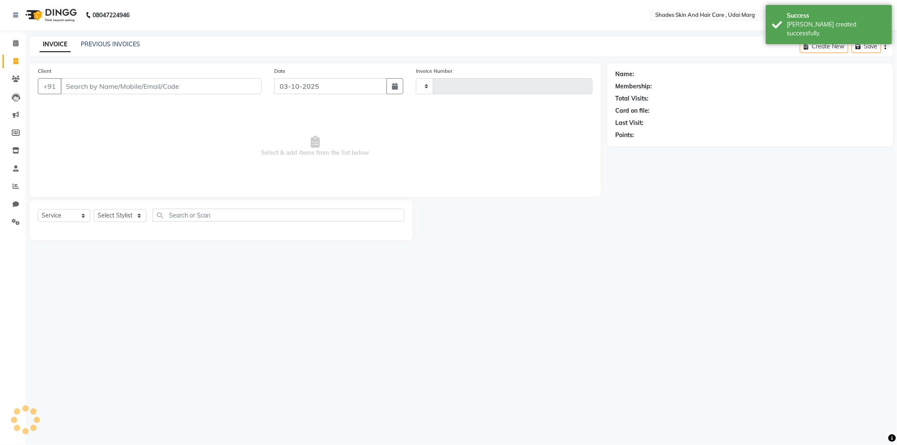
type input "4451"
select select "8022"
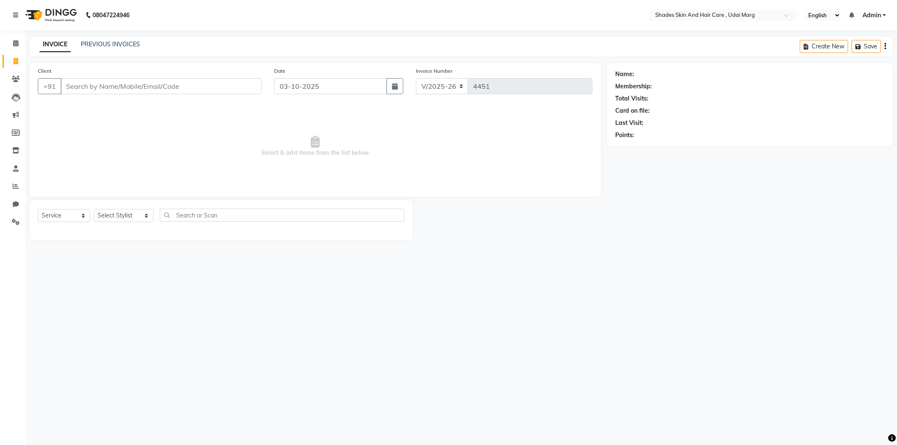
click at [145, 90] on input "Client" at bounding box center [161, 86] width 201 height 16
type input "9314565825"
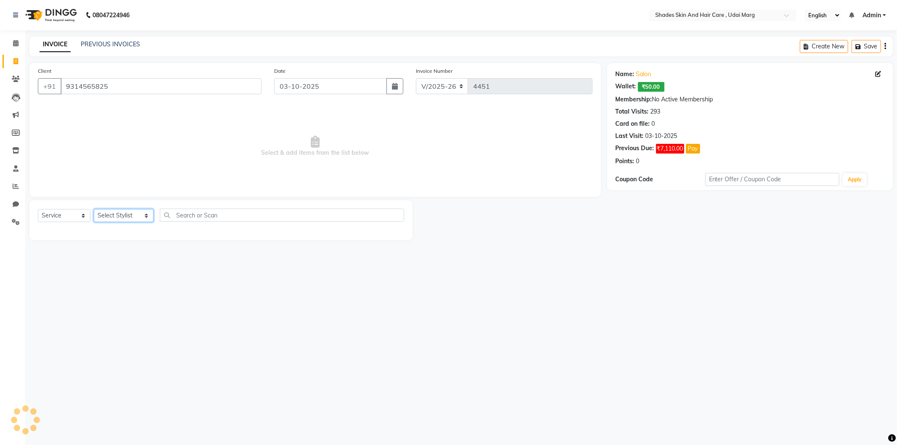
click at [129, 221] on select "Select Stylist [PERSON_NAME] ADMIN [PERSON_NAME] [PERSON_NAME] GAYATRI [PERSON_…" at bounding box center [124, 215] width 60 height 13
select select "74308"
click at [94, 209] on select "Select Stylist [PERSON_NAME] ADMIN [PERSON_NAME] [PERSON_NAME] GAYATRI [PERSON_…" at bounding box center [124, 215] width 60 height 13
click at [230, 205] on div "Select Service Product Membership Package Voucher Prepaid Gift Card Select Styl…" at bounding box center [220, 262] width 383 height 124
click at [220, 228] on div "Select Service Product Membership Package Voucher Prepaid Gift Card Select Styl…" at bounding box center [221, 219] width 366 height 20
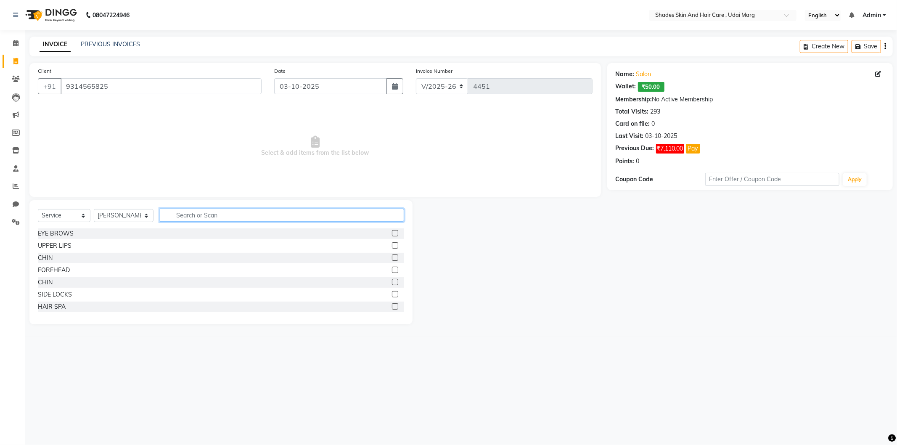
click at [223, 219] on input "text" at bounding box center [282, 215] width 244 height 13
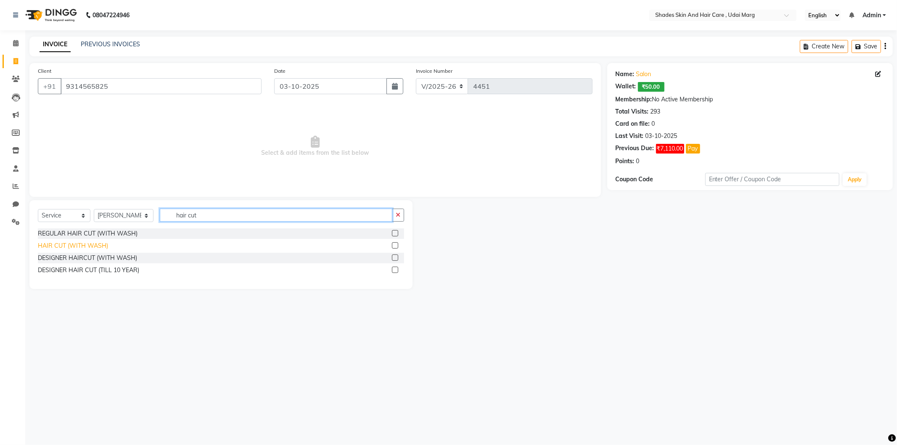
type input "hair cut"
click at [82, 242] on div "HAIR CUT (WITH WASH)" at bounding box center [73, 245] width 70 height 9
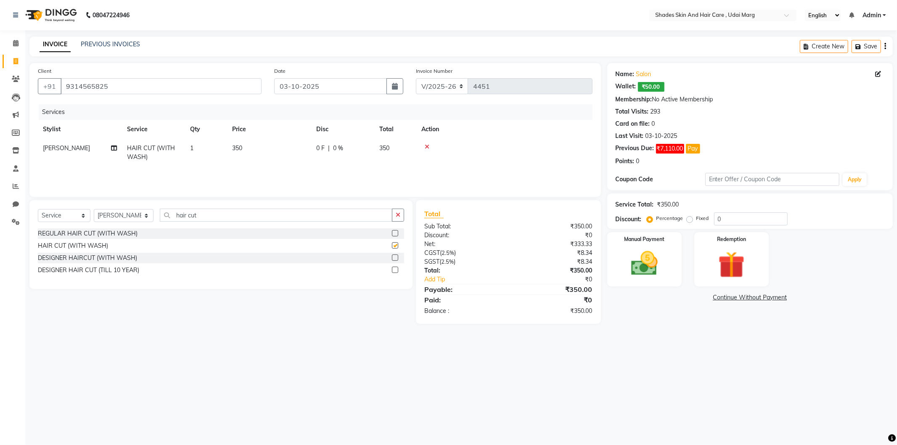
checkbox input "false"
click at [198, 156] on td "1" at bounding box center [206, 153] width 42 height 28
select select "74308"
click at [247, 146] on input "1" at bounding box center [246, 150] width 32 height 13
click at [249, 173] on div "Services Stylist Service Qty Price Disc Total Action LOKESH SAIN HAIR CUT (WITH…" at bounding box center [315, 146] width 555 height 84
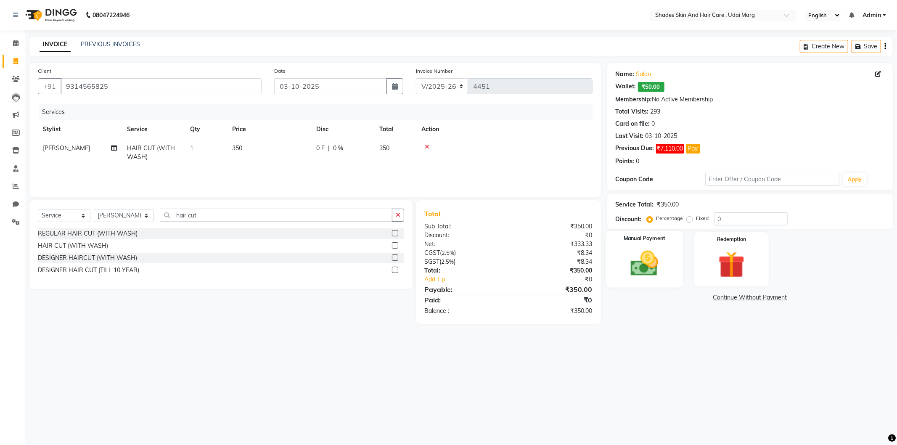
click at [654, 268] on img at bounding box center [644, 264] width 45 height 32
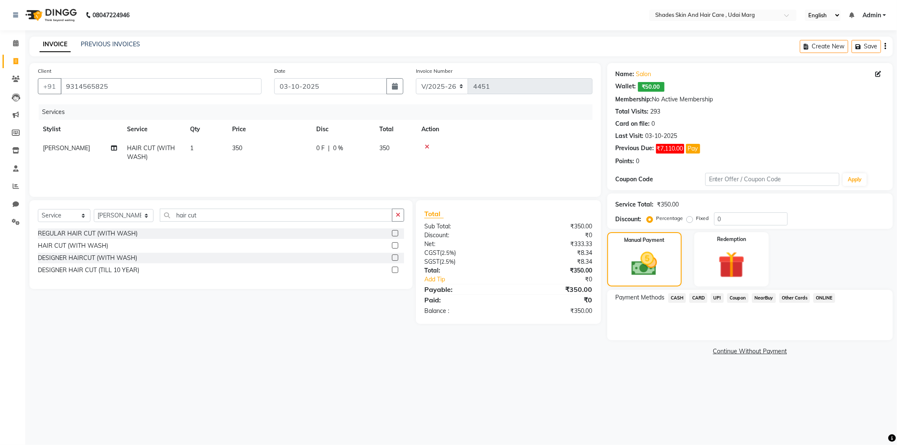
click at [681, 297] on span "CASH" at bounding box center [677, 298] width 18 height 10
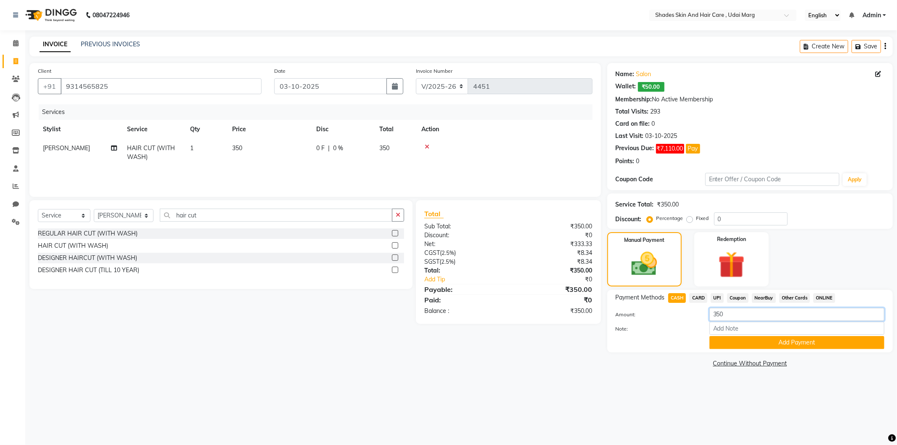
drag, startPoint x: 730, startPoint y: 315, endPoint x: 711, endPoint y: 318, distance: 19.1
click at [711, 318] on input "350" at bounding box center [797, 314] width 175 height 13
type input "300"
click at [761, 341] on button "Add Payment" at bounding box center [797, 342] width 175 height 13
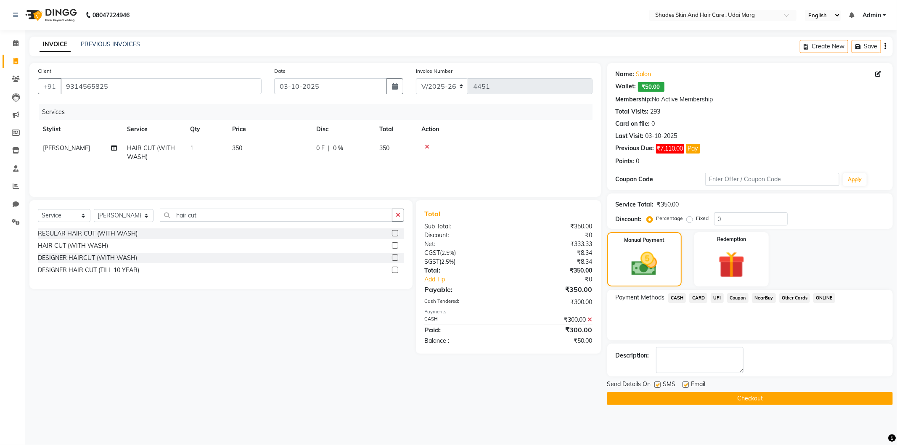
click at [717, 300] on span "UPI" at bounding box center [717, 298] width 13 height 10
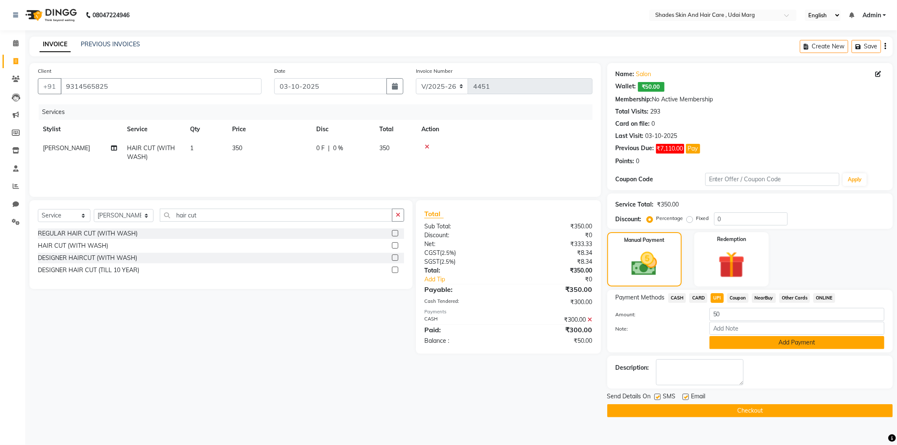
click at [751, 343] on button "Add Payment" at bounding box center [797, 342] width 175 height 13
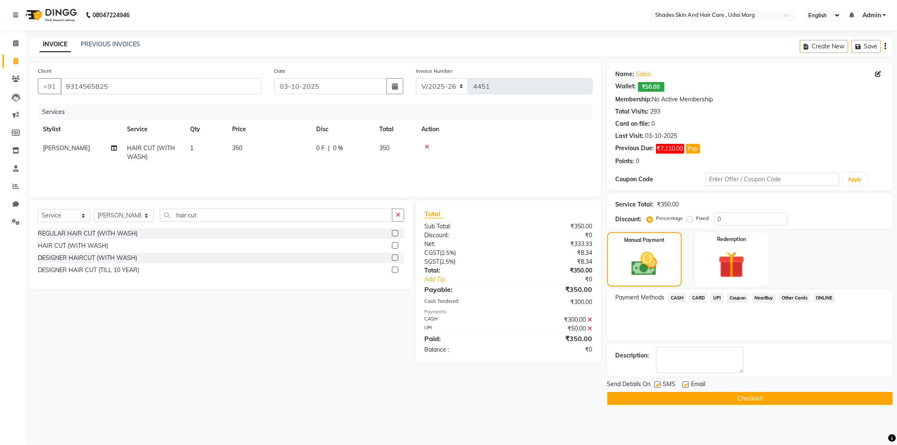
click at [704, 402] on button "Checkout" at bounding box center [750, 398] width 286 height 13
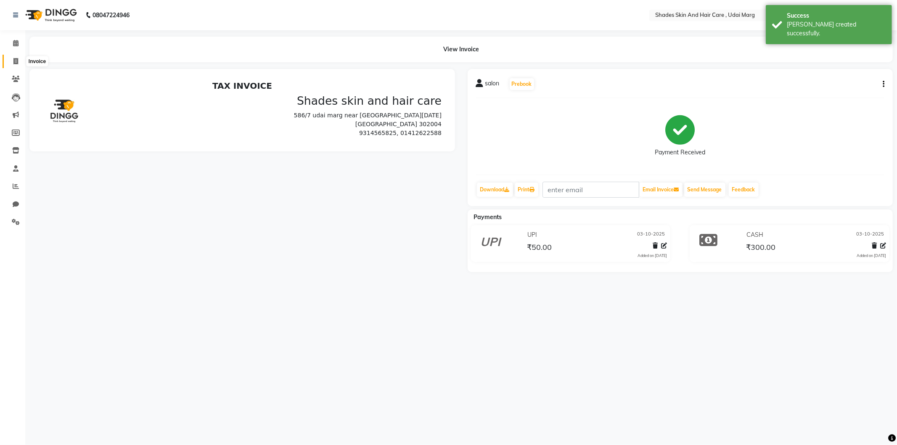
click at [17, 64] on icon at bounding box center [15, 61] width 5 height 6
select select "service"
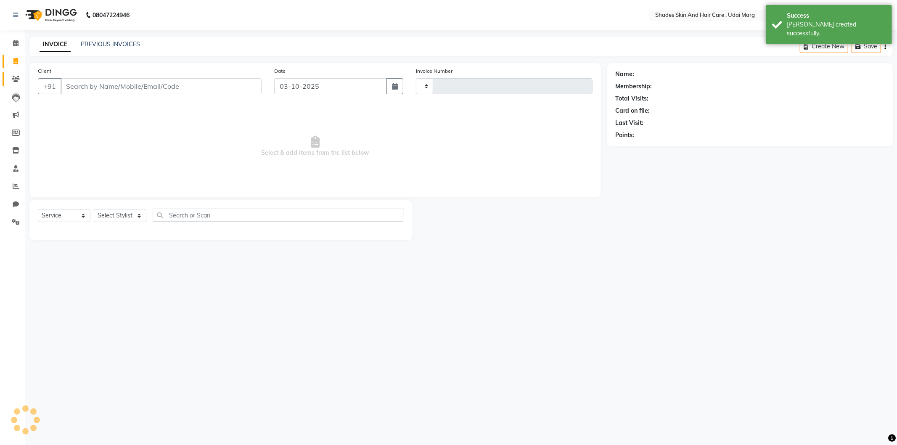
type input "4452"
select select "8022"
click at [14, 190] on span at bounding box center [15, 187] width 15 height 10
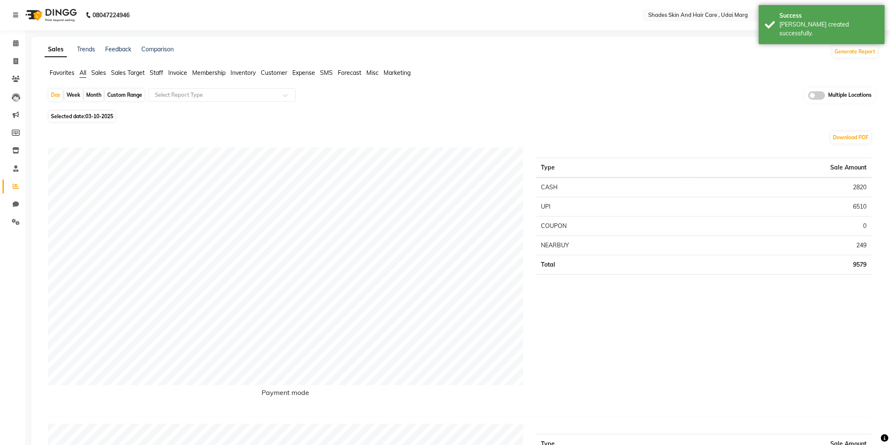
click at [156, 77] on li "Staff" at bounding box center [156, 73] width 13 height 9
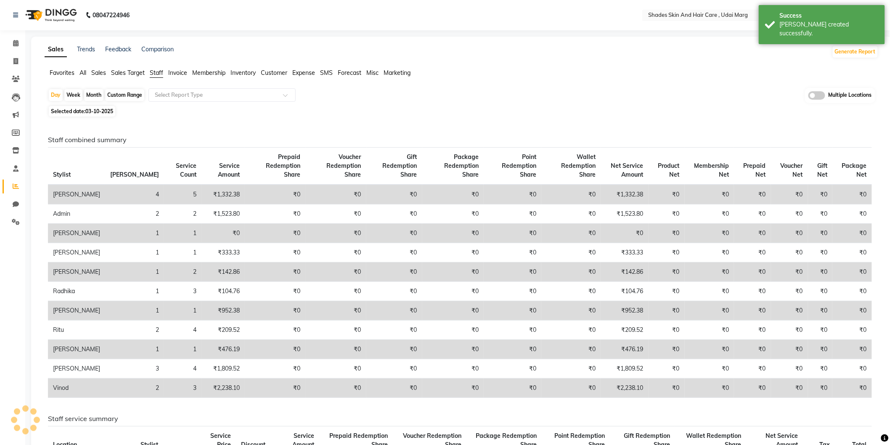
click at [86, 69] on span "All" at bounding box center [82, 73] width 7 height 8
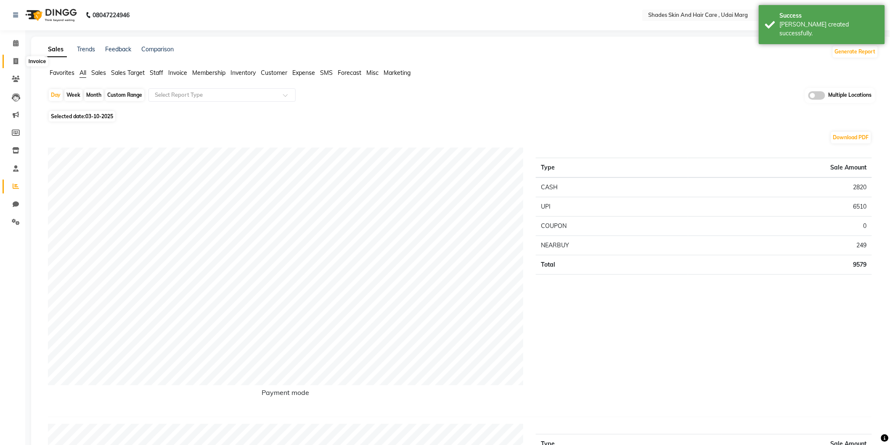
click at [19, 59] on span at bounding box center [15, 62] width 15 height 10
select select "service"
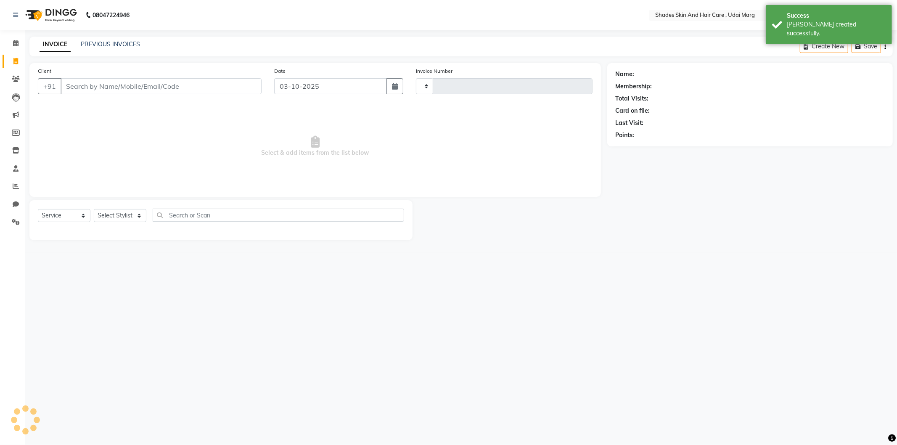
type input "4452"
select select "8022"
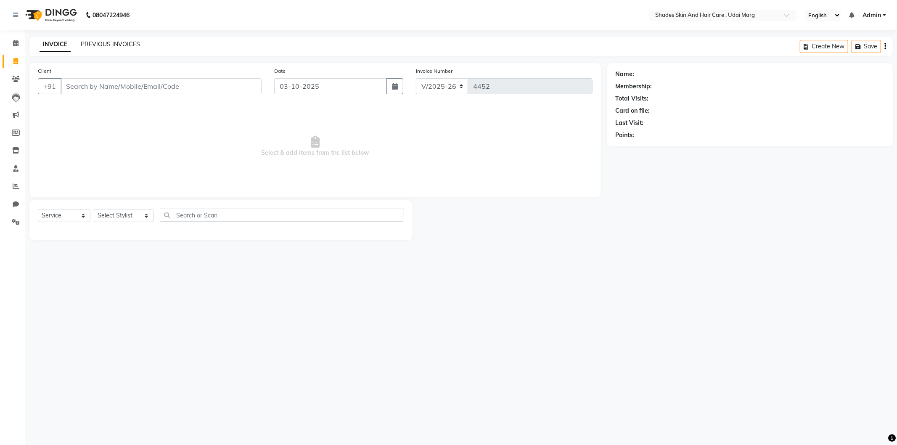
click at [121, 45] on link "PREVIOUS INVOICES" at bounding box center [110, 44] width 59 height 8
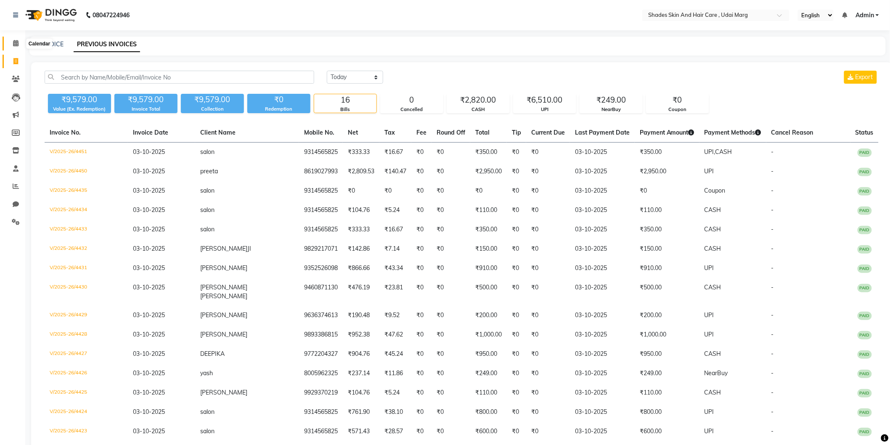
click at [11, 41] on span at bounding box center [15, 44] width 15 height 10
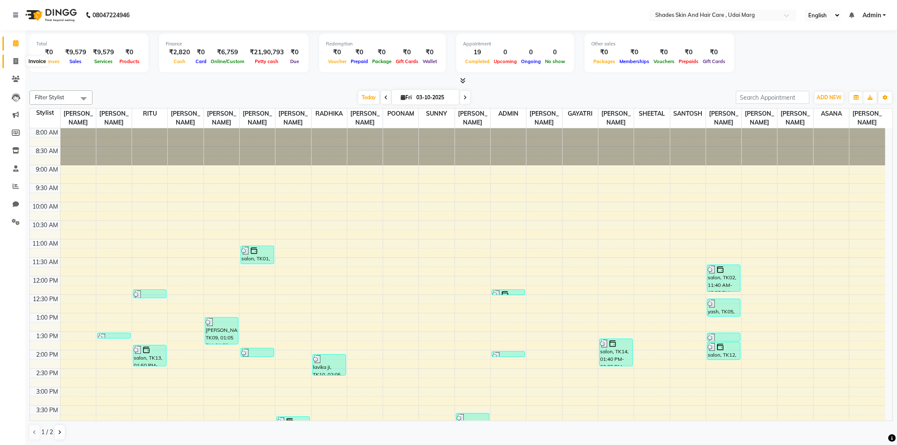
click at [16, 61] on icon at bounding box center [15, 61] width 5 height 6
select select "service"
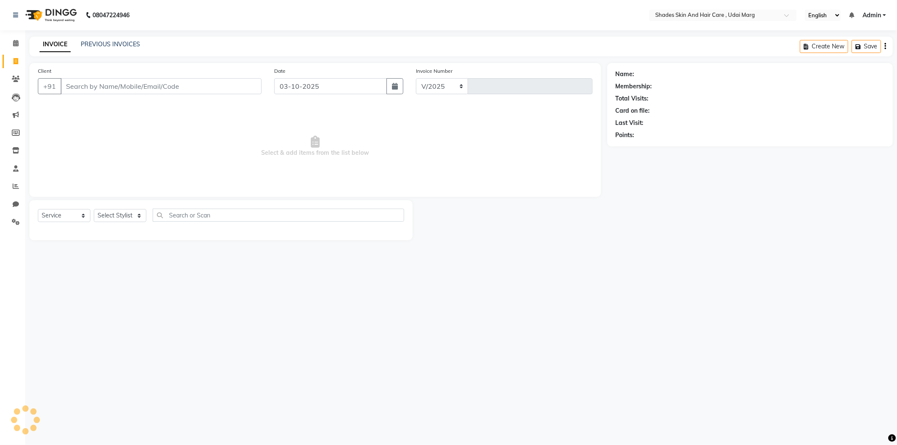
select select "8022"
type input "4452"
click at [98, 46] on link "PREVIOUS INVOICES" at bounding box center [110, 44] width 59 height 8
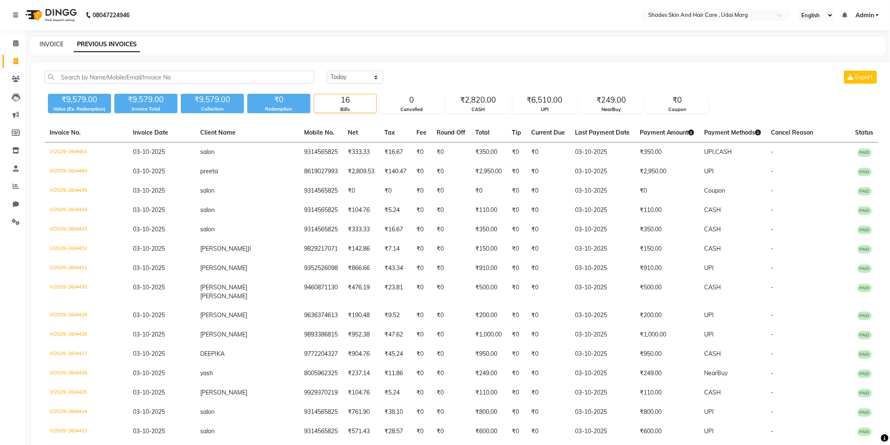
click at [45, 43] on link "INVOICE" at bounding box center [52, 44] width 24 height 8
select select "service"
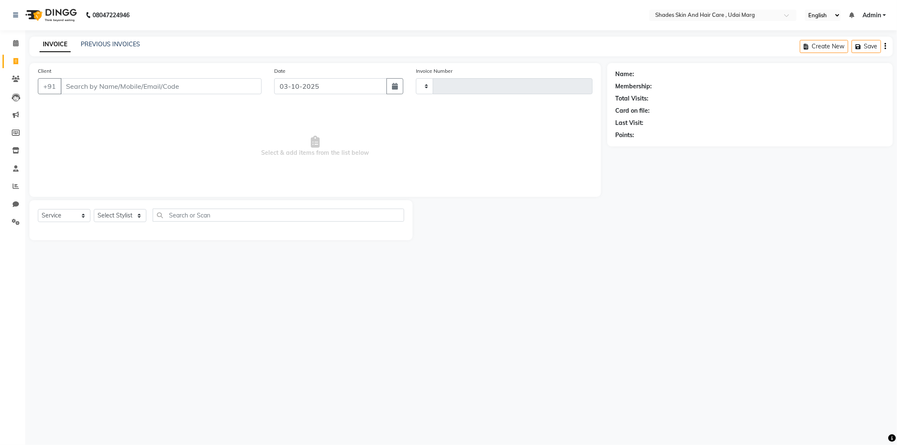
type input "4452"
select select "8022"
click at [10, 56] on link "Invoice" at bounding box center [13, 62] width 20 height 14
select select "service"
type input "4452"
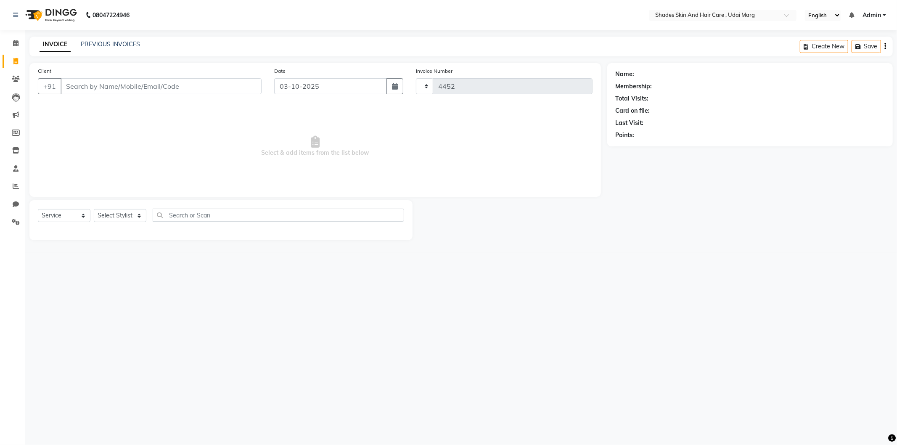
select select "8022"
click at [97, 85] on input "Client" at bounding box center [161, 86] width 201 height 16
click at [151, 85] on input "Client" at bounding box center [161, 86] width 201 height 16
type input "9314565825"
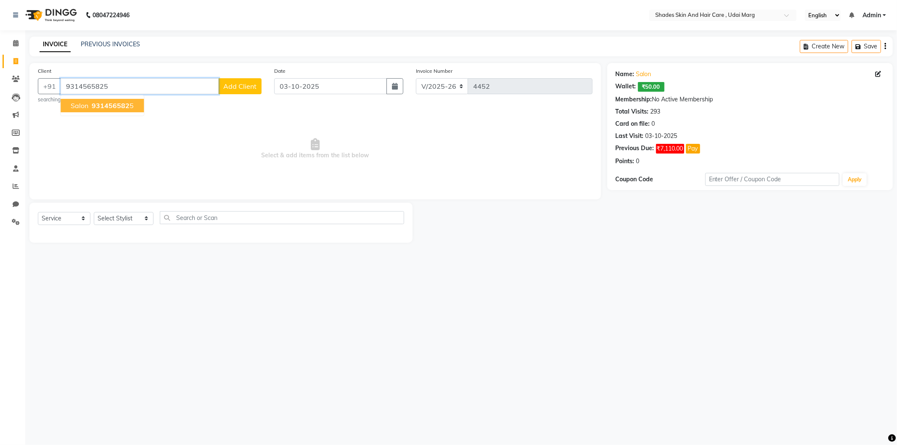
drag, startPoint x: 116, startPoint y: 84, endPoint x: 63, endPoint y: 99, distance: 55.1
click at [63, 94] on div "+91 9314565825 salon 931456582 5 Add Client" at bounding box center [150, 86] width 224 height 16
click at [13, 191] on link "Reports" at bounding box center [13, 187] width 20 height 14
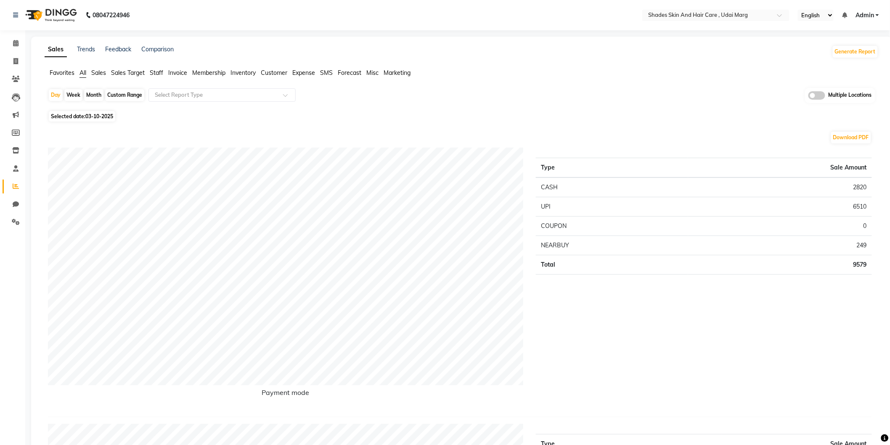
click at [5, 50] on li "Calendar" at bounding box center [12, 43] width 25 height 18
click at [12, 48] on span at bounding box center [15, 44] width 15 height 10
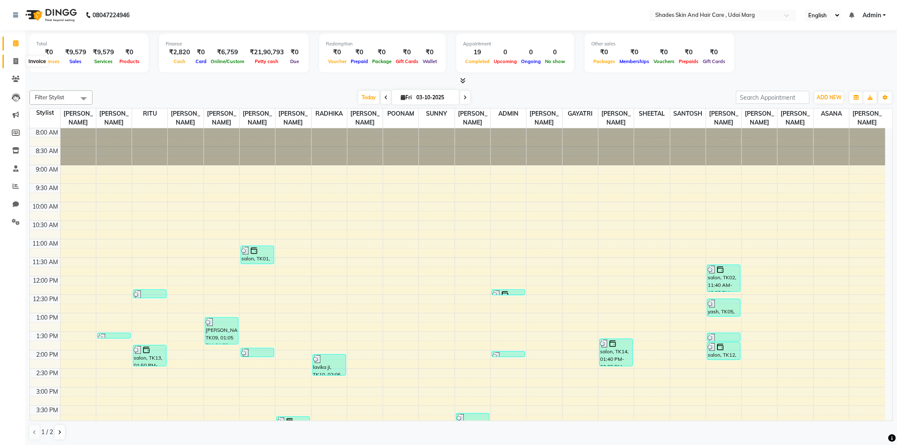
click at [19, 58] on span at bounding box center [15, 62] width 15 height 10
select select "service"
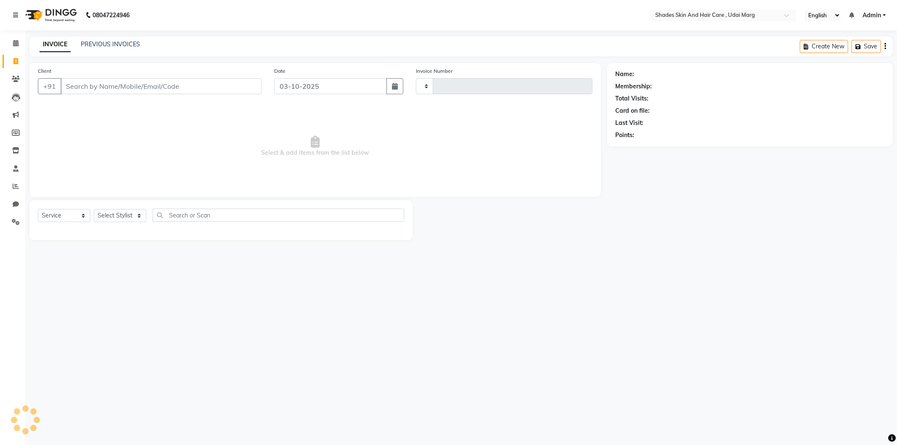
type input "4452"
select select "8022"
click at [15, 63] on icon at bounding box center [15, 61] width 5 height 6
select select "service"
type input "4452"
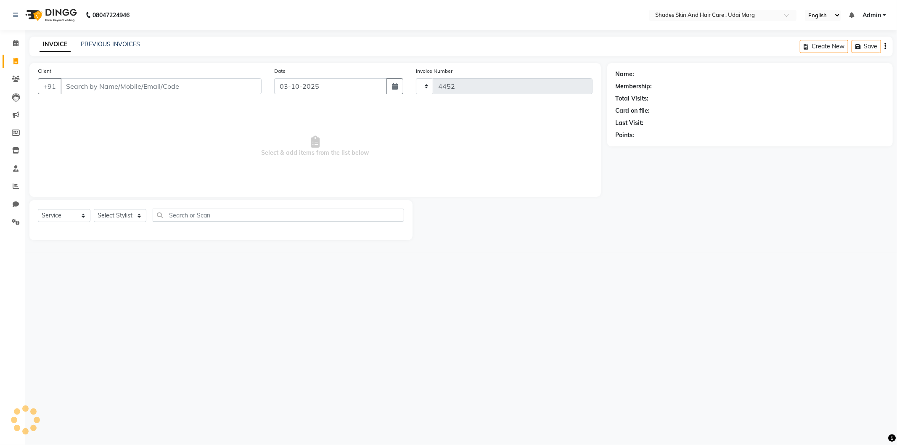
select select "8022"
type input "9660975448"
click at [228, 90] on span "Add Client" at bounding box center [239, 86] width 33 height 8
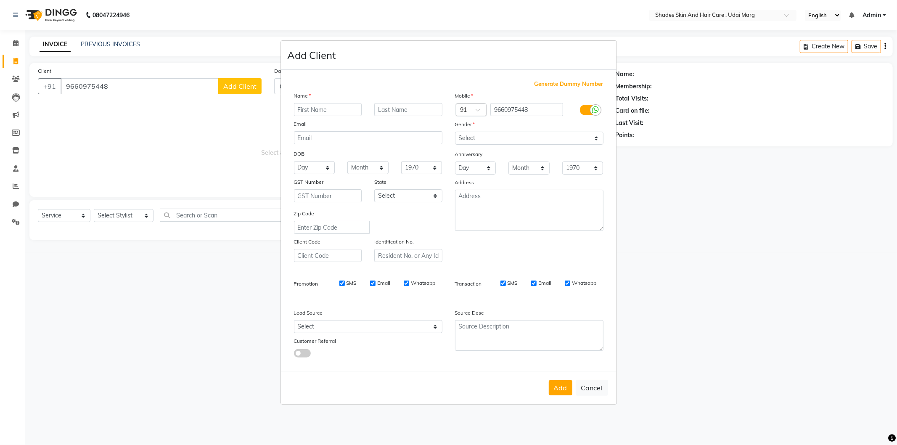
click at [340, 103] on input "text" at bounding box center [328, 109] width 68 height 13
type input "Kriti"
click at [493, 140] on select "Select [DEMOGRAPHIC_DATA] [DEMOGRAPHIC_DATA] Other Prefer Not To Say" at bounding box center [529, 138] width 148 height 13
select select "[DEMOGRAPHIC_DATA]"
click at [455, 132] on select "Select [DEMOGRAPHIC_DATA] [DEMOGRAPHIC_DATA] Other Prefer Not To Say" at bounding box center [529, 138] width 148 height 13
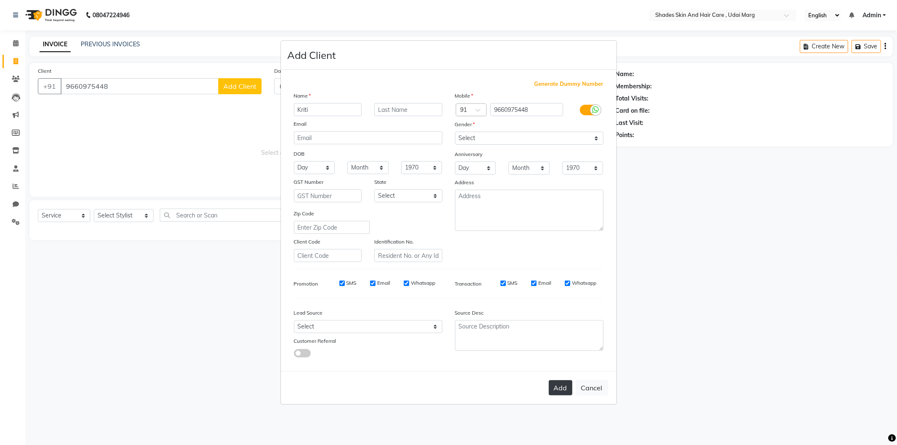
click at [562, 388] on button "Add" at bounding box center [561, 387] width 24 height 15
select select
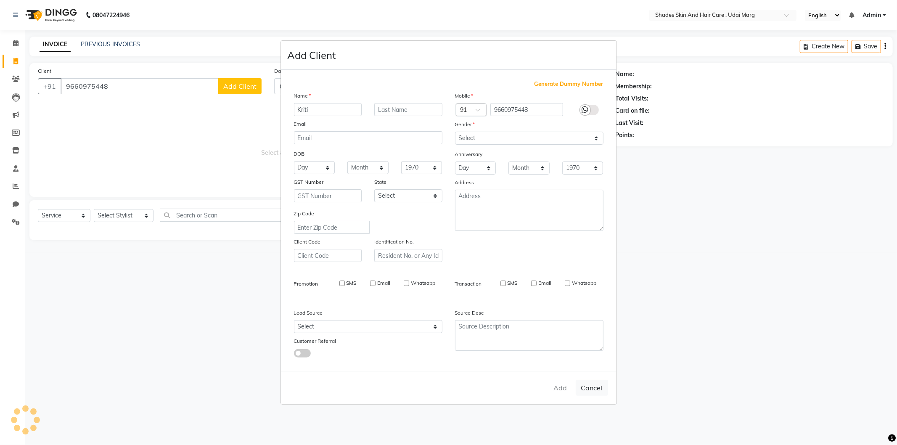
select select
checkbox input "false"
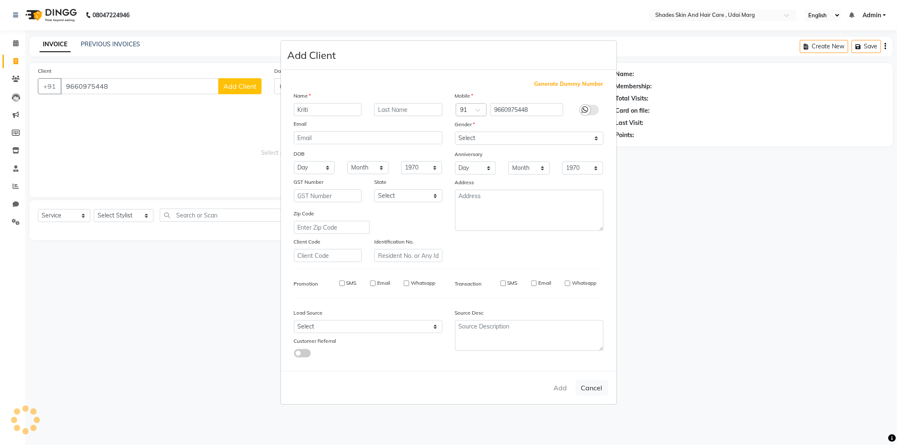
checkbox input "false"
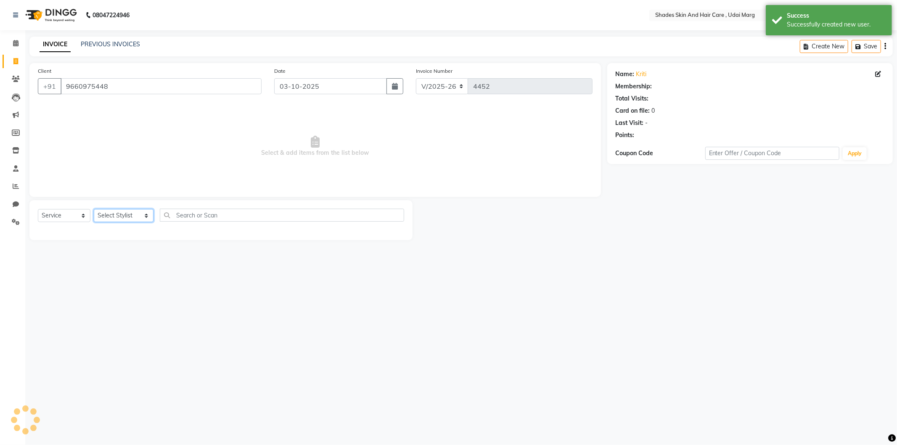
click at [120, 216] on select "Select Stylist [PERSON_NAME] ADMIN [PERSON_NAME] [PERSON_NAME] GAYATRI [PERSON_…" at bounding box center [124, 215] width 60 height 13
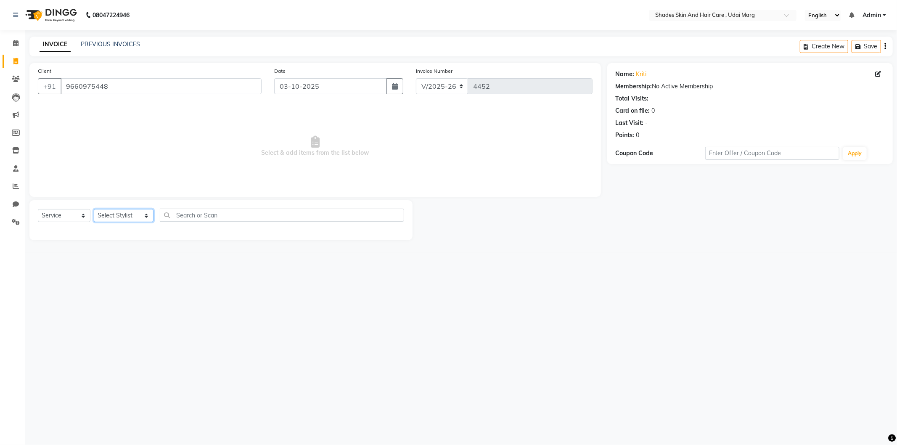
select select "74306"
click at [94, 209] on select "Select Stylist [PERSON_NAME] ADMIN [PERSON_NAME] [PERSON_NAME] GAYATRI [PERSON_…" at bounding box center [124, 215] width 60 height 13
click at [62, 233] on div "EYE BROWS" at bounding box center [56, 233] width 36 height 9
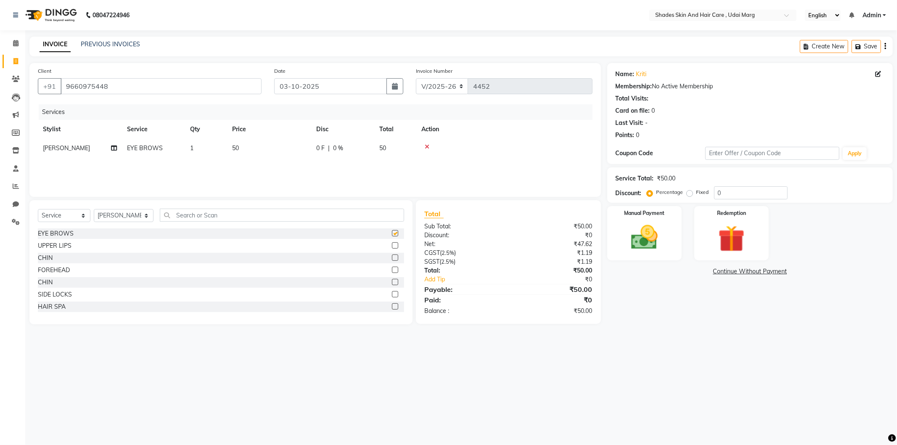
checkbox input "false"
click at [863, 47] on icon "button" at bounding box center [860, 47] width 8 height 6
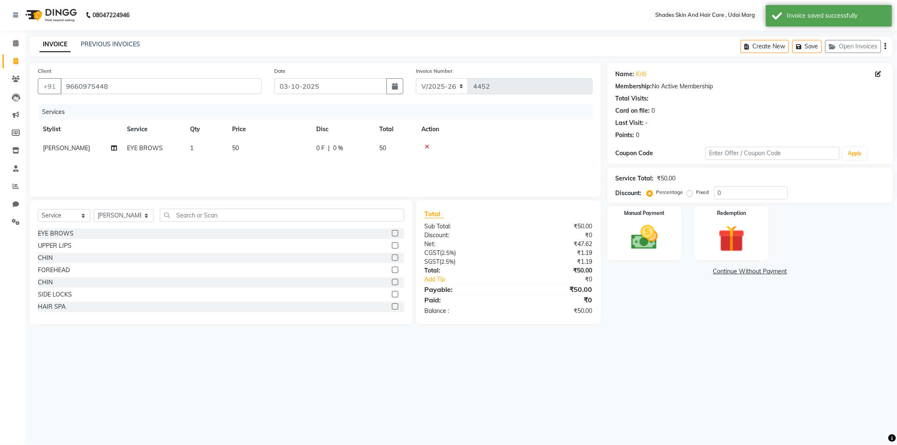
drag, startPoint x: 759, startPoint y: 45, endPoint x: 747, endPoint y: 33, distance: 16.4
click at [759, 44] on button "Create New" at bounding box center [765, 46] width 48 height 13
select select "service"
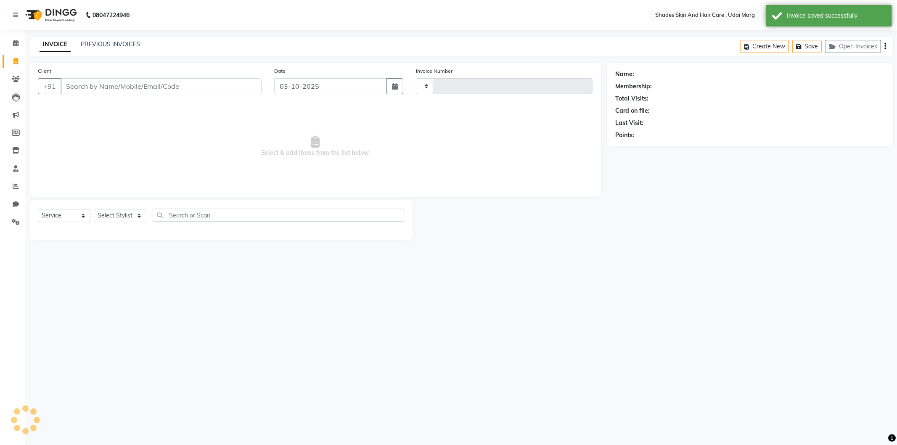
type input "4452"
select select "8022"
click at [116, 77] on div "Client +91" at bounding box center [150, 83] width 236 height 34
click at [115, 86] on input "Client" at bounding box center [161, 86] width 201 height 16
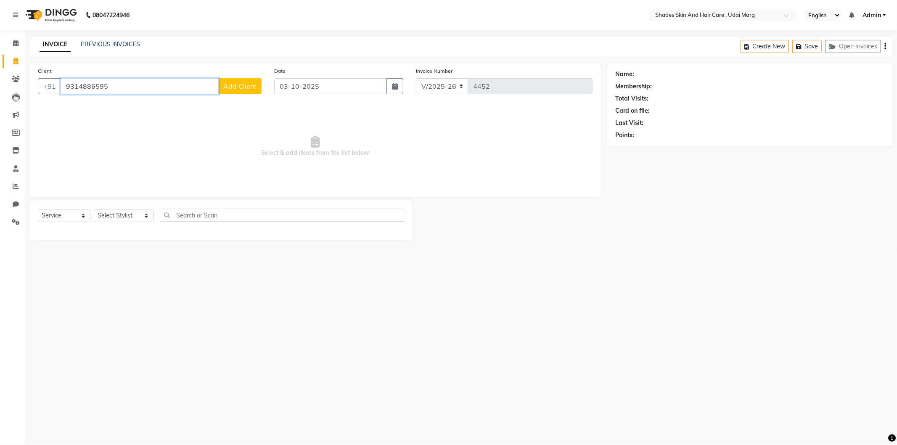
type input "9314886595"
click at [241, 87] on span "Add Client" at bounding box center [239, 86] width 33 height 8
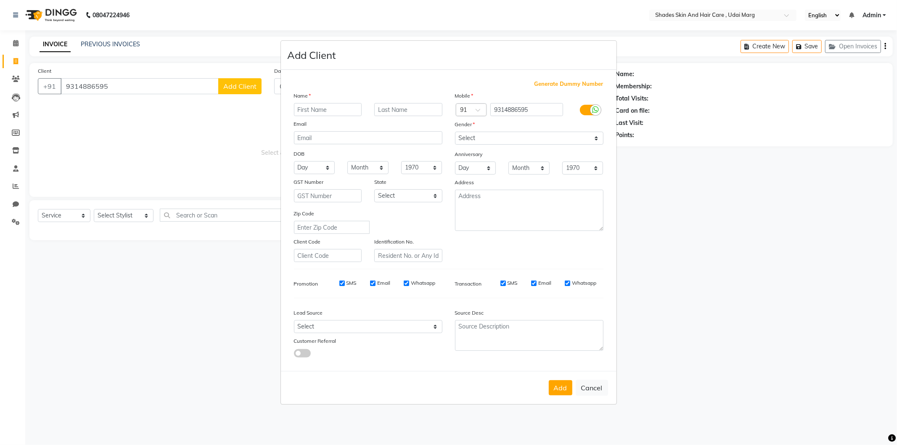
click at [318, 118] on div "Name Email DOB Day 01 02 03 04 05 06 07 08 09 10 11 12 13 14 15 16 17 18 19 20 …" at bounding box center [368, 176] width 161 height 171
click at [316, 114] on input "text" at bounding box center [328, 109] width 68 height 13
type input "Rashmi"
click at [558, 136] on select "Select [DEMOGRAPHIC_DATA] [DEMOGRAPHIC_DATA] Other Prefer Not To Say" at bounding box center [529, 138] width 148 height 13
select select "[DEMOGRAPHIC_DATA]"
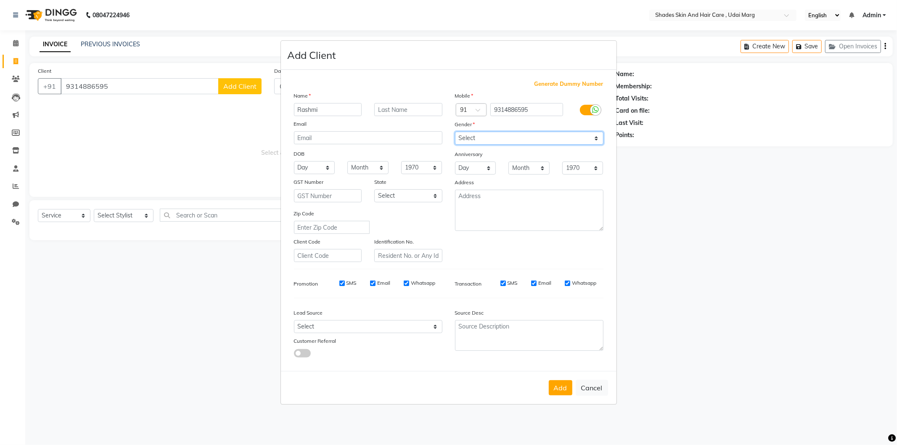
click at [455, 132] on select "Select [DEMOGRAPHIC_DATA] [DEMOGRAPHIC_DATA] Other Prefer Not To Say" at bounding box center [529, 138] width 148 height 13
click at [564, 385] on button "Add" at bounding box center [561, 387] width 24 height 15
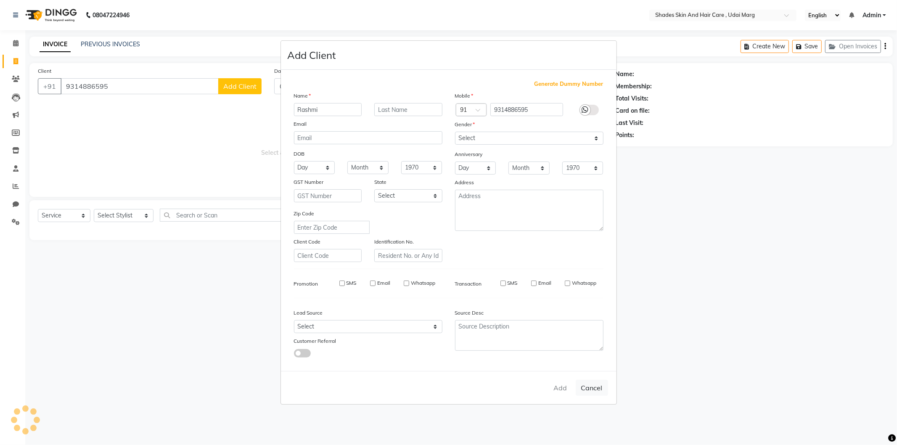
select select
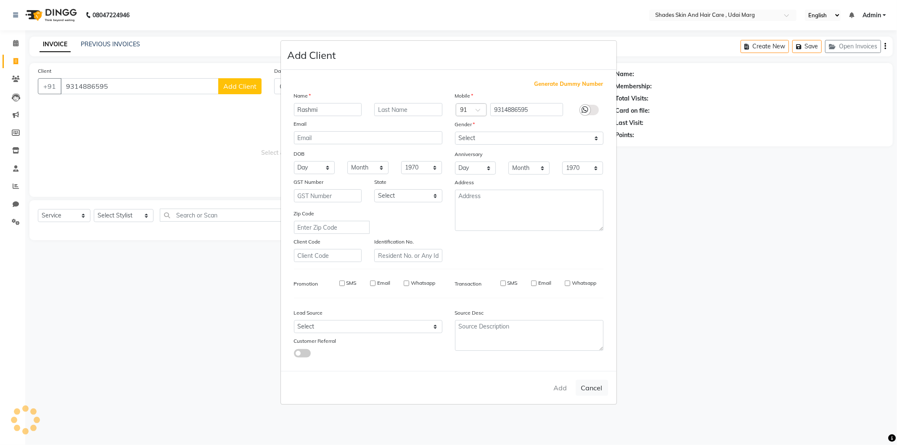
select select
checkbox input "false"
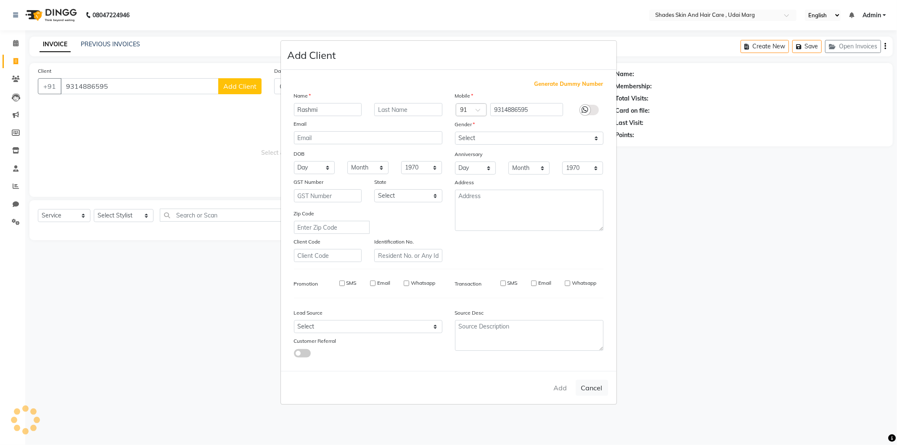
checkbox input "false"
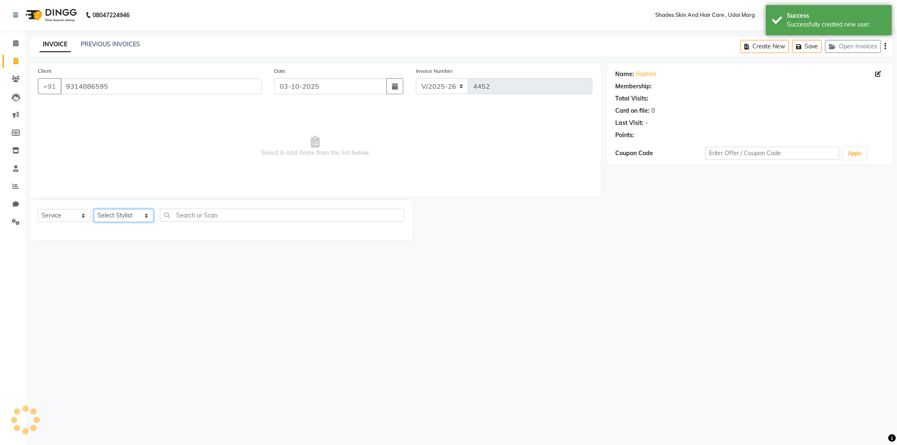
click at [133, 218] on select "Select Stylist [PERSON_NAME] ADMIN [PERSON_NAME] [PERSON_NAME] GAYATRI [PERSON_…" at bounding box center [124, 215] width 60 height 13
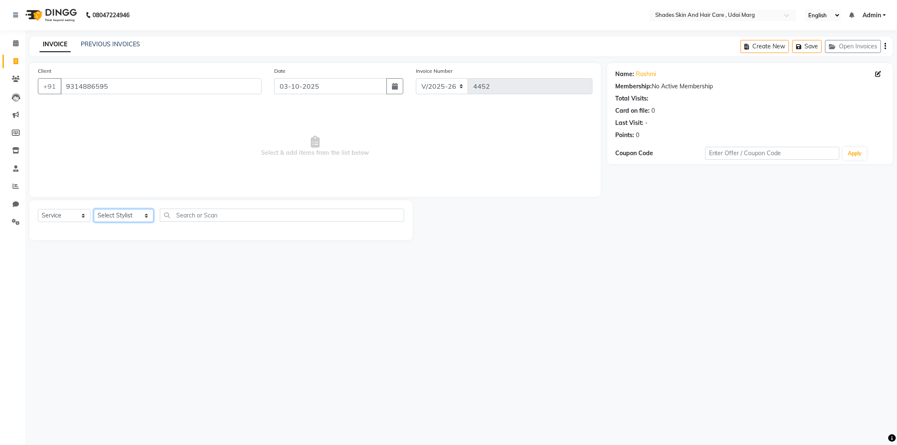
select select "74304"
click at [94, 209] on select "Select Stylist [PERSON_NAME] ADMIN [PERSON_NAME] [PERSON_NAME] GAYATRI [PERSON_…" at bounding box center [124, 215] width 60 height 13
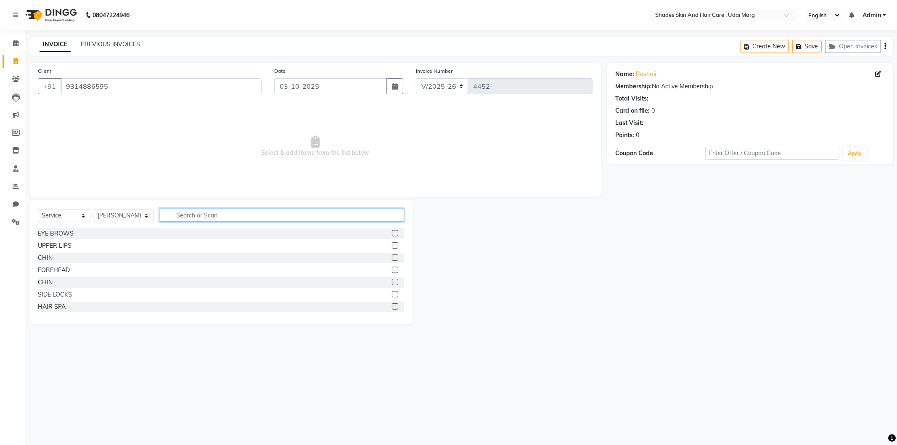
click at [187, 217] on input "text" at bounding box center [282, 215] width 244 height 13
type input "n"
type input "f"
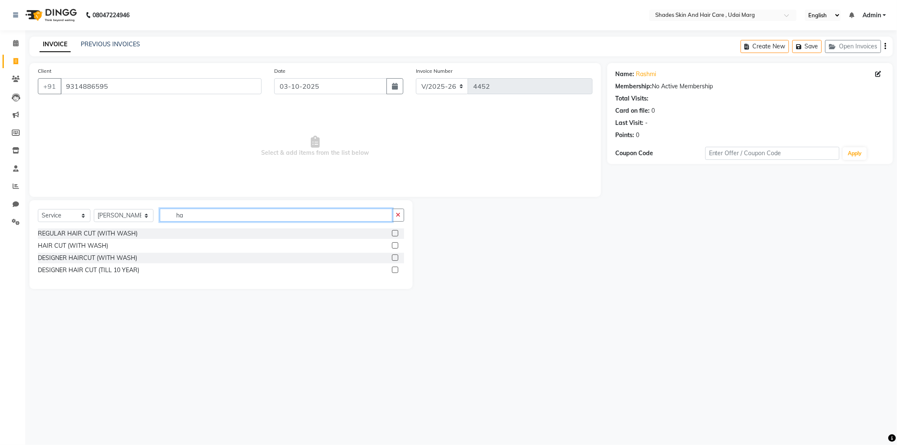
type input "h"
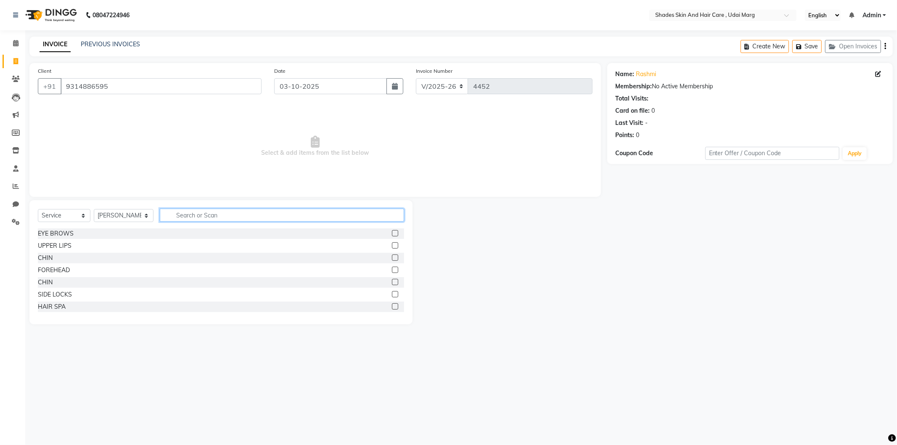
click at [216, 219] on input "text" at bounding box center [282, 215] width 244 height 13
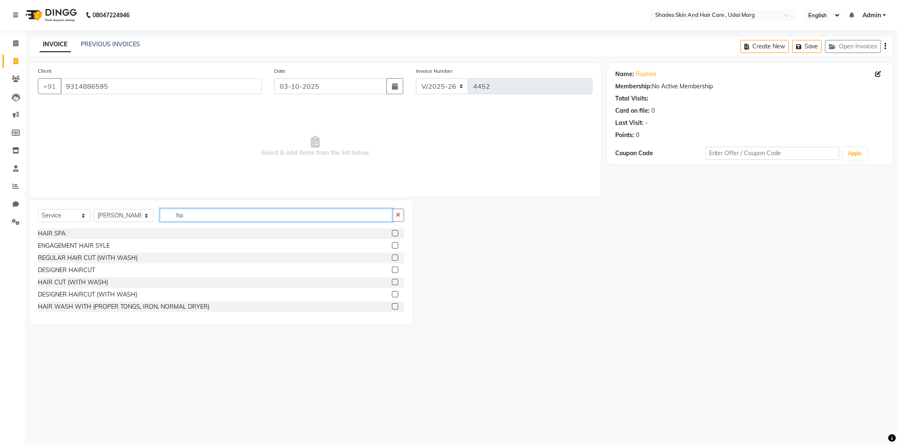
type input "h"
type input "b"
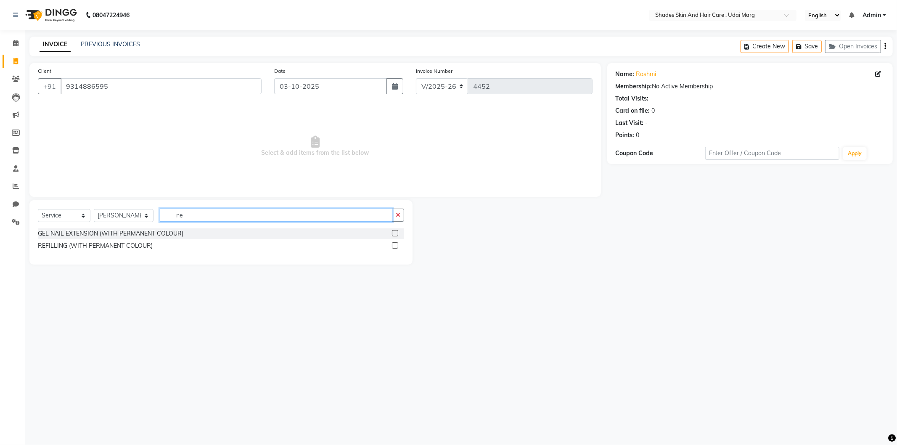
type input "n"
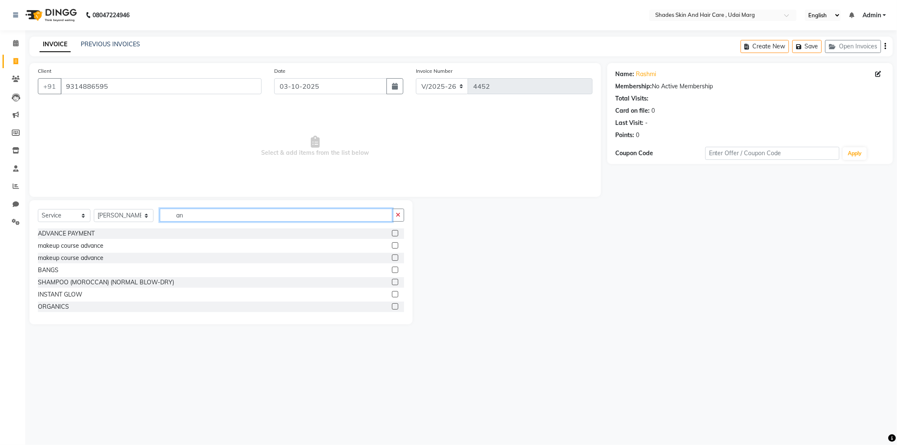
type input "a"
type input "n"
type input "p"
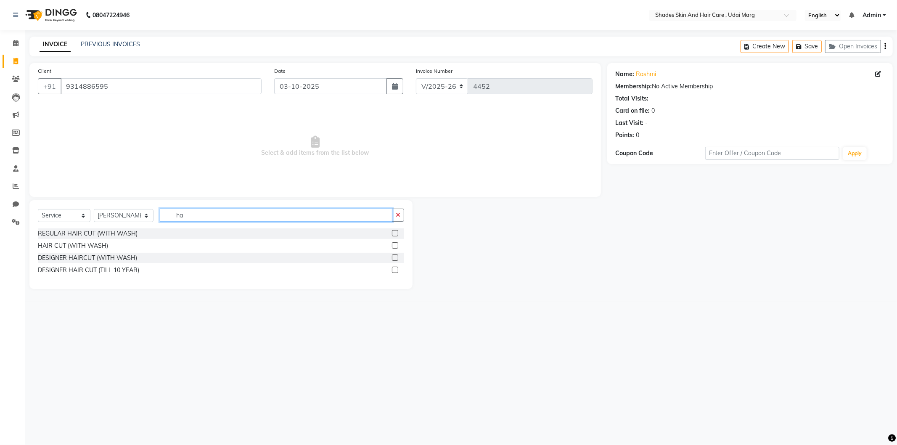
type input "h"
type input "v"
type input "botox"
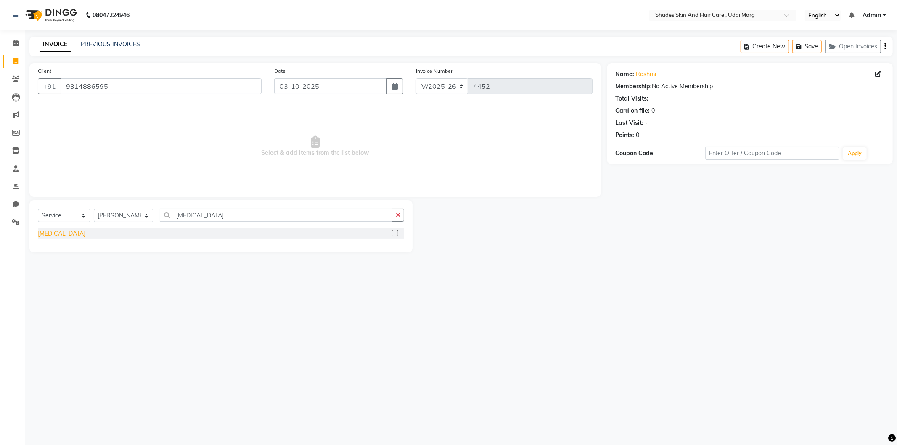
click at [48, 234] on div "[MEDICAL_DATA]" at bounding box center [62, 233] width 48 height 9
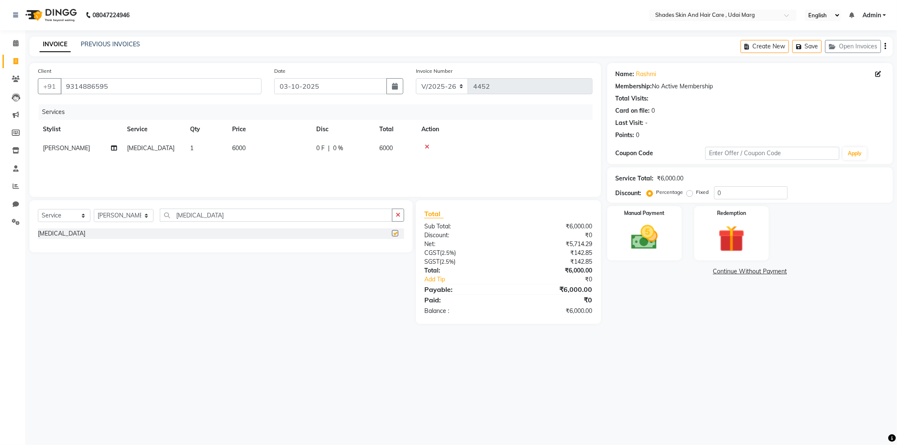
checkbox input "false"
click at [245, 143] on td "6000" at bounding box center [269, 148] width 84 height 19
select select "74304"
drag, startPoint x: 302, startPoint y: 154, endPoint x: 277, endPoint y: 154, distance: 25.2
click at [277, 154] on input "6000" at bounding box center [309, 150] width 74 height 13
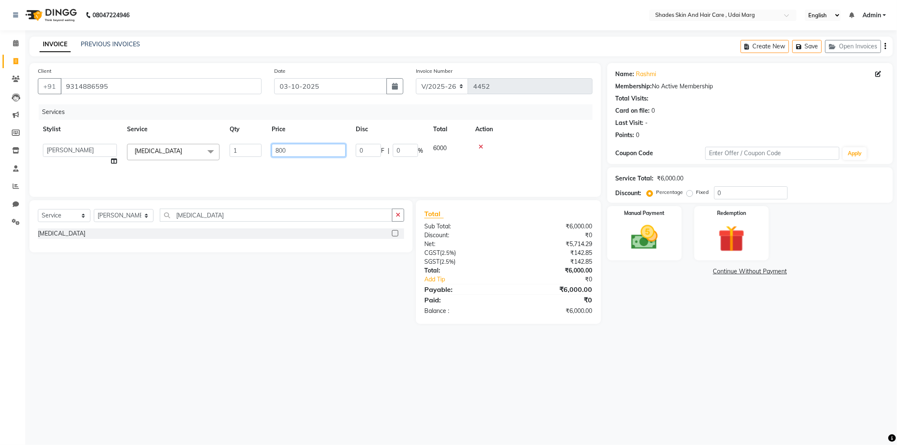
type input "8000"
click at [292, 170] on div "Services Stylist Service Qty Price Disc Total Action AAKASH ADMIN ANITA ASANA A…" at bounding box center [315, 146] width 555 height 84
click at [686, 236] on div "Manual Payment Redemption" at bounding box center [750, 233] width 298 height 54
click at [669, 241] on div "Manual Payment" at bounding box center [644, 233] width 77 height 56
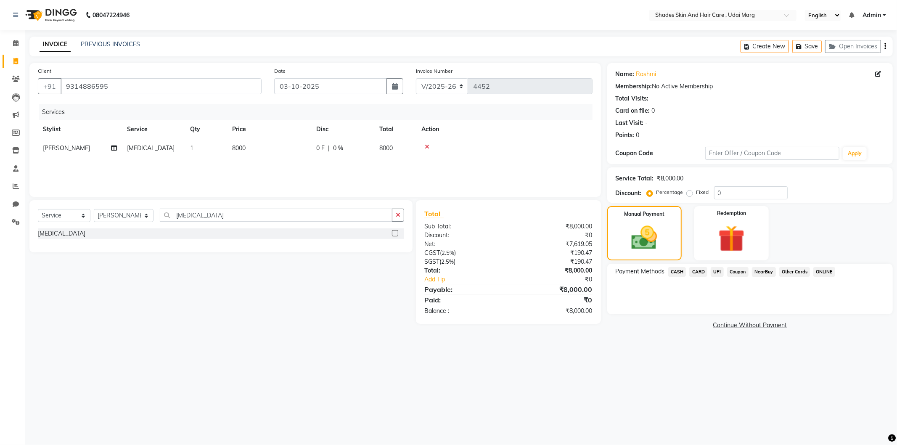
click at [683, 271] on span "CASH" at bounding box center [677, 272] width 18 height 10
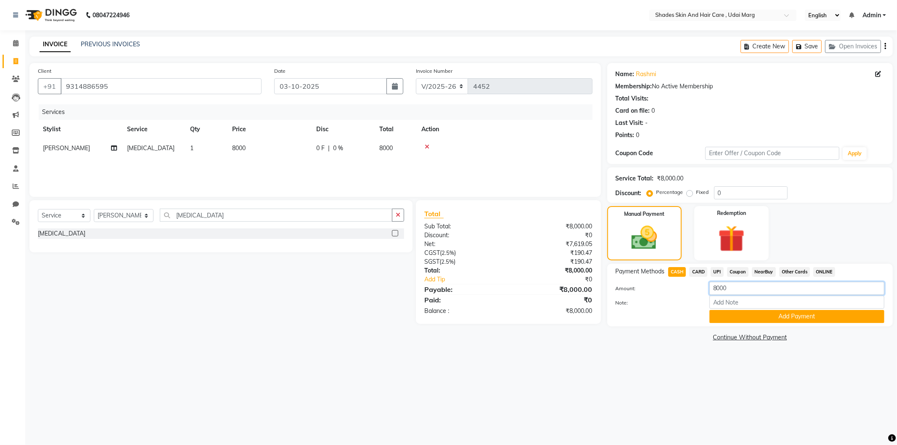
drag, startPoint x: 732, startPoint y: 289, endPoint x: 708, endPoint y: 290, distance: 23.6
click at [707, 291] on div "8000" at bounding box center [797, 288] width 188 height 13
type input "4000"
click at [804, 314] on button "Add Payment" at bounding box center [797, 316] width 175 height 13
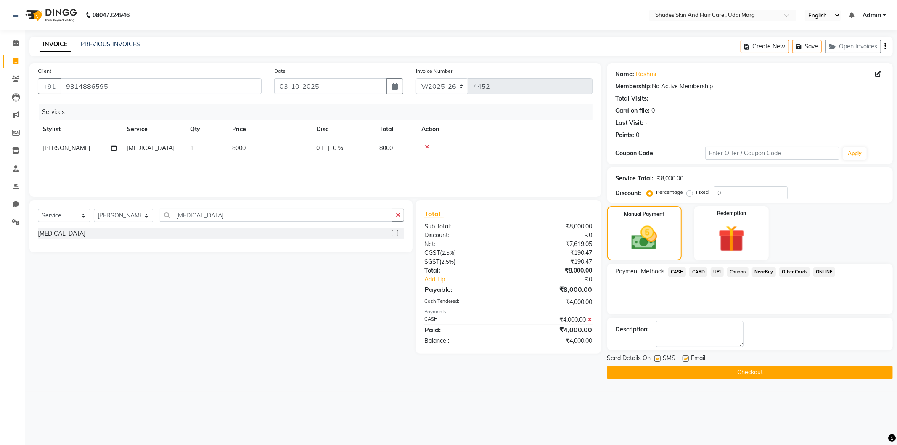
click at [719, 275] on span "UPI" at bounding box center [717, 272] width 13 height 10
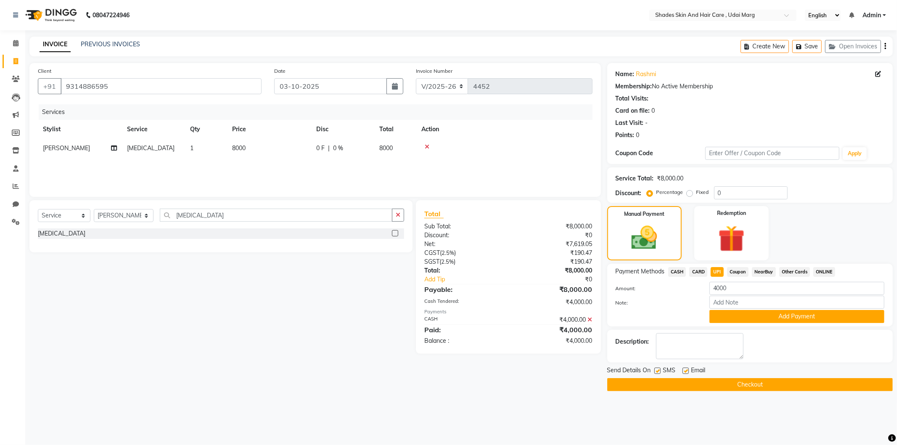
click at [736, 320] on button "Add Payment" at bounding box center [797, 316] width 175 height 13
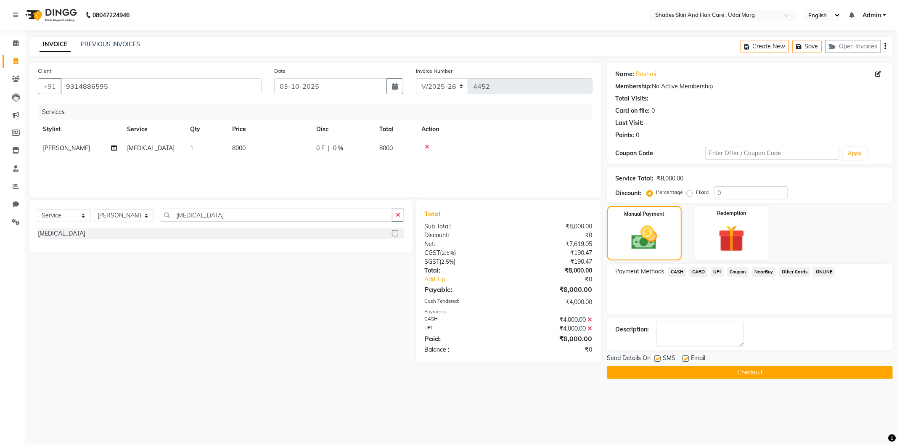
click at [730, 371] on button "Checkout" at bounding box center [750, 372] width 286 height 13
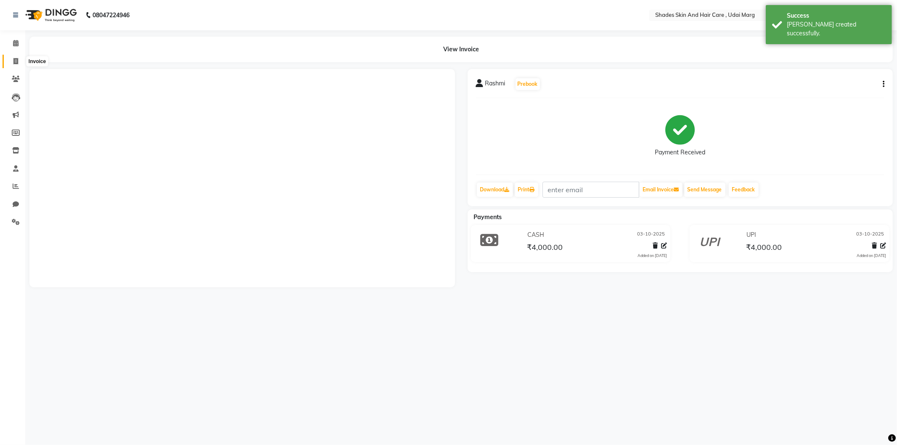
click at [14, 62] on icon at bounding box center [15, 61] width 5 height 6
select select "service"
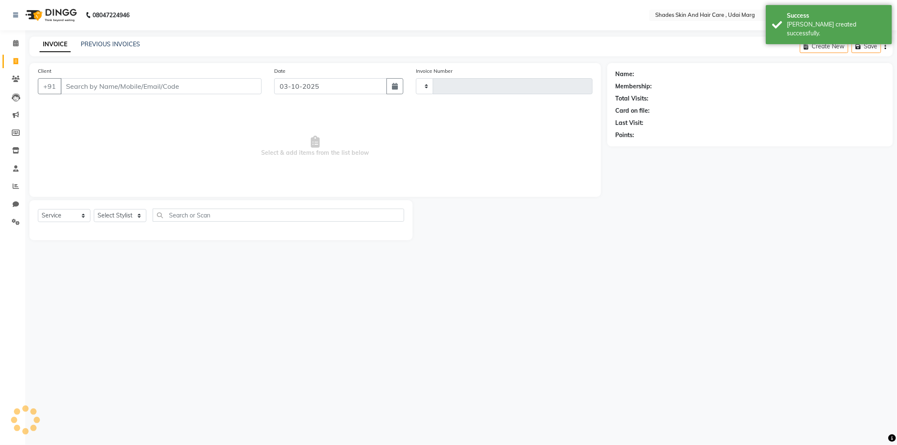
type input "4453"
select select "8022"
click at [172, 90] on input "Client" at bounding box center [161, 86] width 201 height 16
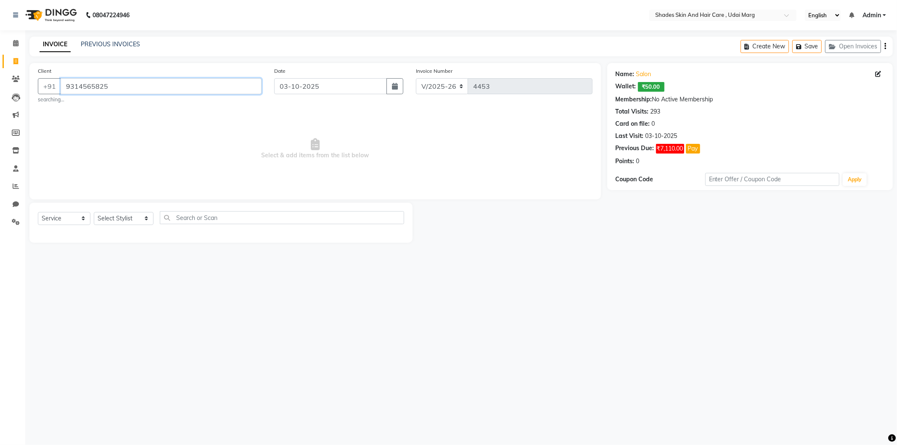
drag, startPoint x: 181, startPoint y: 90, endPoint x: 175, endPoint y: 91, distance: 5.5
click at [177, 90] on input "9314565825" at bounding box center [161, 86] width 201 height 16
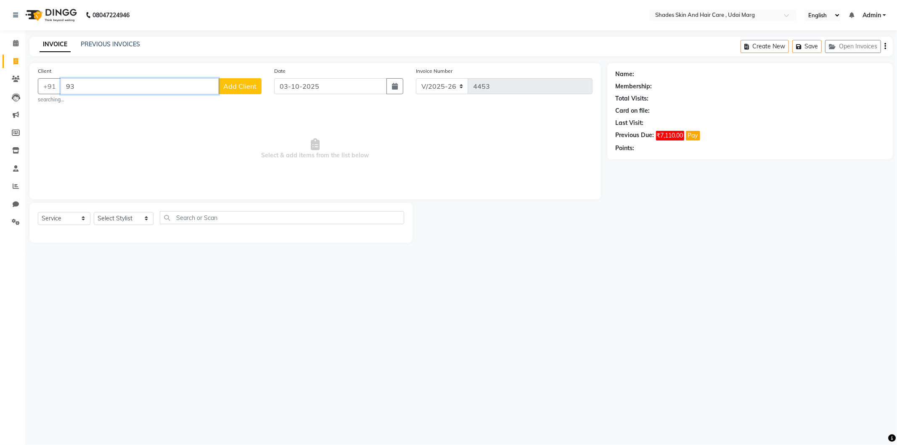
type input "9"
type input "h"
click at [833, 46] on icon "button" at bounding box center [834, 47] width 10 height 6
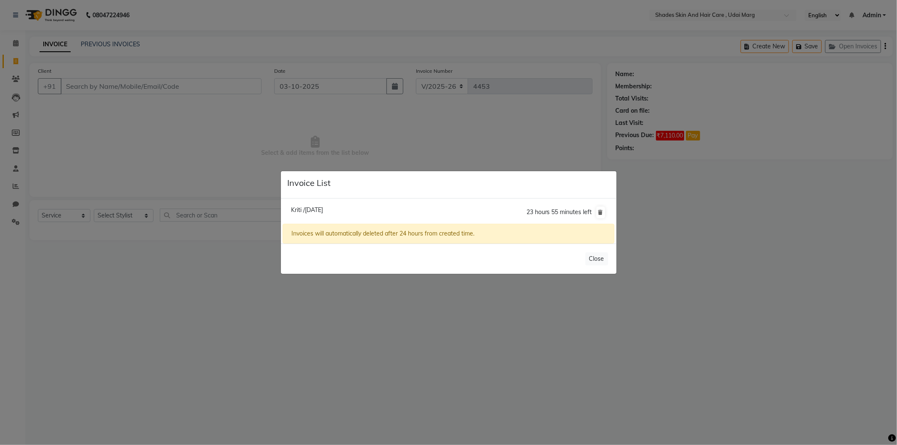
click at [318, 213] on span "Kriti /03 October 2025" at bounding box center [307, 210] width 32 height 8
type input "9660975448"
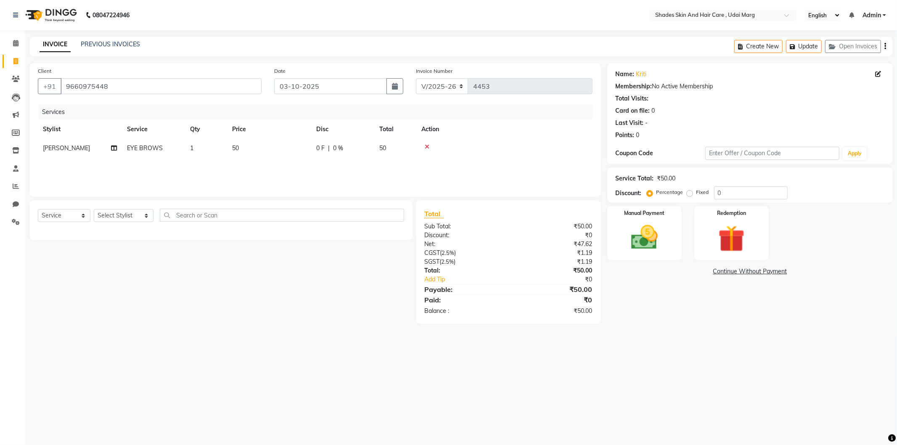
click at [430, 145] on div at bounding box center [504, 147] width 166 height 6
click at [426, 146] on icon at bounding box center [427, 147] width 5 height 6
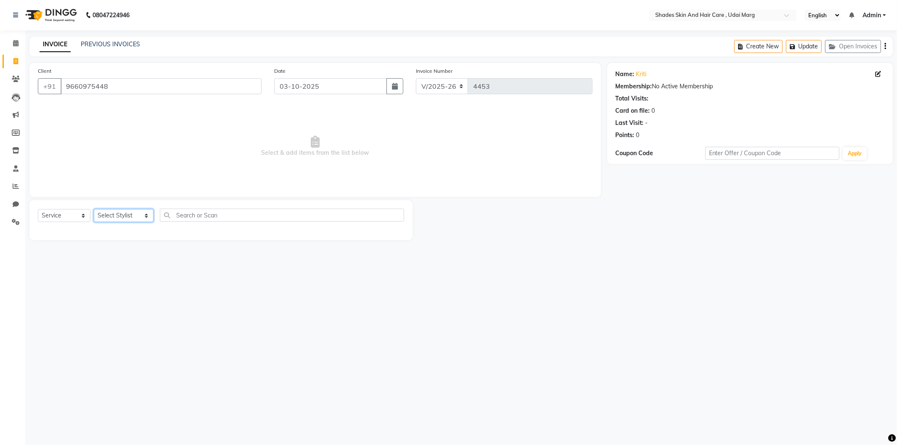
click at [119, 215] on select "Select Stylist [PERSON_NAME] ADMIN [PERSON_NAME] [PERSON_NAME] GAYATRI [PERSON_…" at bounding box center [124, 215] width 60 height 13
select select "74306"
click at [94, 209] on select "Select Stylist [PERSON_NAME] ADMIN [PERSON_NAME] [PERSON_NAME] GAYATRI [PERSON_…" at bounding box center [124, 215] width 60 height 13
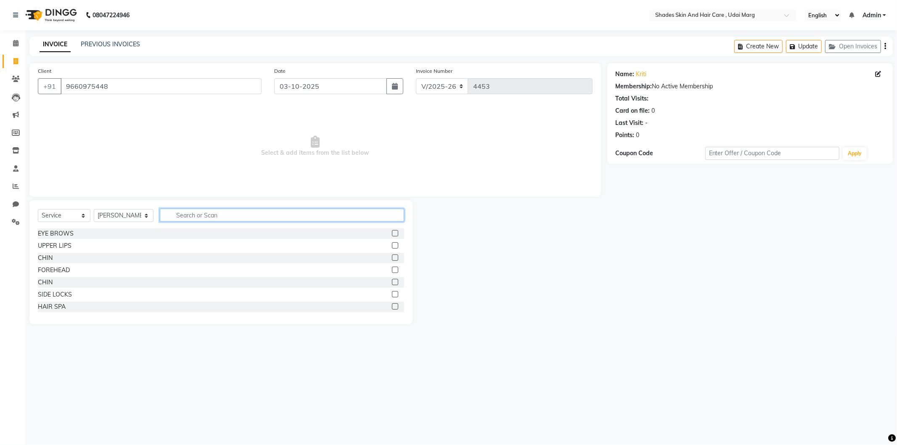
click at [219, 212] on input "text" at bounding box center [282, 215] width 244 height 13
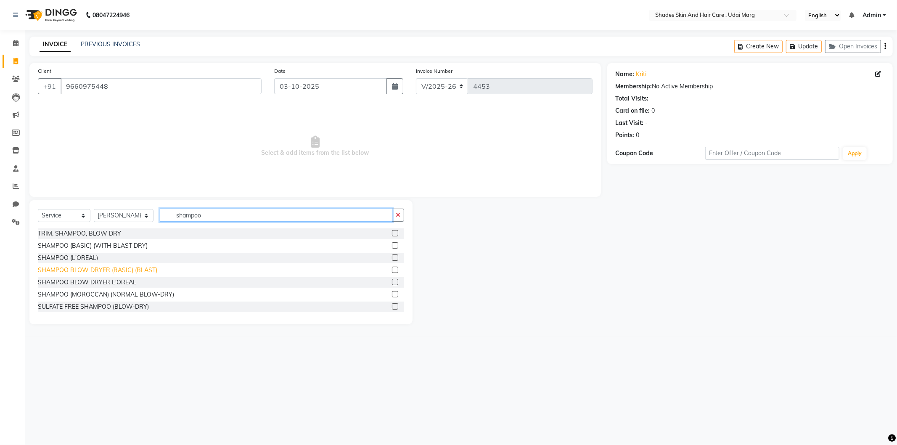
type input "shampoo"
click at [119, 270] on div "SHAMPOO BLOW DRYER (BASIC) (BLAST)" at bounding box center [97, 270] width 119 height 9
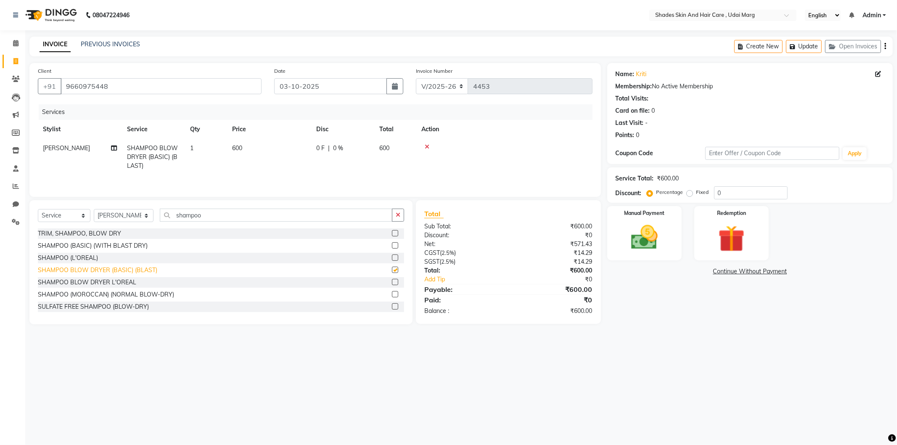
checkbox input "false"
click at [643, 238] on img at bounding box center [644, 238] width 45 height 32
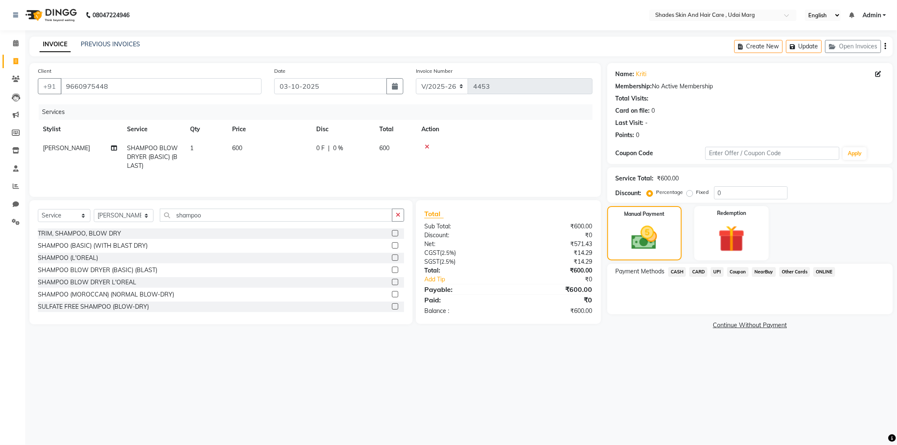
click at [682, 275] on span "CASH" at bounding box center [677, 272] width 18 height 10
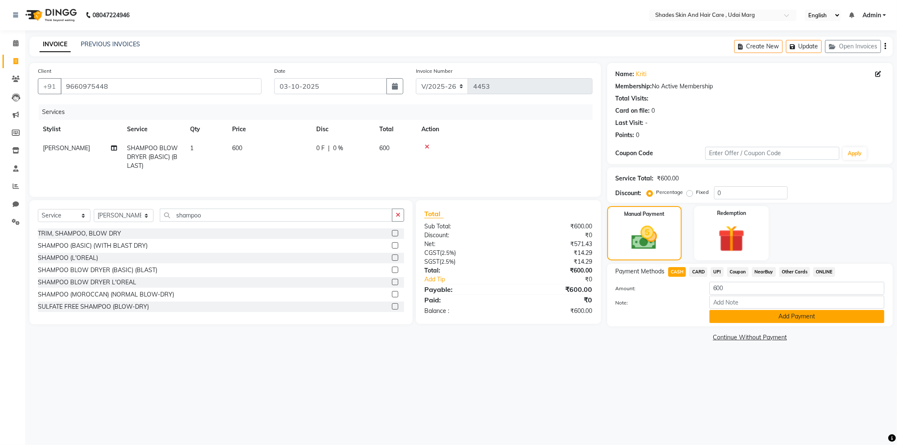
click at [734, 313] on button "Add Payment" at bounding box center [797, 316] width 175 height 13
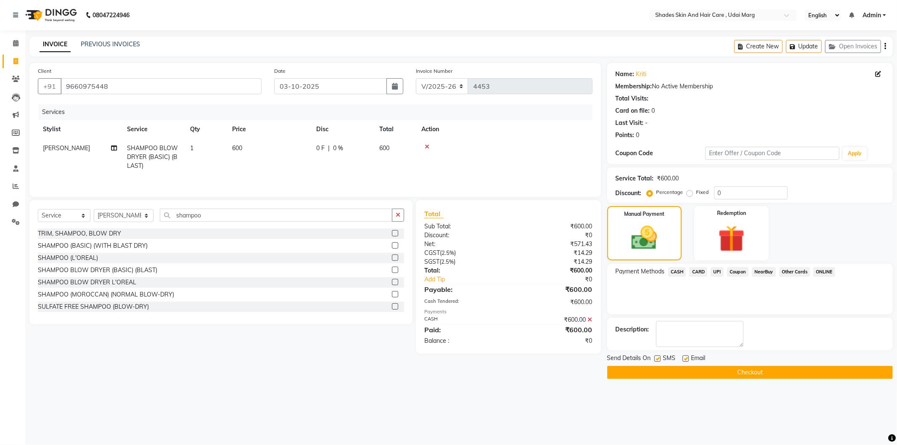
click at [721, 372] on button "Checkout" at bounding box center [750, 372] width 286 height 13
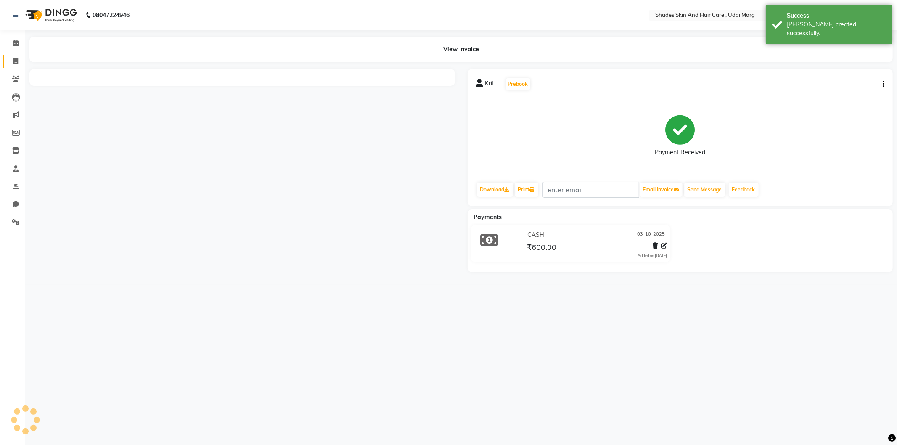
click at [5, 65] on link "Invoice" at bounding box center [13, 62] width 20 height 14
select select "service"
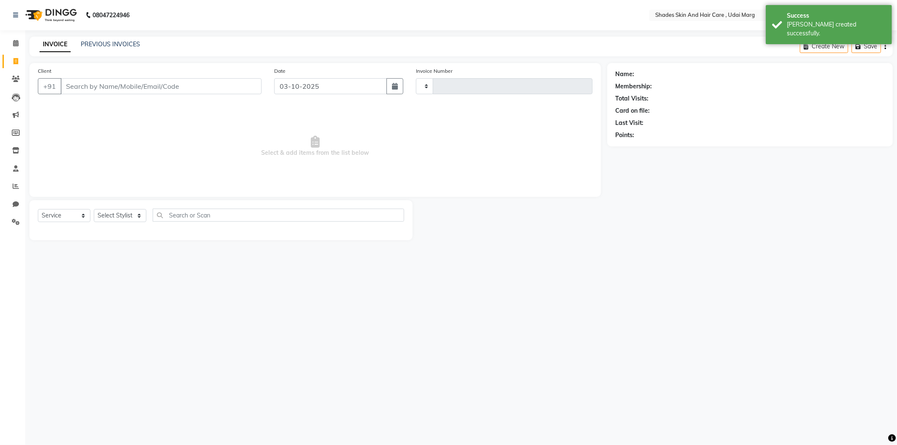
type input "4454"
select select "8022"
click at [21, 183] on span at bounding box center [15, 187] width 15 height 10
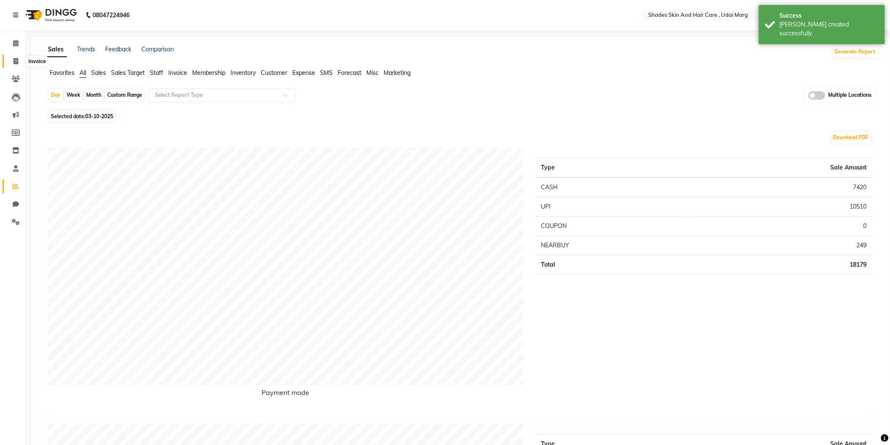
click at [16, 59] on icon at bounding box center [15, 61] width 5 height 6
select select "service"
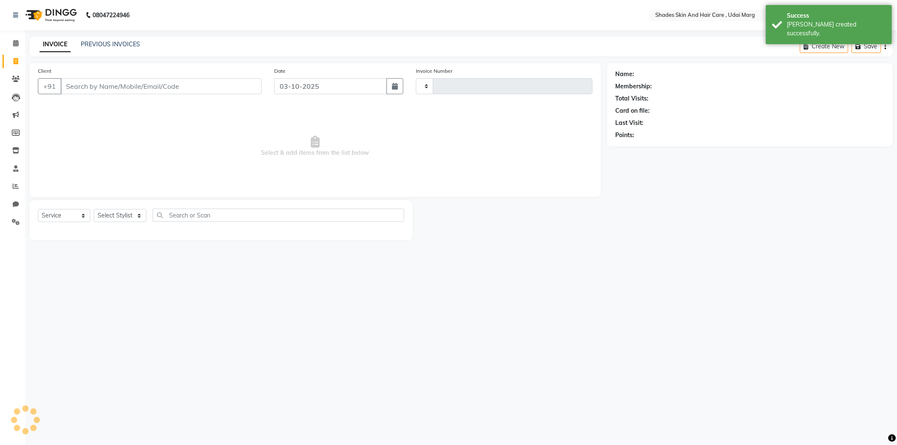
type input "4454"
select select "8022"
